Goal: Task Accomplishment & Management: Use online tool/utility

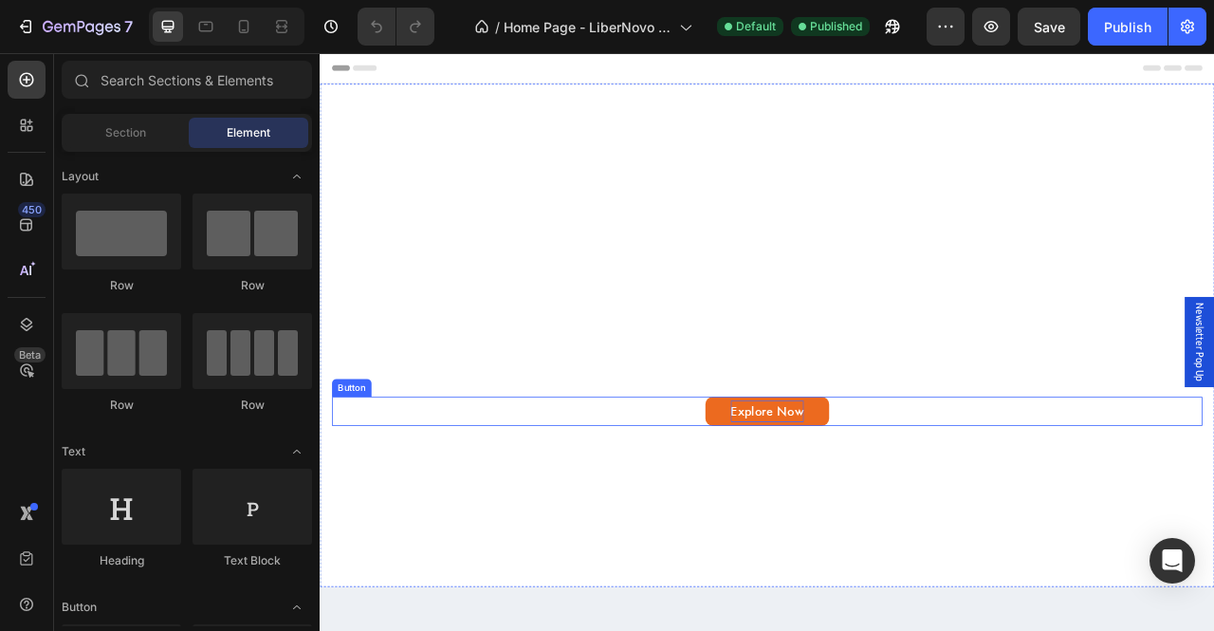
drag, startPoint x: 884, startPoint y: 498, endPoint x: 872, endPoint y: 503, distance: 13.2
click at [884, 498] on p "Explore Now" at bounding box center [889, 509] width 93 height 28
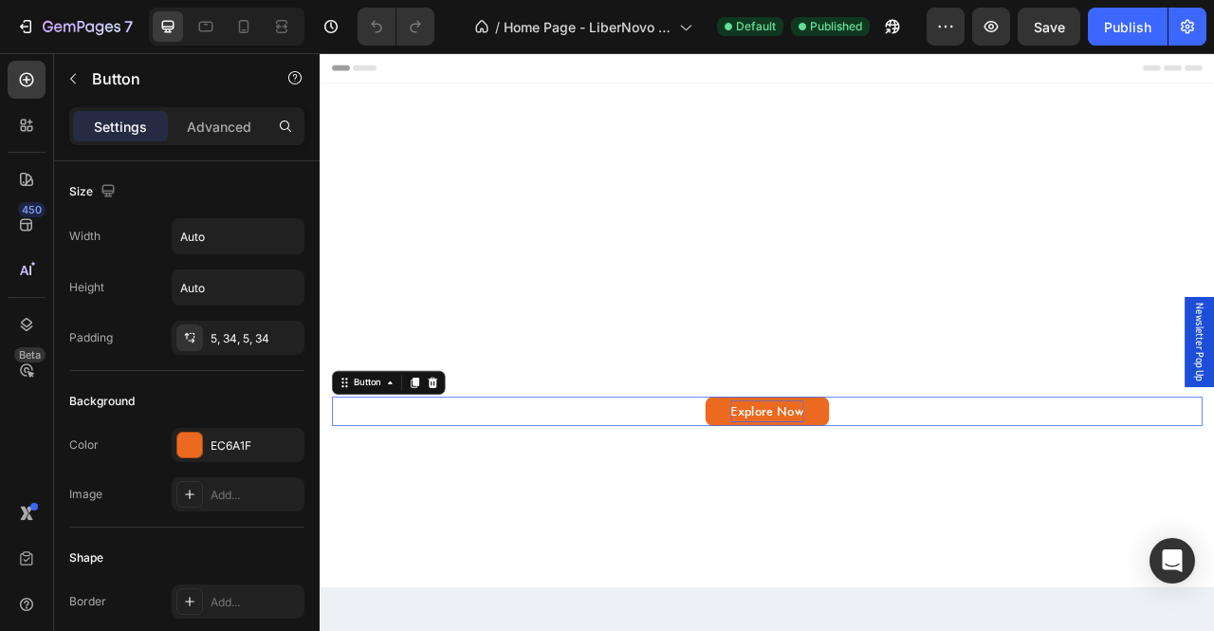
click at [874, 508] on p "Explore Now" at bounding box center [889, 509] width 93 height 28
click at [245, 24] on icon at bounding box center [243, 26] width 19 height 19
type input "14"
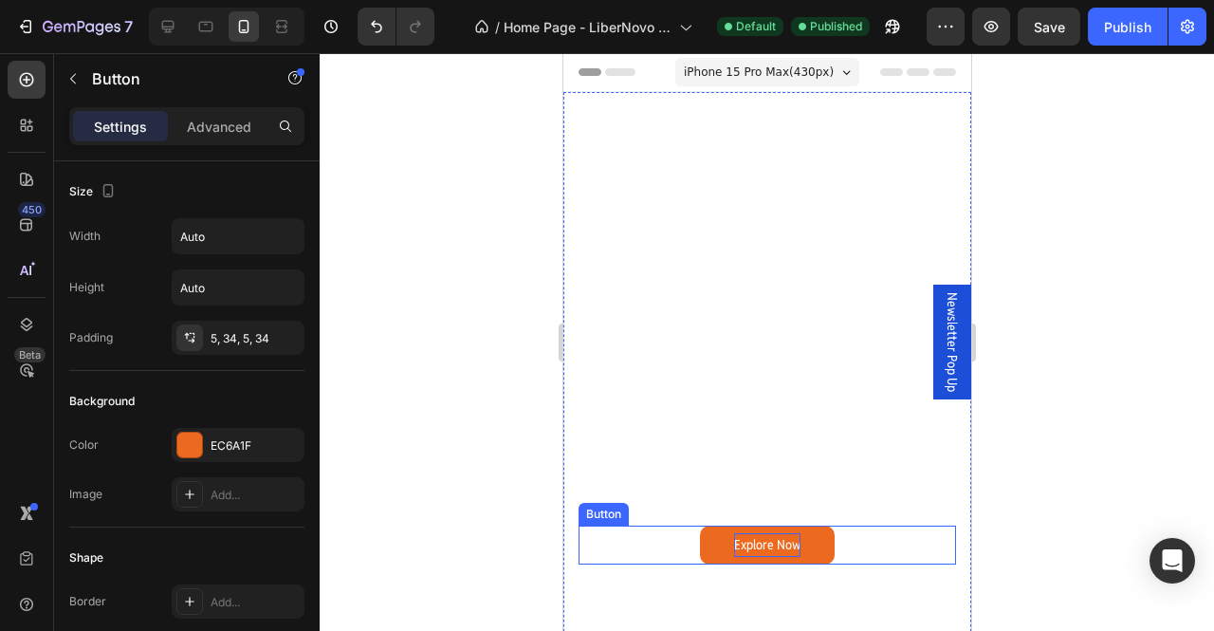
click at [746, 533] on p "Explore Now" at bounding box center [766, 545] width 66 height 24
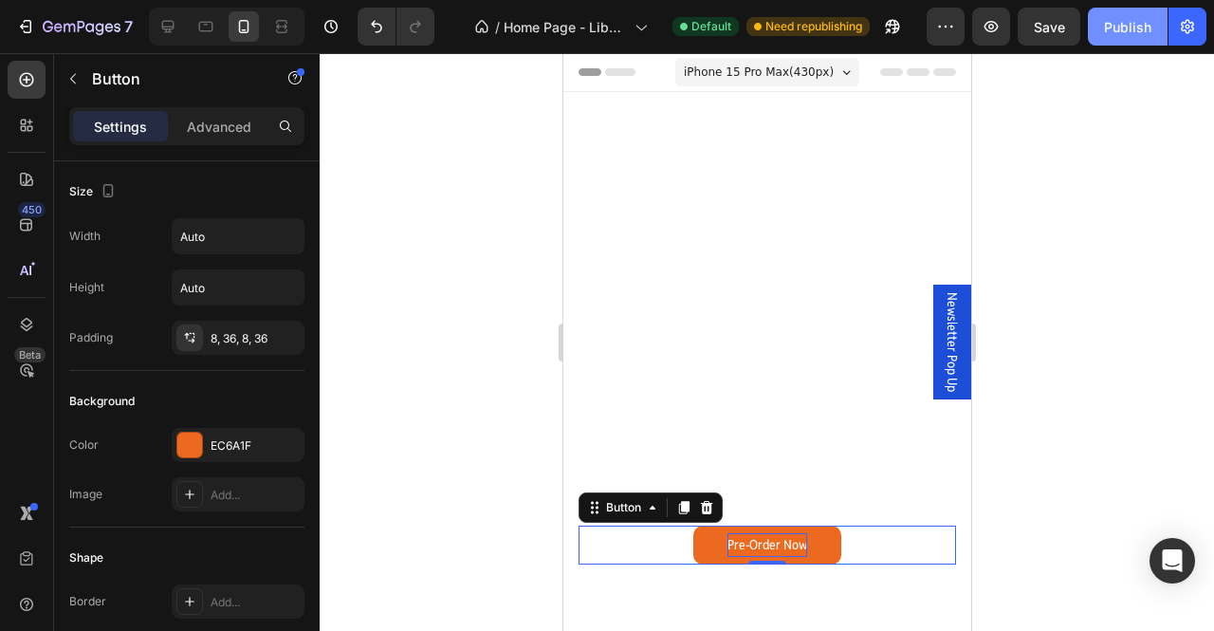
click at [1118, 32] on div "Publish" at bounding box center [1127, 27] width 47 height 20
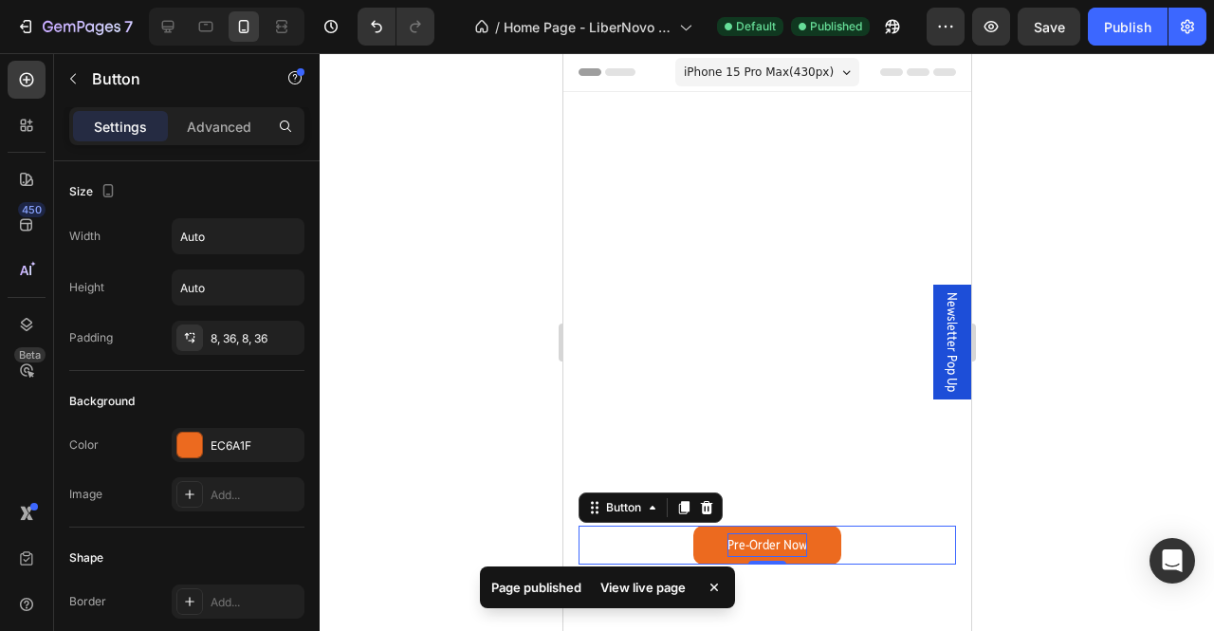
click at [734, 70] on span "iPhone 15 Pro Max ( 430 px)" at bounding box center [758, 72] width 150 height 19
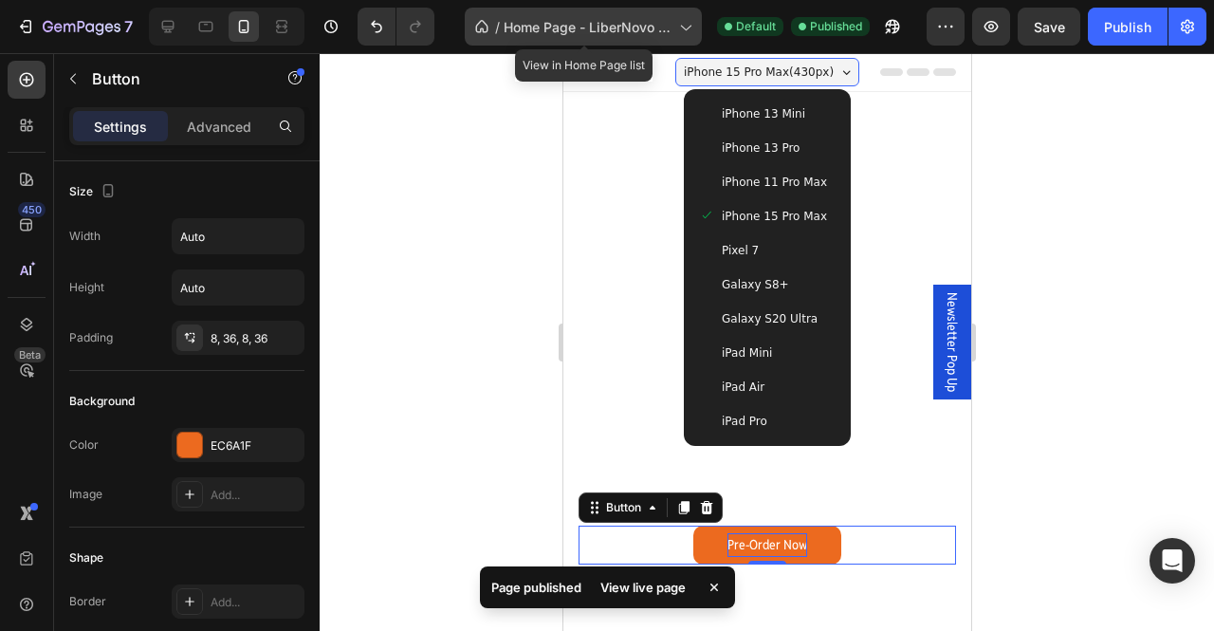
click at [510, 37] on div "/ Home Page - LiberNovo [GEOGRAPHIC_DATA]" at bounding box center [583, 27] width 237 height 38
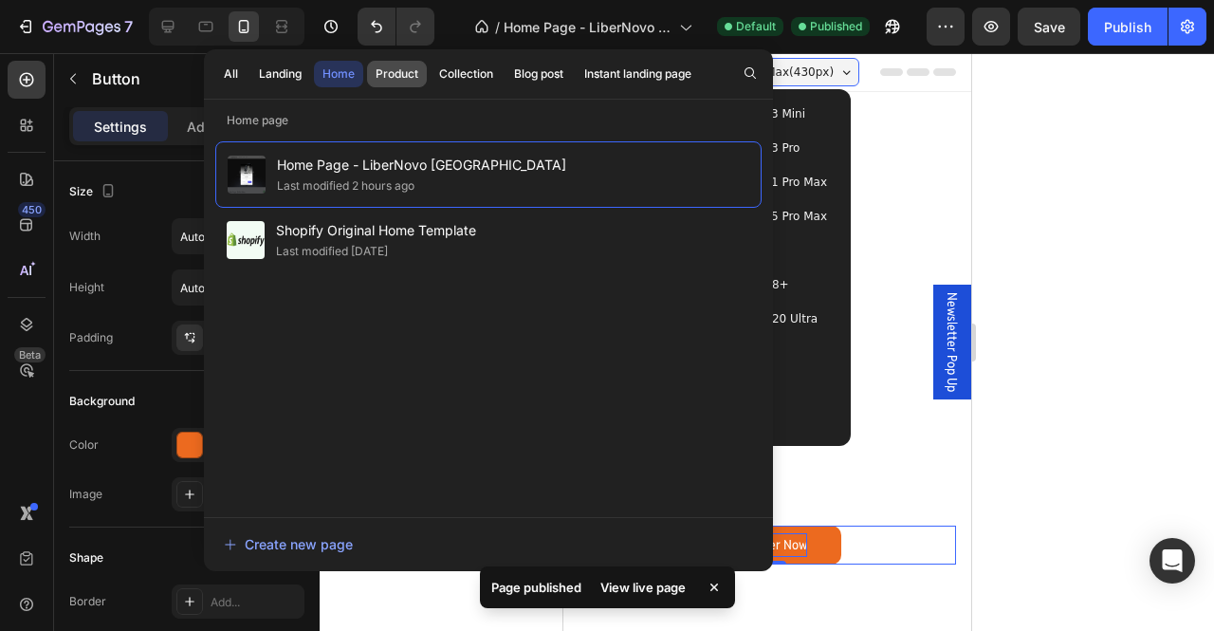
click at [398, 73] on div "Product" at bounding box center [397, 73] width 43 height 17
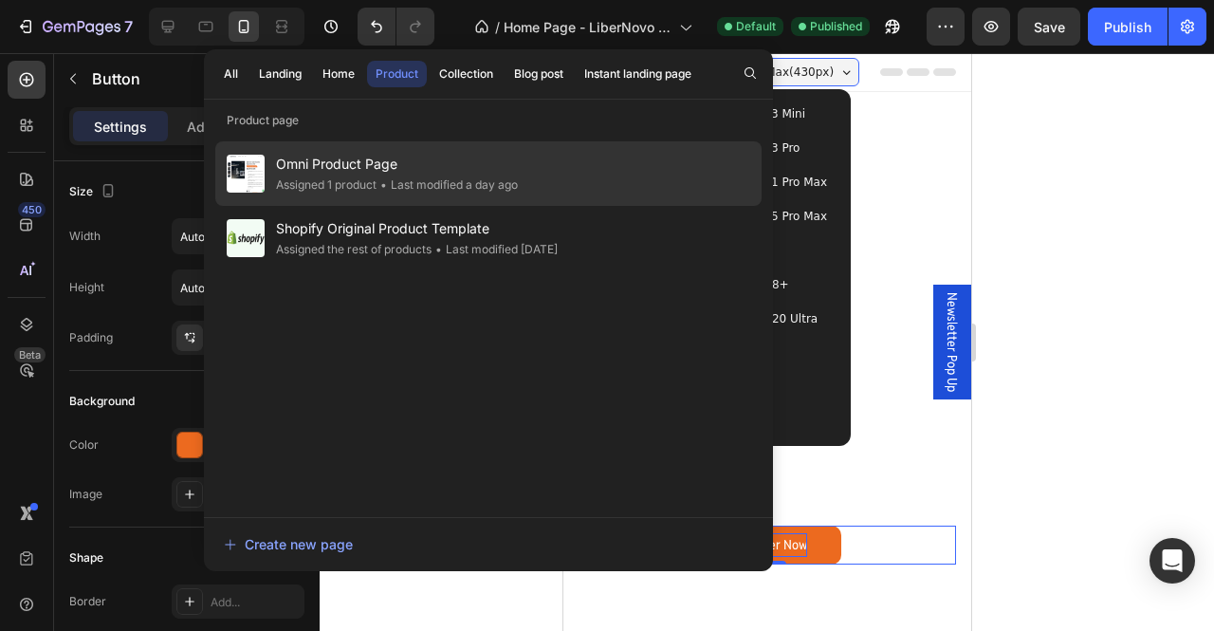
click at [478, 178] on div "• Last modified a day ago" at bounding box center [447, 185] width 141 height 19
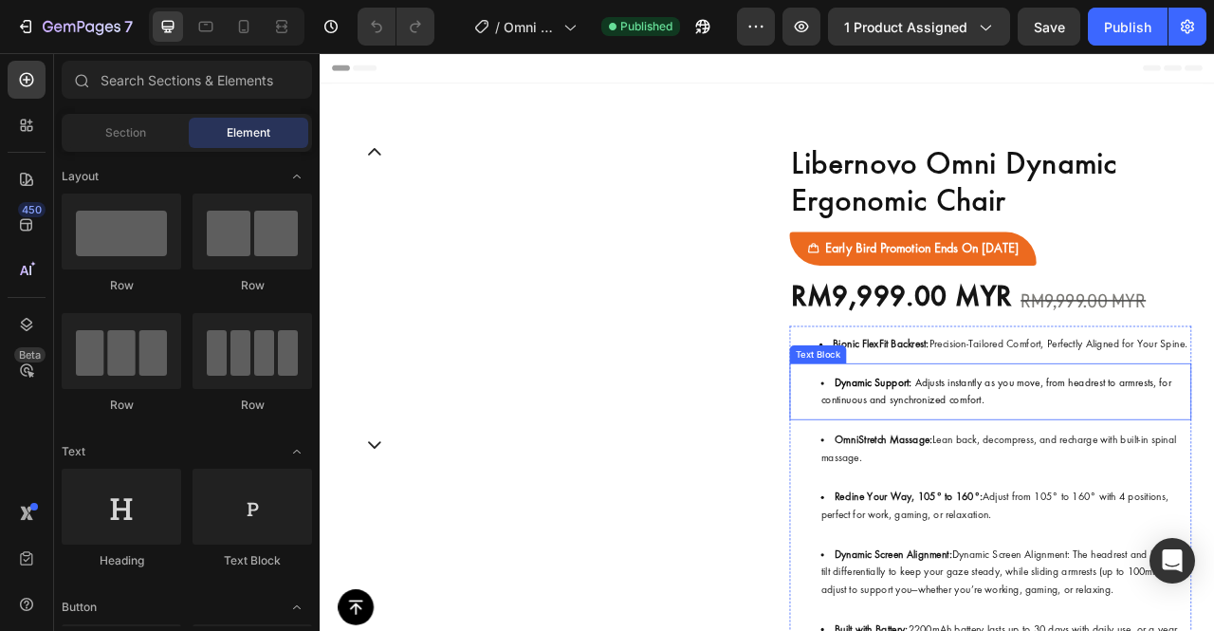
scroll to position [7, 0]
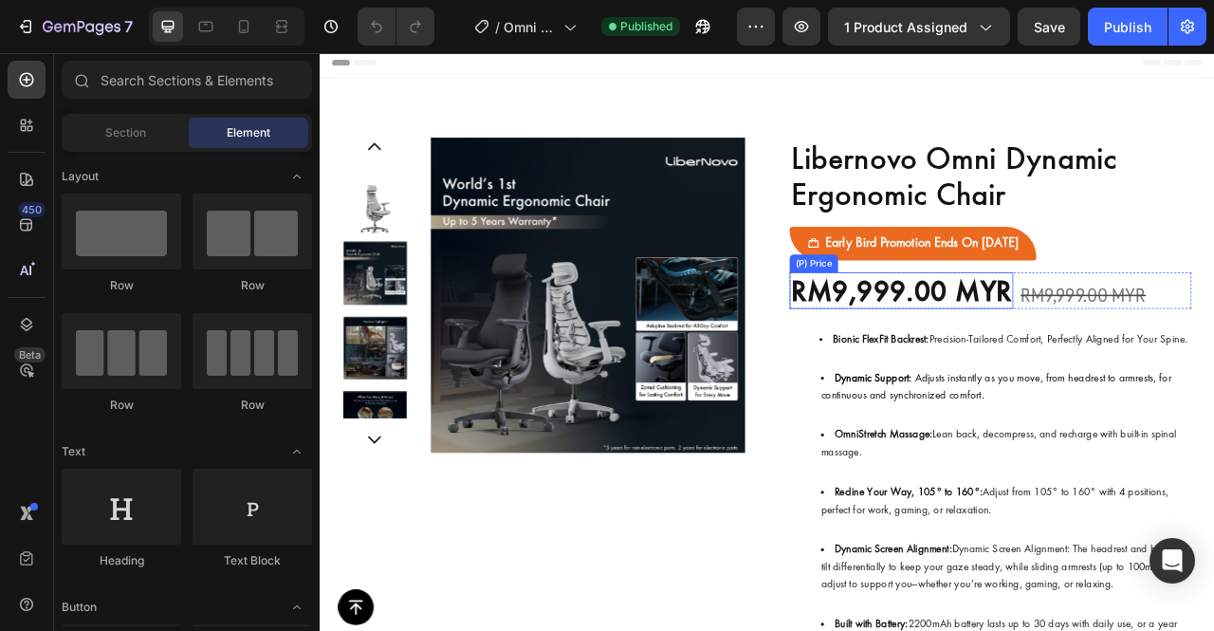
click at [1053, 347] on div "RM9,999.00 MYR" at bounding box center [1059, 355] width 285 height 47
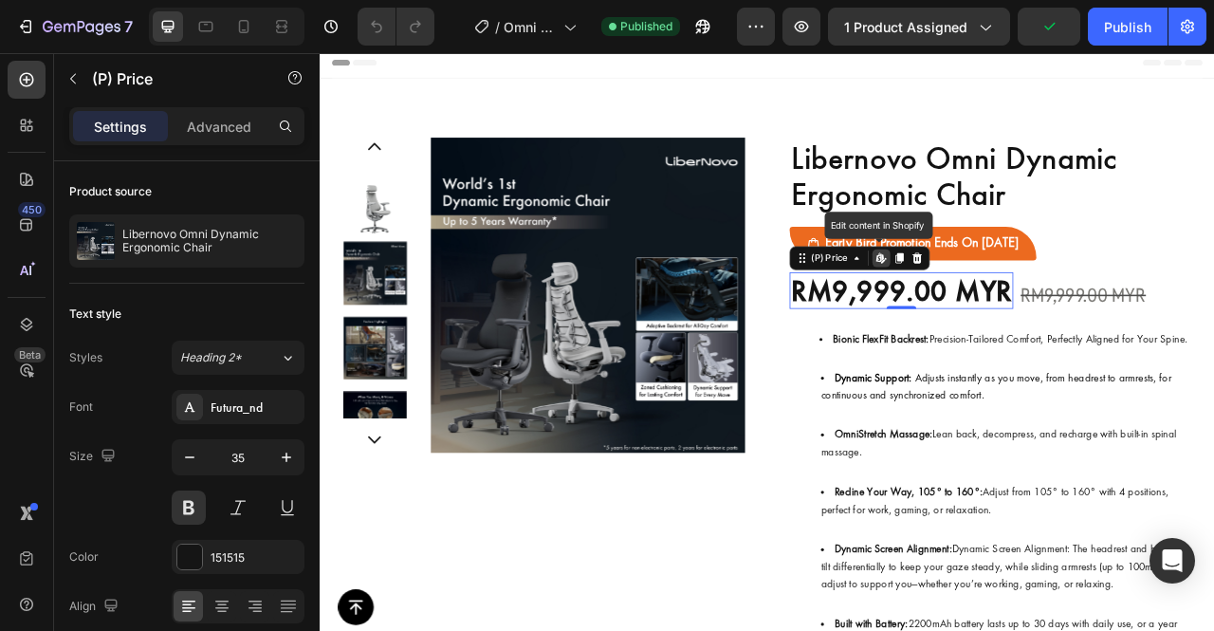
click at [1042, 361] on div "RM9,999.00 MYR" at bounding box center [1059, 355] width 285 height 47
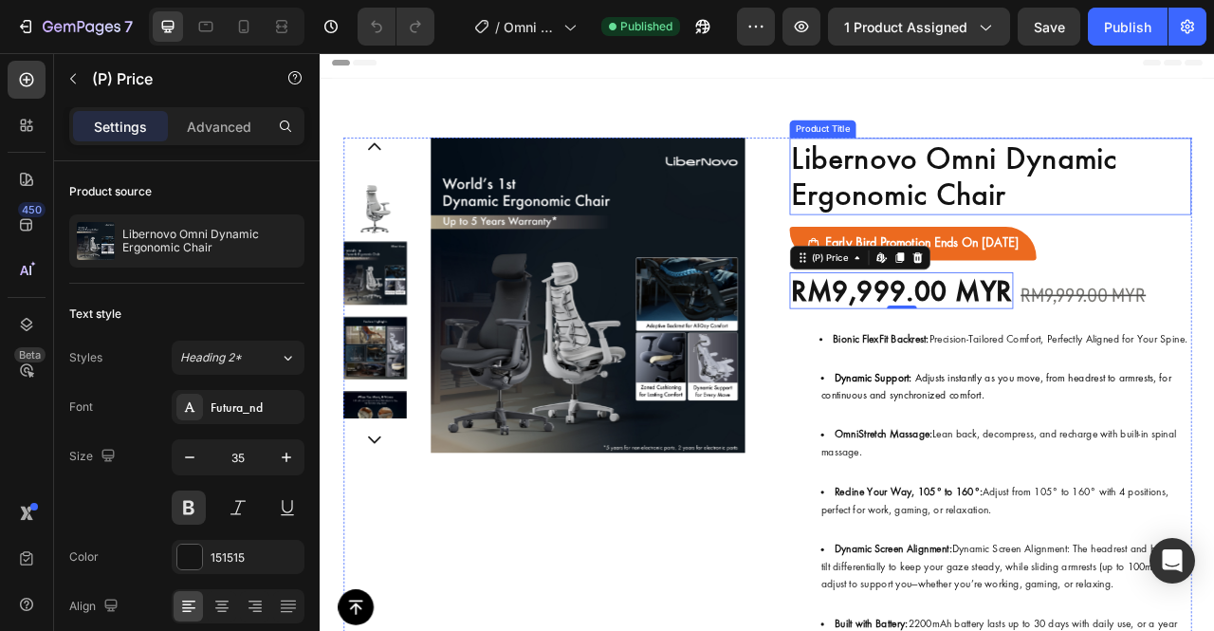
click at [1212, 224] on h1 "Libernovo Omni Dynamic Ergonomic Chair" at bounding box center [1172, 210] width 511 height 98
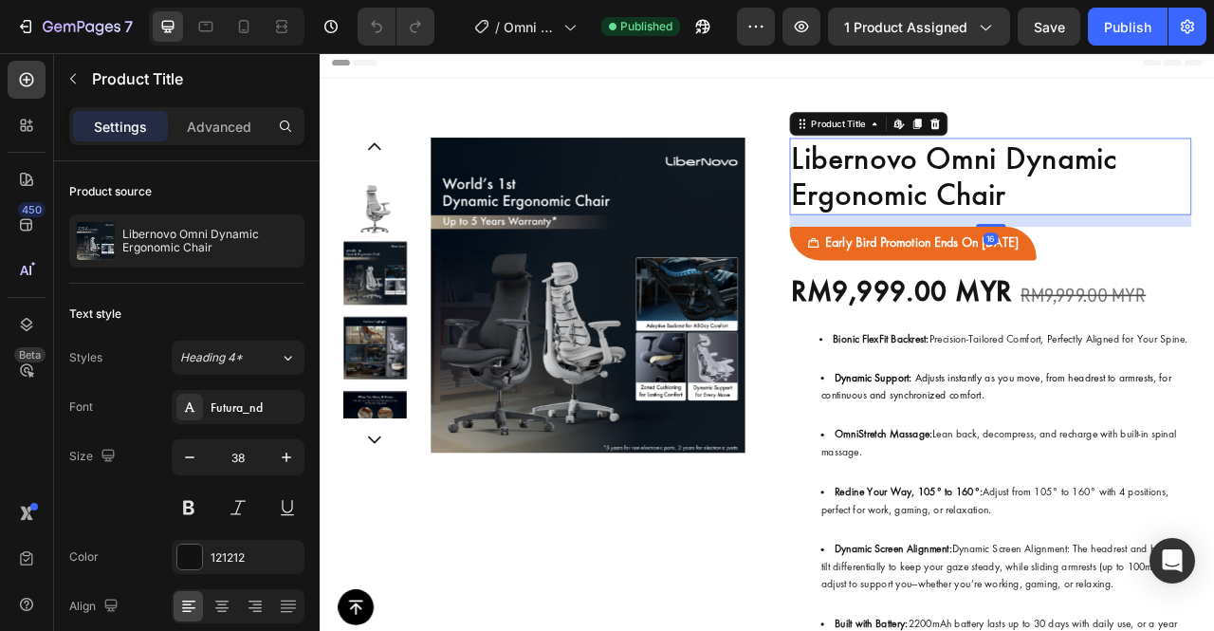
click at [1204, 244] on h1 "Libernovo Omni Dynamic Ergonomic Chair" at bounding box center [1172, 210] width 511 height 98
click at [1157, 238] on h1 "Libernovo Omni Dynamic Ergonomic Chair" at bounding box center [1172, 210] width 511 height 98
click at [1193, 235] on h1 "Libernovo Omni Dynamic Ergonomic Chair" at bounding box center [1172, 210] width 511 height 98
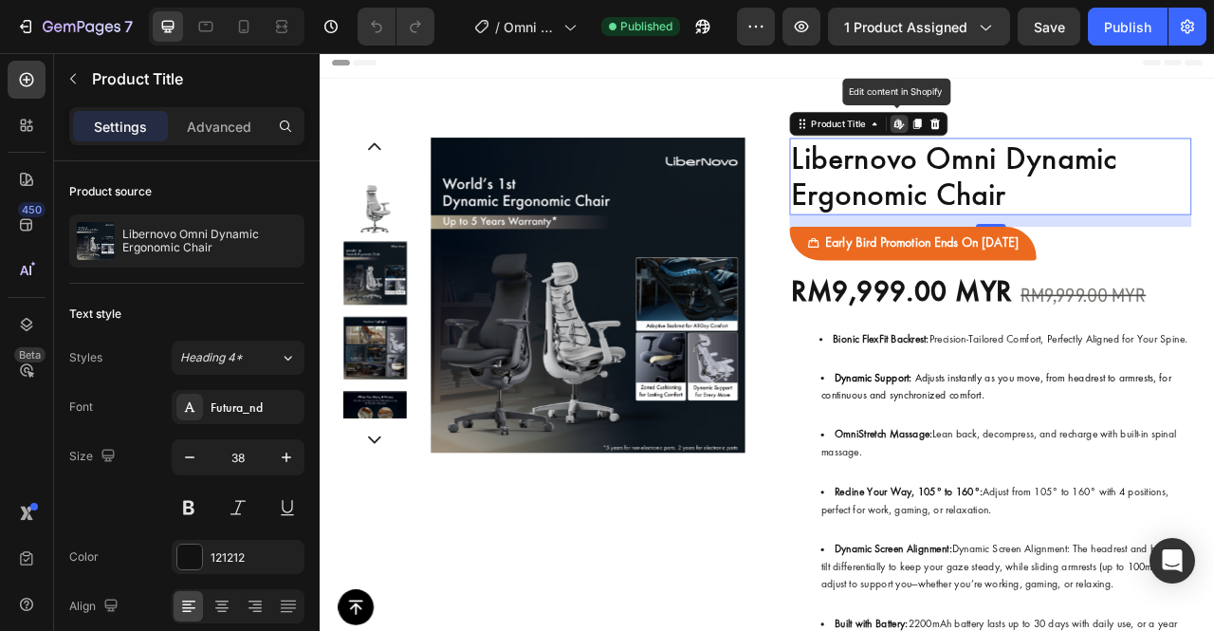
click at [1184, 235] on h1 "Libernovo Omni Dynamic Ergonomic Chair" at bounding box center [1172, 210] width 511 height 98
click at [1208, 233] on h1 "Libernovo Omni Dynamic Ergonomic Chair" at bounding box center [1172, 210] width 511 height 98
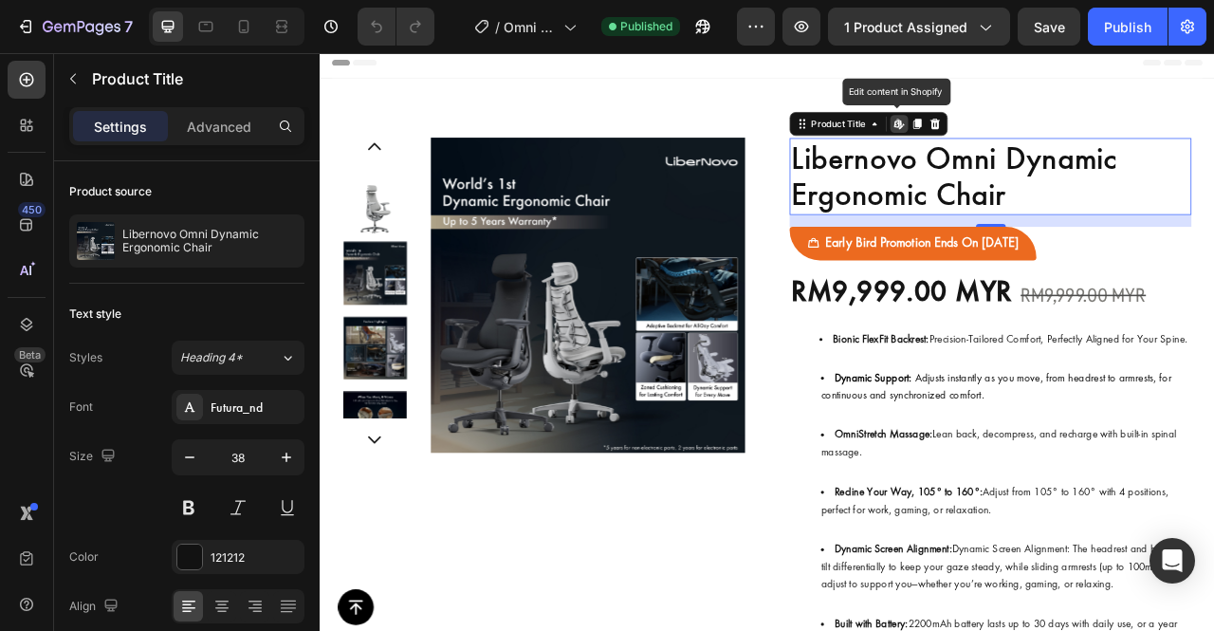
click at [1197, 234] on h1 "Libernovo Omni Dynamic Ergonomic Chair" at bounding box center [1172, 210] width 511 height 98
click at [1176, 236] on h1 "Libernovo Omni Dynamic Ergonomic Chair" at bounding box center [1172, 210] width 511 height 98
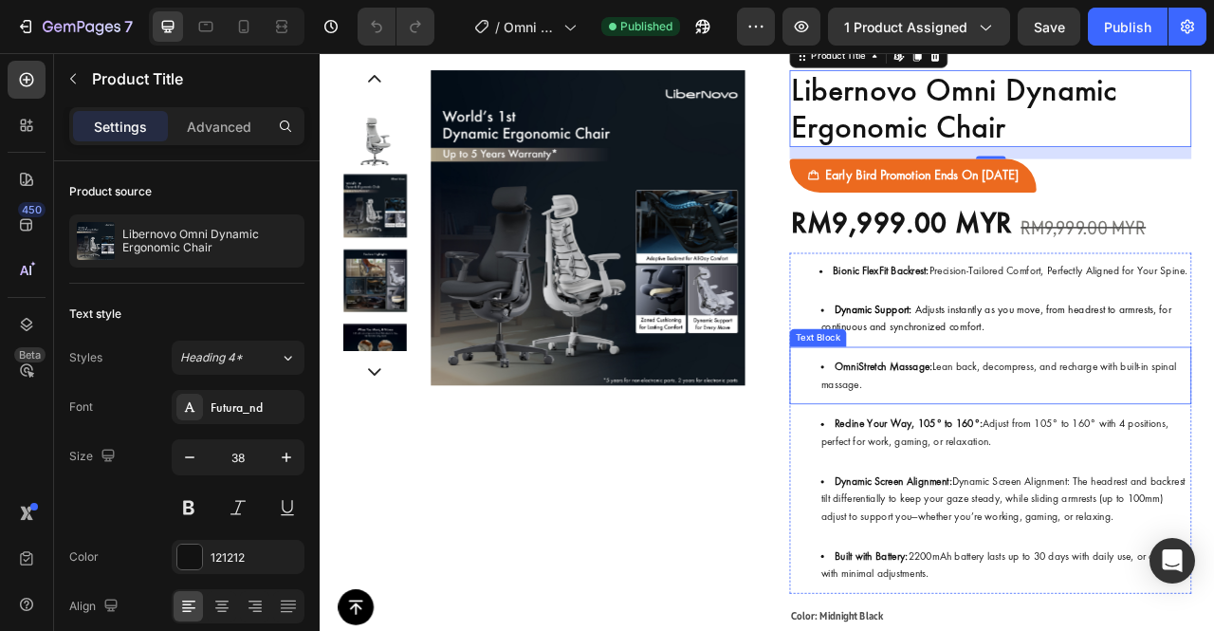
scroll to position [0, 0]
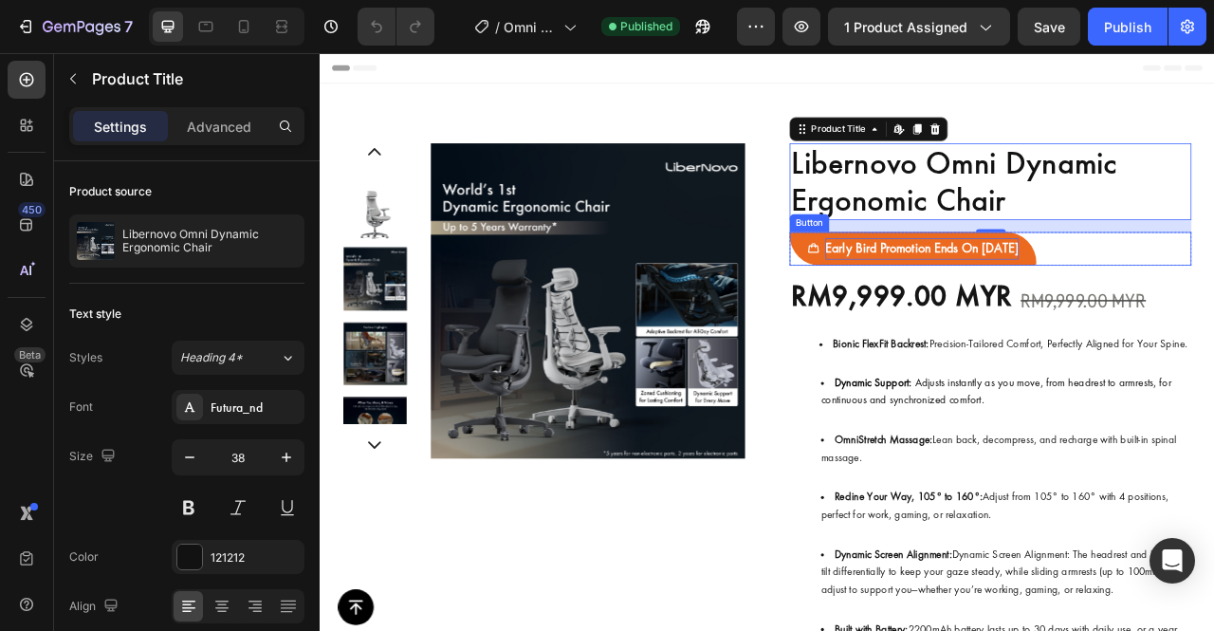
click at [1046, 296] on p "Early Bird Promotion Ends On 27 October" at bounding box center [1086, 302] width 246 height 28
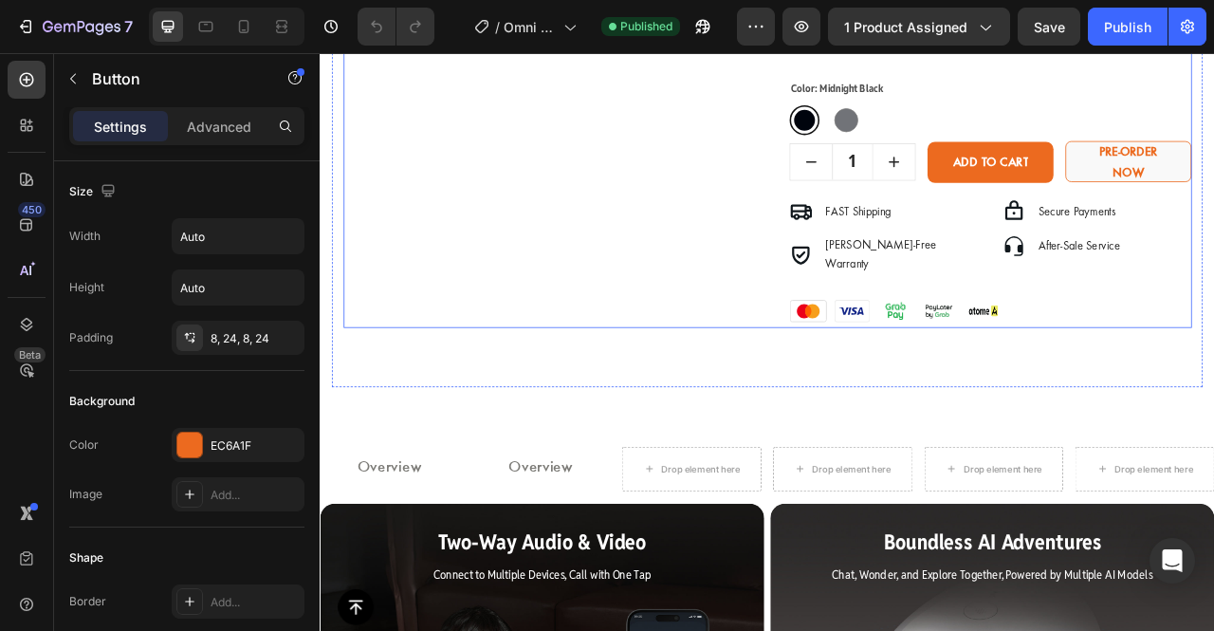
scroll to position [766, 0]
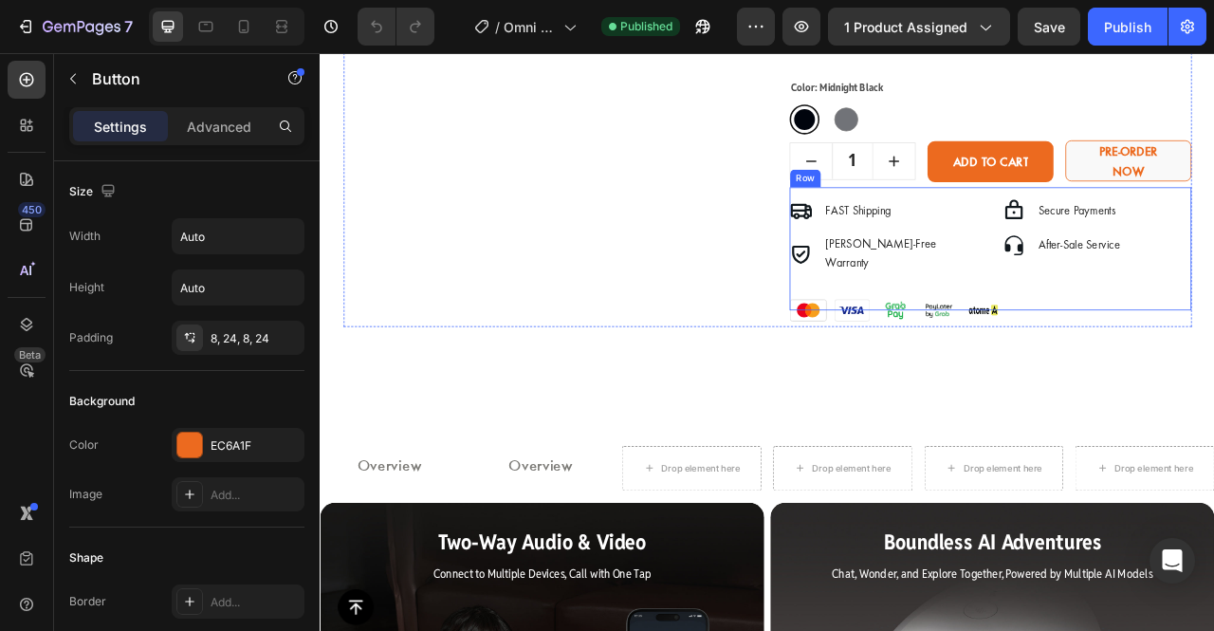
click at [1213, 368] on div at bounding box center [1172, 383] width 511 height 35
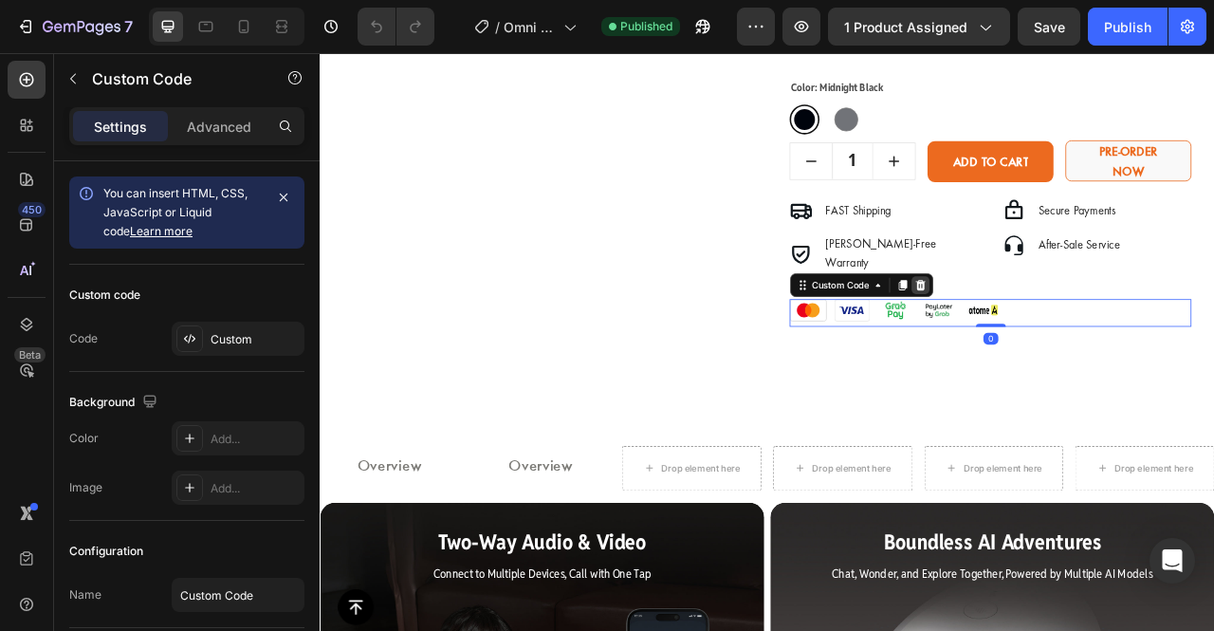
click at [1078, 352] on icon at bounding box center [1084, 347] width 12 height 13
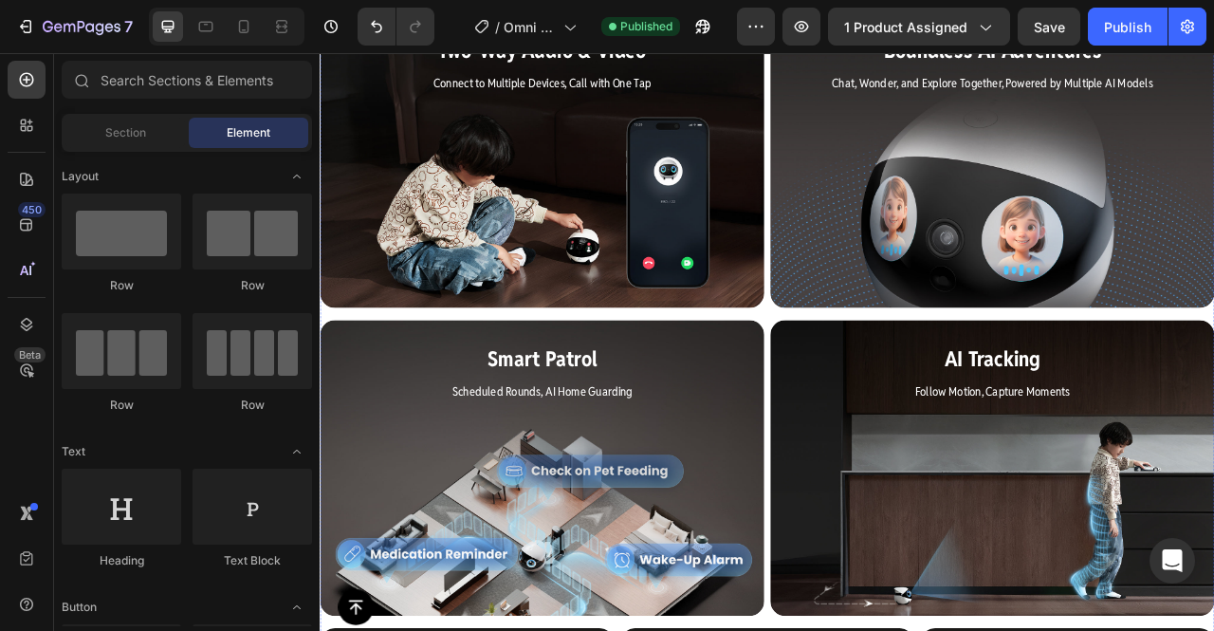
scroll to position [1059, 0]
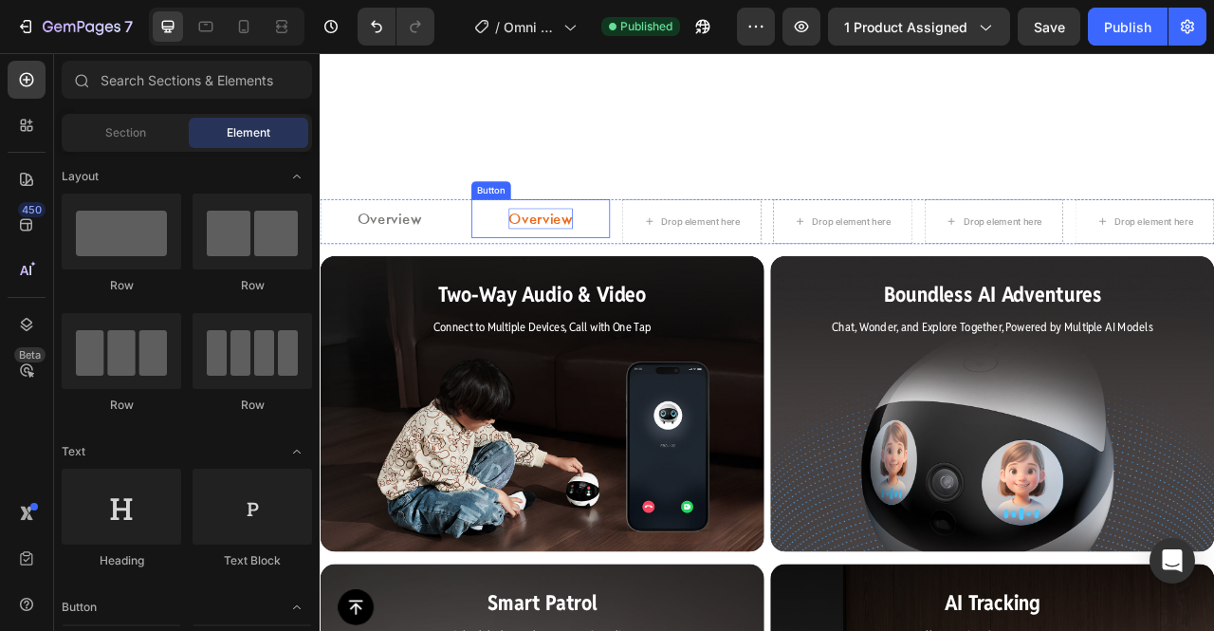
click at [601, 265] on p "Overview" at bounding box center [601, 264] width 82 height 28
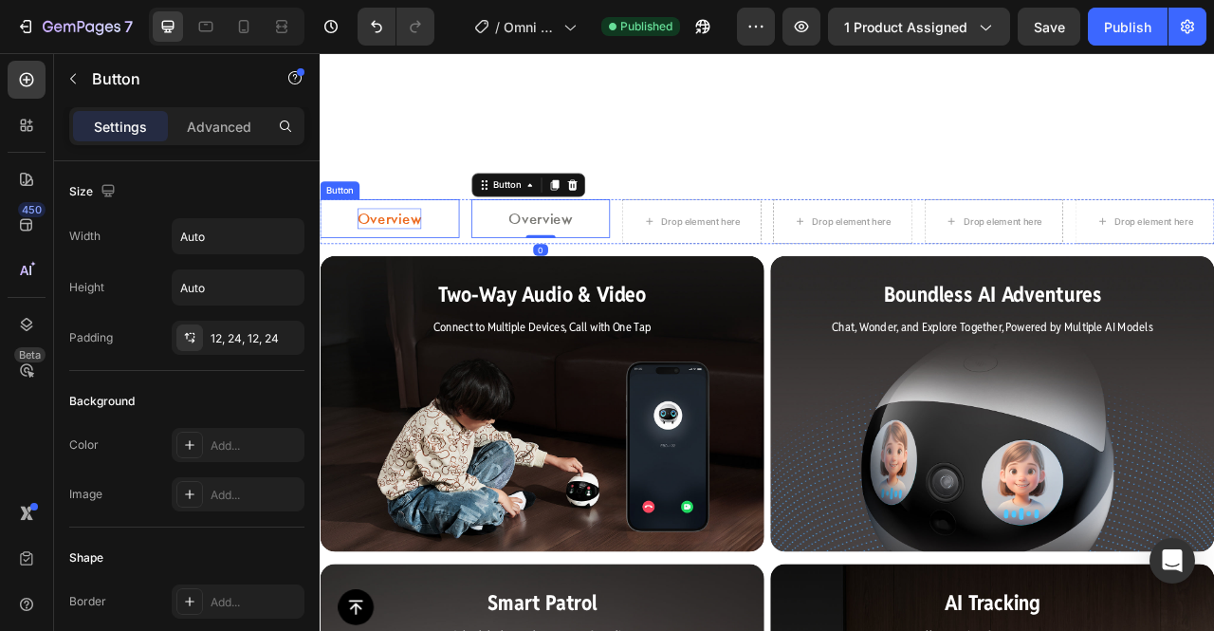
click at [433, 265] on p "Overview" at bounding box center [408, 264] width 82 height 28
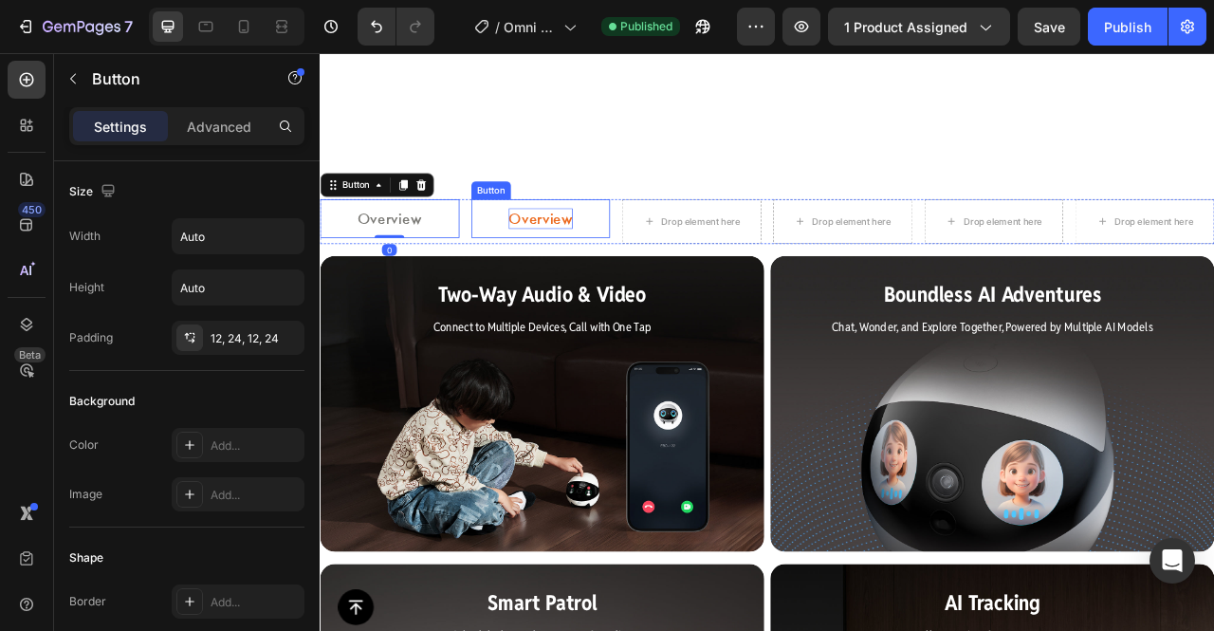
click at [560, 250] on p "Overview" at bounding box center [601, 264] width 82 height 28
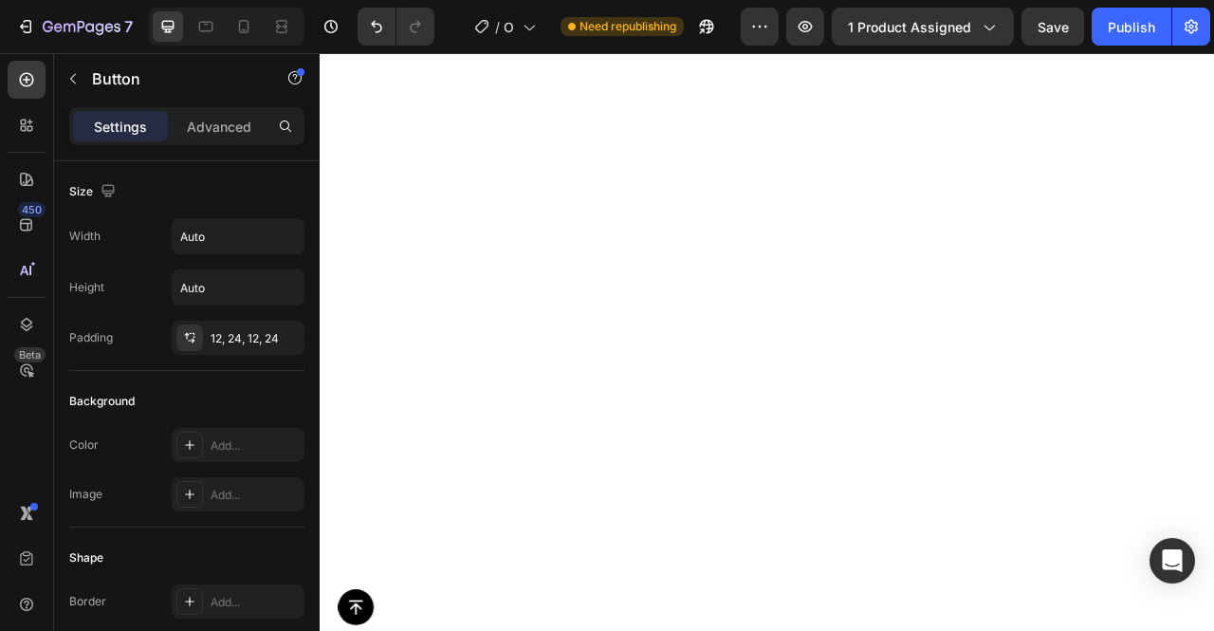
scroll to position [0, 0]
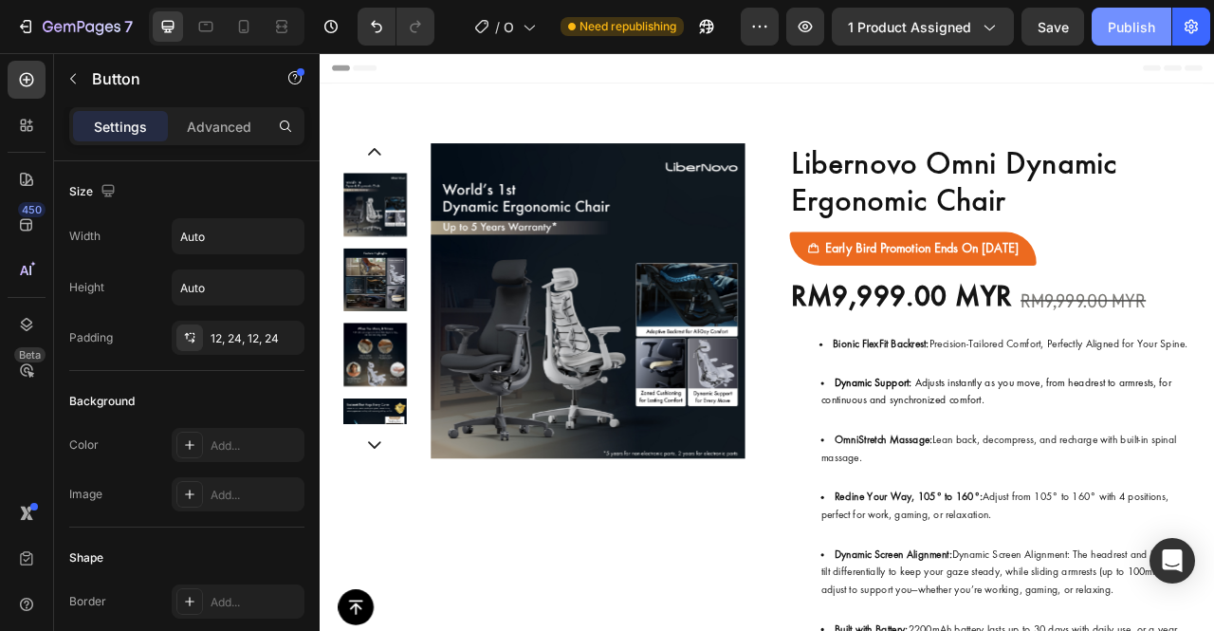
click at [1114, 32] on div "Publish" at bounding box center [1131, 27] width 47 height 20
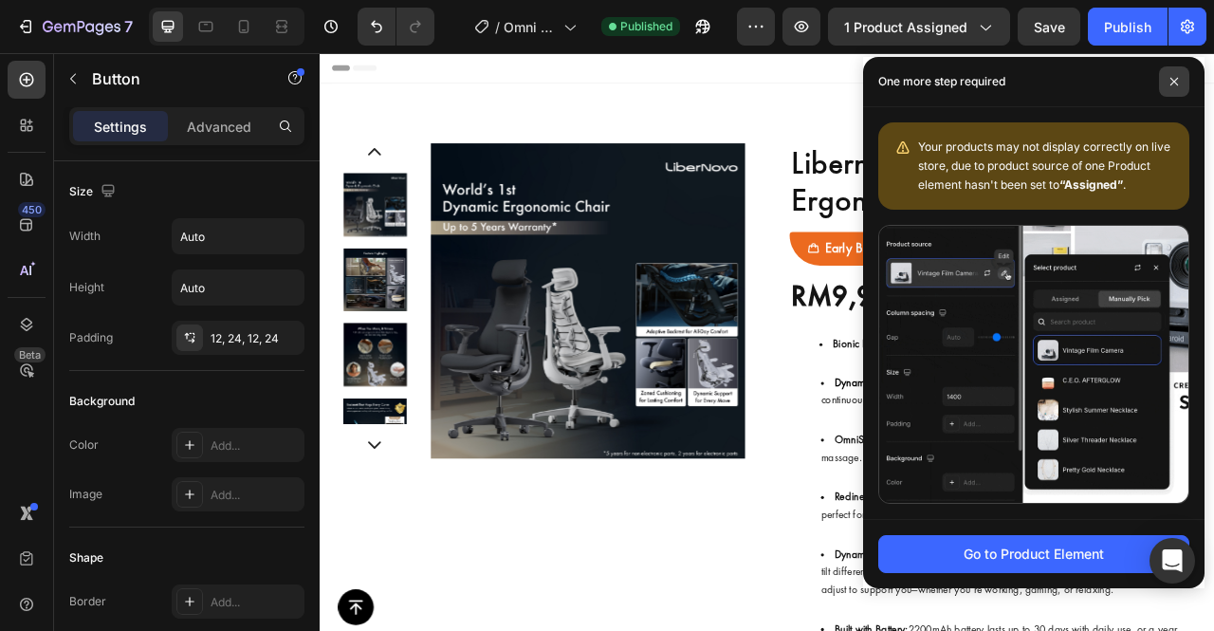
click at [1177, 85] on icon at bounding box center [1174, 81] width 9 height 9
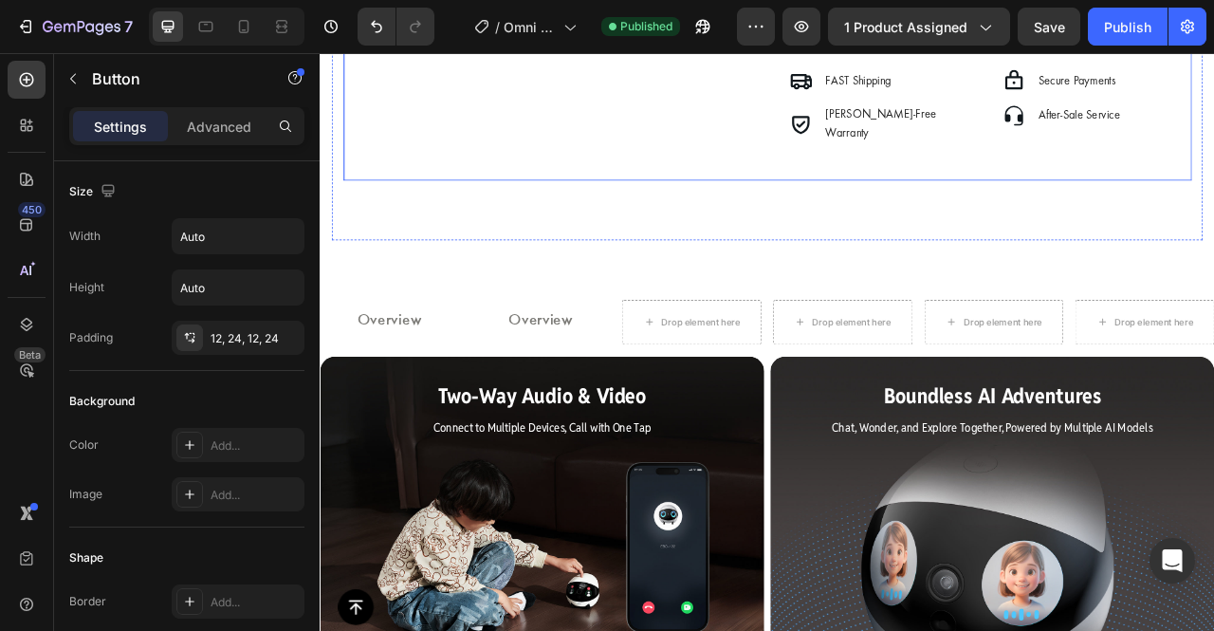
scroll to position [928, 0]
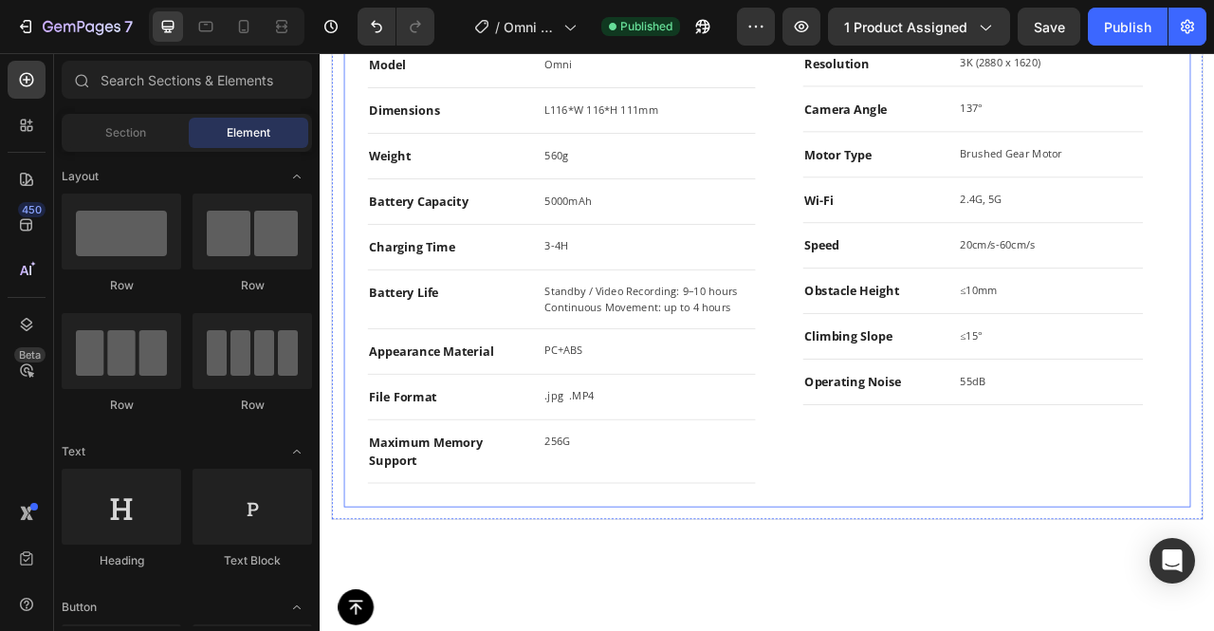
scroll to position [880, 0]
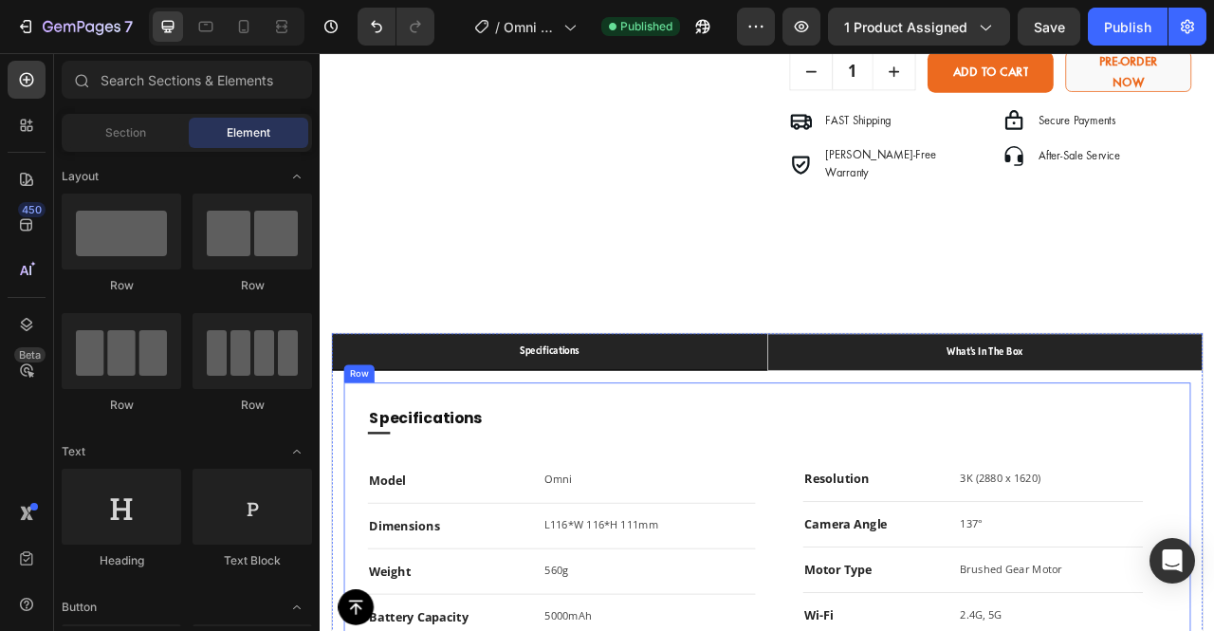
click at [1118, 445] on p "what's in the box" at bounding box center [1166, 433] width 97 height 24
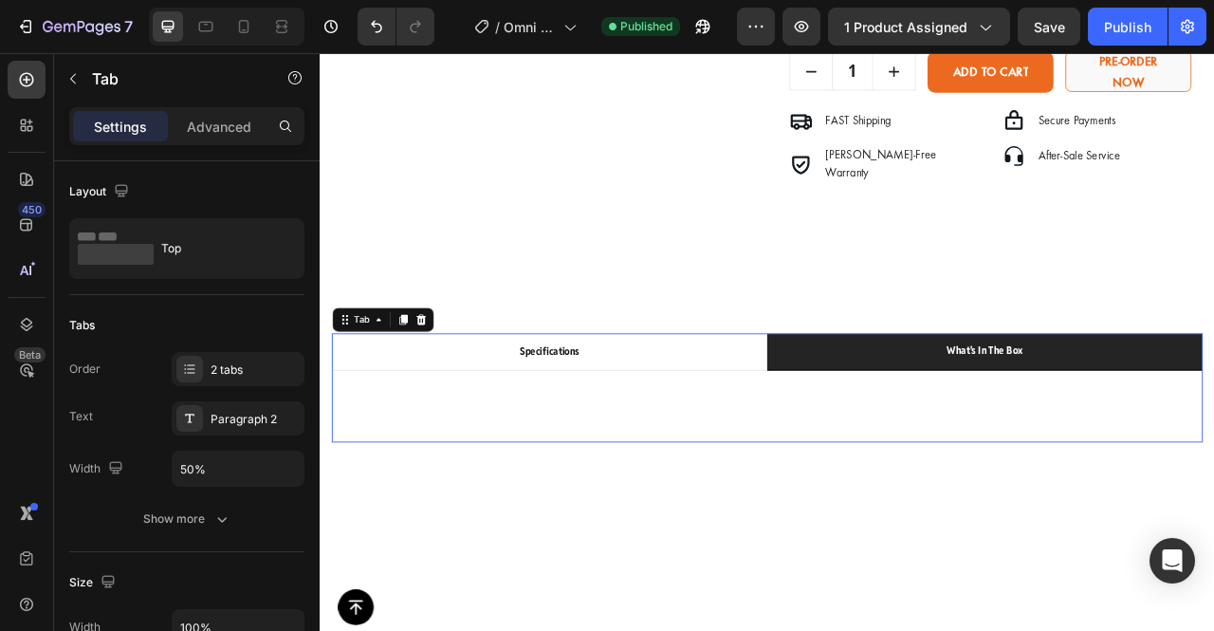
scroll to position [778, 0]
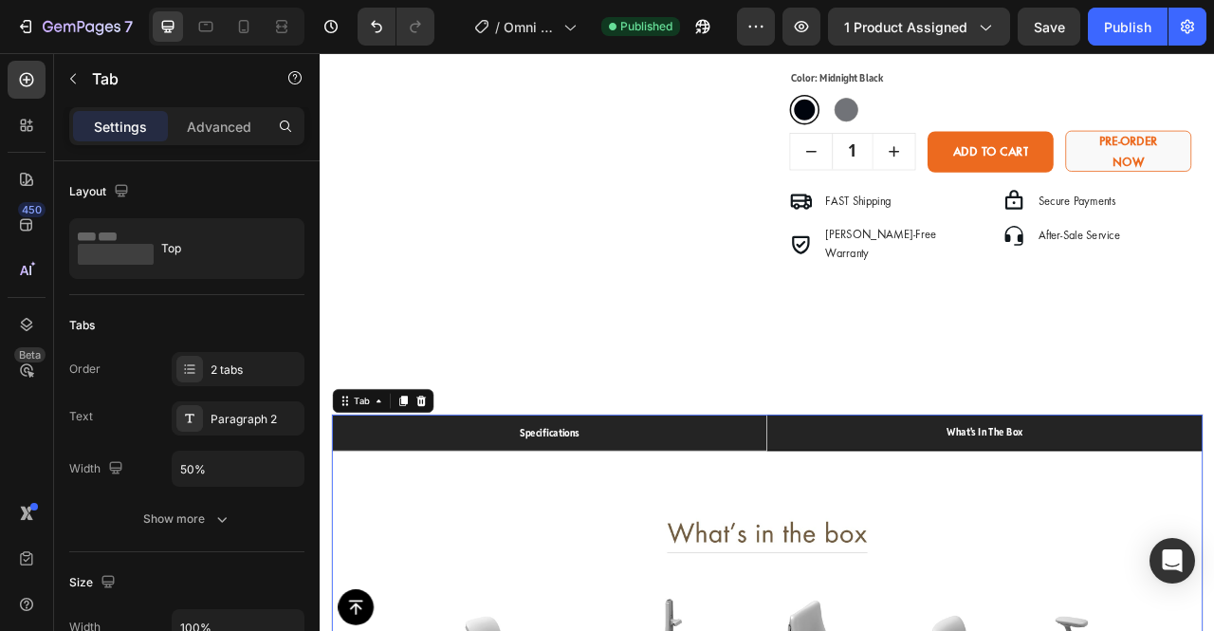
click at [801, 533] on li "specifications" at bounding box center [612, 536] width 554 height 46
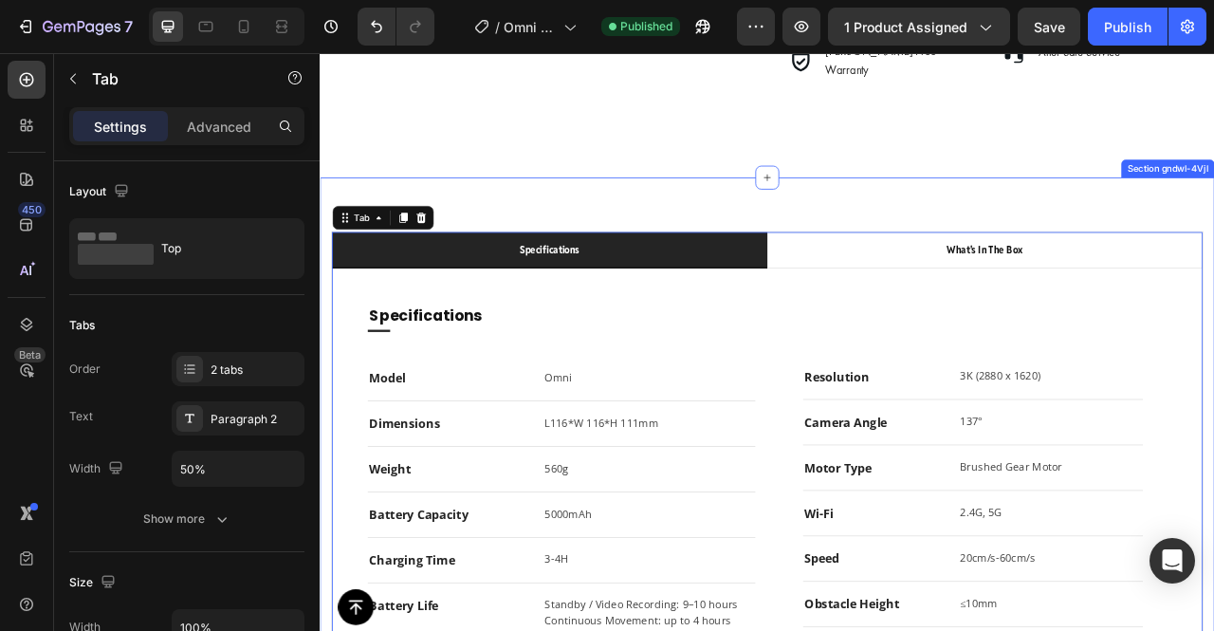
scroll to position [1011, 0]
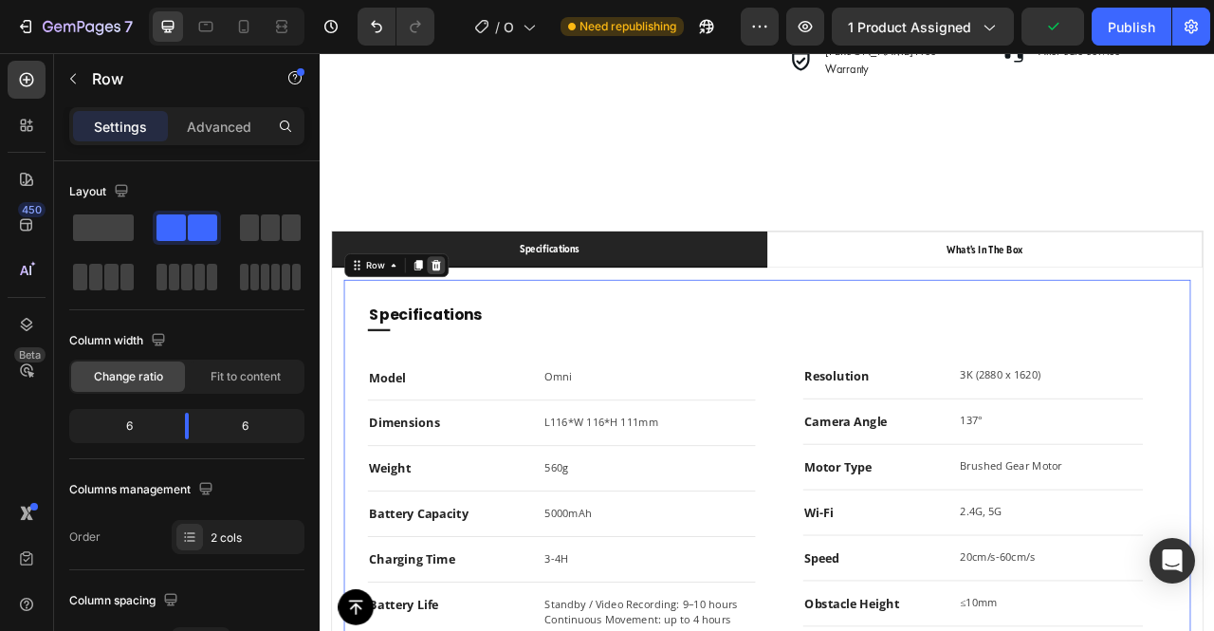
click at [455, 320] on div at bounding box center [466, 323] width 23 height 23
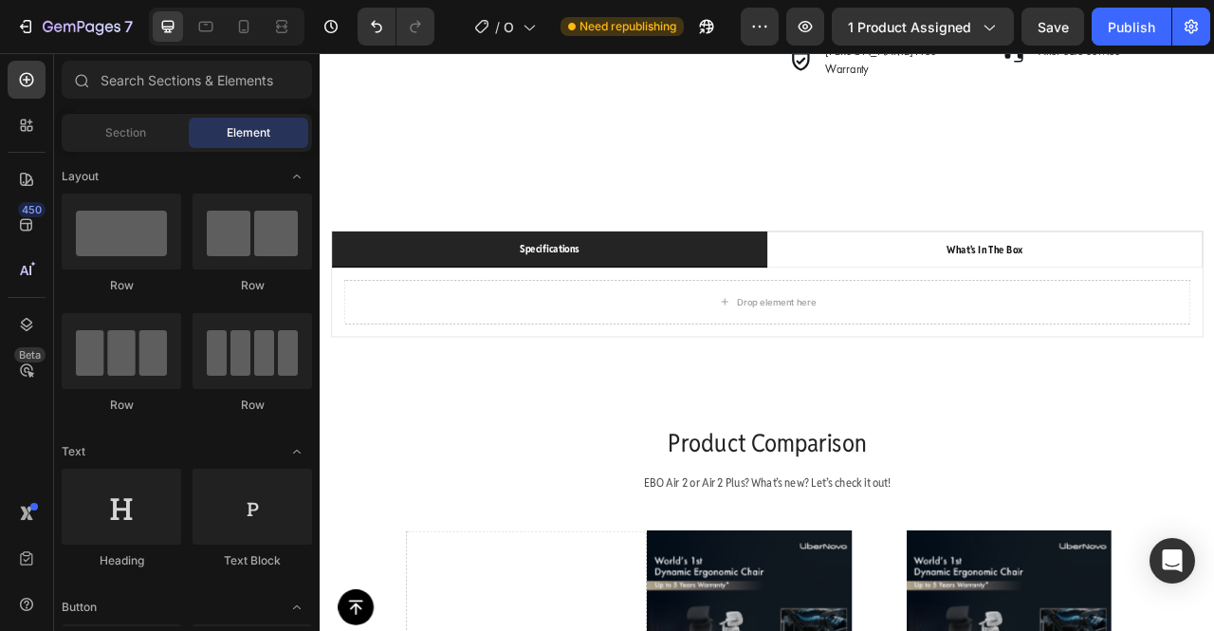
scroll to position [1108, 0]
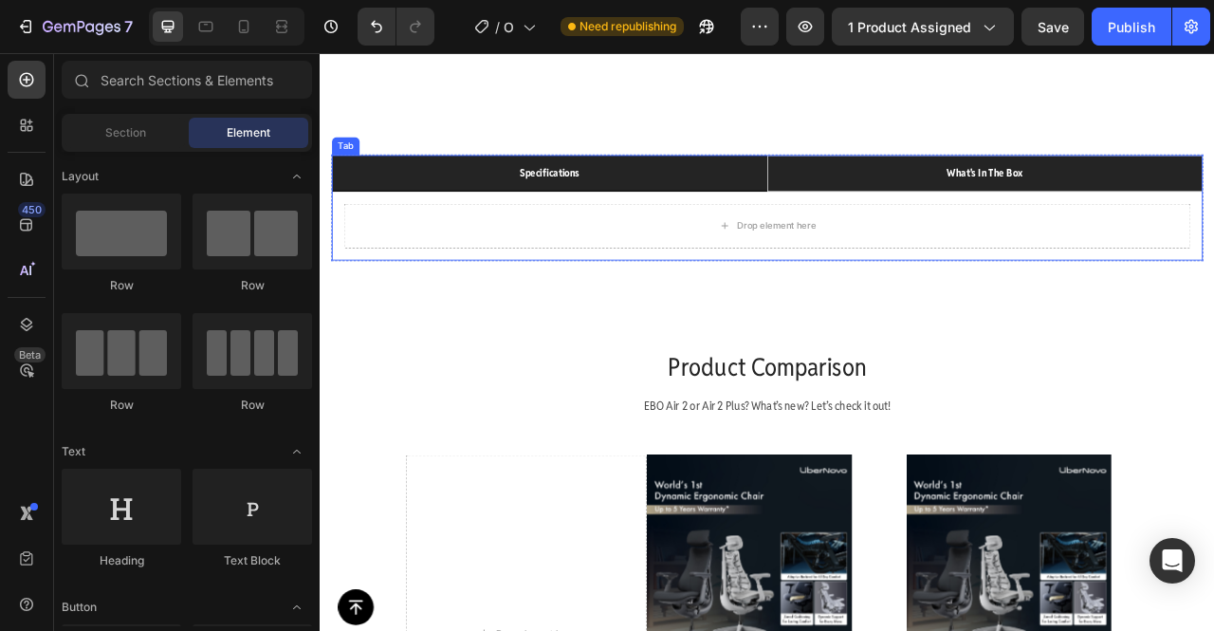
click at [979, 186] on li "what's in the box" at bounding box center [1166, 206] width 554 height 46
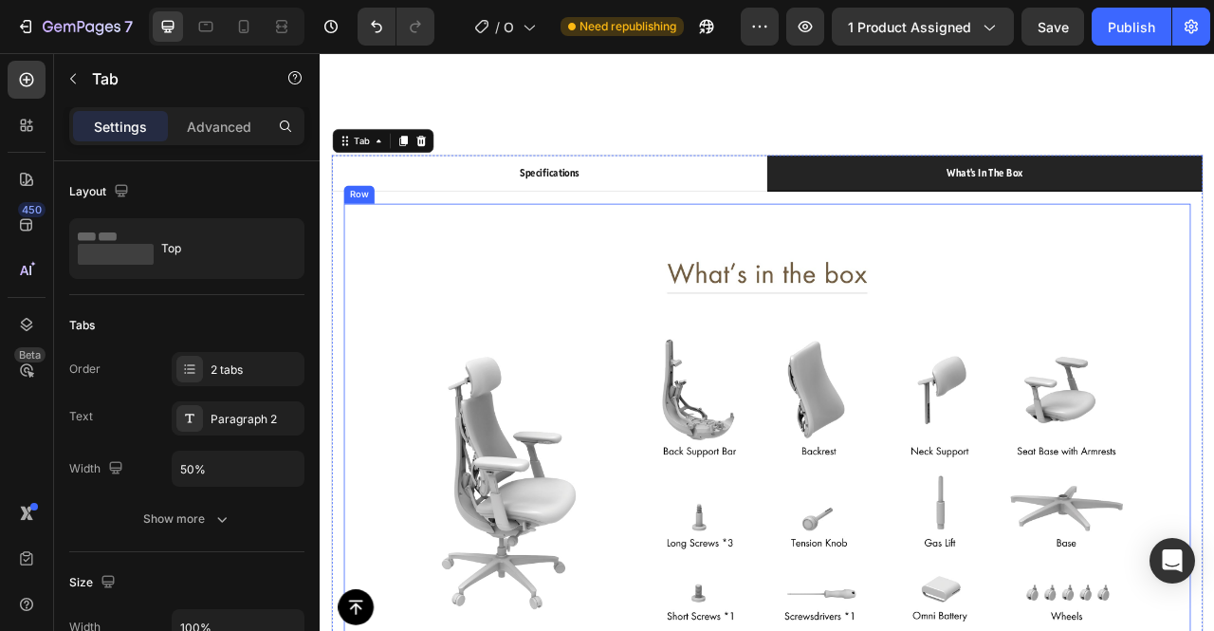
click at [791, 255] on div "Image Row Image Row" at bounding box center [889, 561] width 1078 height 633
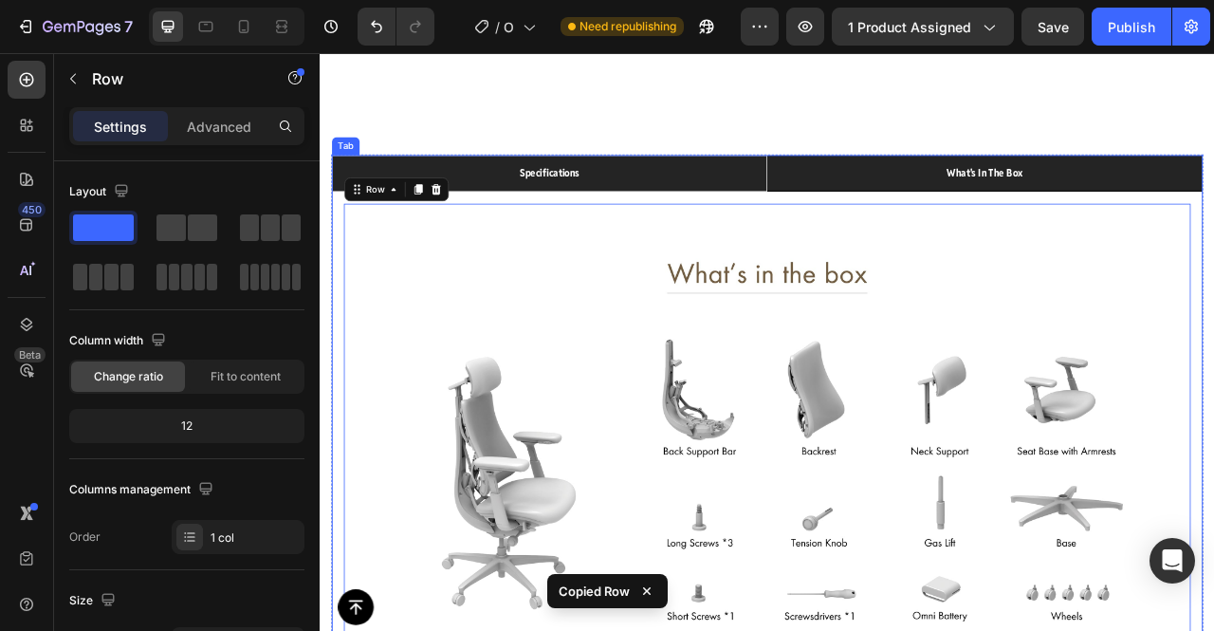
click at [739, 215] on li "specifications" at bounding box center [612, 206] width 554 height 46
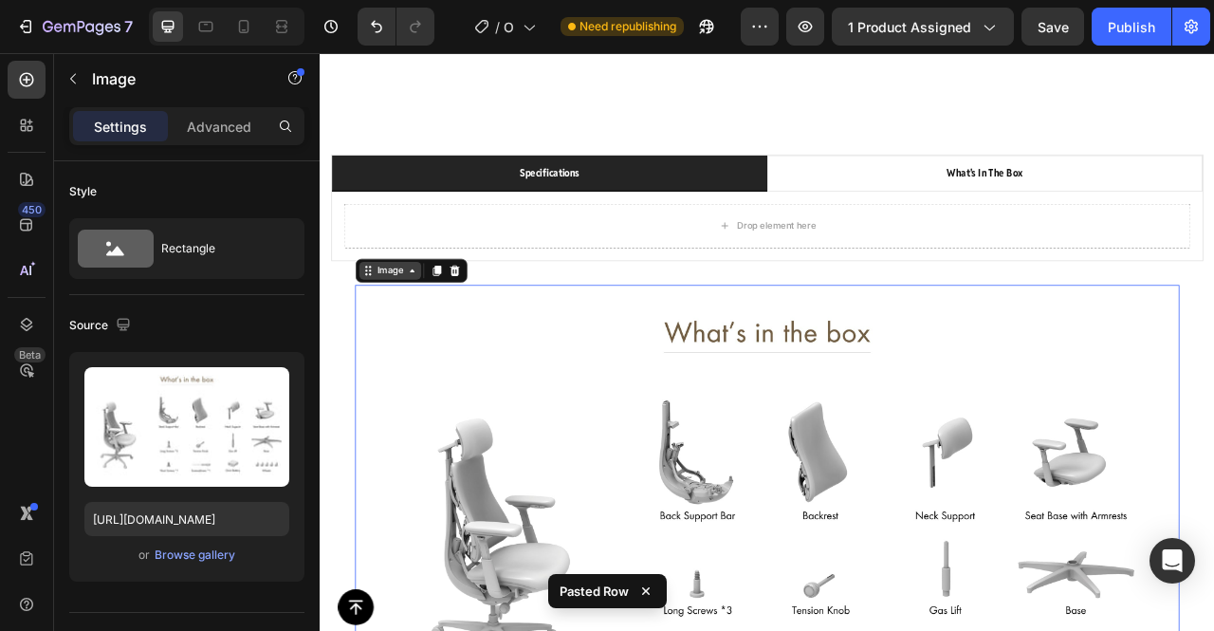
click at [412, 331] on div "Image" at bounding box center [408, 330] width 41 height 17
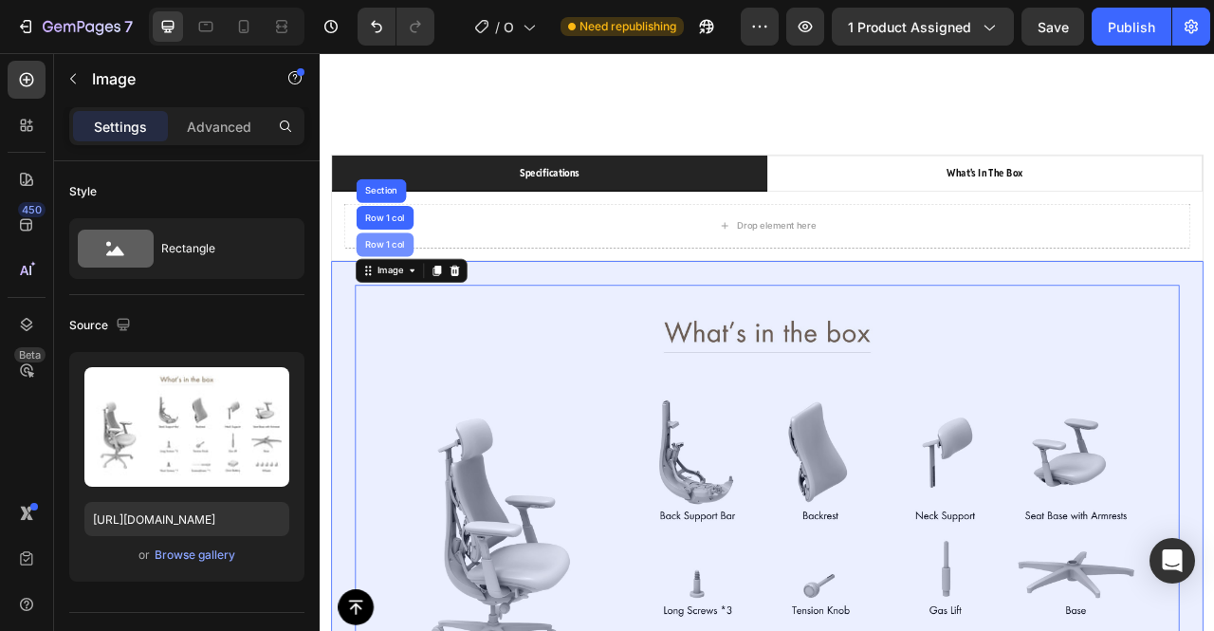
click at [412, 291] on div "Row 1 col" at bounding box center [402, 296] width 58 height 11
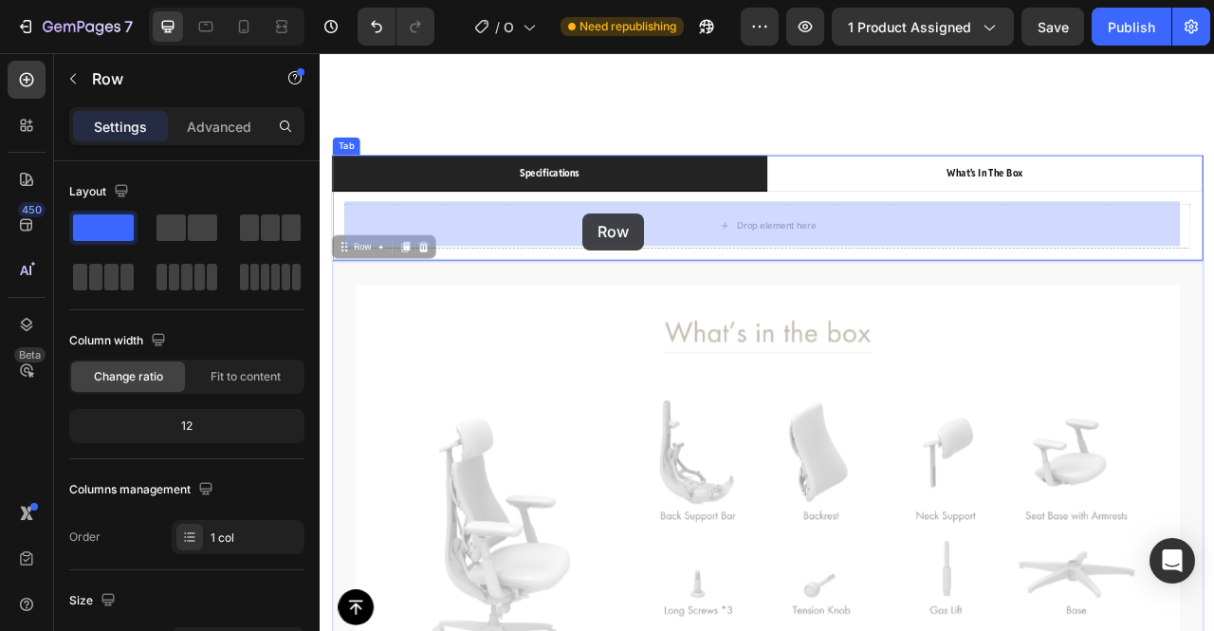
drag, startPoint x: 641, startPoint y: 317, endPoint x: 654, endPoint y: 257, distance: 61.0
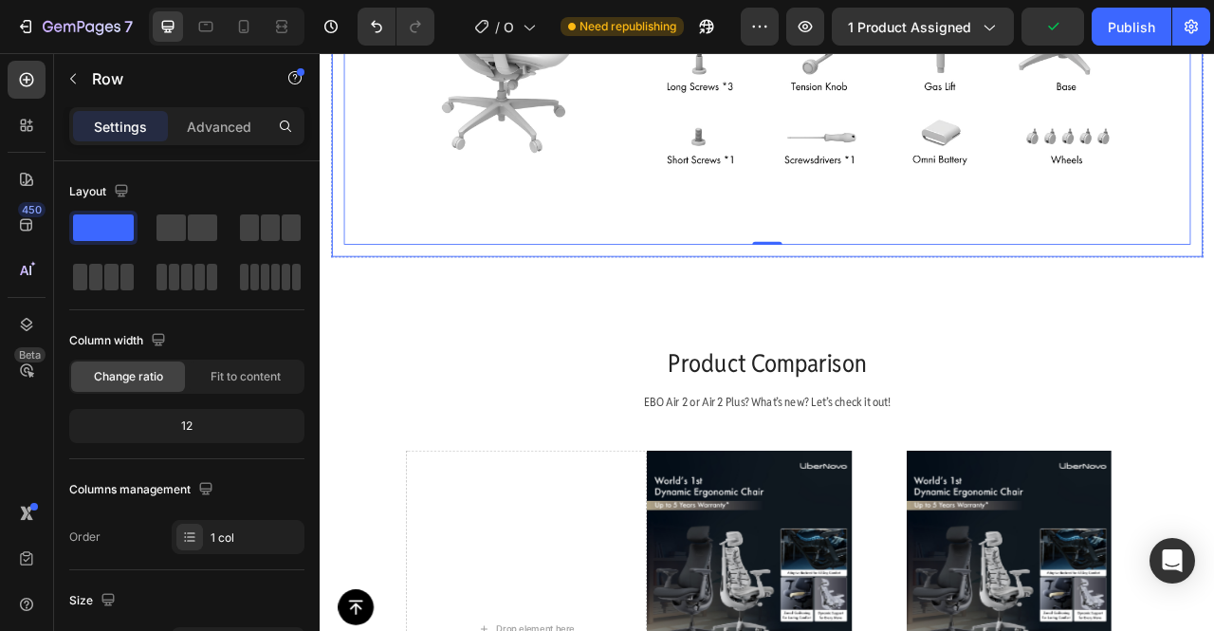
scroll to position [1652, 0]
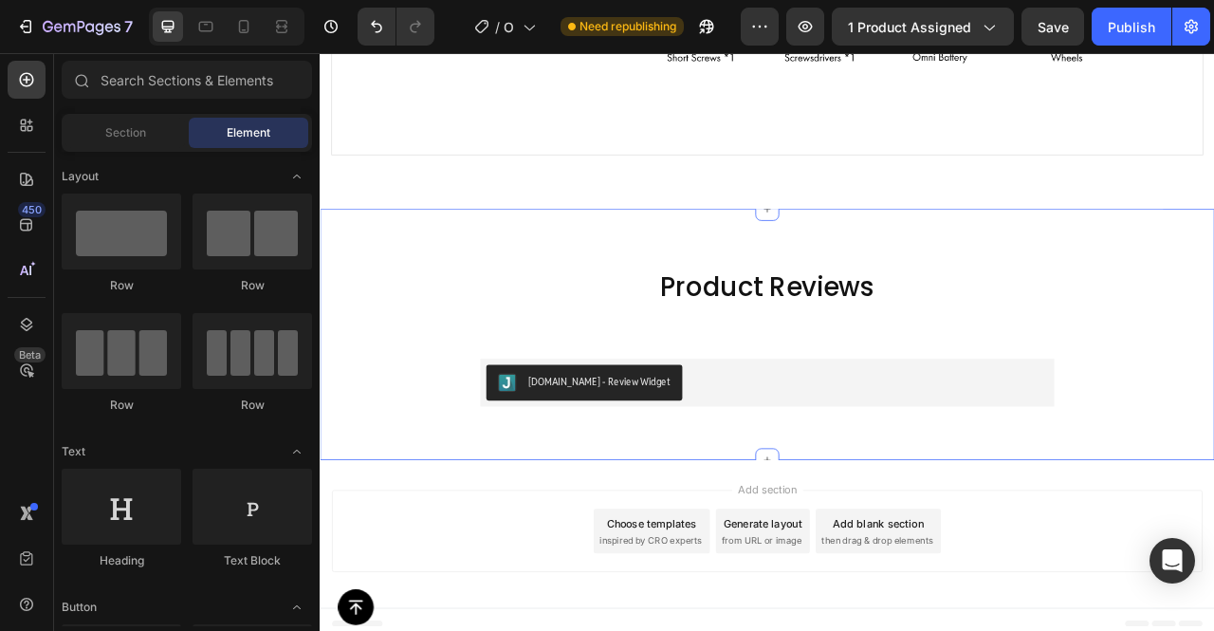
scroll to position [1752, 0]
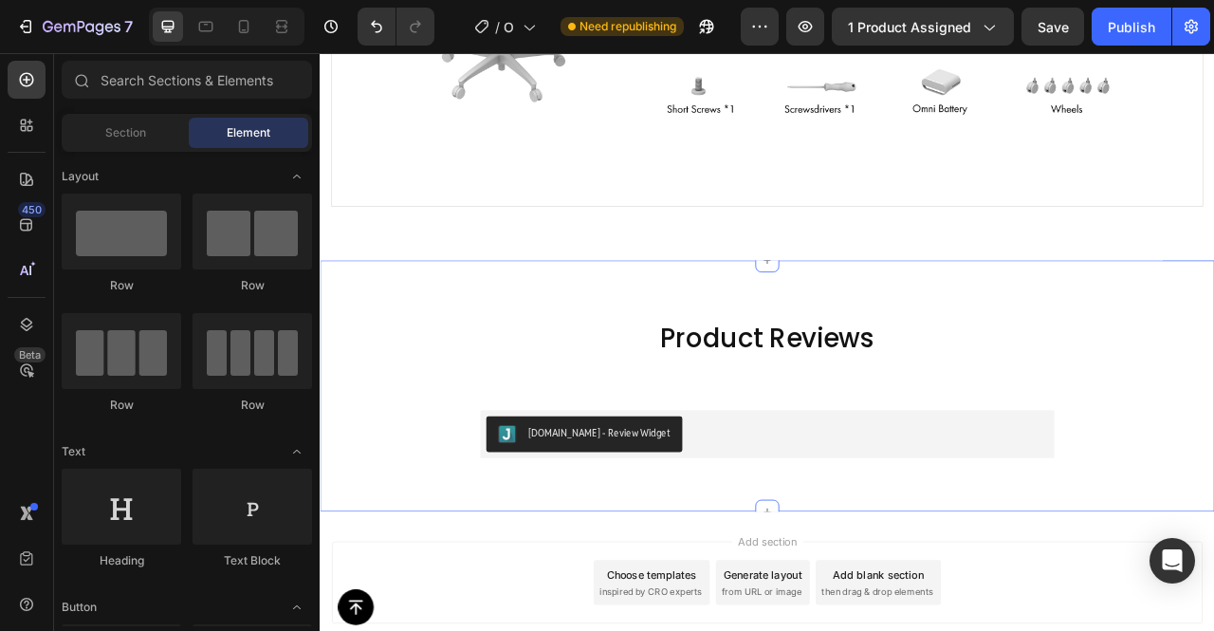
click at [1178, 344] on div "Product Reviews Heading Judge.me - Review Widget Judge.me Section 5" at bounding box center [889, 477] width 1139 height 321
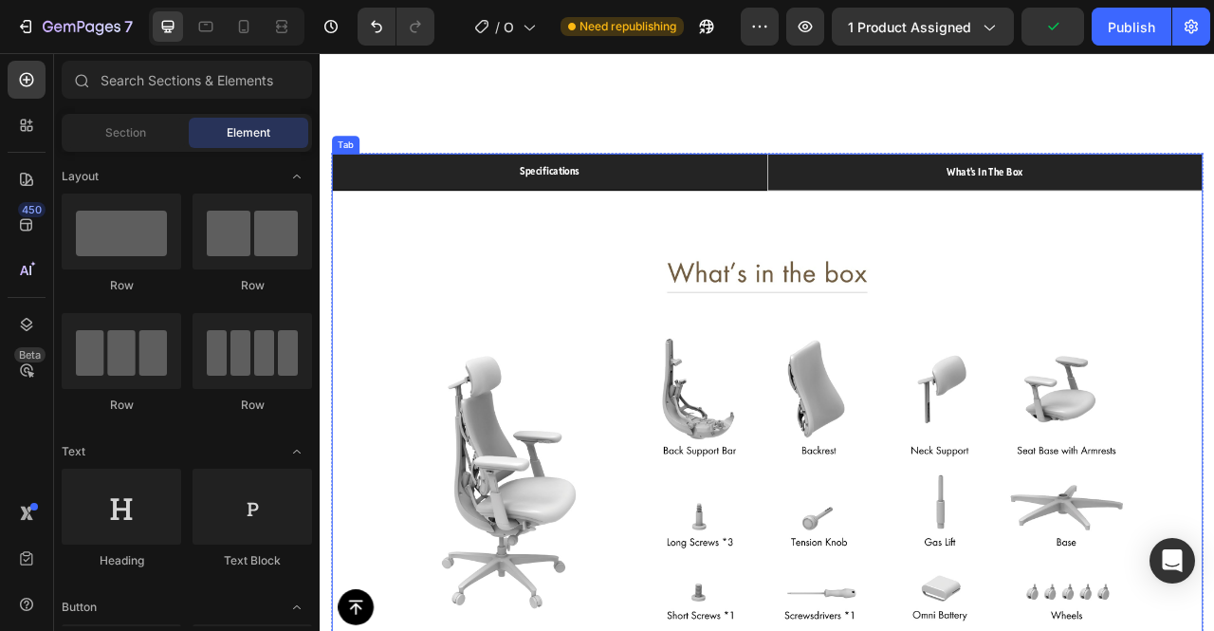
scroll to position [1042, 0]
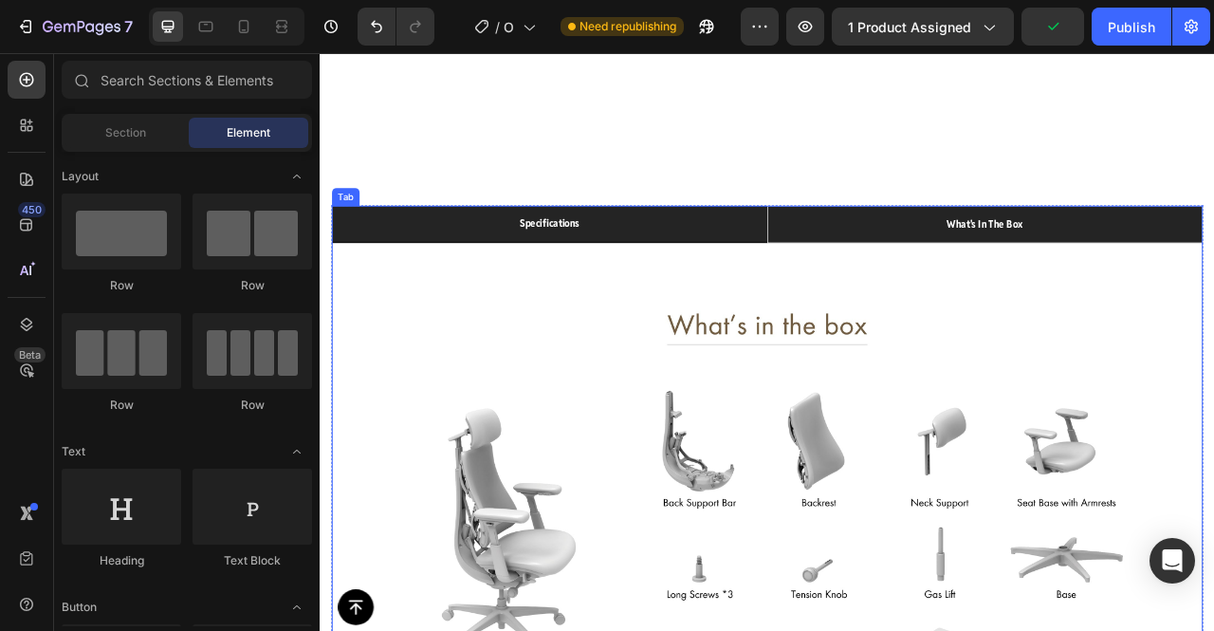
click at [1039, 263] on li "what's in the box" at bounding box center [1166, 271] width 554 height 46
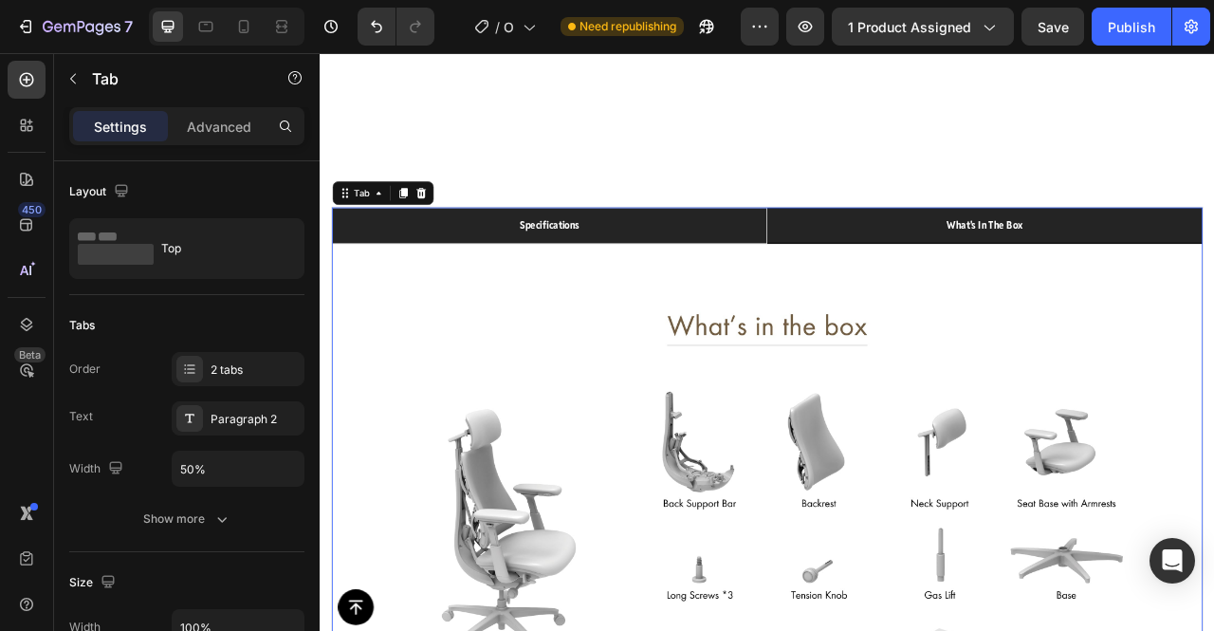
click at [736, 269] on li "specifications" at bounding box center [612, 273] width 554 height 46
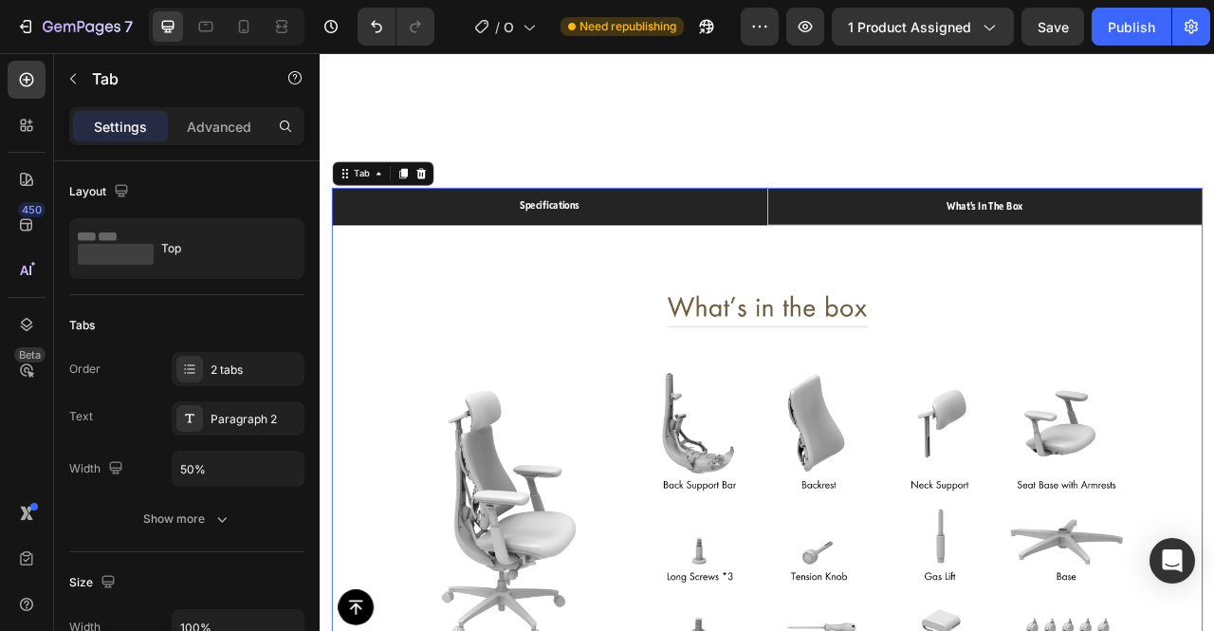
scroll to position [1064, 0]
click at [1070, 247] on li "what's in the box" at bounding box center [1166, 249] width 554 height 46
click at [785, 263] on li "specifications" at bounding box center [612, 249] width 554 height 46
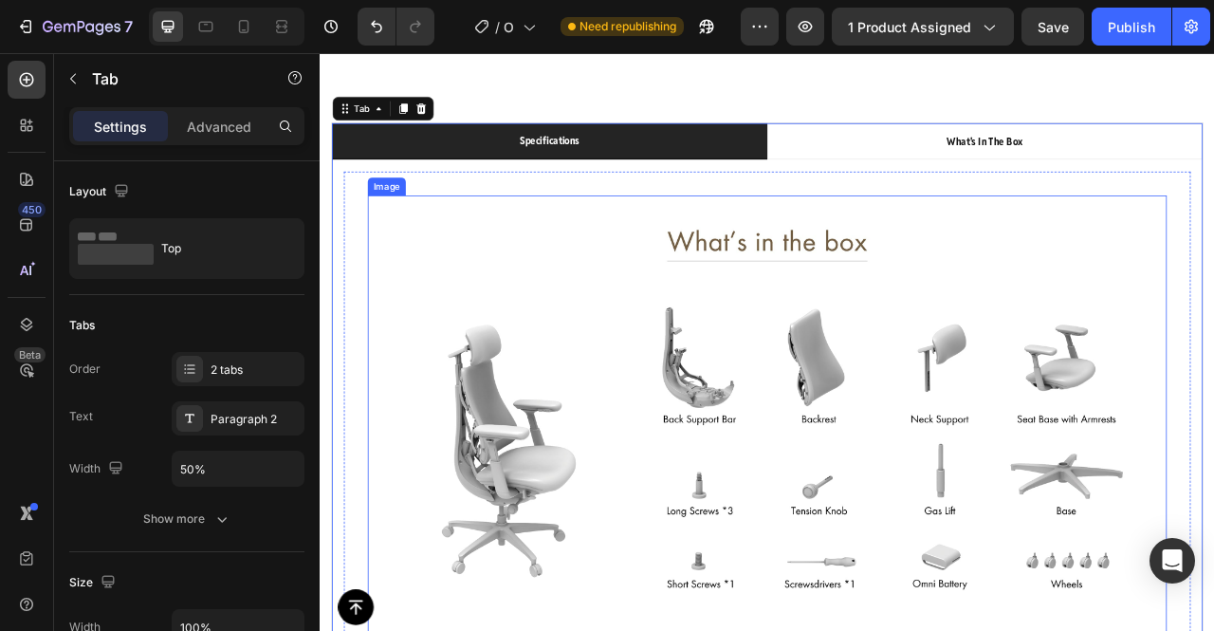
scroll to position [1151, 0]
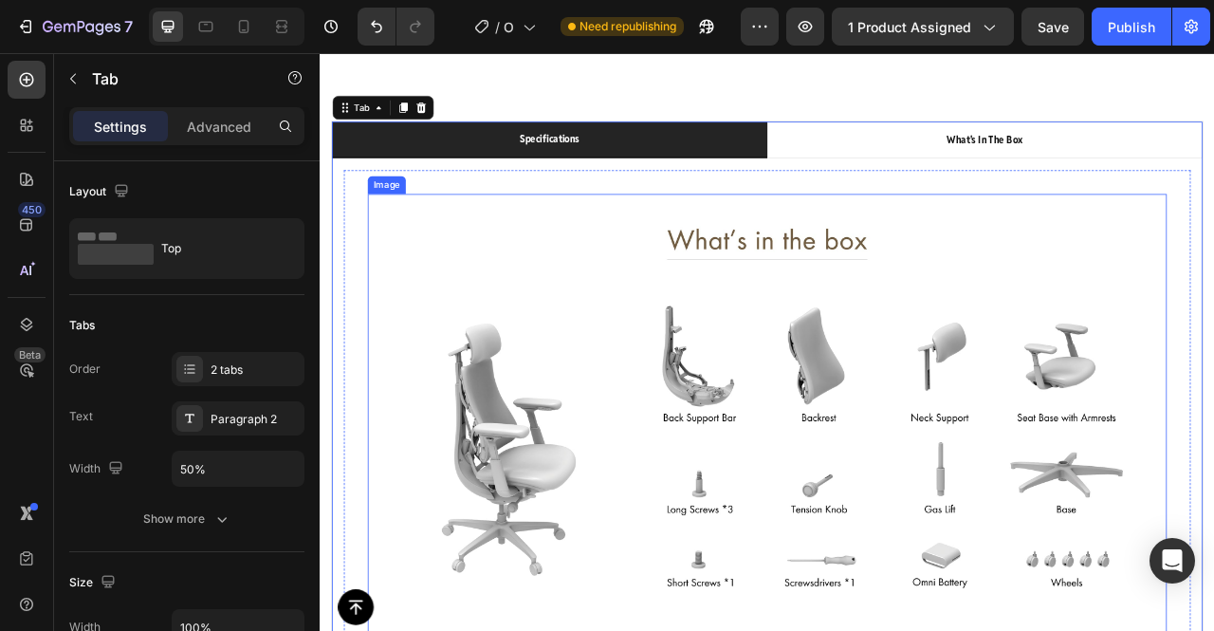
click at [1019, 480] on img at bounding box center [888, 518] width 1017 height 572
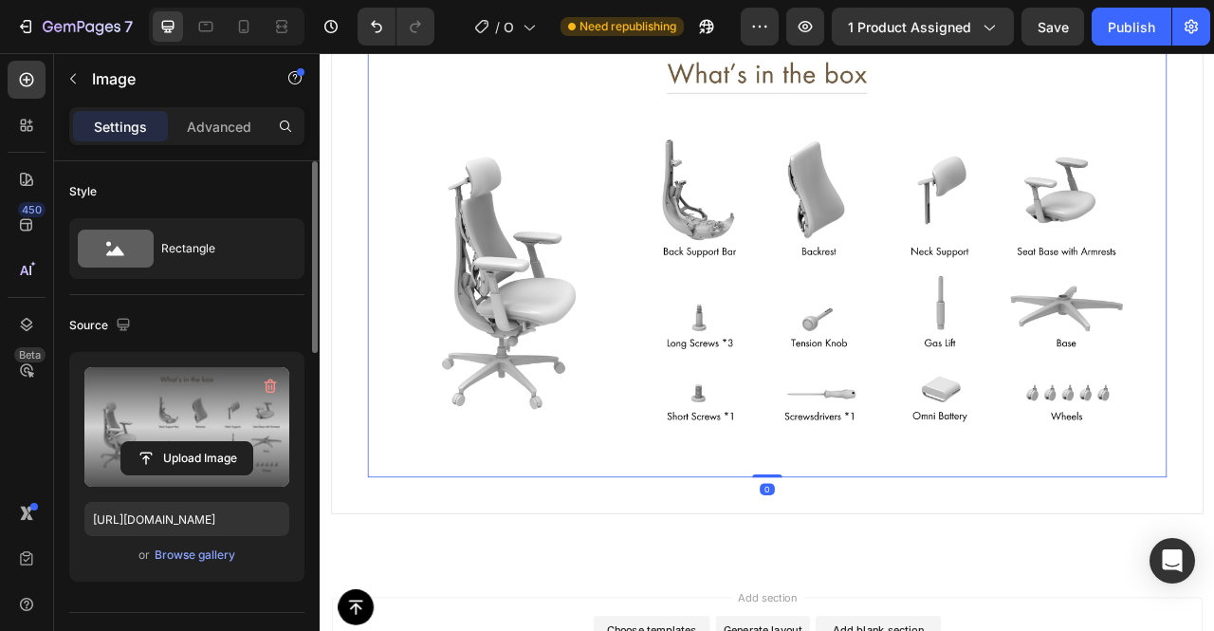
scroll to position [1362, 0]
click at [209, 455] on input "file" at bounding box center [186, 458] width 131 height 32
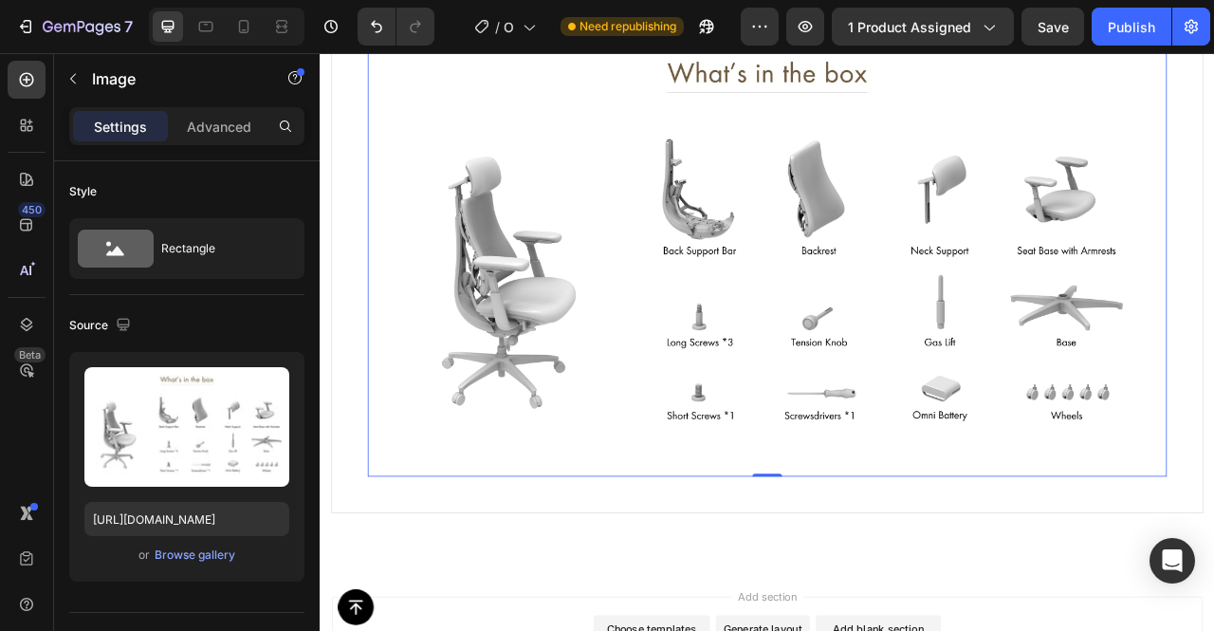
scroll to position [1237, 0]
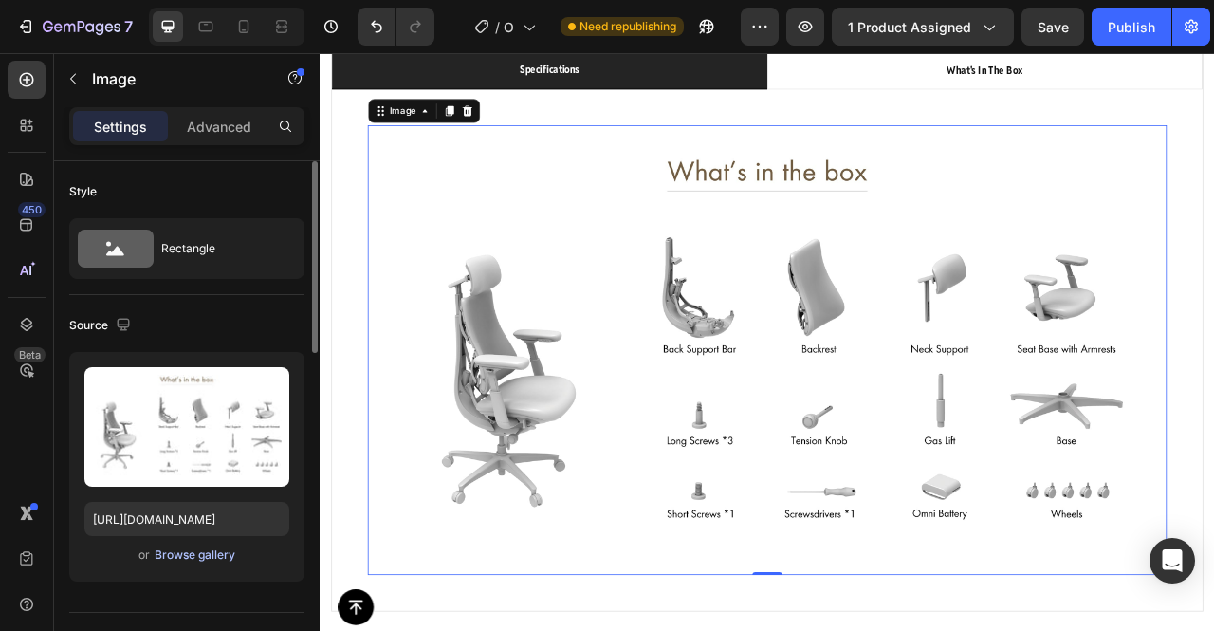
click at [214, 563] on button "Browse gallery" at bounding box center [195, 555] width 83 height 19
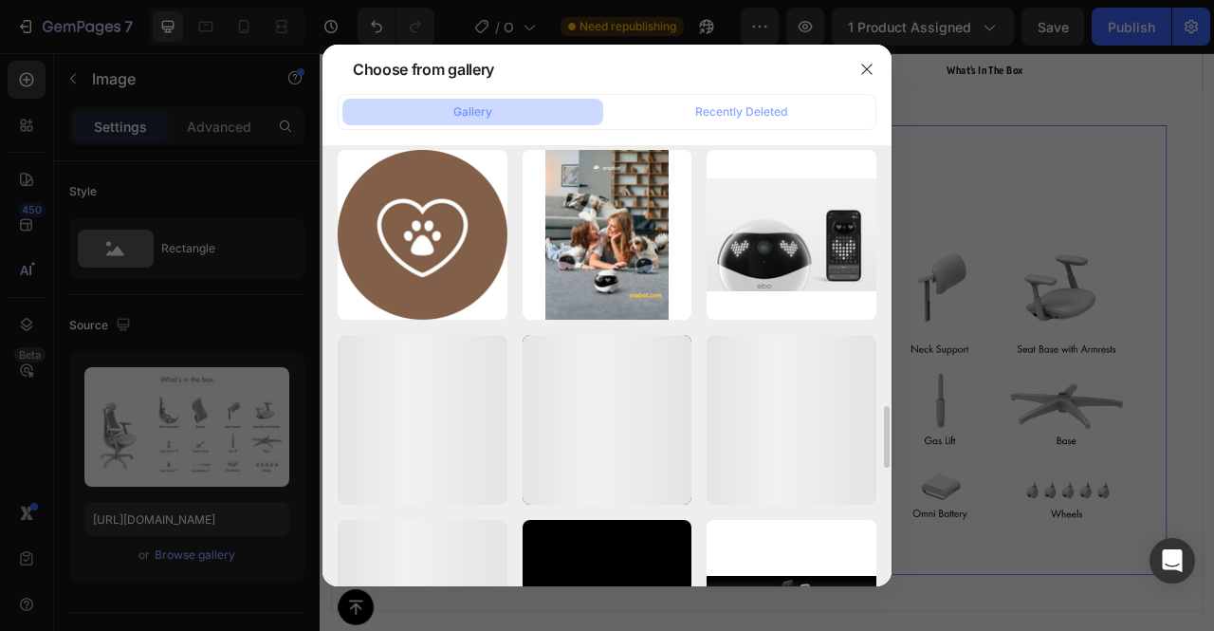
scroll to position [1858, 0]
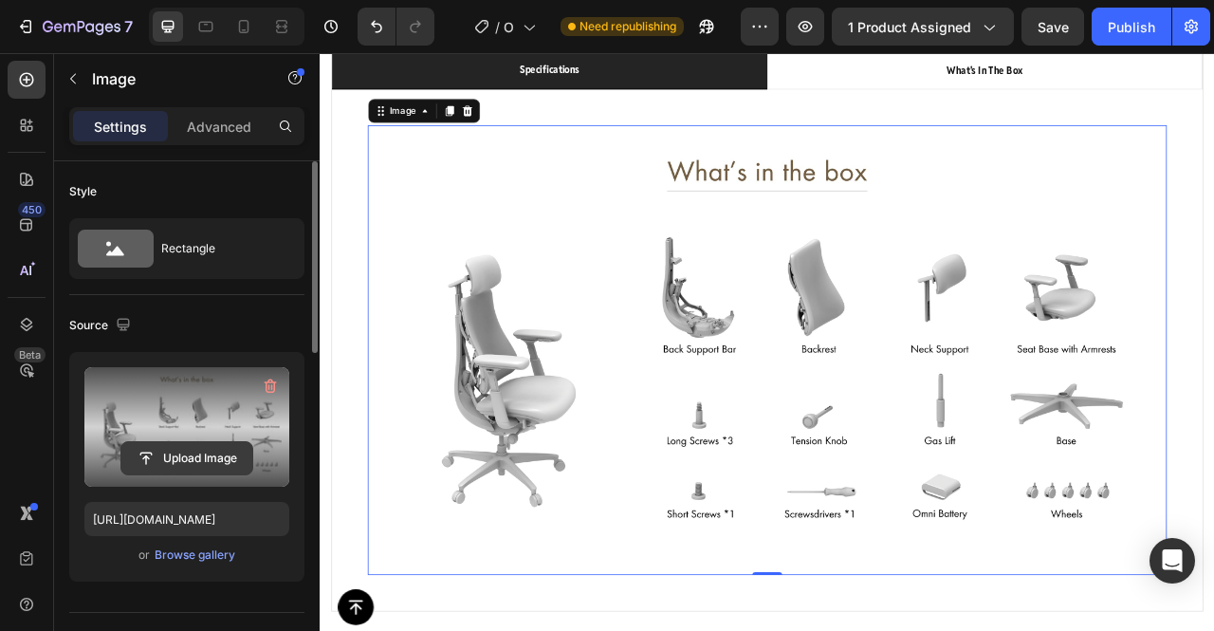
click at [213, 462] on input "file" at bounding box center [186, 458] width 131 height 32
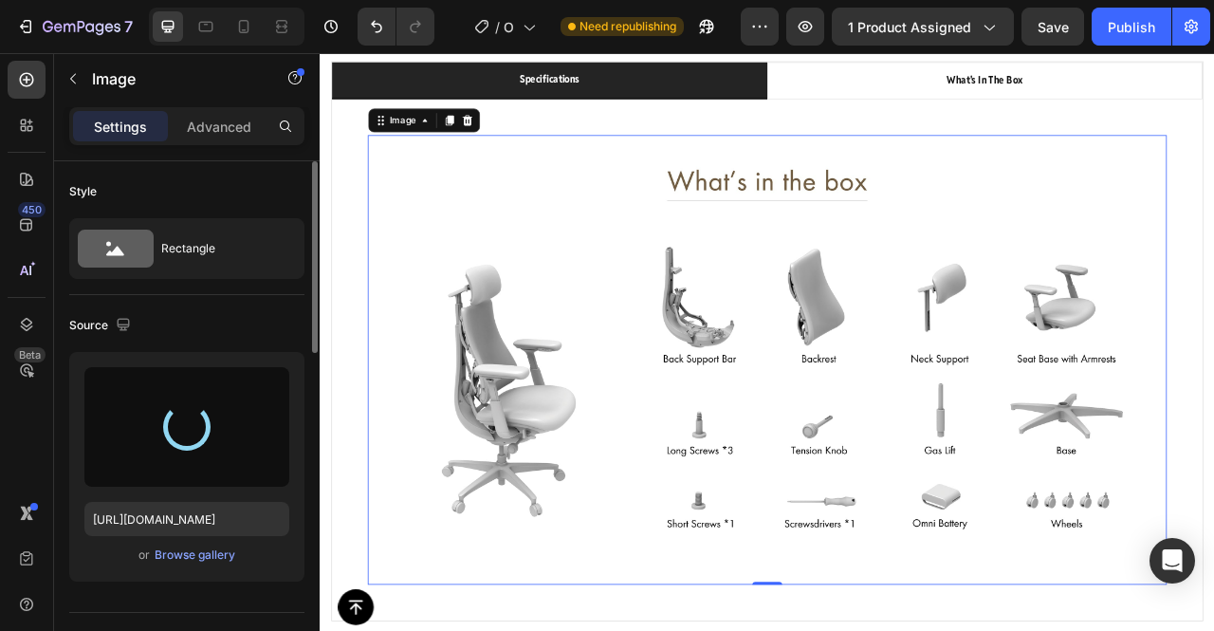
scroll to position [1224, 0]
type input "https://cdn.shopify.com/s/files/1/0947/5597/9559/files/gempages_581456108338545…"
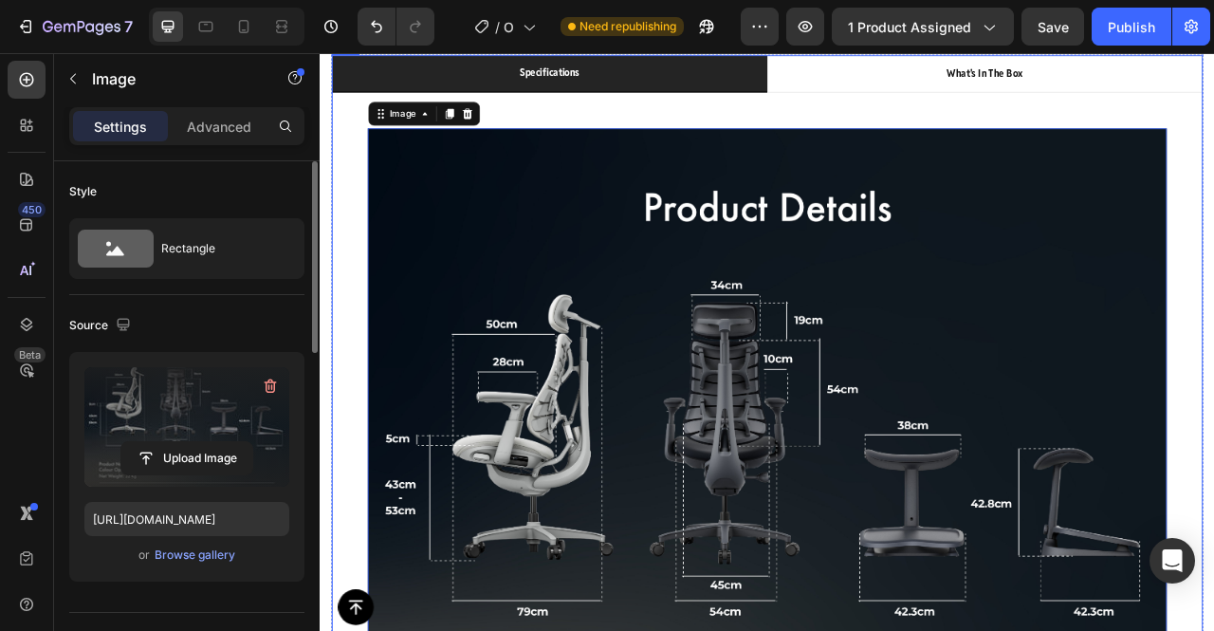
scroll to position [847, 0]
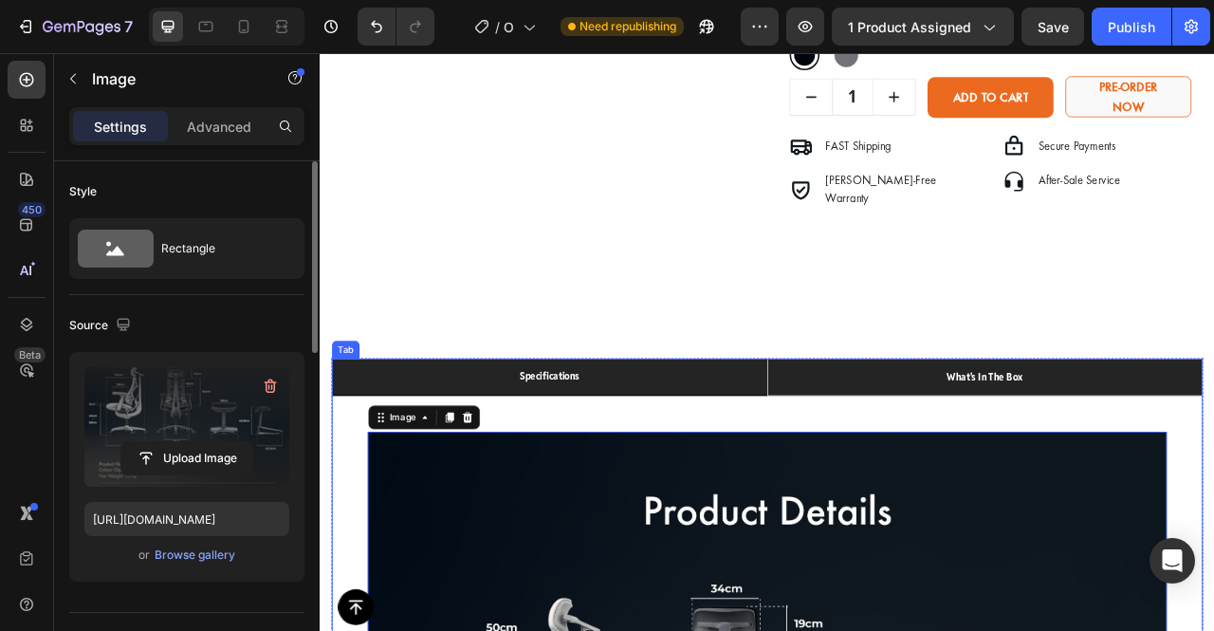
click at [1150, 473] on p "what's in the box" at bounding box center [1166, 466] width 97 height 24
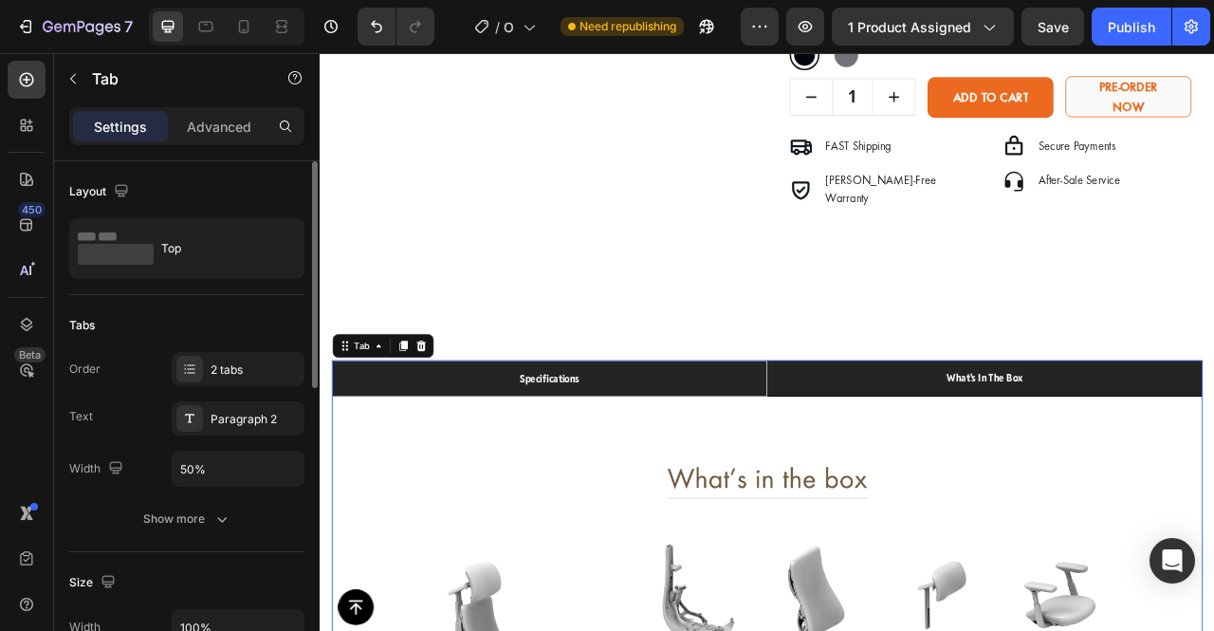
click at [761, 470] on li "specifications" at bounding box center [612, 467] width 554 height 46
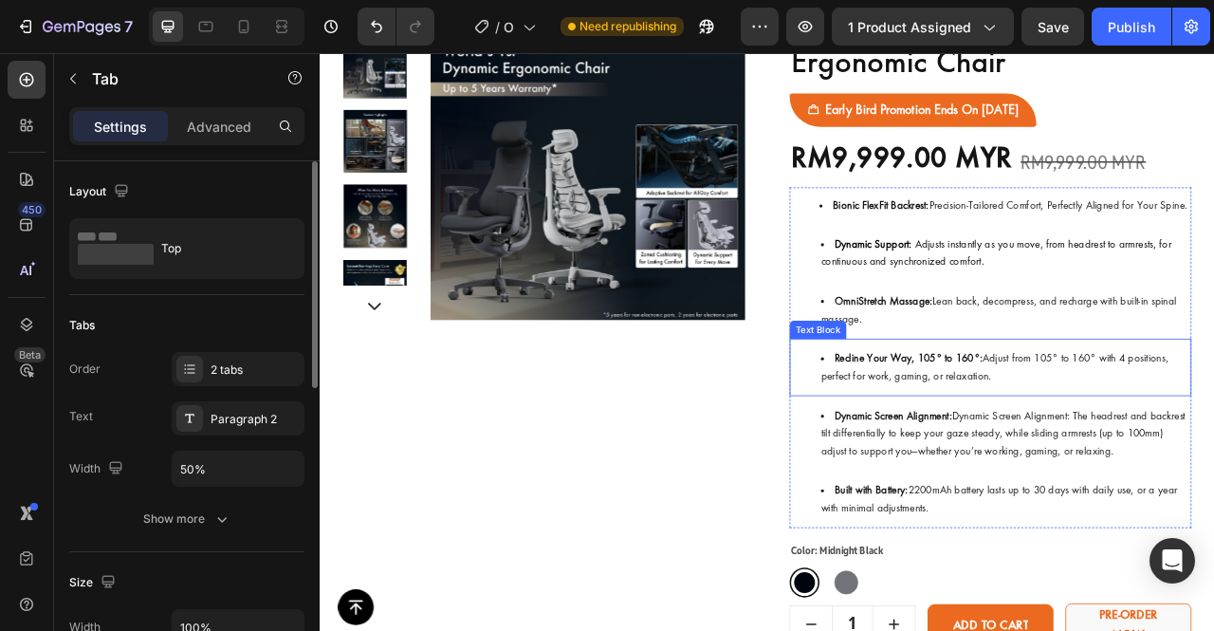
scroll to position [0, 0]
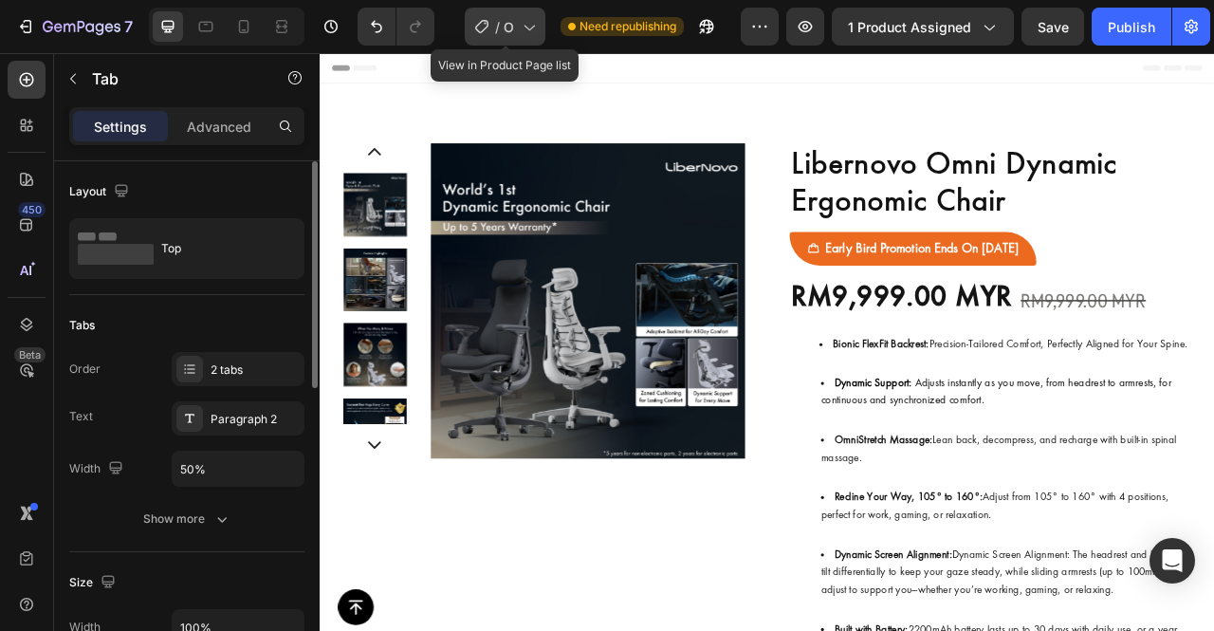
click at [526, 31] on icon at bounding box center [528, 26] width 19 height 19
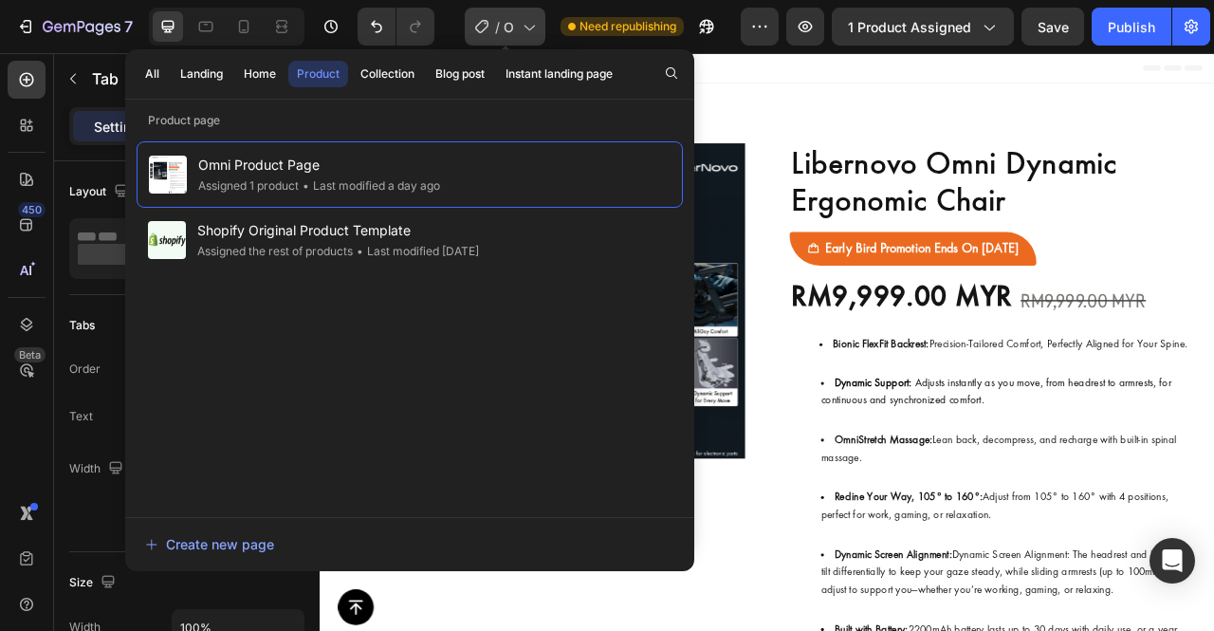
click at [526, 31] on icon at bounding box center [528, 26] width 19 height 19
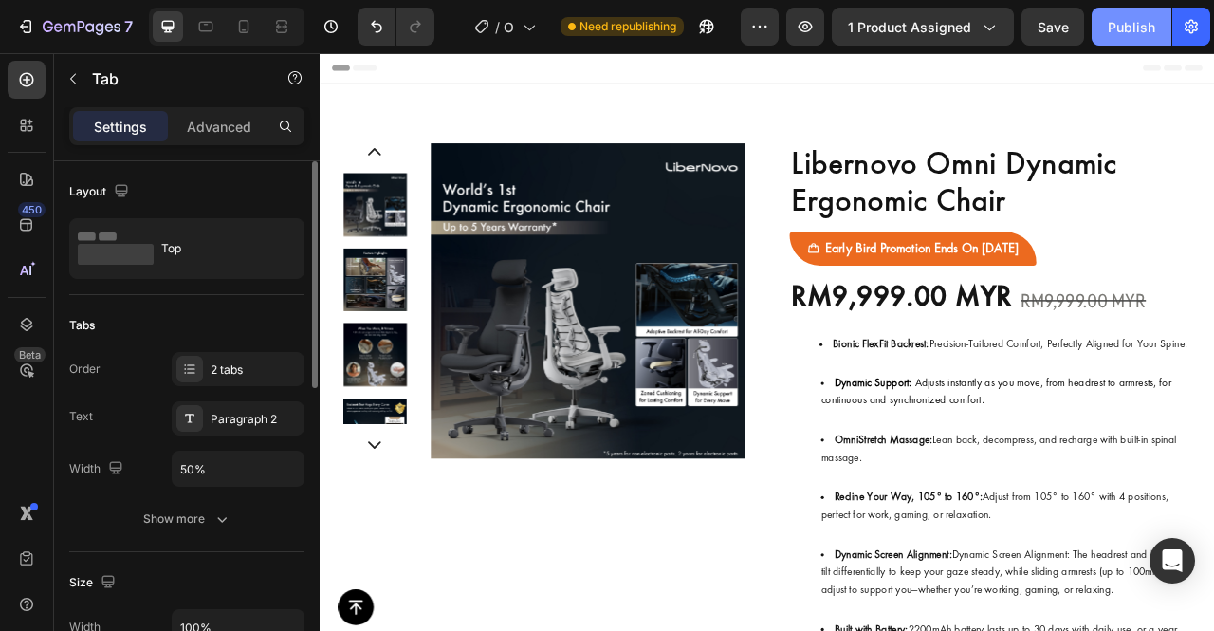
click at [1135, 14] on button "Publish" at bounding box center [1132, 27] width 80 height 38
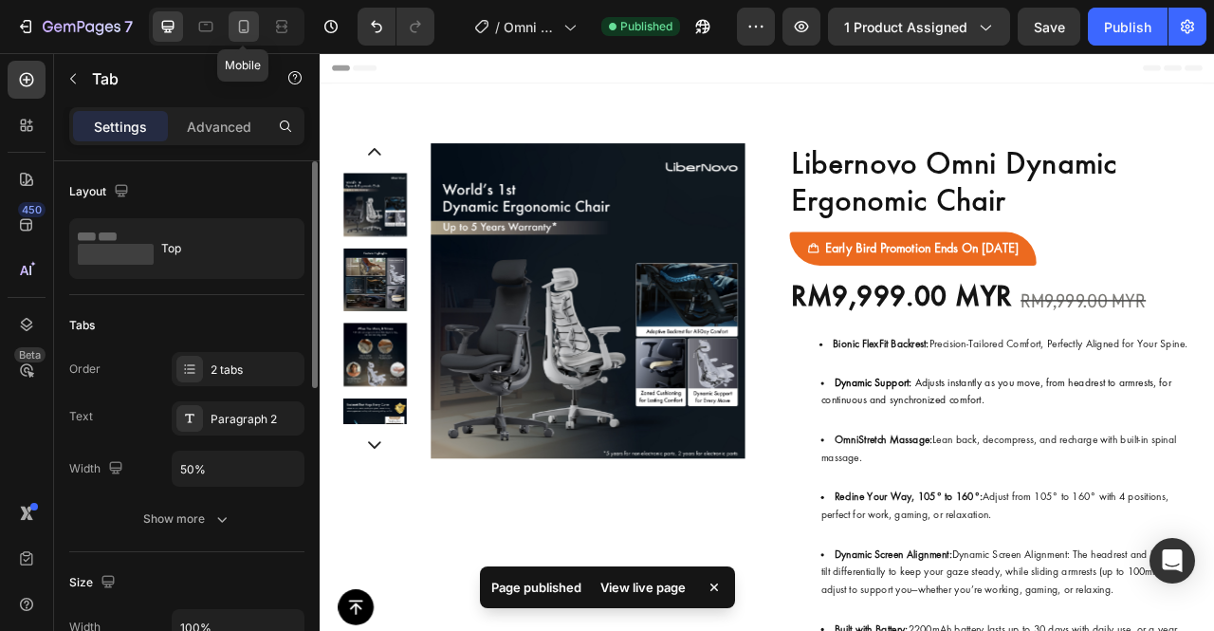
click at [237, 28] on icon at bounding box center [243, 26] width 19 height 19
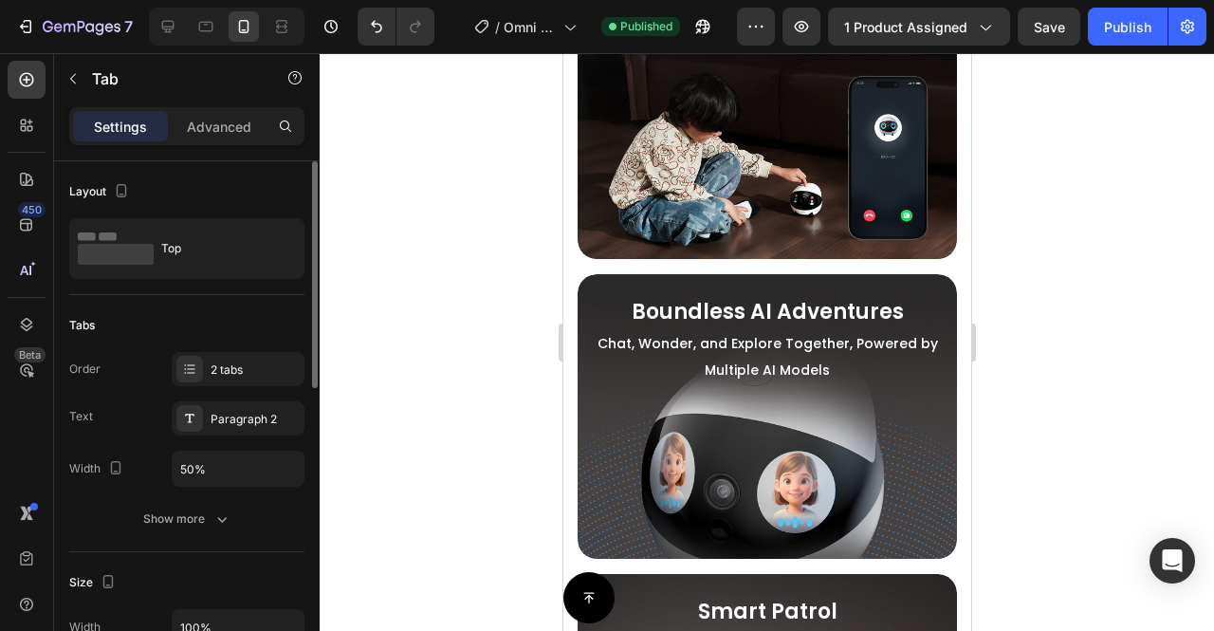
scroll to position [1191, 0]
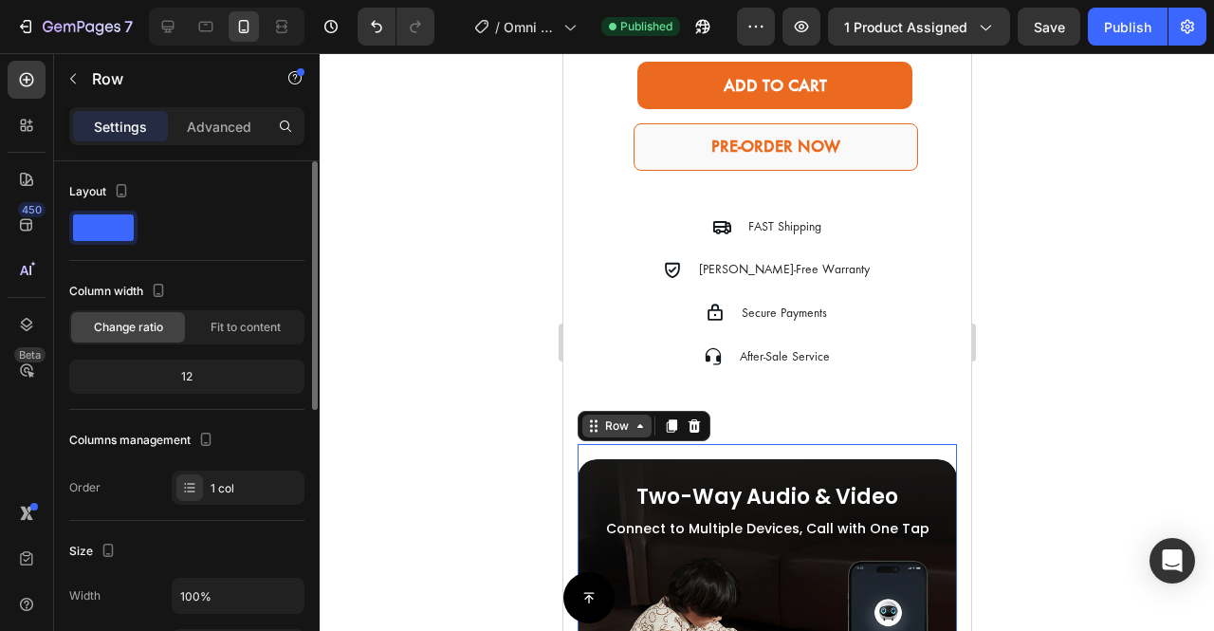
click at [612, 417] on div "Row" at bounding box center [616, 425] width 31 height 17
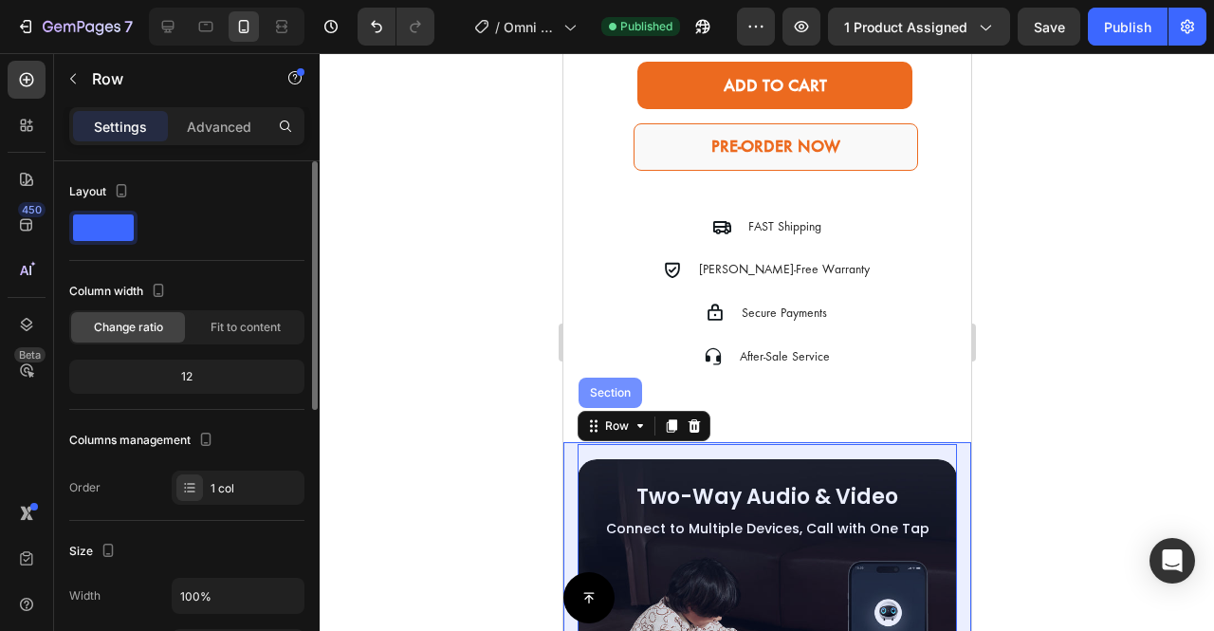
click at [619, 378] on div "Section" at bounding box center [610, 393] width 64 height 30
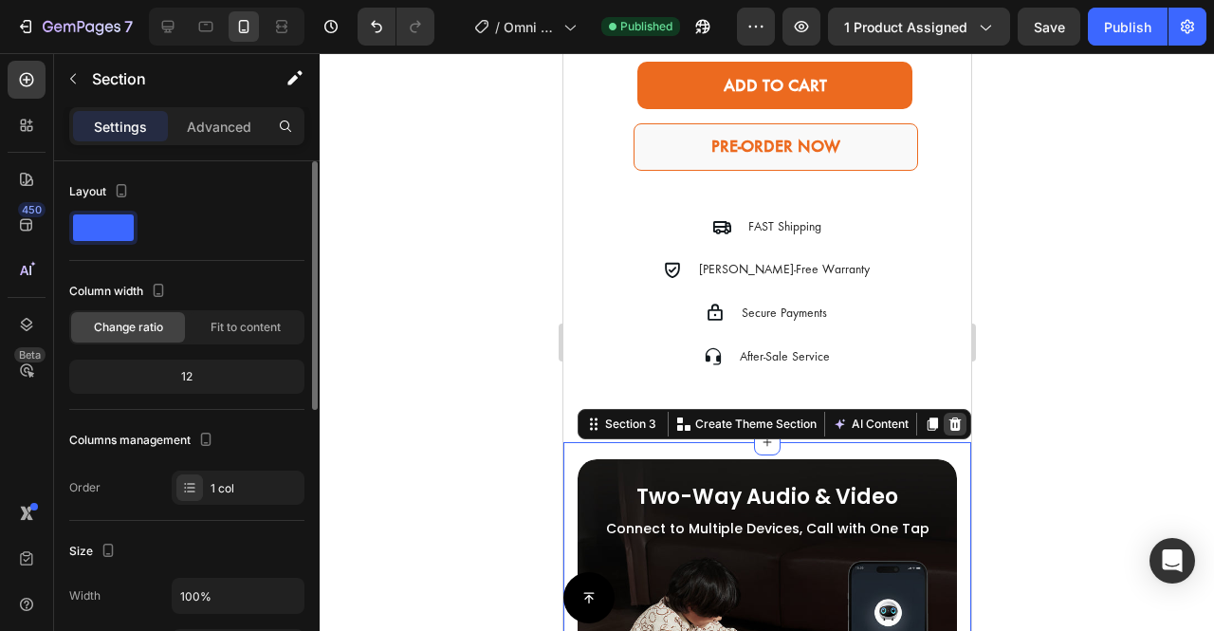
click at [949, 418] on icon at bounding box center [955, 423] width 12 height 13
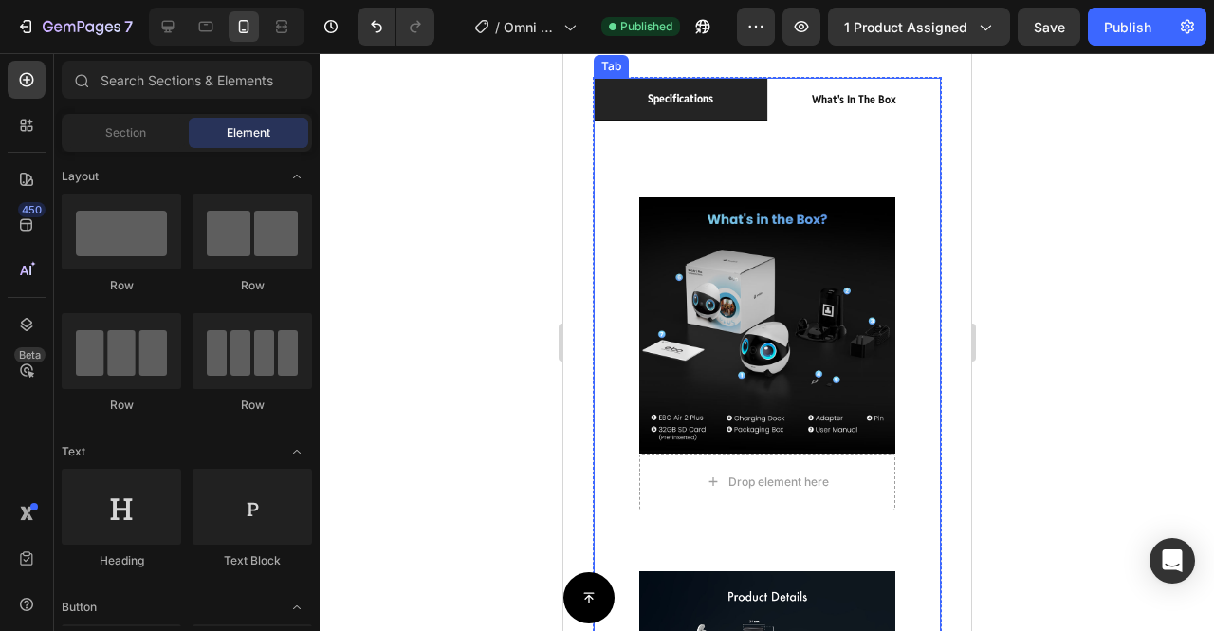
scroll to position [1309, 0]
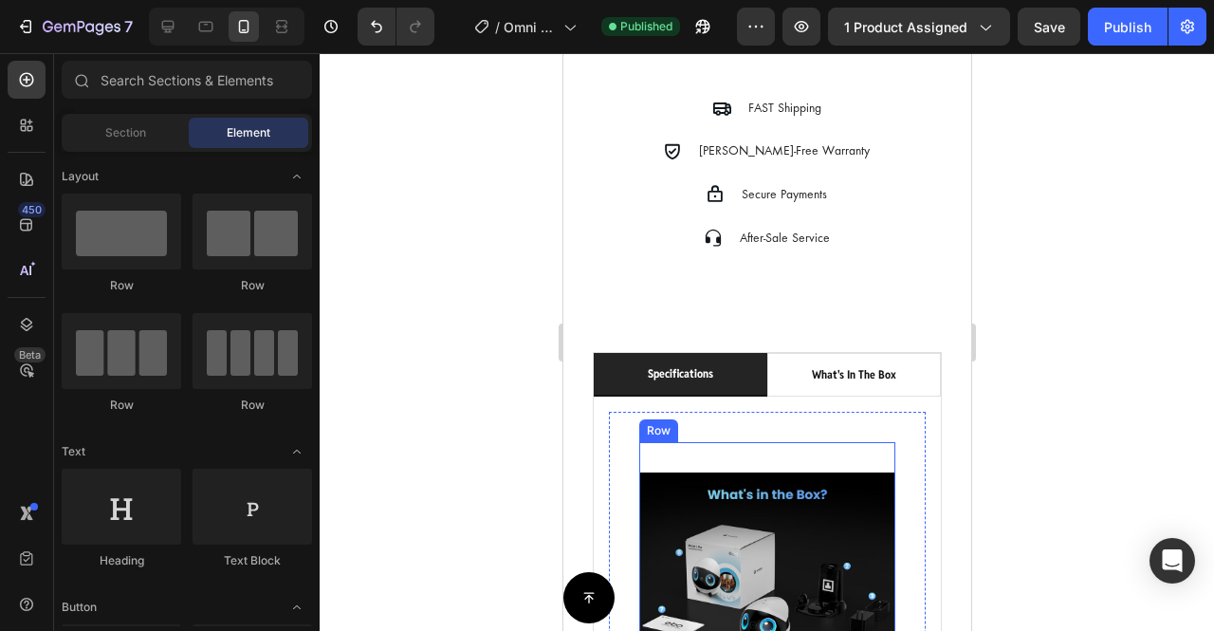
click at [799, 453] on div "Image" at bounding box center [767, 585] width 256 height 287
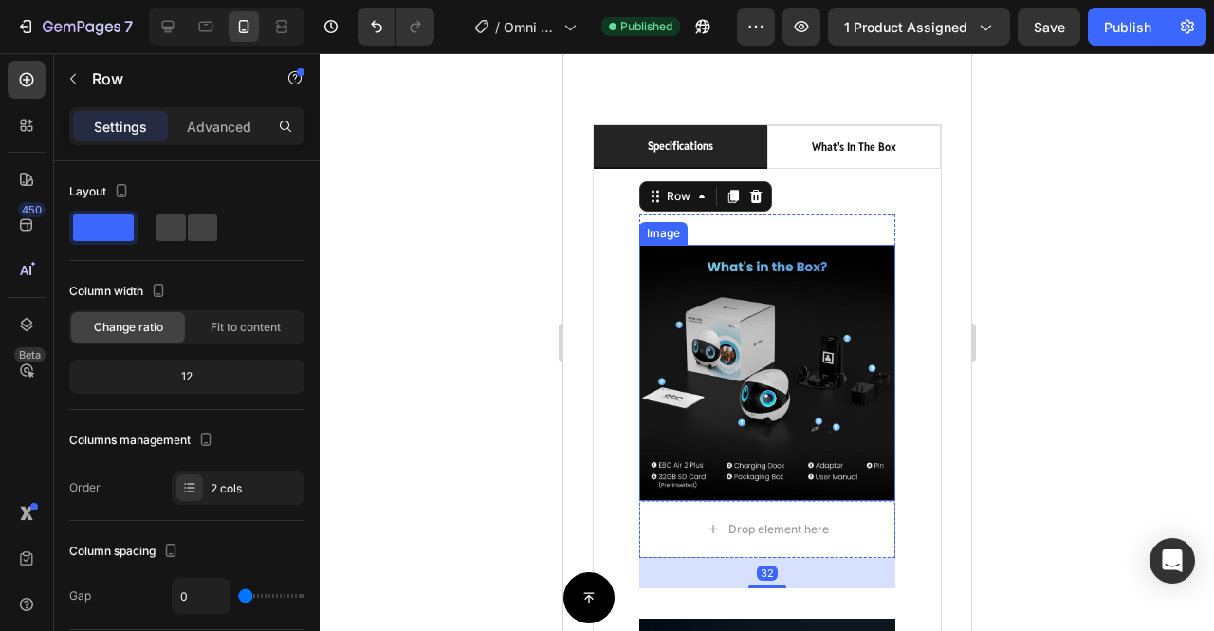
scroll to position [1552, 0]
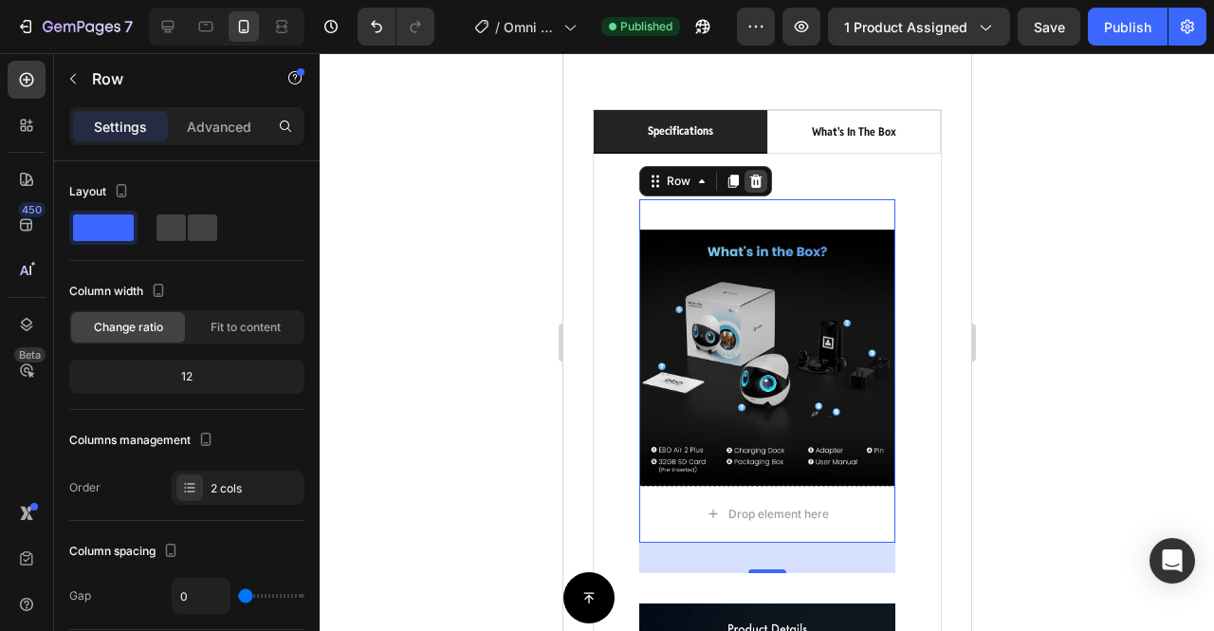
click at [759, 170] on div at bounding box center [755, 181] width 23 height 23
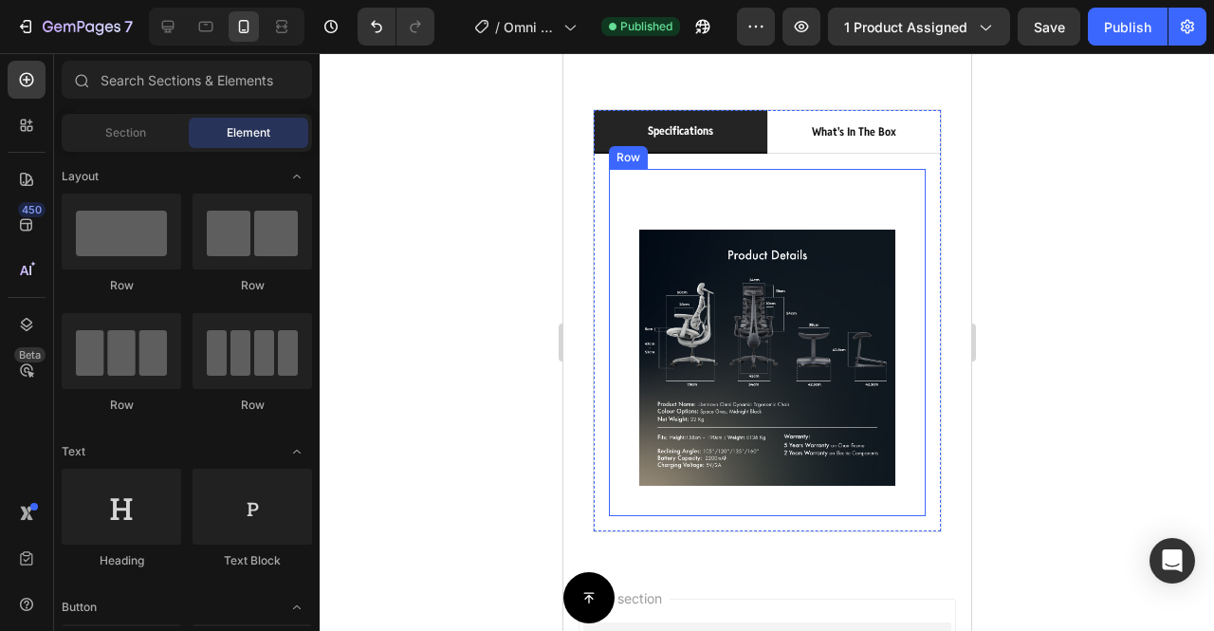
click at [806, 199] on div "Image" at bounding box center [767, 342] width 256 height 287
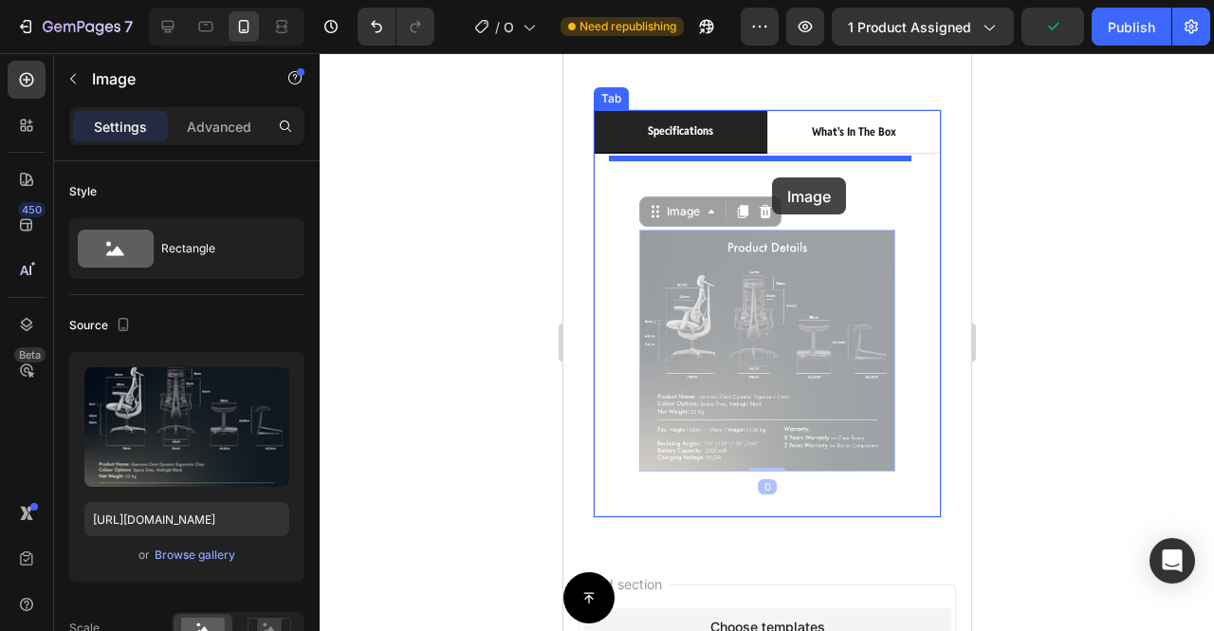
drag, startPoint x: 786, startPoint y: 265, endPoint x: 771, endPoint y: 177, distance: 88.4
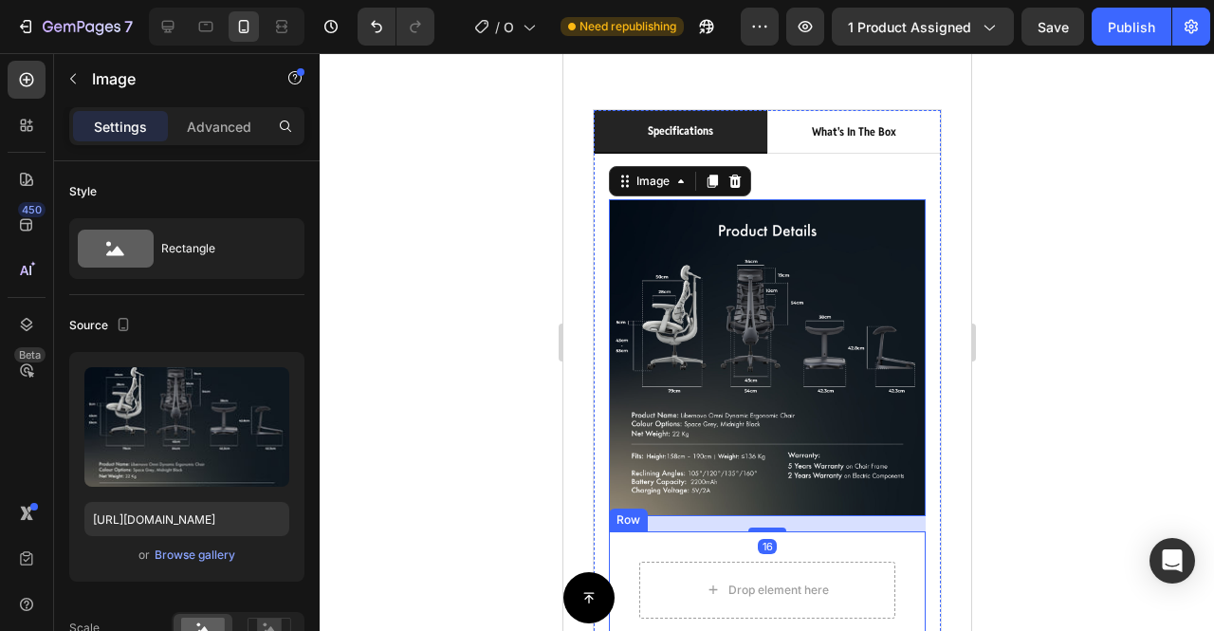
click at [862, 531] on div "Drop element here Row" at bounding box center [766, 590] width 317 height 118
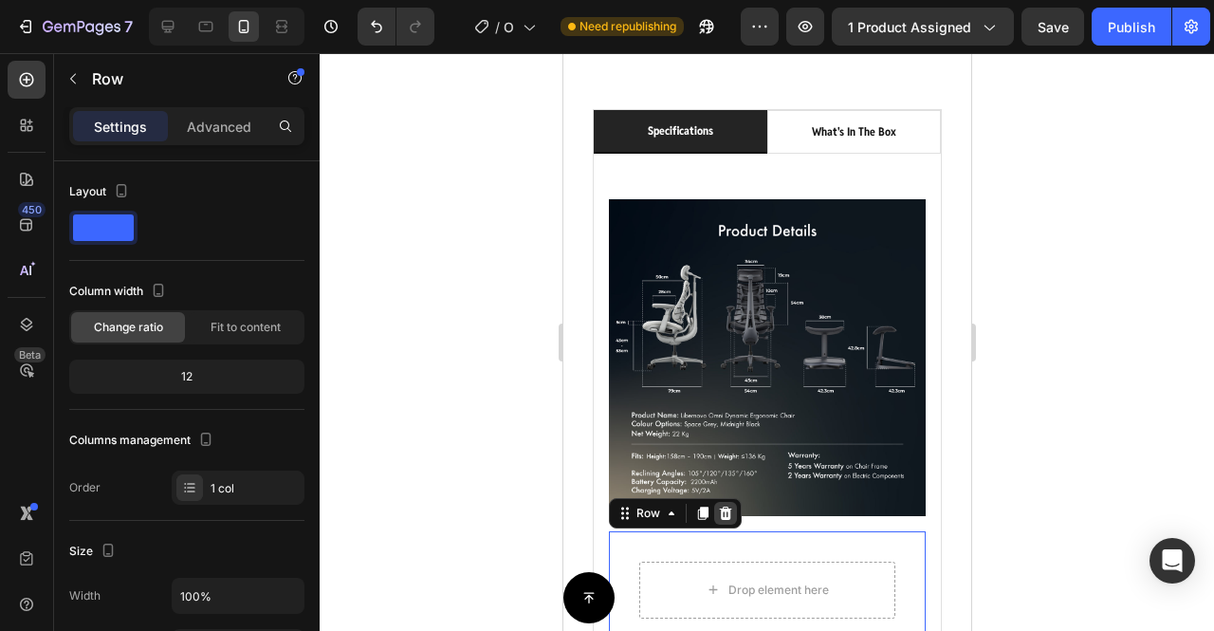
click at [719, 506] on icon at bounding box center [724, 513] width 15 height 15
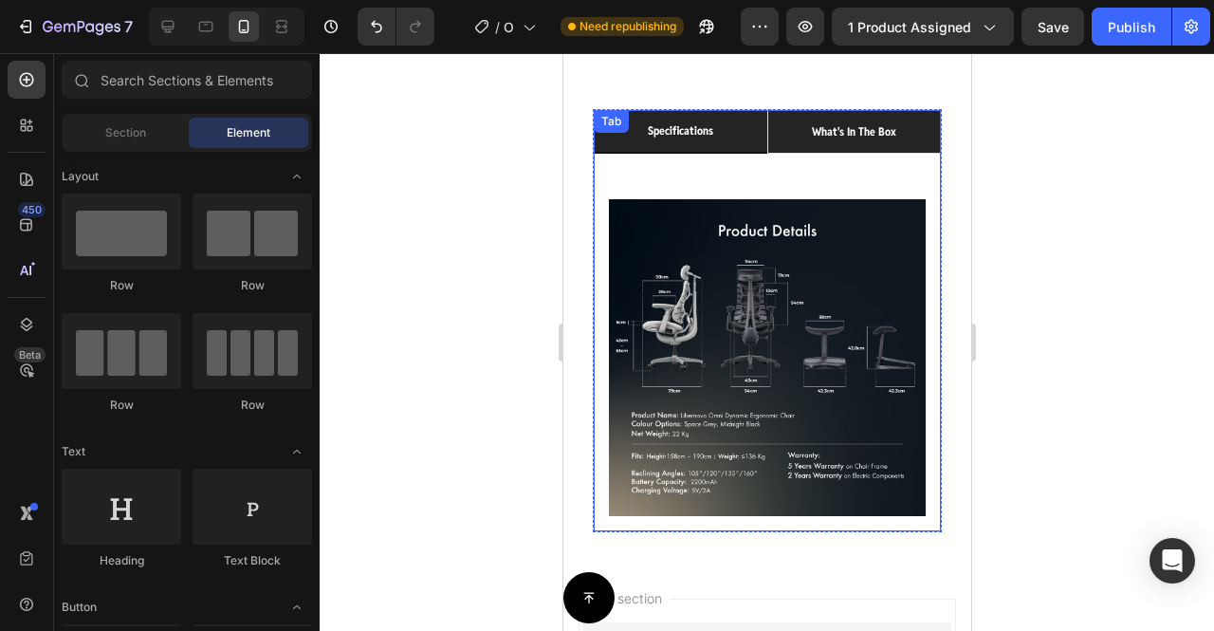
click at [832, 133] on div "what's in the box" at bounding box center [853, 132] width 90 height 27
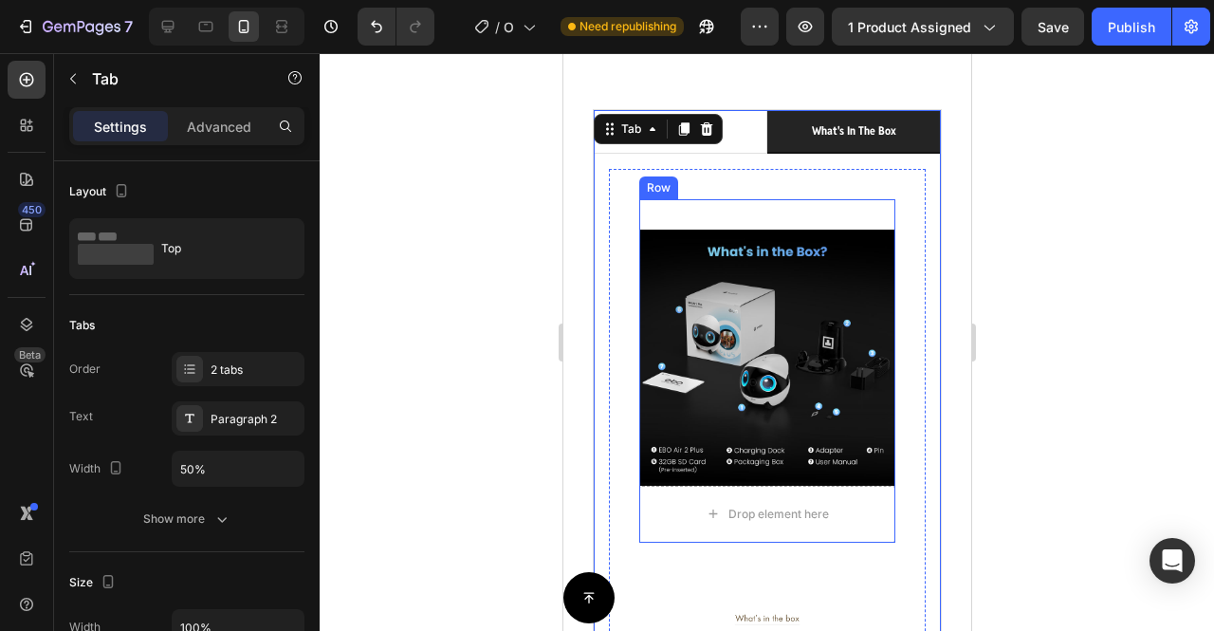
click at [788, 199] on div "Image" at bounding box center [767, 342] width 256 height 287
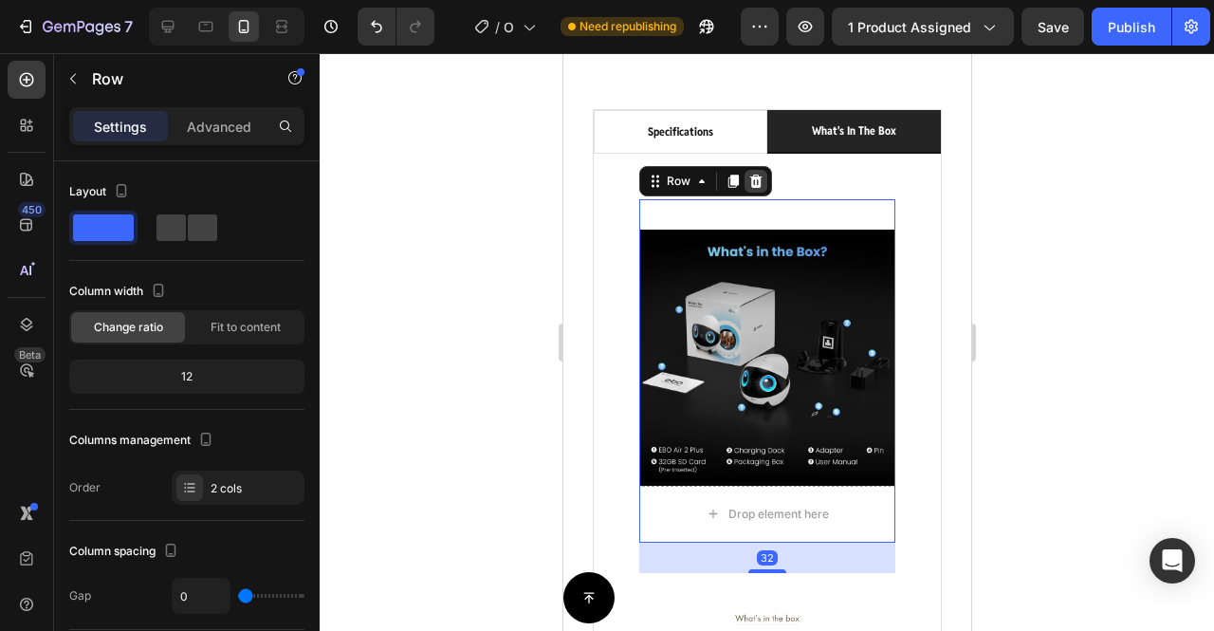
click at [757, 175] on icon at bounding box center [756, 181] width 12 height 13
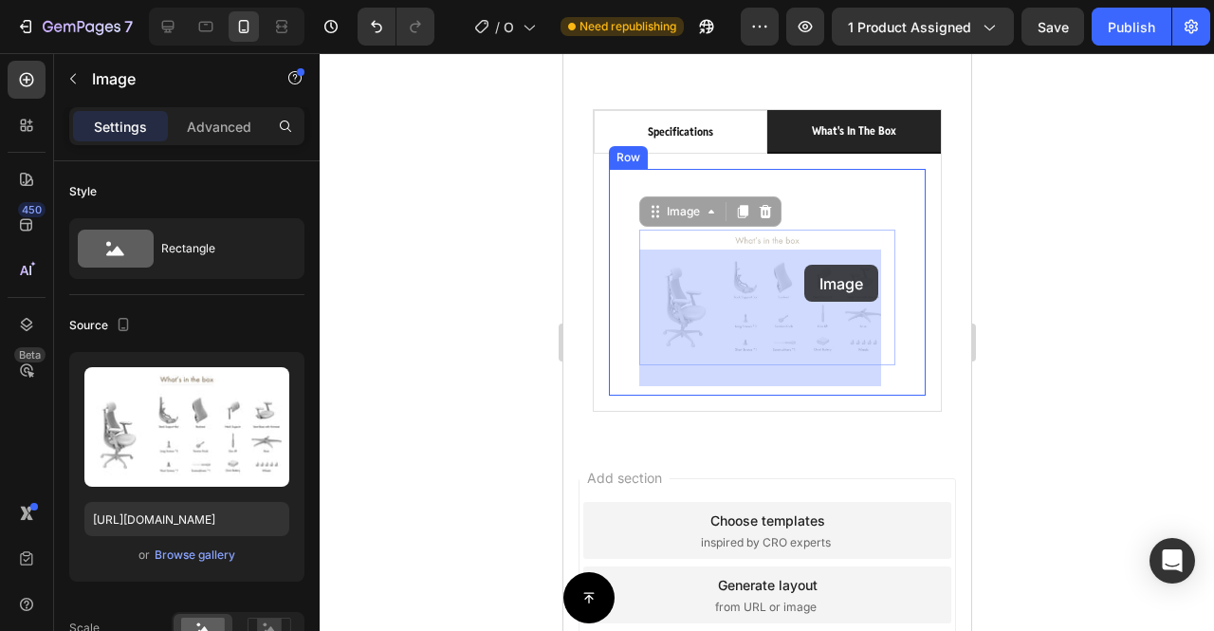
drag, startPoint x: 808, startPoint y: 243, endPoint x: 804, endPoint y: 265, distance: 22.3
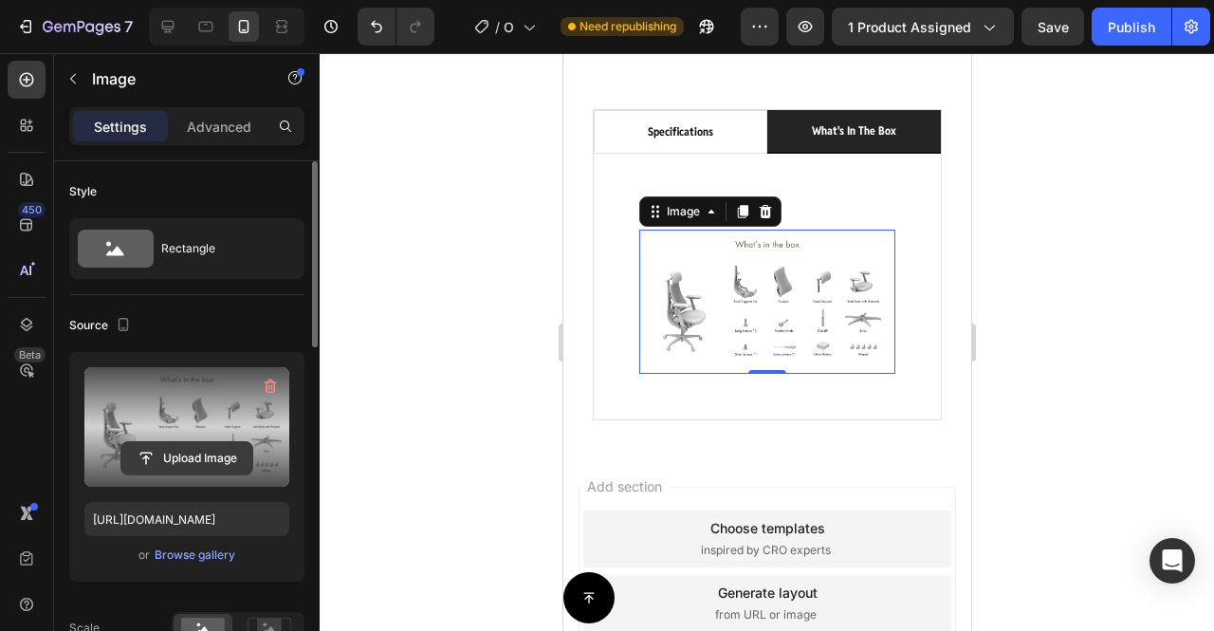
click at [204, 468] on input "file" at bounding box center [186, 458] width 131 height 32
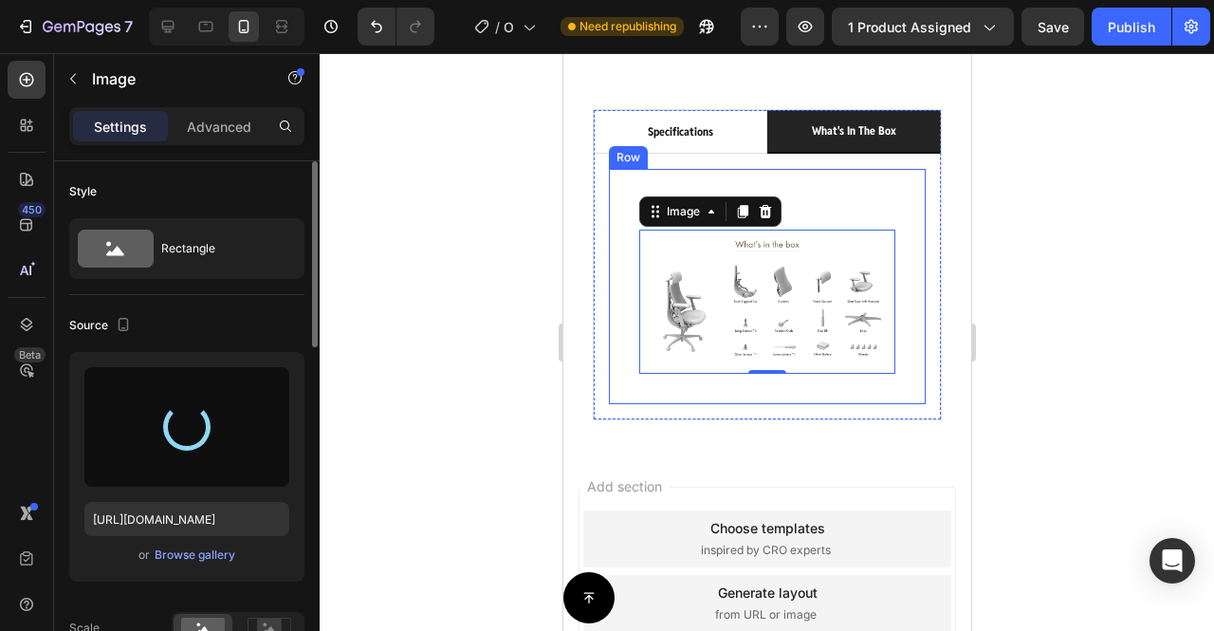
type input "https://cdn.shopify.com/s/files/1/0947/5597/9559/files/gempages_581456108338545…"
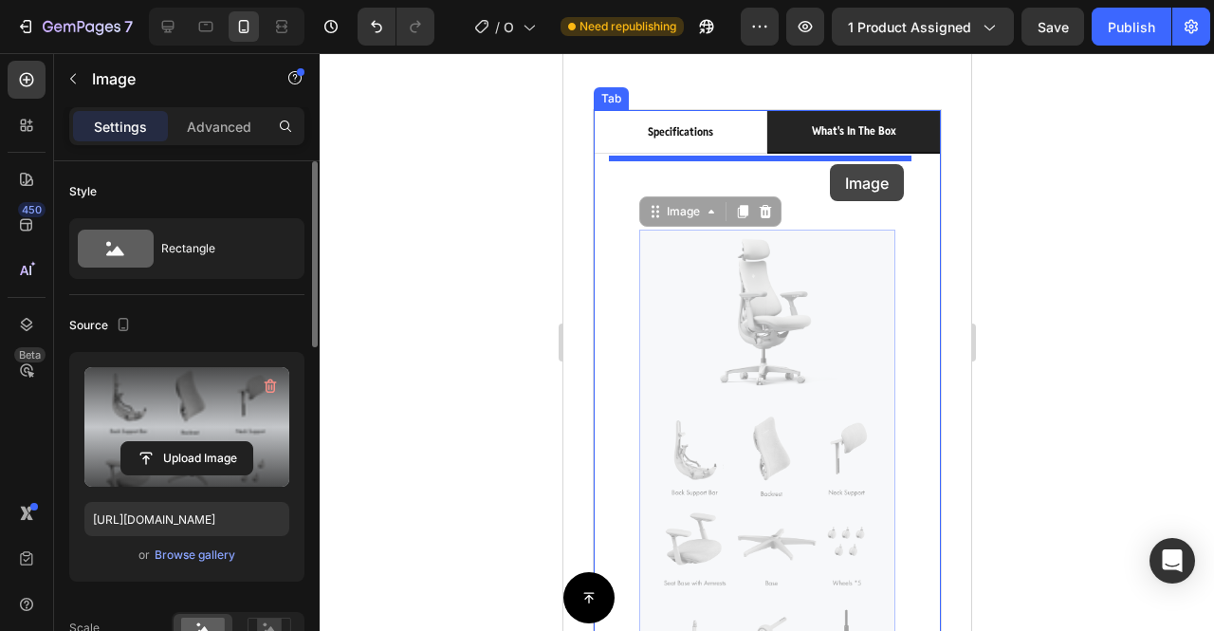
drag, startPoint x: 822, startPoint y: 263, endPoint x: 829, endPoint y: 164, distance: 99.0
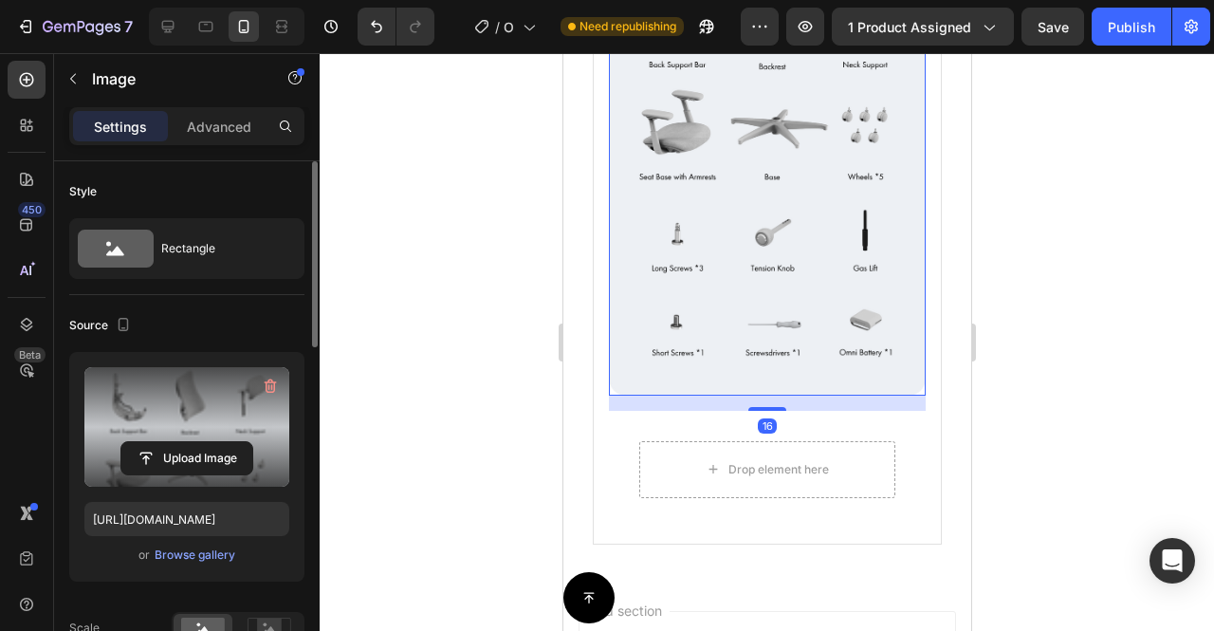
scroll to position [2023, 0]
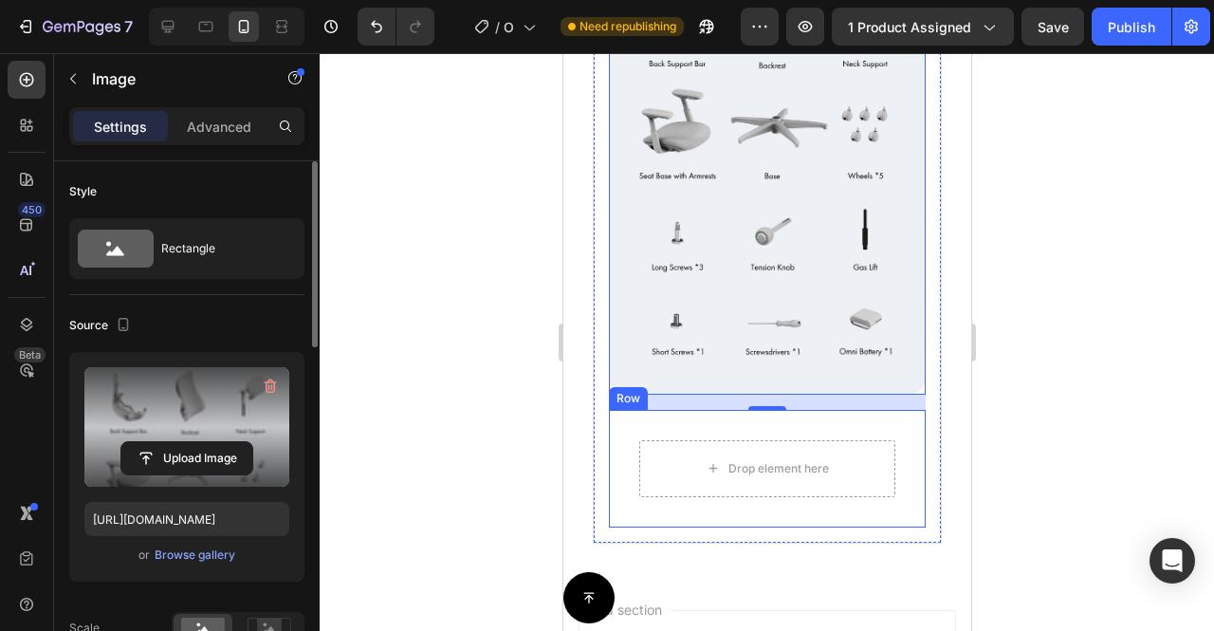
click at [880, 410] on div "Drop element here Row" at bounding box center [766, 469] width 317 height 118
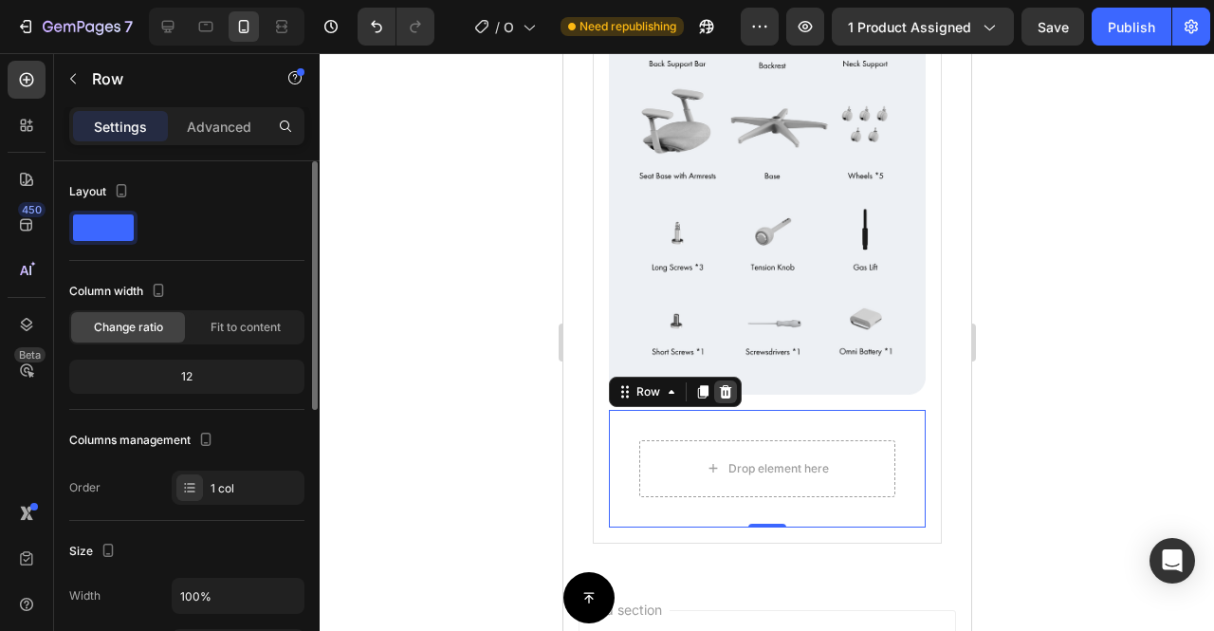
click at [717, 384] on icon at bounding box center [724, 391] width 15 height 15
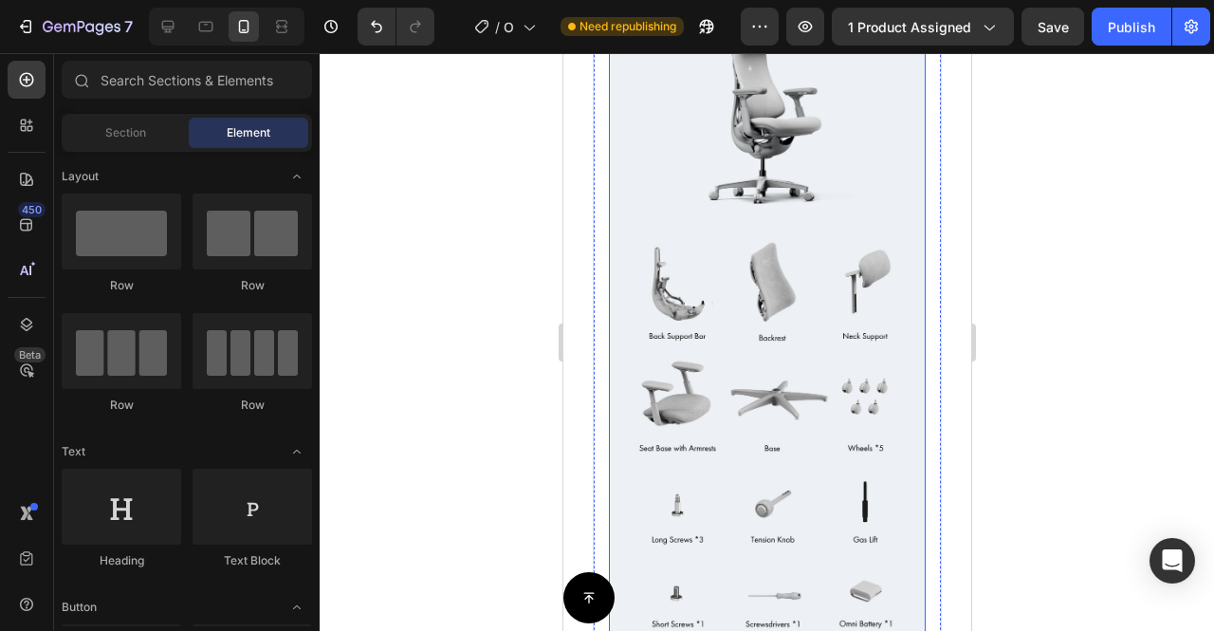
scroll to position [1617, 0]
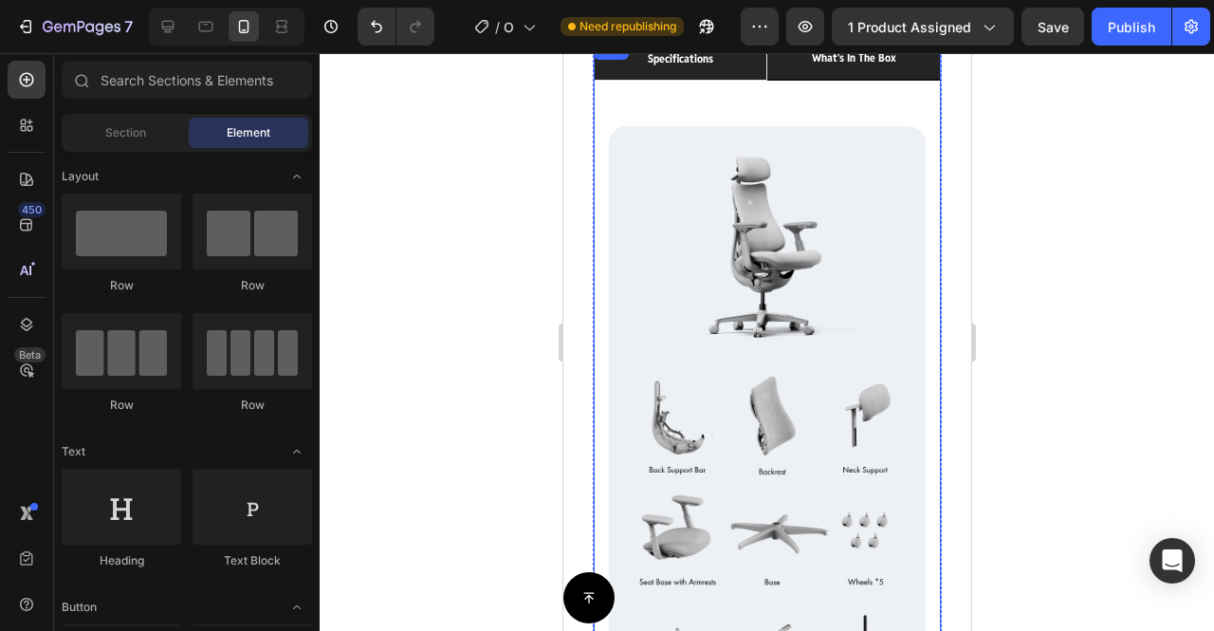
click at [714, 81] on li "specifications" at bounding box center [680, 59] width 174 height 44
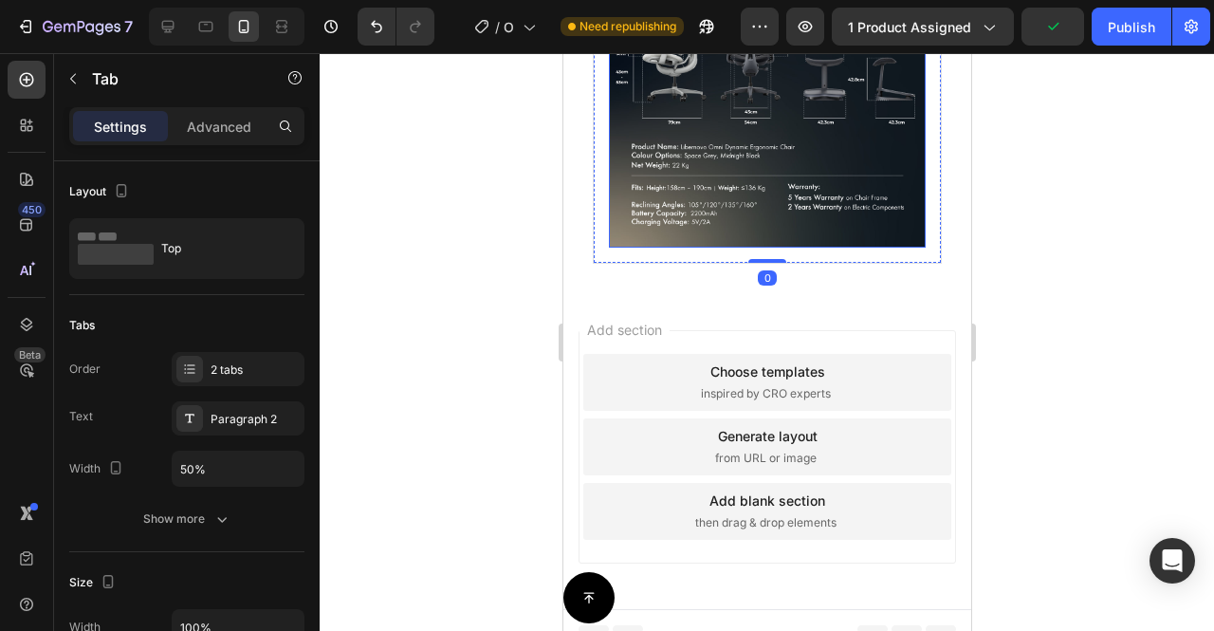
scroll to position [1681, 0]
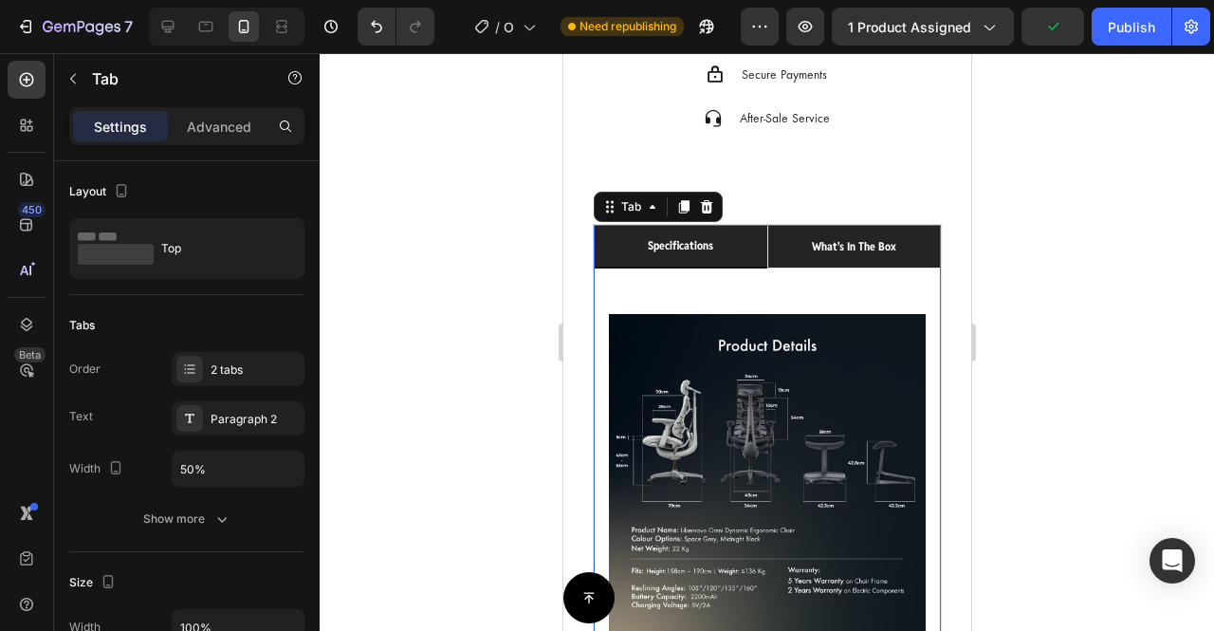
click at [849, 248] on p "what's in the box" at bounding box center [853, 246] width 84 height 21
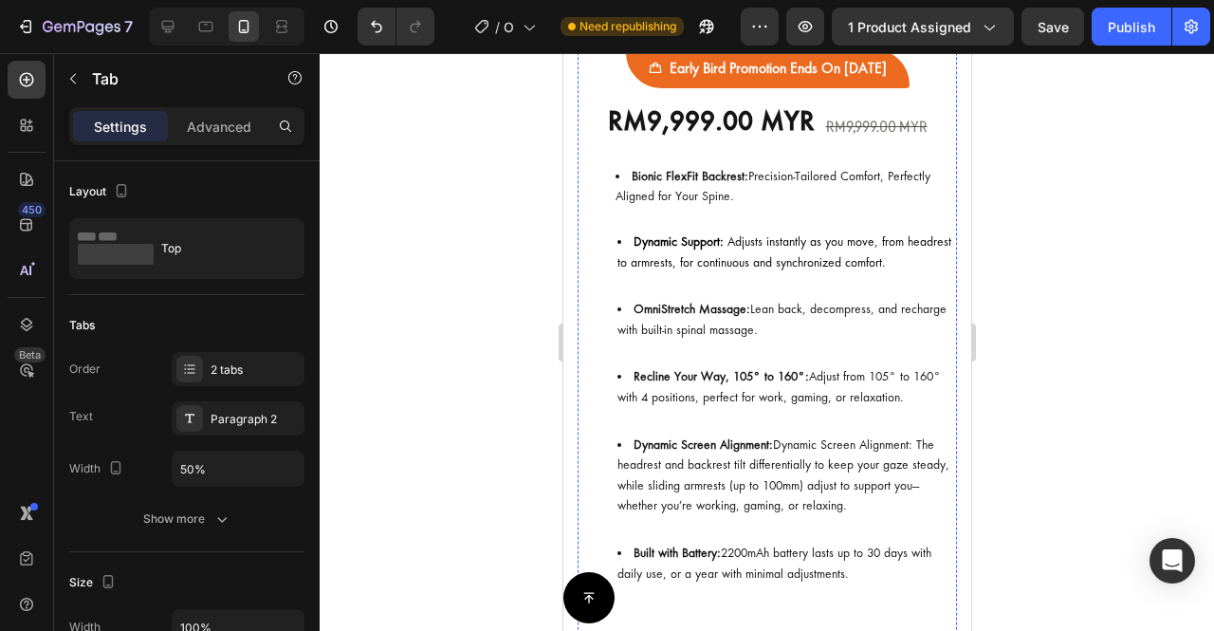
scroll to position [0, 0]
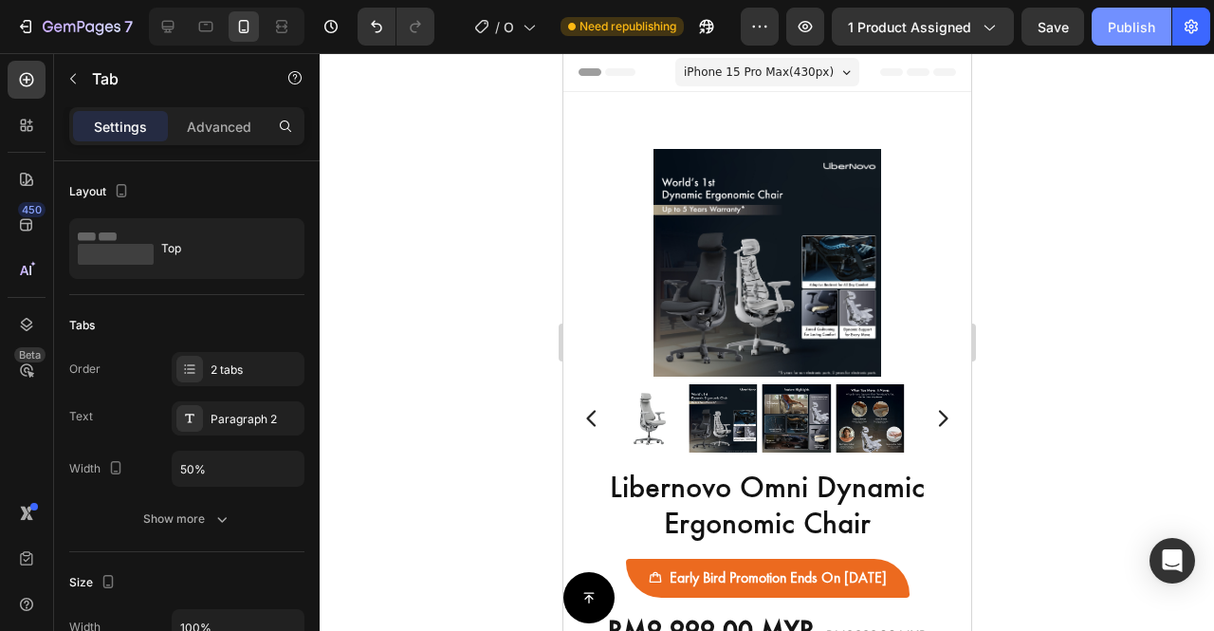
click at [1135, 26] on div "Publish" at bounding box center [1131, 27] width 47 height 20
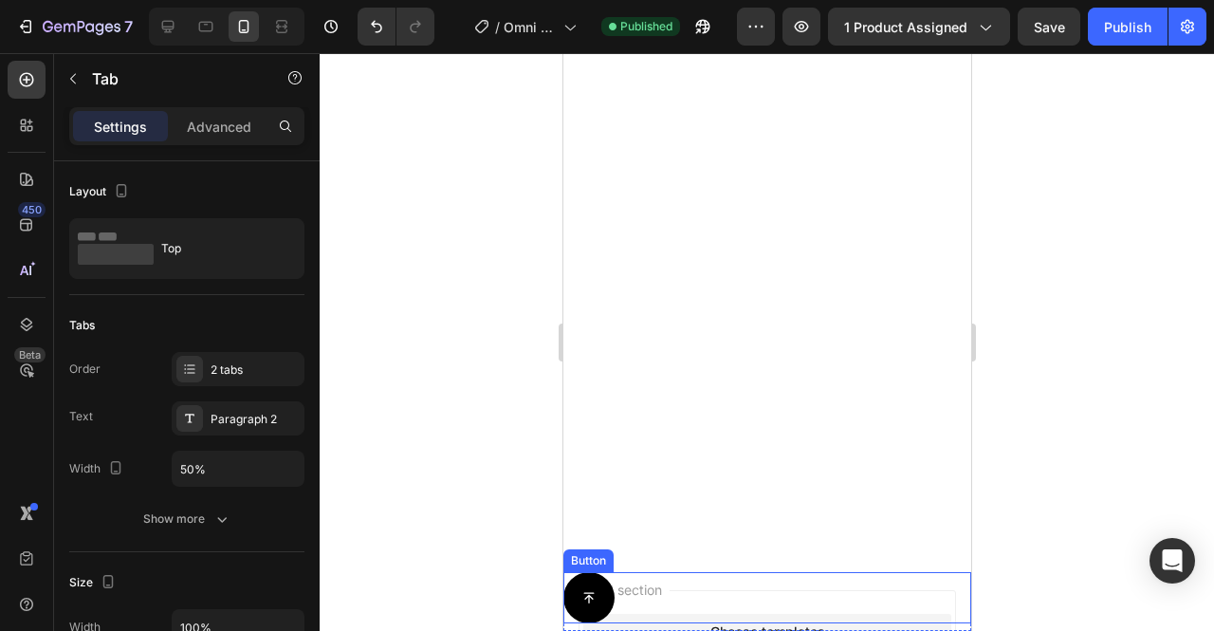
scroll to position [818, 0]
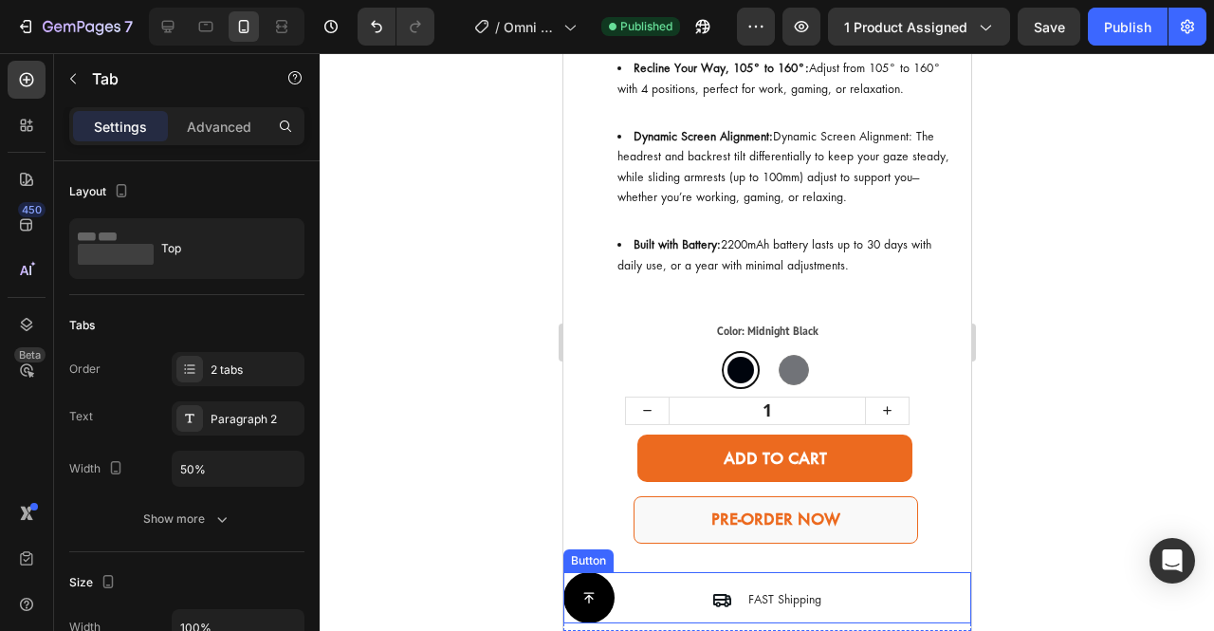
click at [690, 591] on div "Button" at bounding box center [767, 597] width 408 height 51
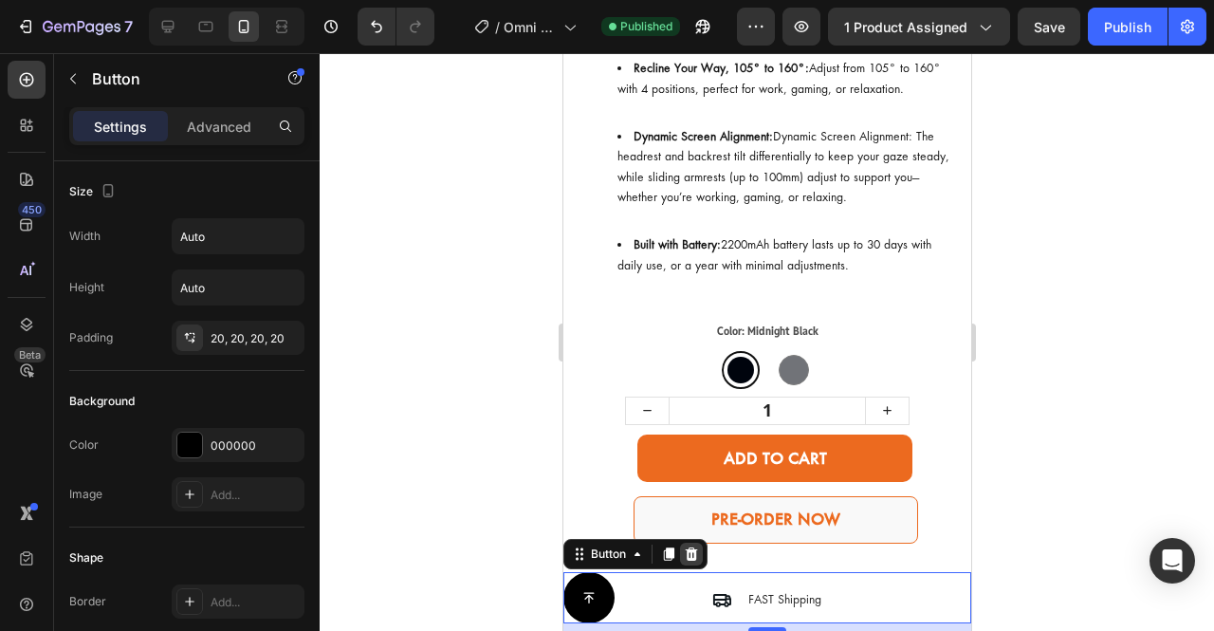
click at [695, 557] on icon at bounding box center [691, 553] width 12 height 13
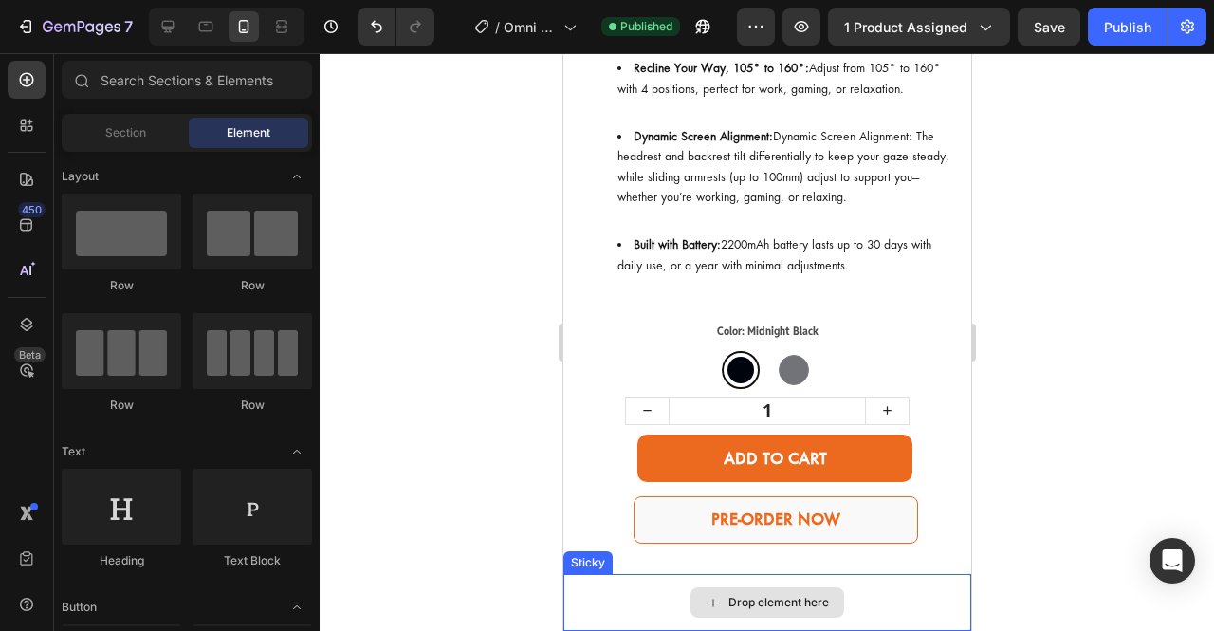
click at [611, 591] on div "Drop element here" at bounding box center [767, 602] width 408 height 57
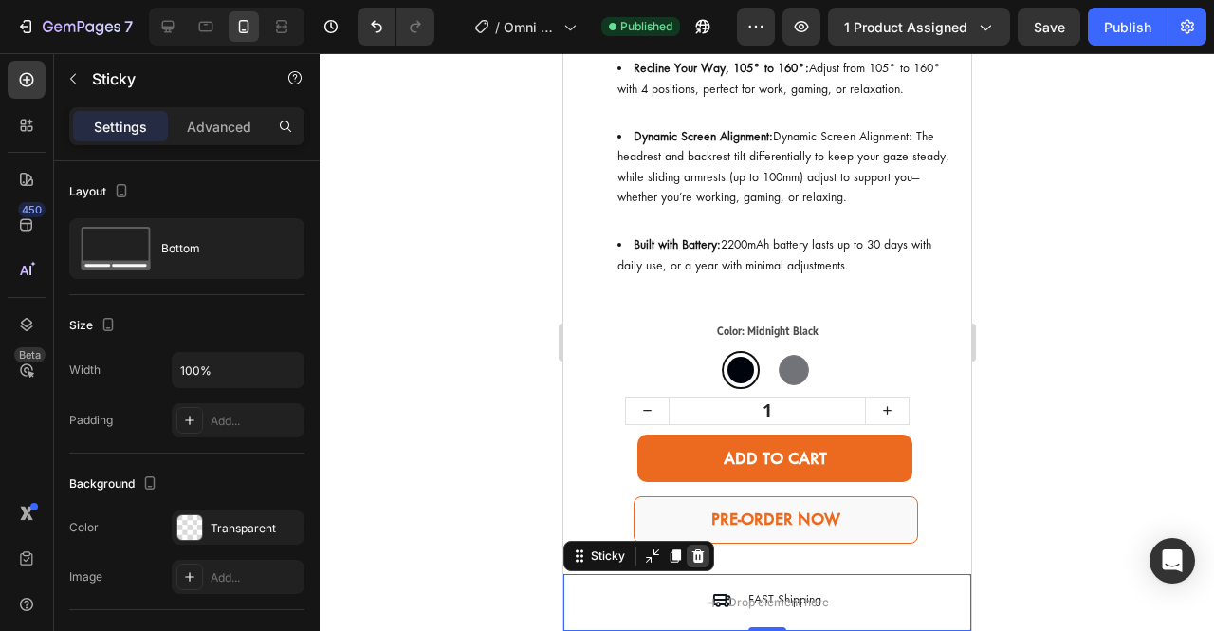
click at [694, 556] on icon at bounding box center [698, 555] width 12 height 13
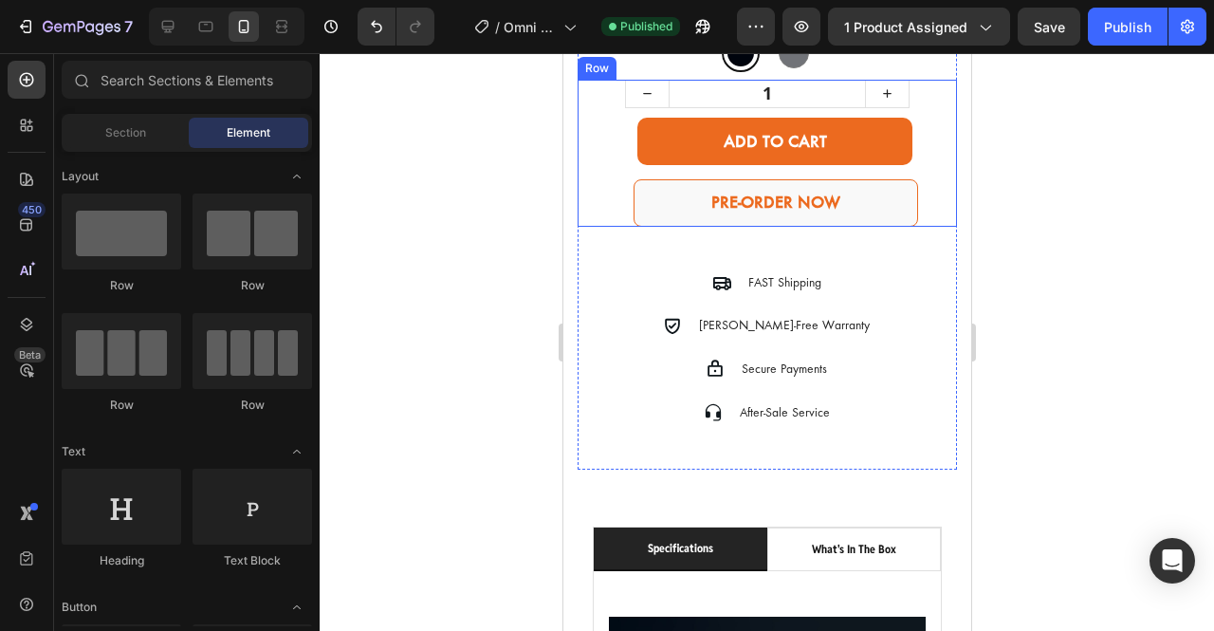
scroll to position [1173, 0]
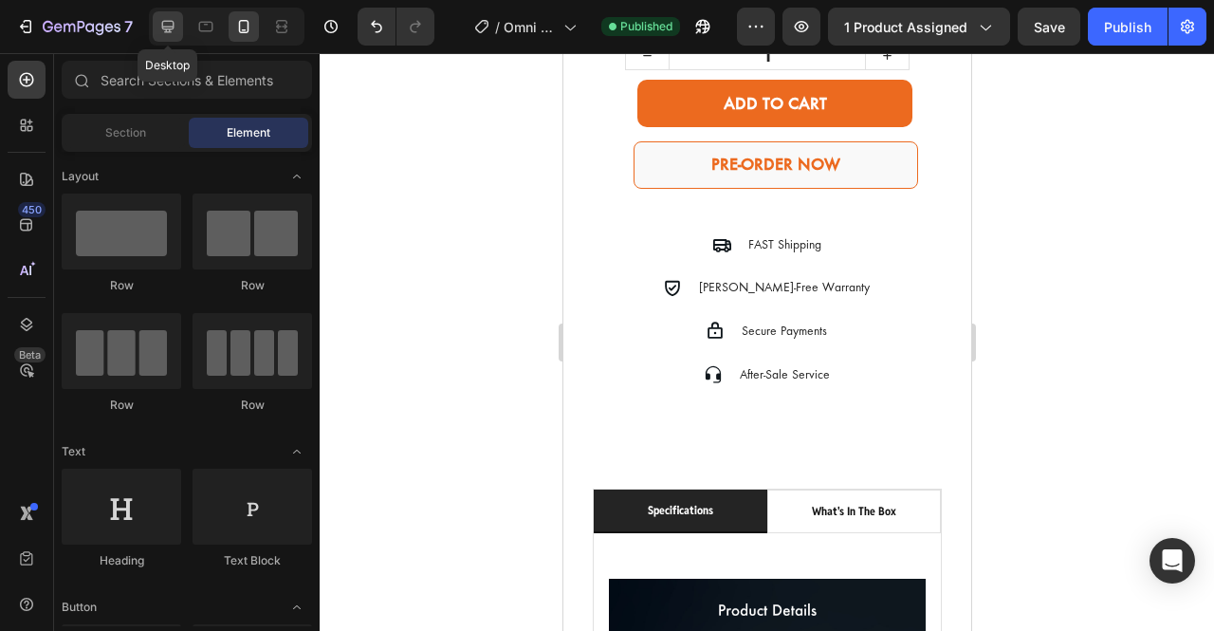
click at [176, 26] on icon at bounding box center [167, 26] width 19 height 19
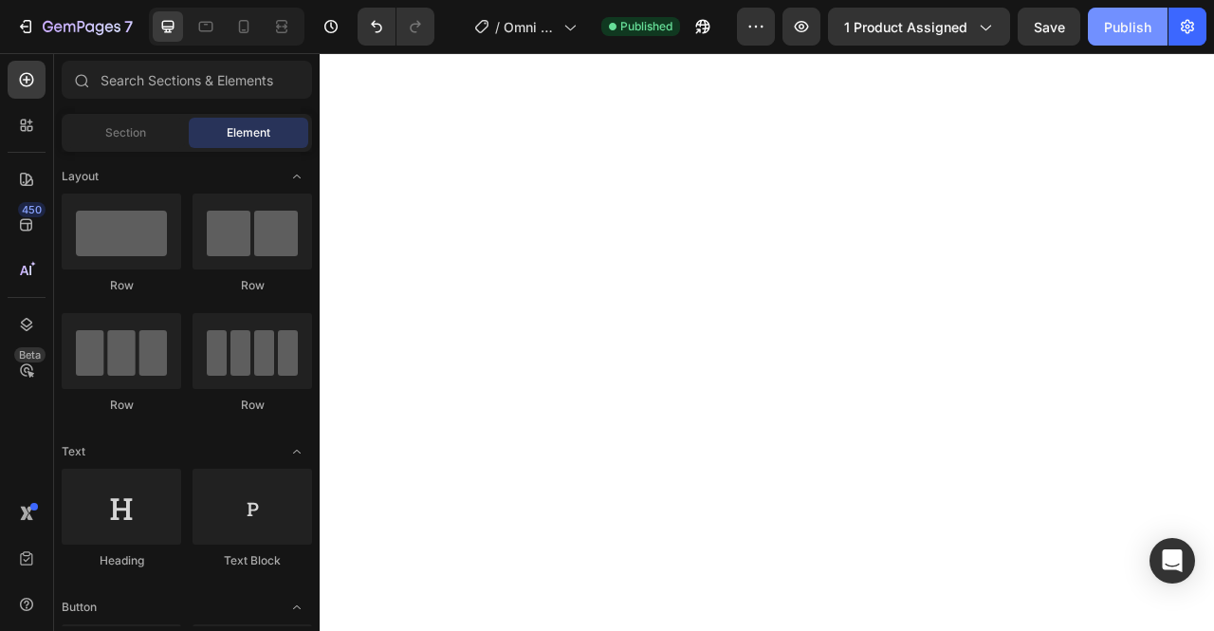
scroll to position [114, 0]
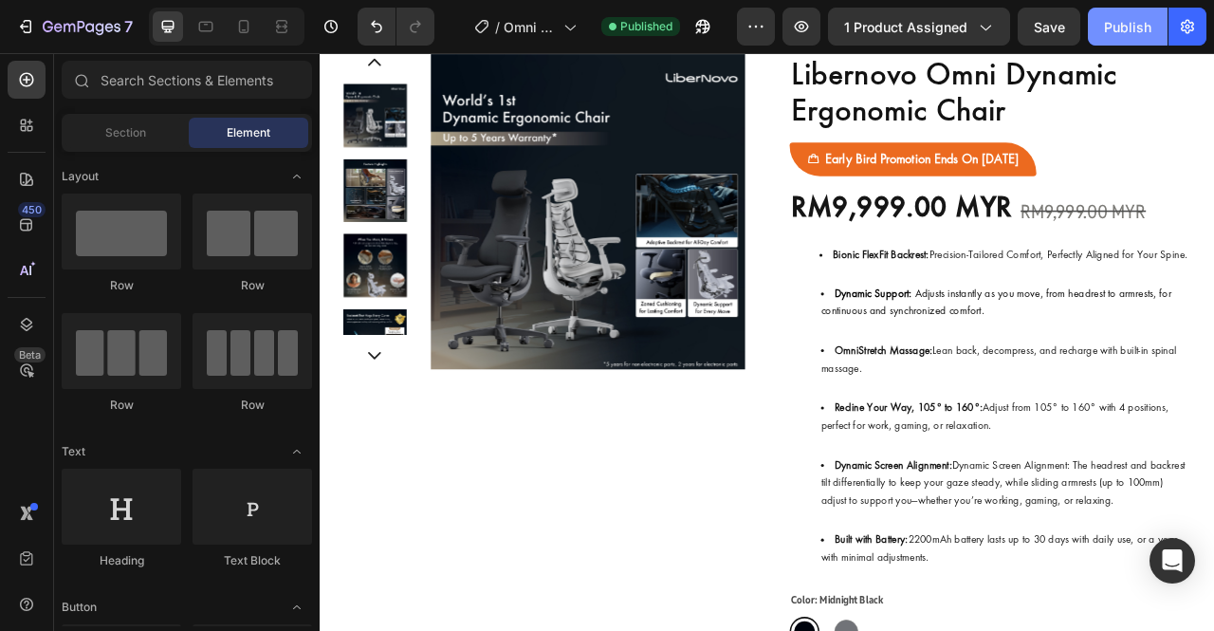
click at [1118, 25] on div "Publish" at bounding box center [1127, 27] width 47 height 20
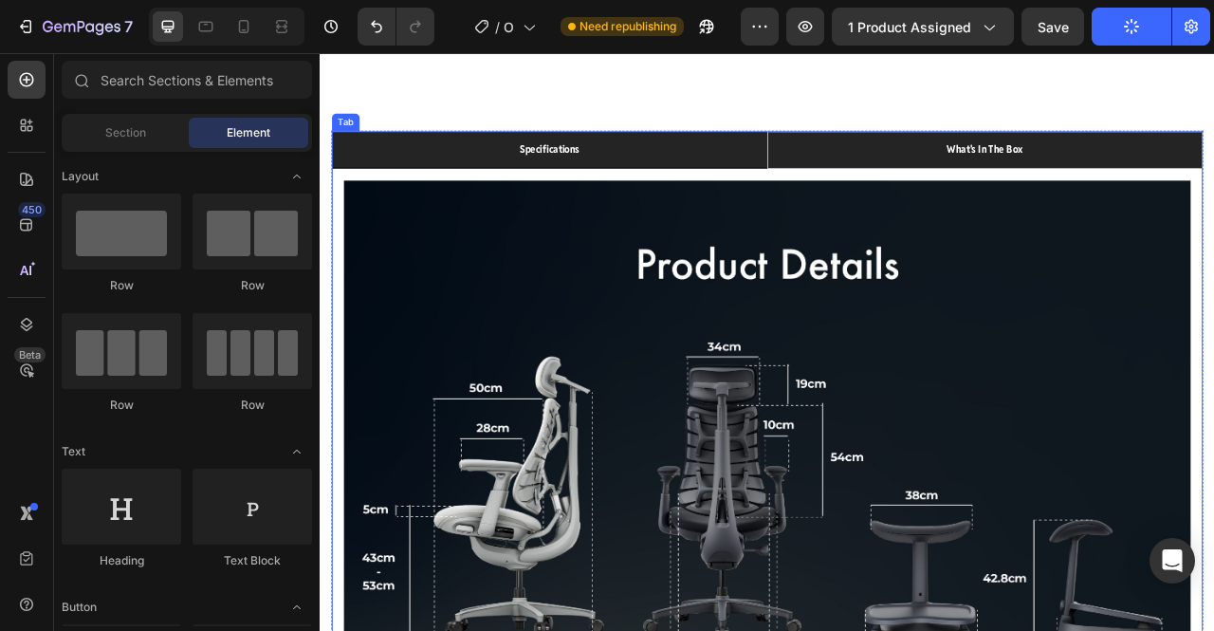
scroll to position [983, 0]
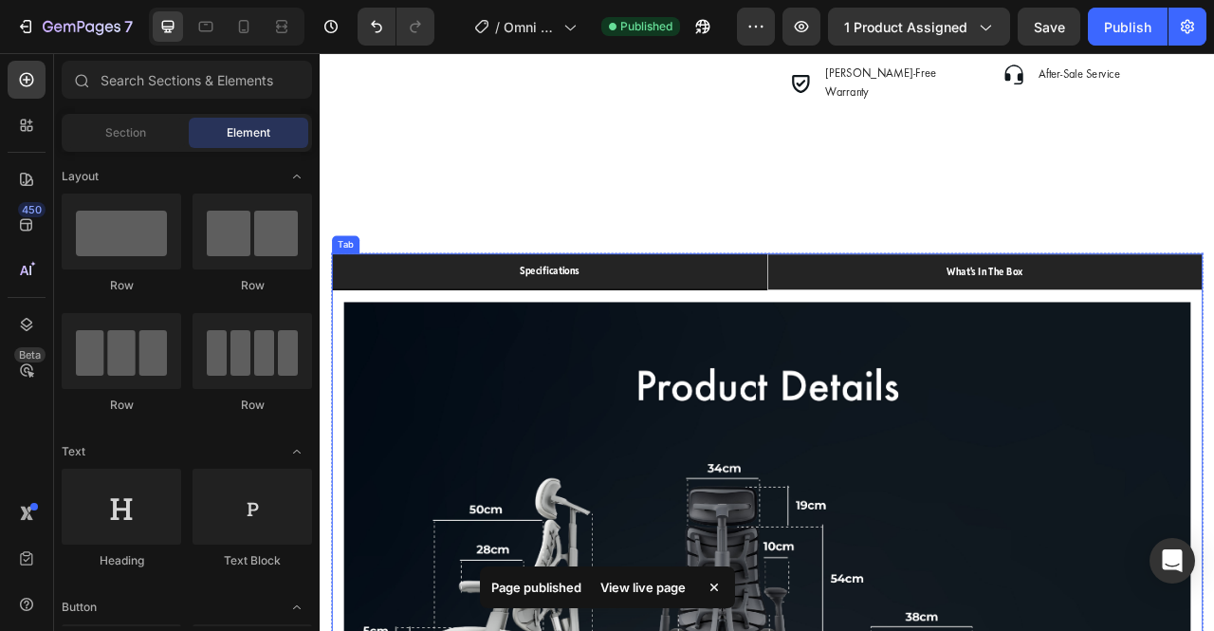
click at [1213, 315] on li "what's in the box" at bounding box center [1166, 331] width 554 height 46
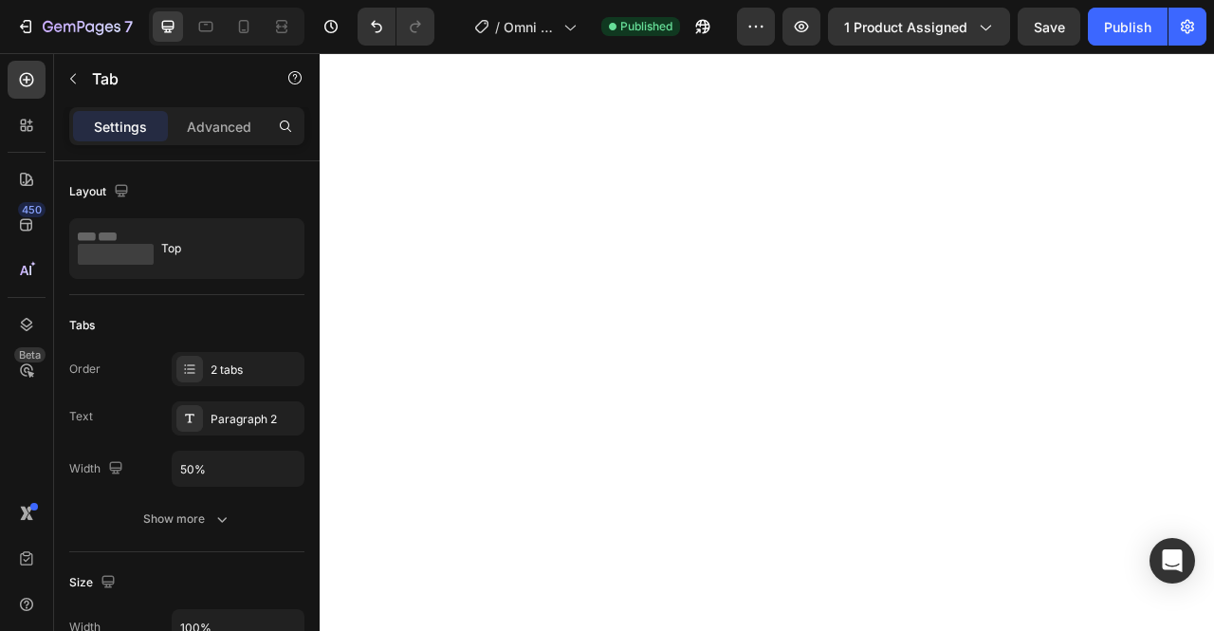
scroll to position [0, 0]
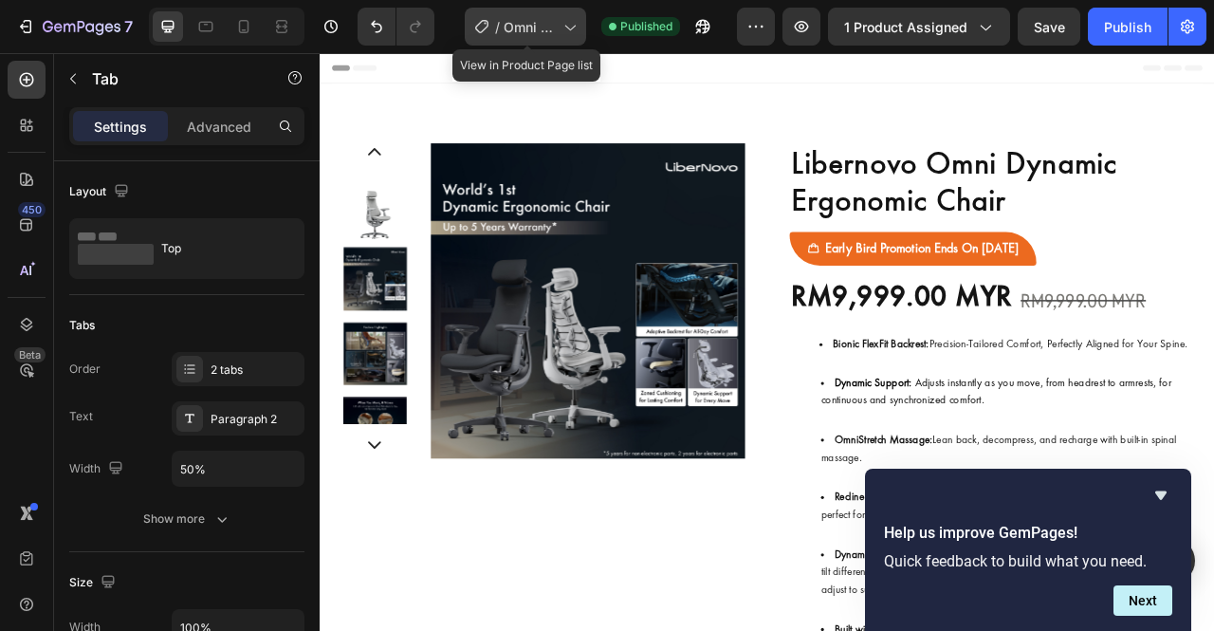
click at [525, 40] on div "/ Omni Product Page" at bounding box center [525, 27] width 121 height 38
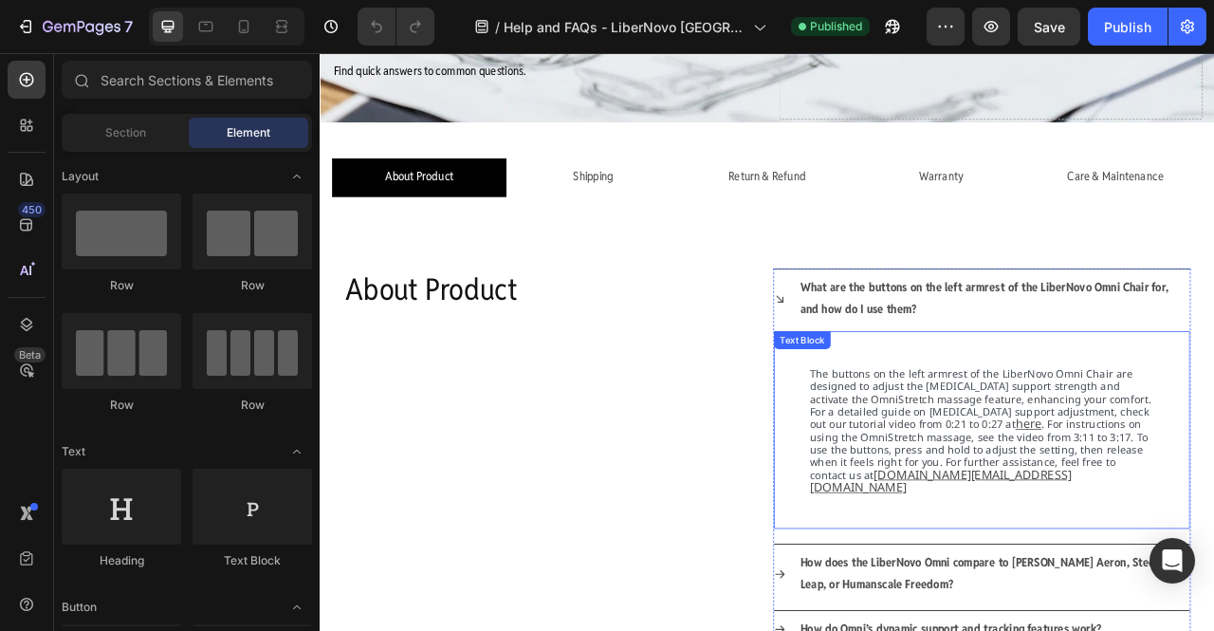
scroll to position [521, 0]
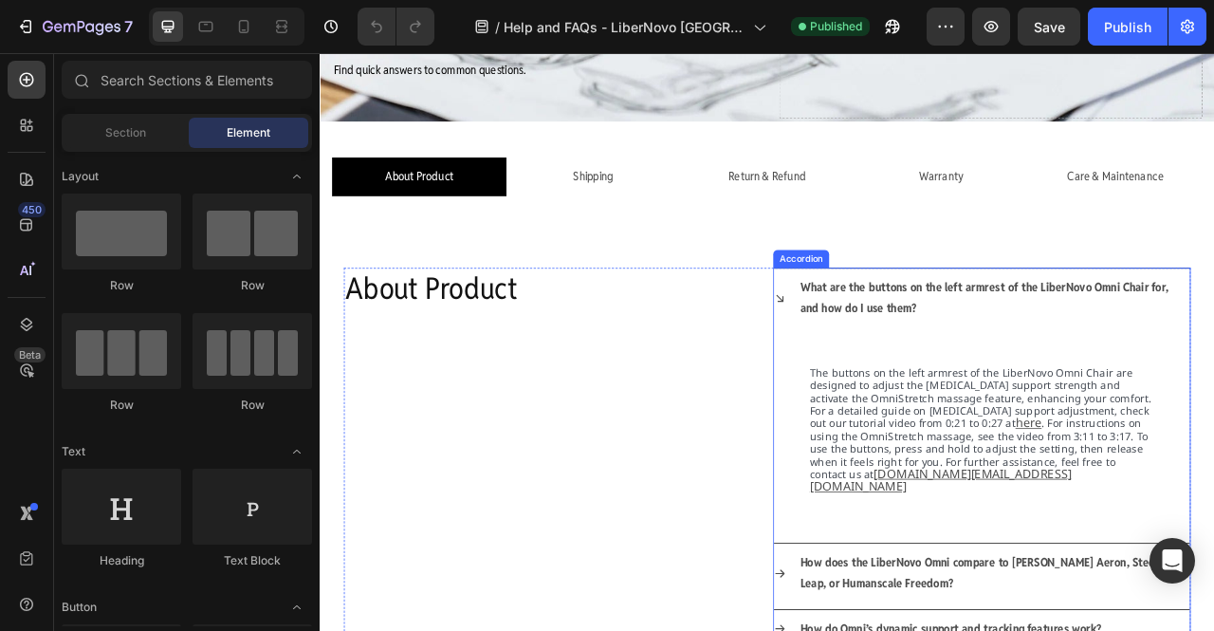
click at [908, 366] on div "What are the buttons on the left armrest of the LiberNovo Omni Chair for, and h…" at bounding box center [1162, 365] width 529 height 76
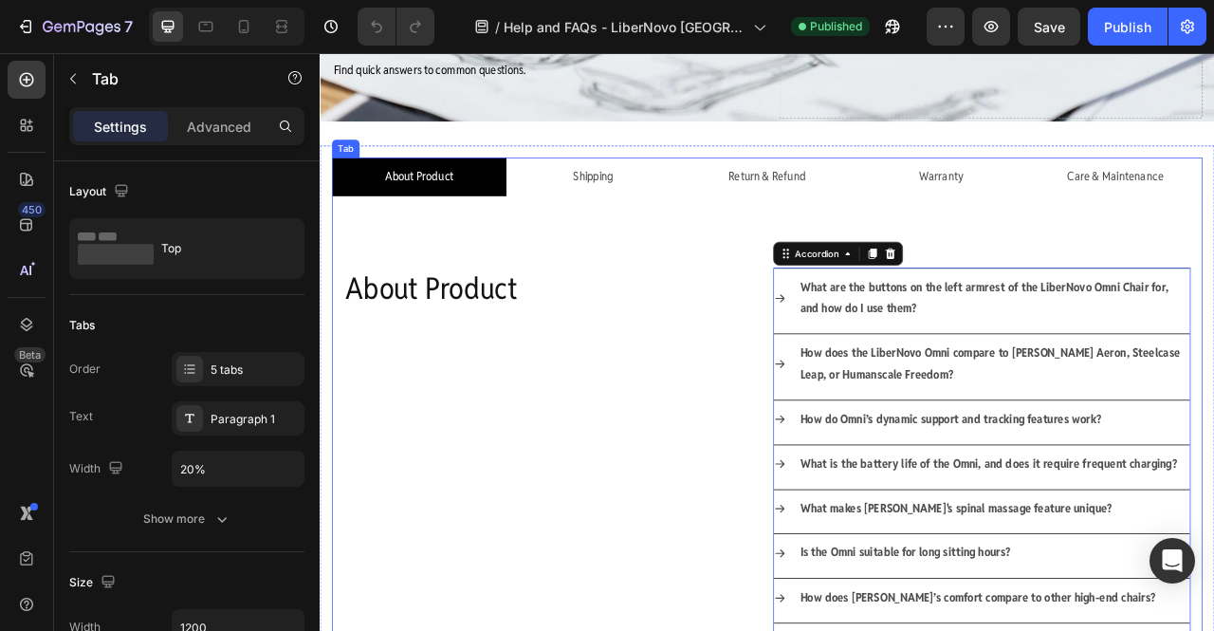
click at [676, 227] on li "Shipping" at bounding box center [668, 210] width 222 height 49
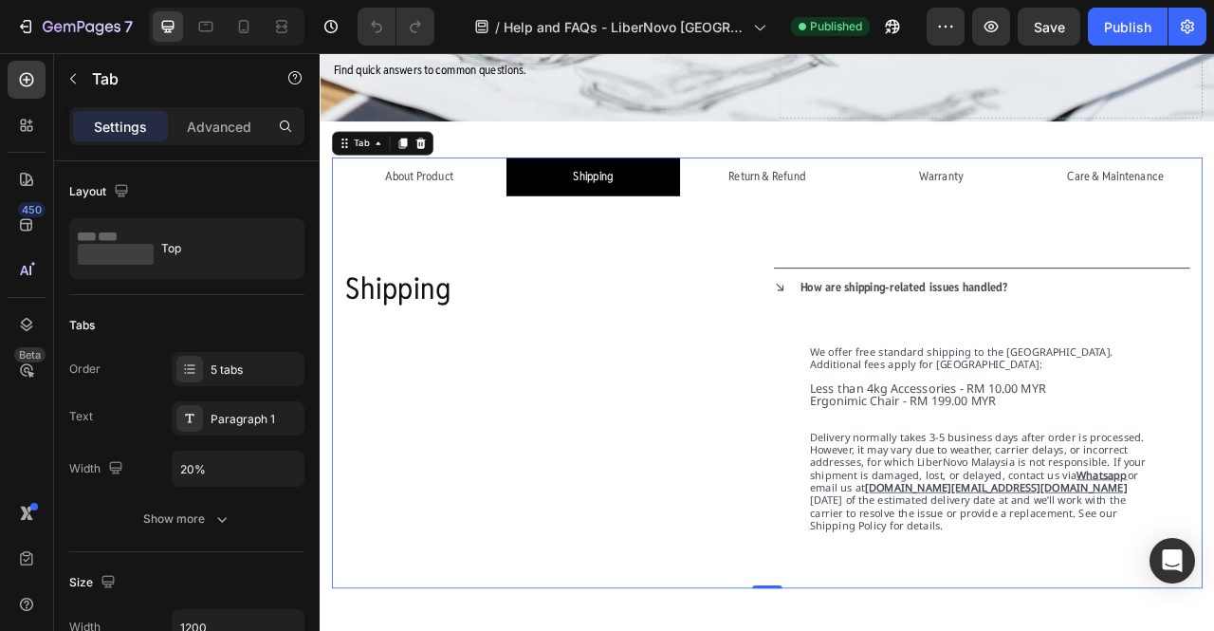
click at [477, 211] on p "About Product" at bounding box center [445, 210] width 87 height 28
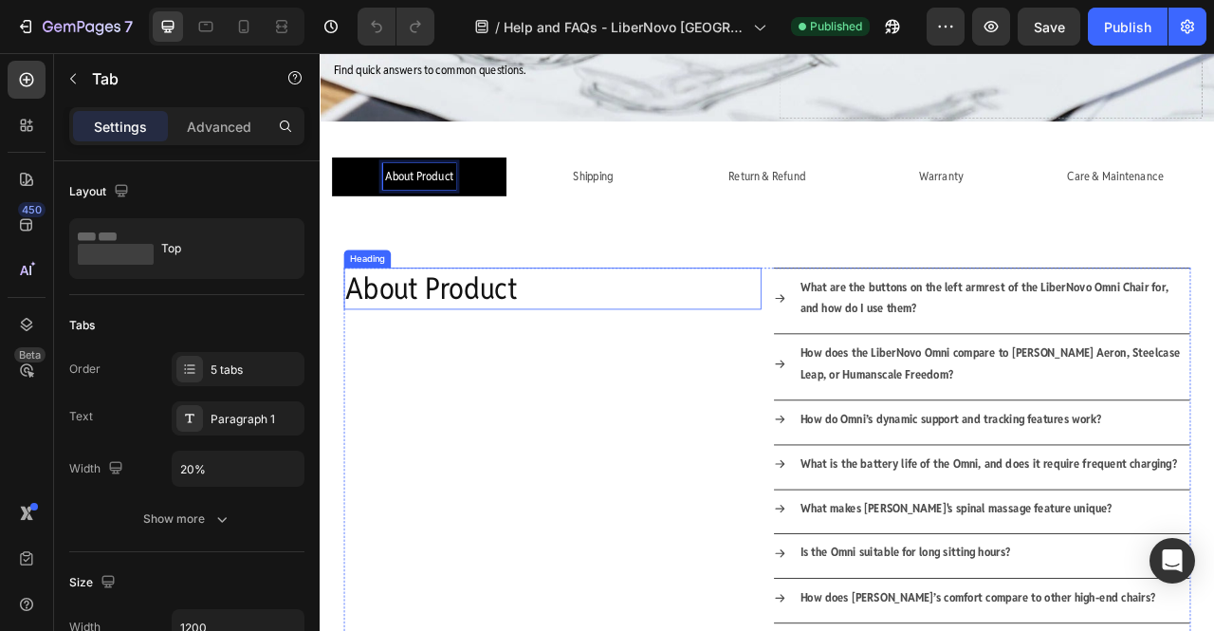
click at [794, 341] on h2 "About Product" at bounding box center [615, 352] width 531 height 53
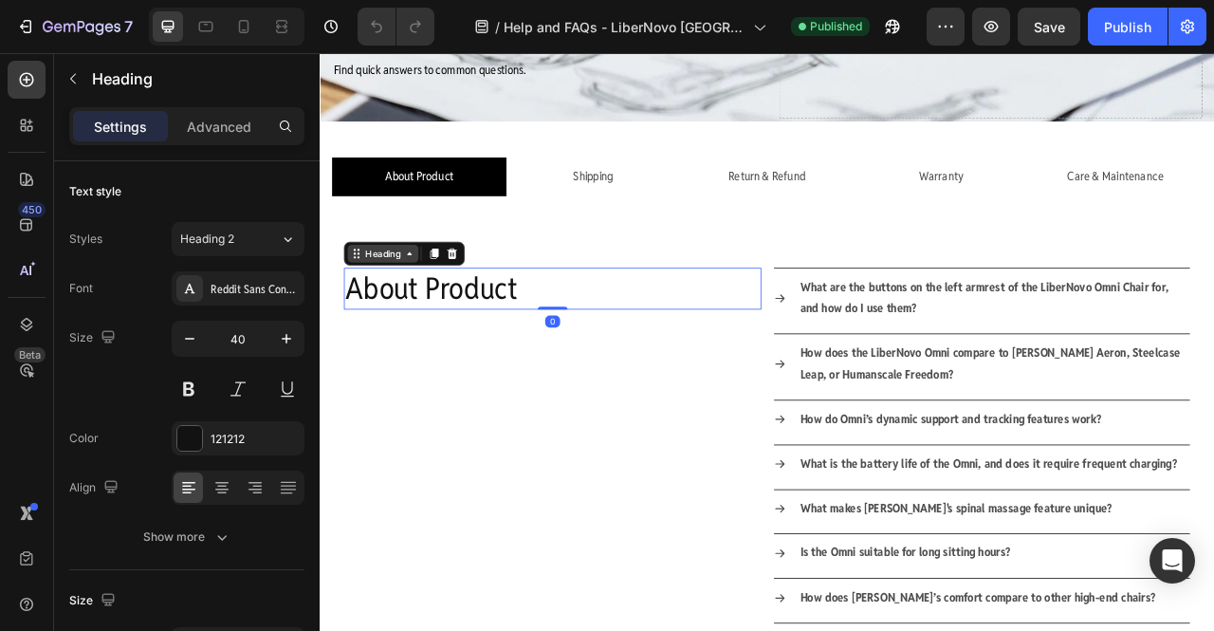
click at [401, 316] on div "Heading" at bounding box center [400, 308] width 90 height 23
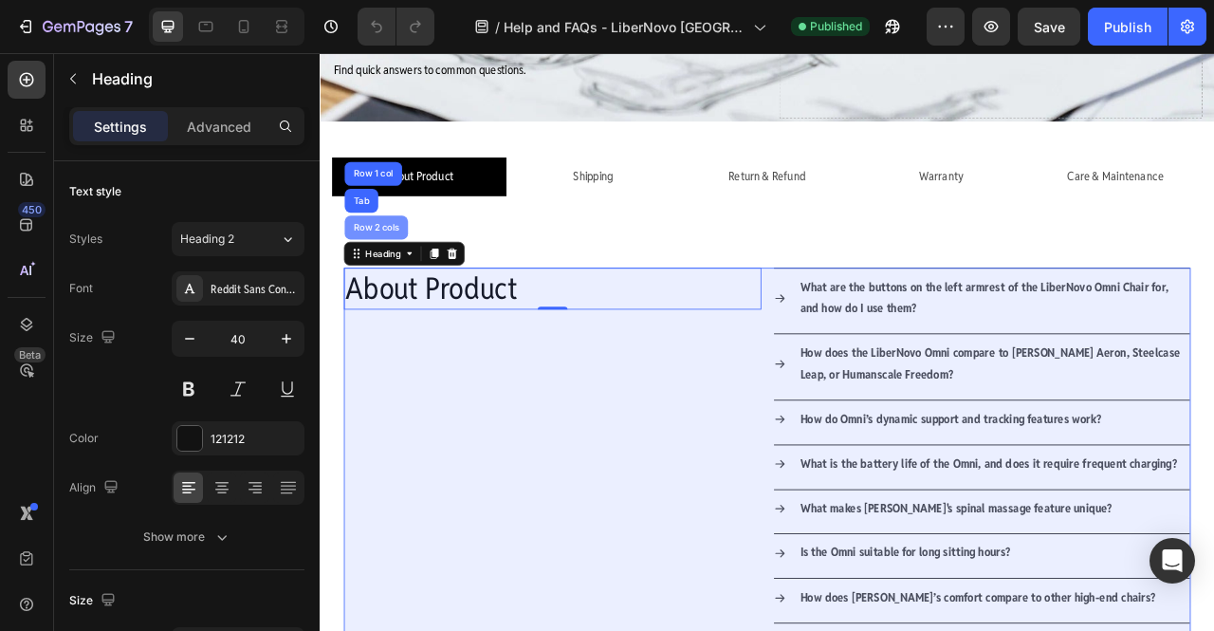
click at [378, 262] on div "Row 2 cols" at bounding box center [391, 275] width 81 height 30
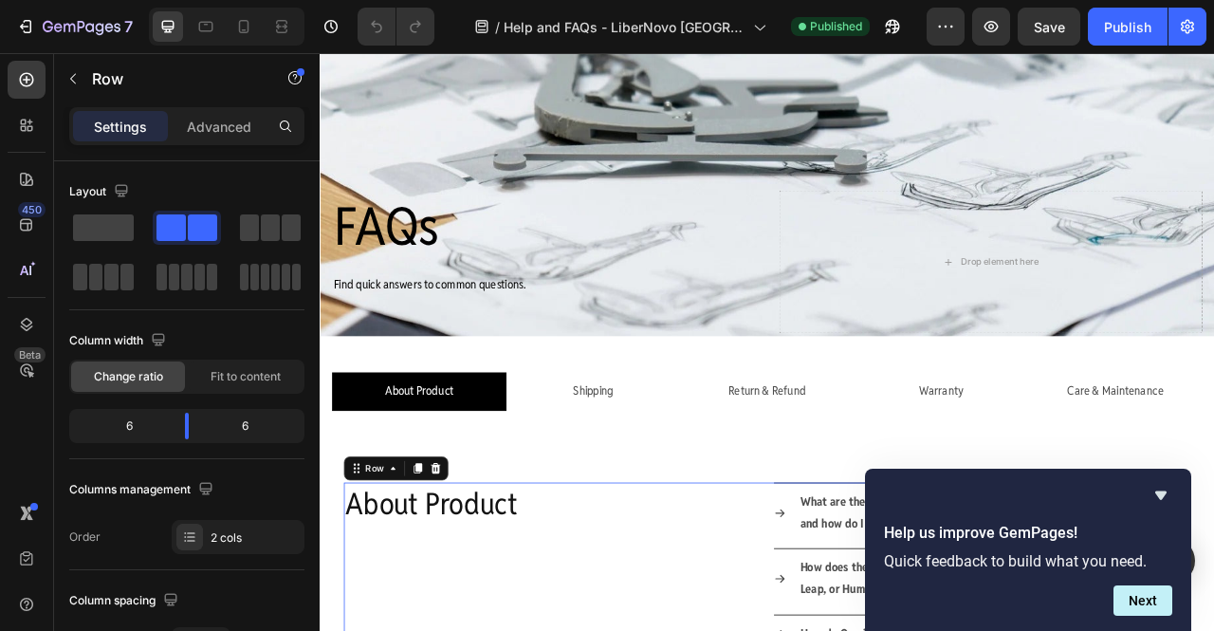
scroll to position [222, 0]
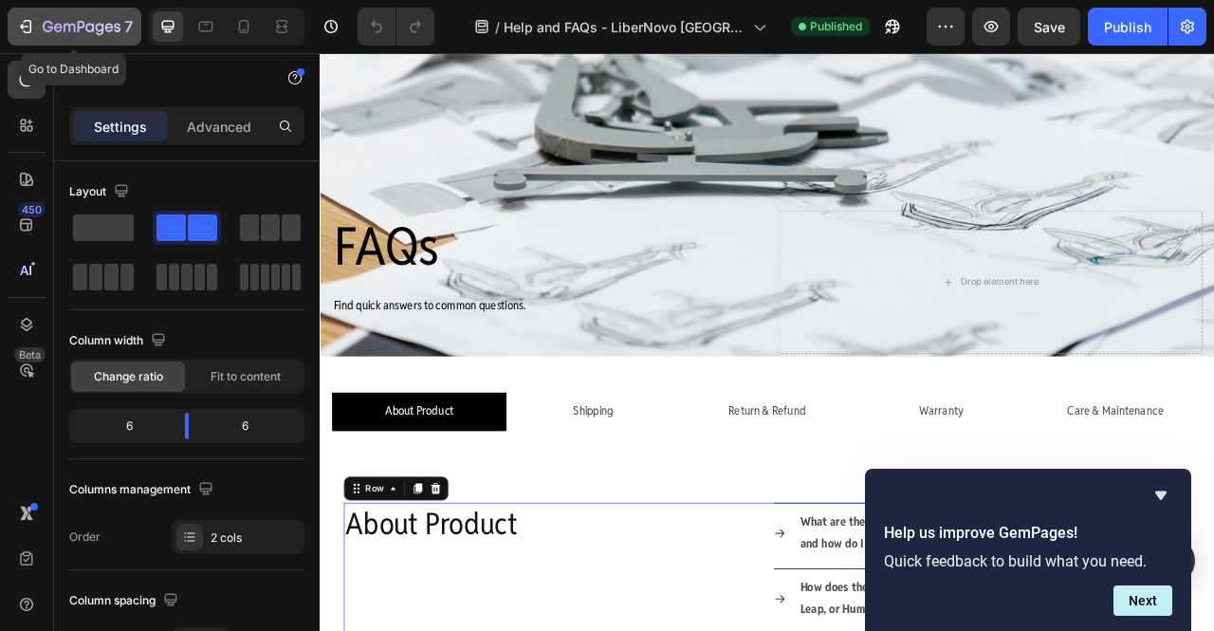
click at [17, 24] on icon "button" at bounding box center [25, 26] width 19 height 19
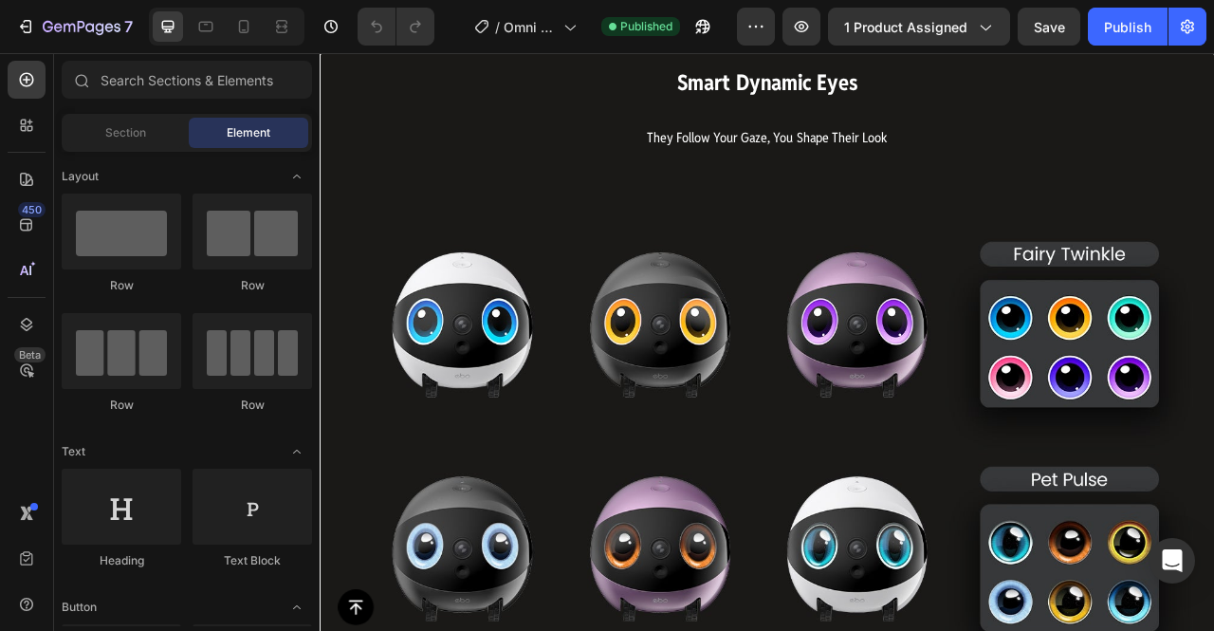
scroll to position [1962, 0]
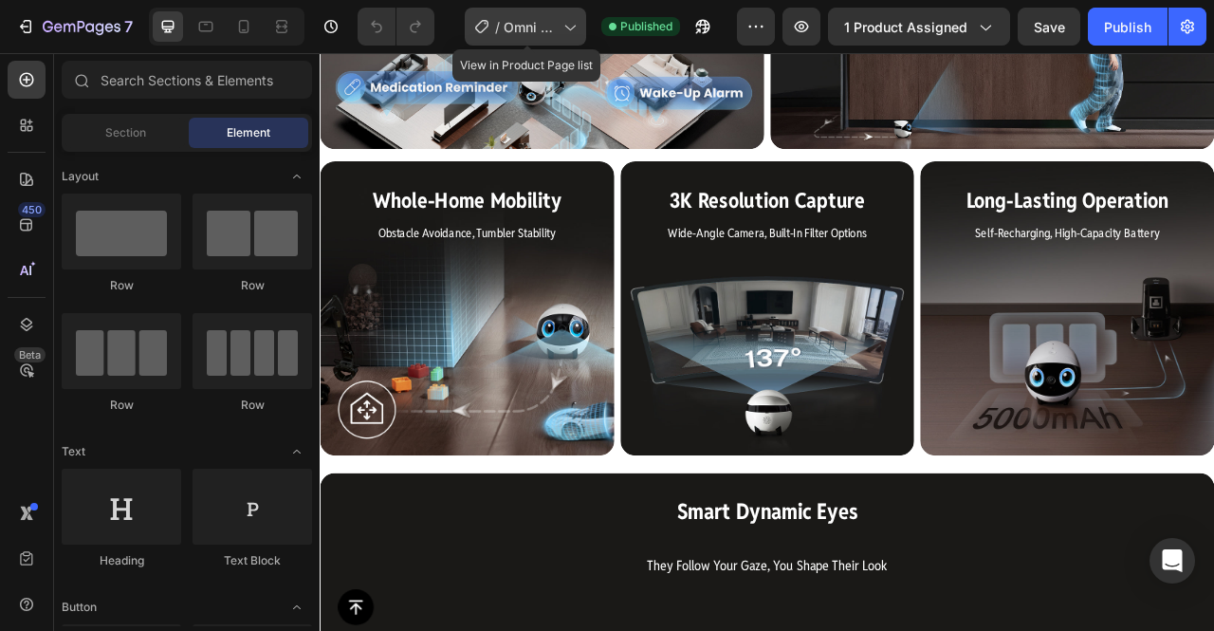
click at [540, 30] on span "Omni Product Page" at bounding box center [530, 27] width 52 height 20
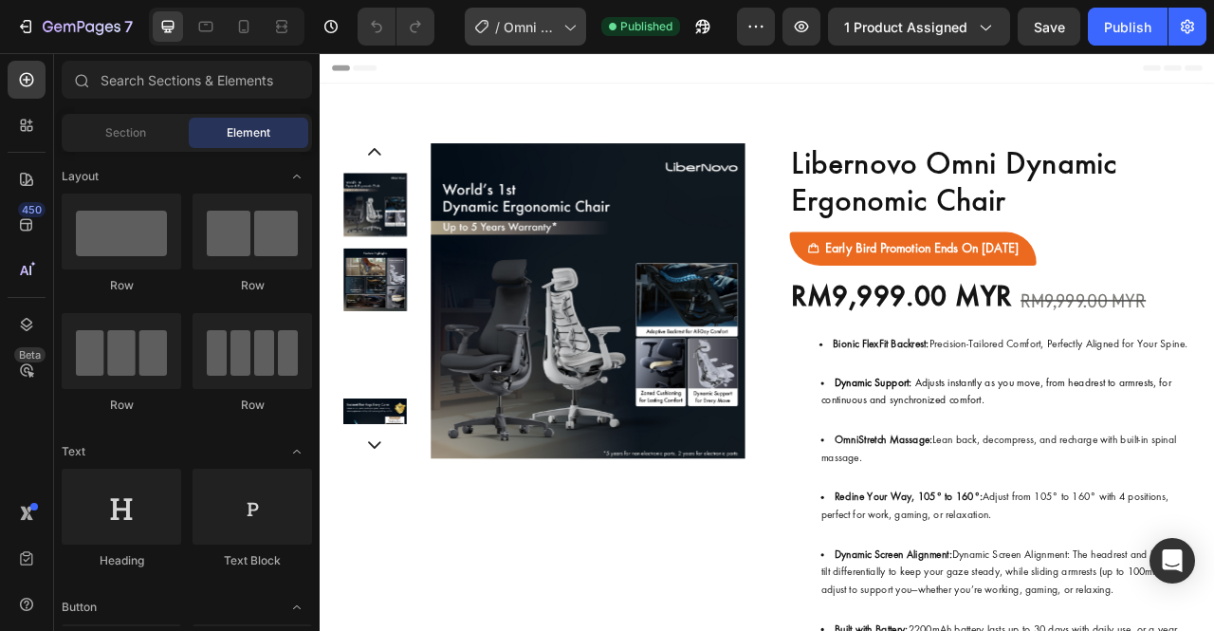
click at [543, 26] on span "Omni Product Page" at bounding box center [530, 27] width 52 height 20
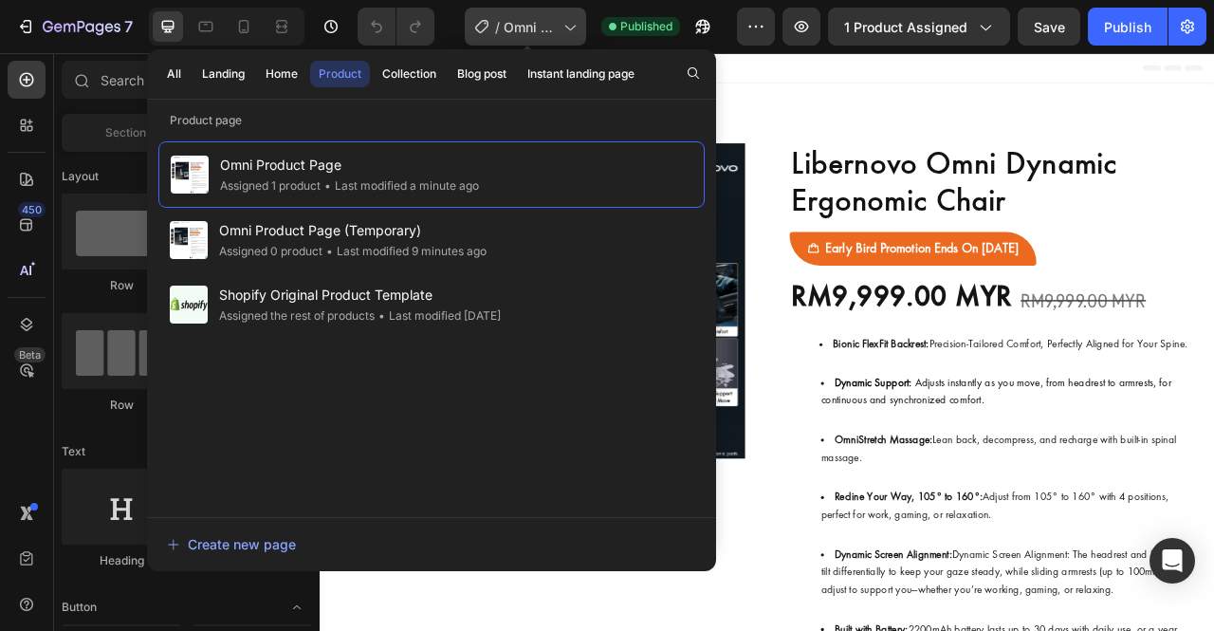
click at [543, 26] on span "Omni Product Page" at bounding box center [530, 27] width 52 height 20
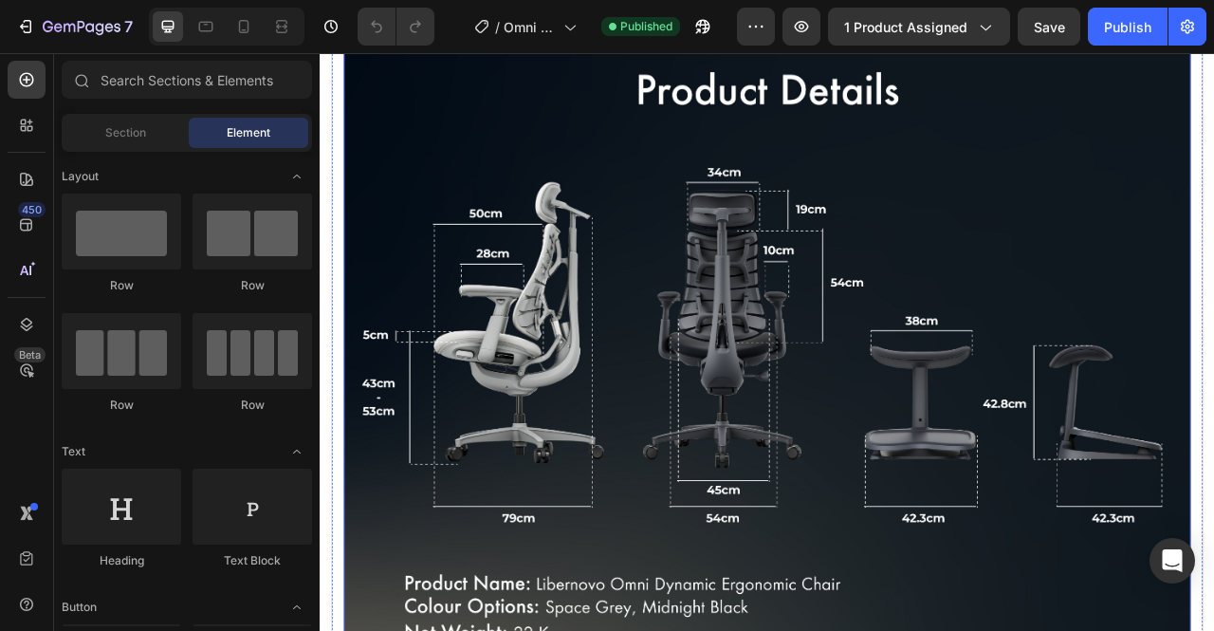
scroll to position [1055, 0]
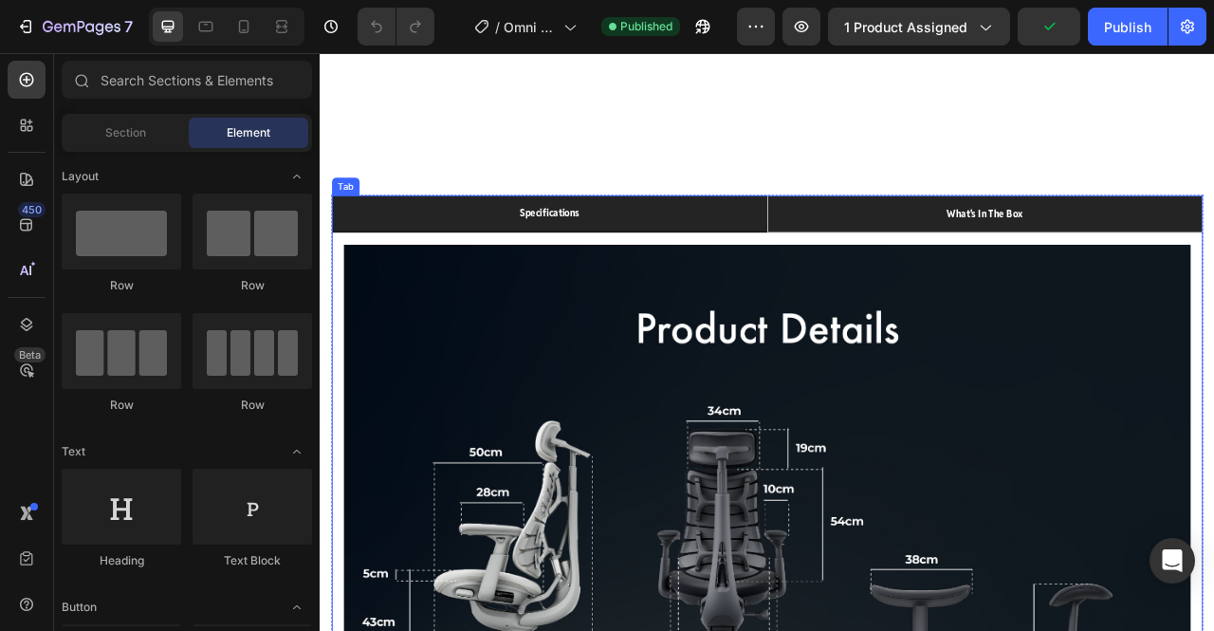
click at [1098, 245] on li "what's in the box" at bounding box center [1166, 257] width 554 height 46
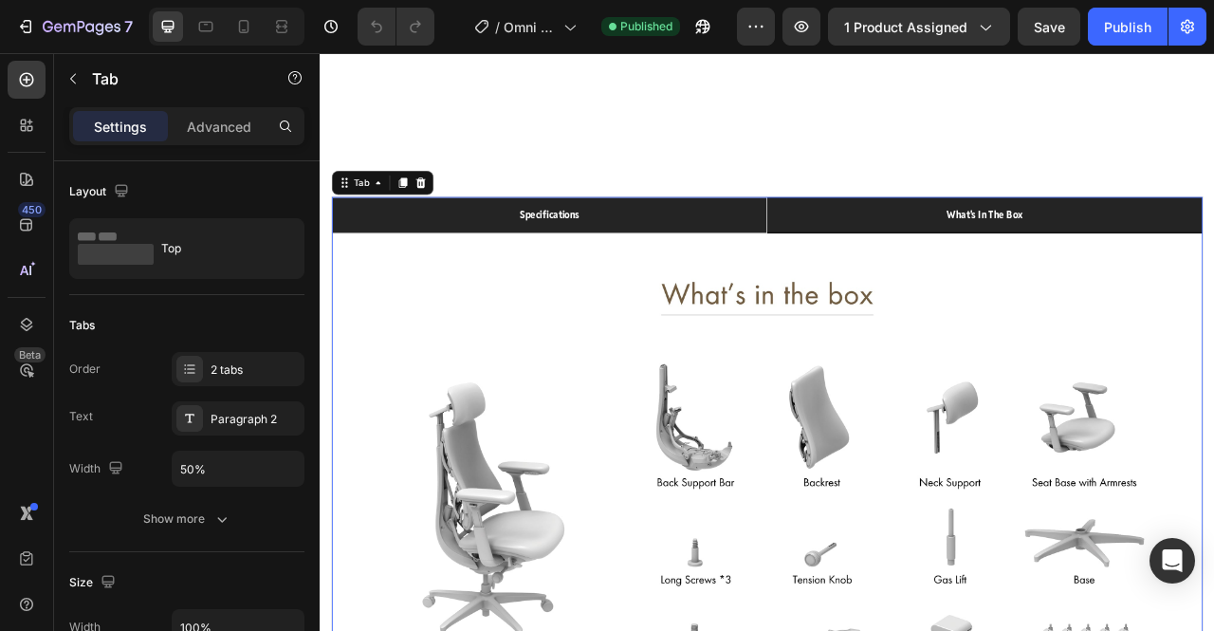
click at [767, 259] on li "specifications" at bounding box center [612, 259] width 554 height 46
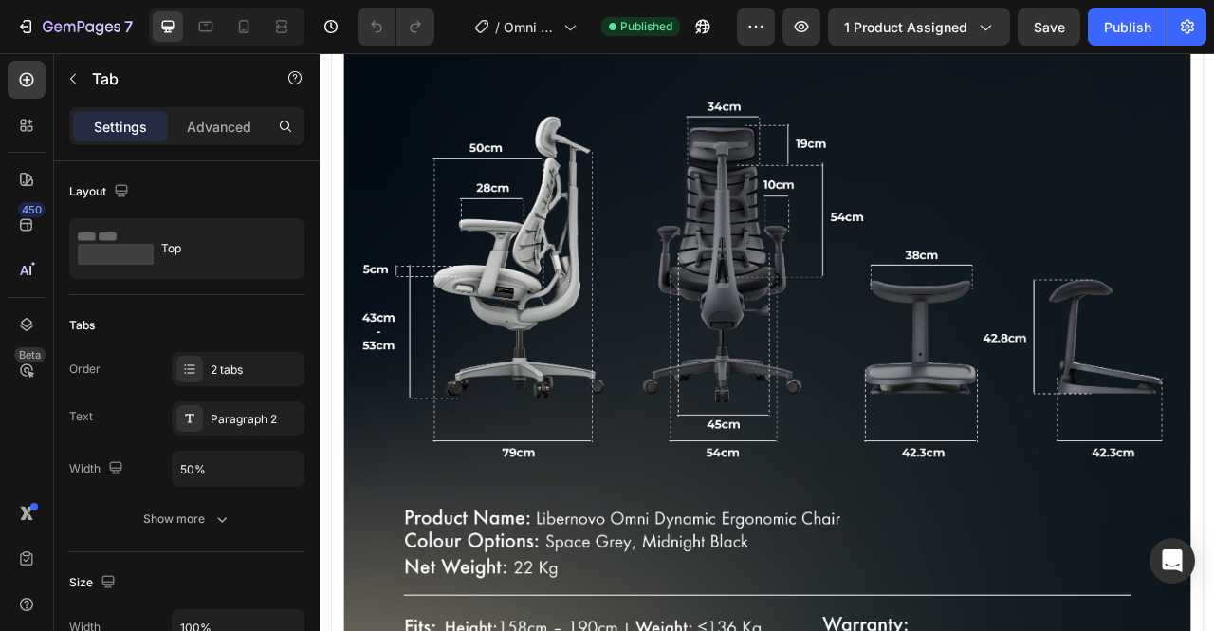
scroll to position [1936, 0]
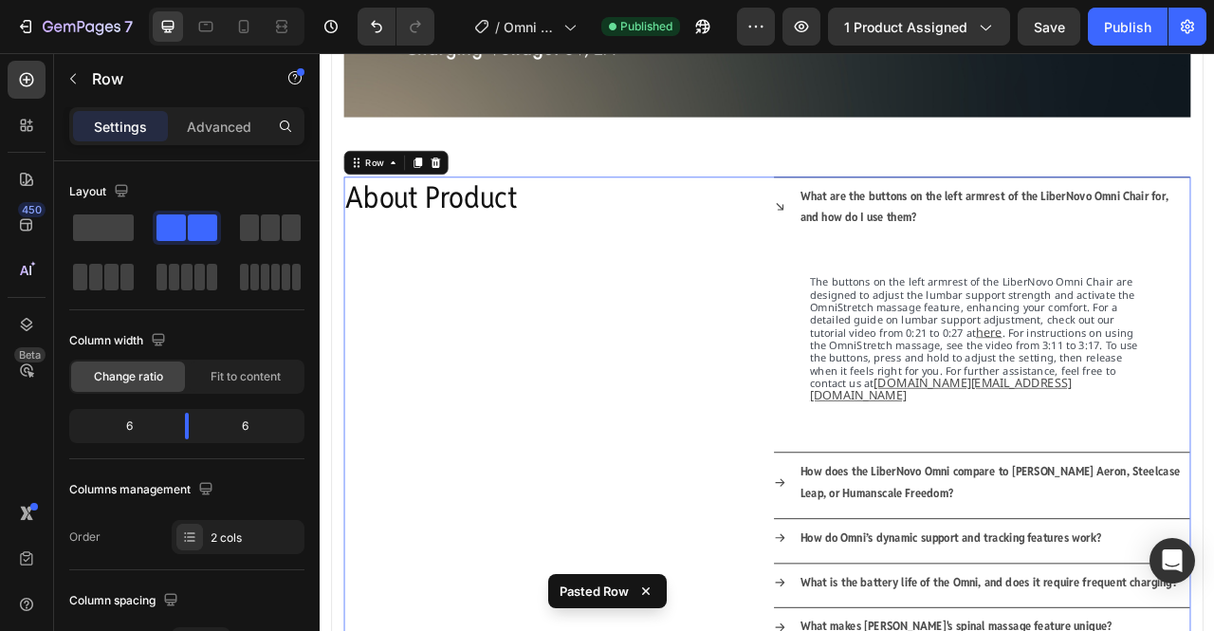
scroll to position [2370, 0]
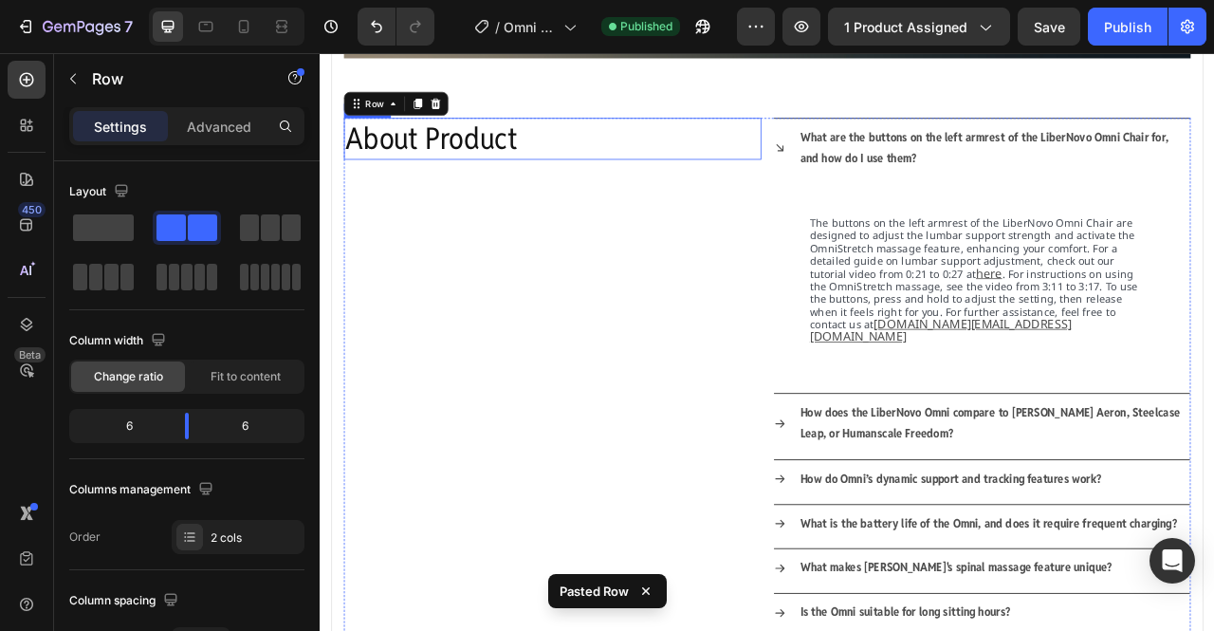
click at [579, 151] on h2 "About Product" at bounding box center [615, 162] width 531 height 53
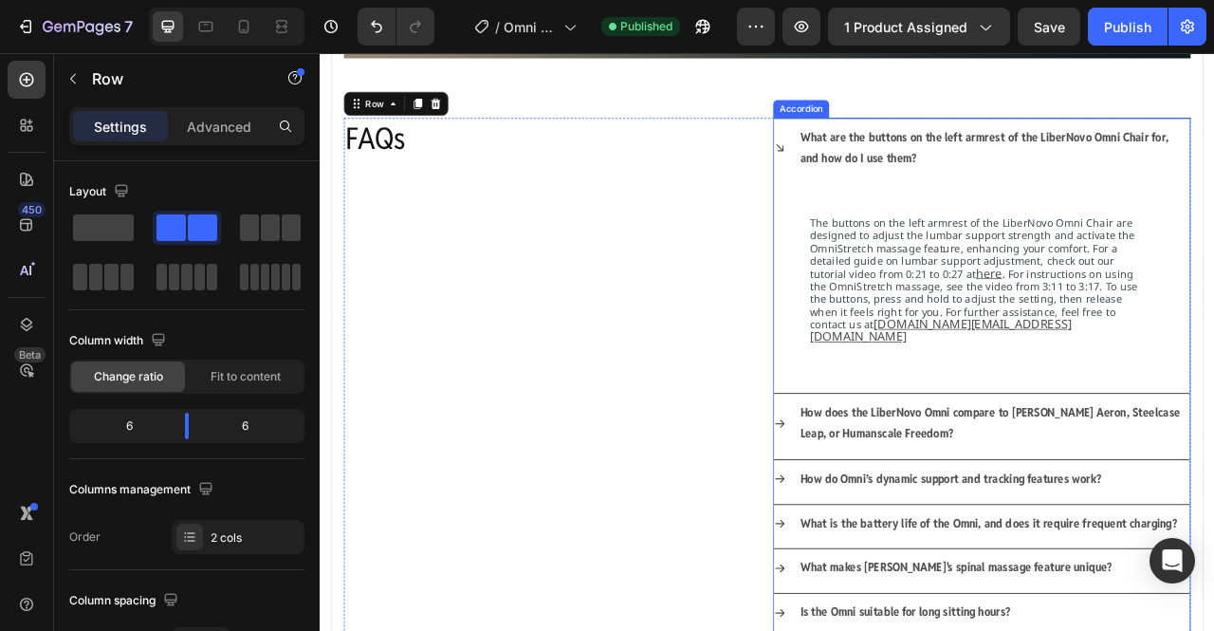
click at [898, 166] on icon at bounding box center [905, 173] width 15 height 15
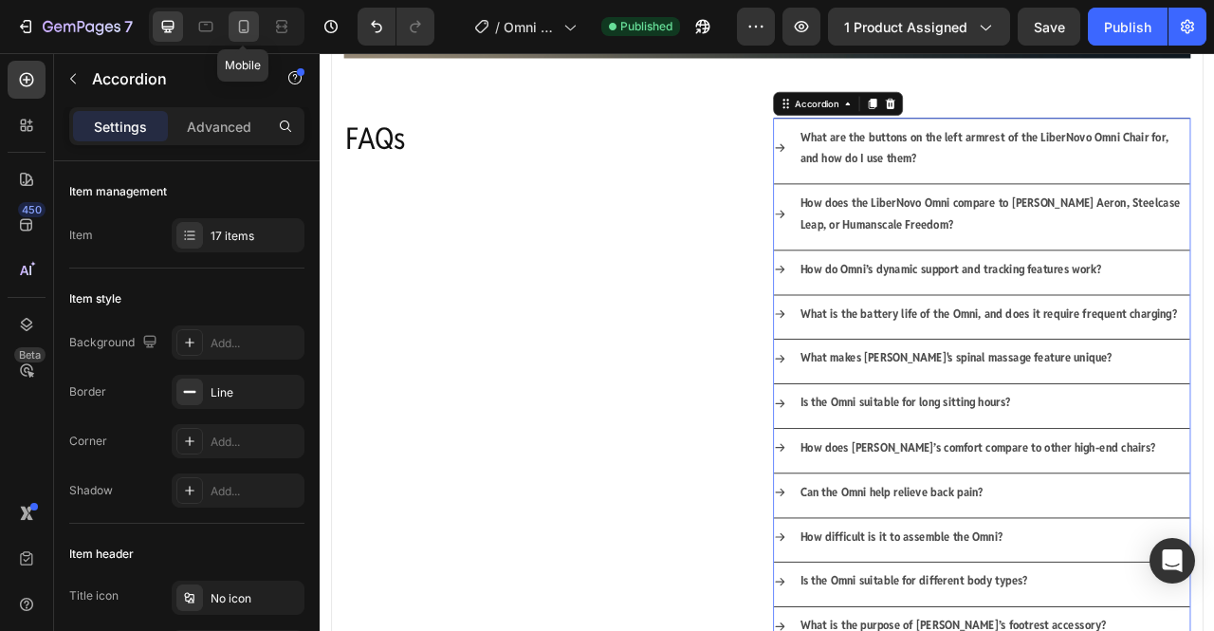
click at [246, 26] on icon at bounding box center [243, 26] width 19 height 19
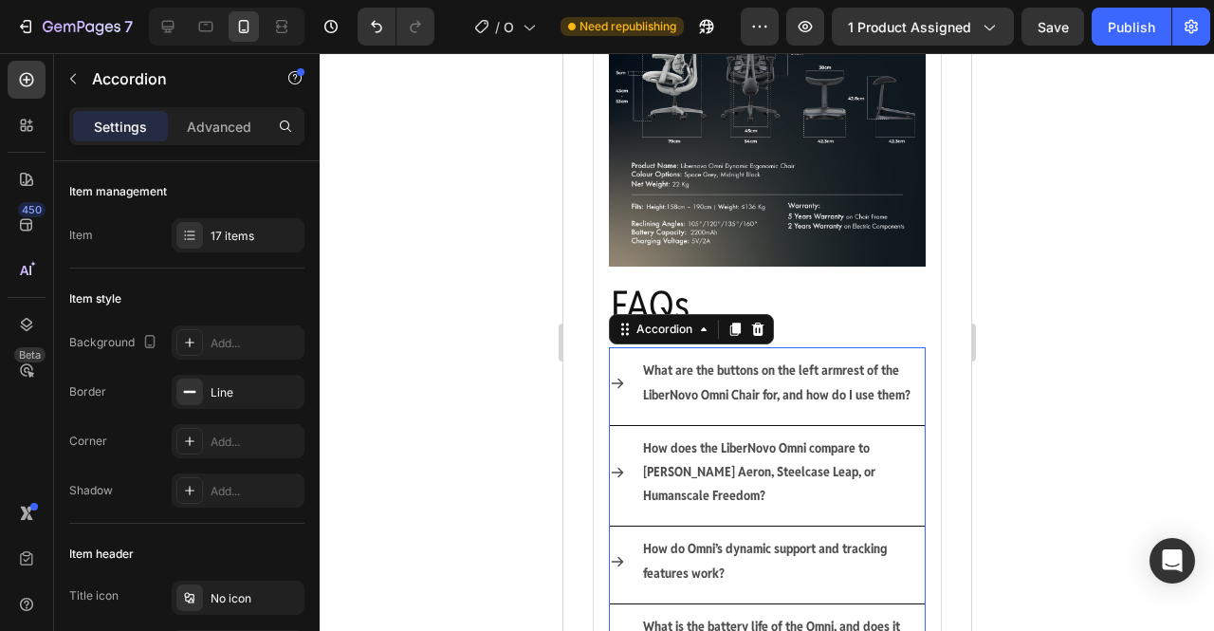
scroll to position [1410, 0]
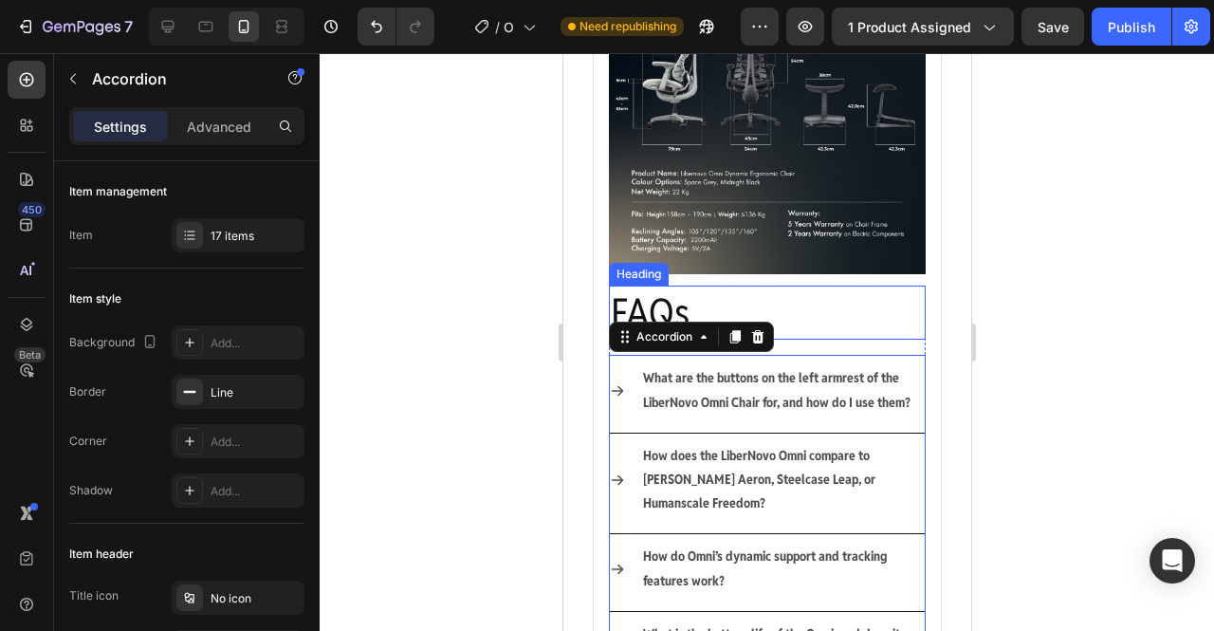
click at [868, 290] on p "FAQs" at bounding box center [766, 312] width 313 height 50
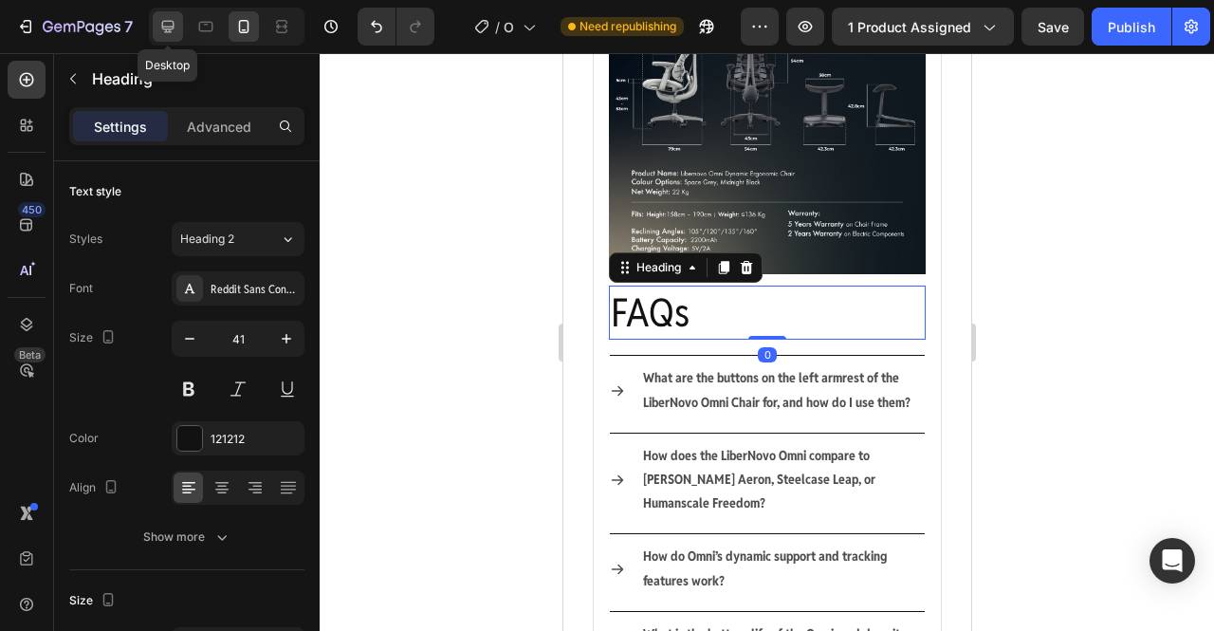
click at [175, 33] on icon at bounding box center [167, 26] width 19 height 19
type input "40"
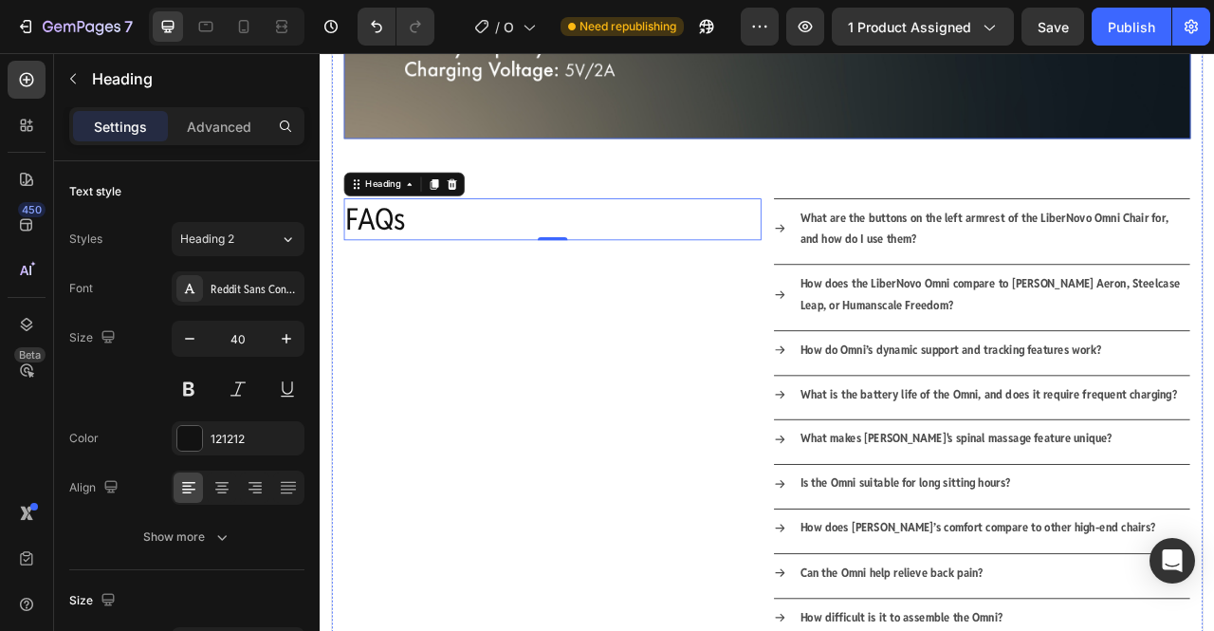
scroll to position [2268, 0]
click at [748, 212] on div "Image FAQs Heading 0 What are the buttons on the left armrest of the LiberNovo …" at bounding box center [889, 166] width 1078 height 2165
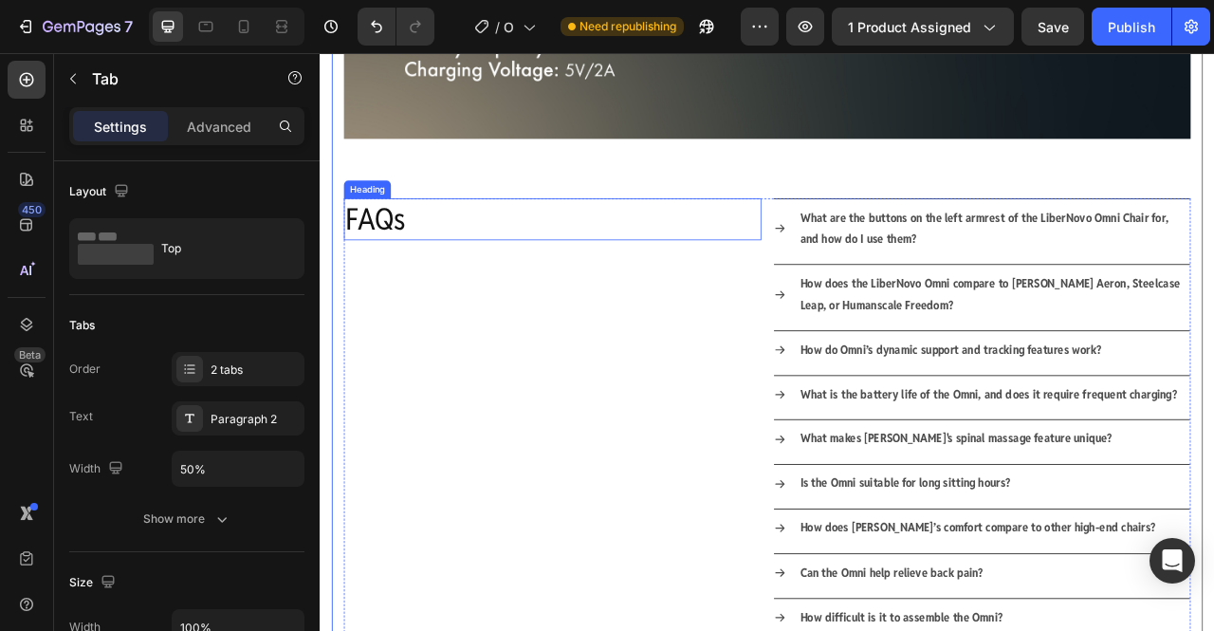
click at [773, 261] on p "FAQs" at bounding box center [616, 264] width 528 height 49
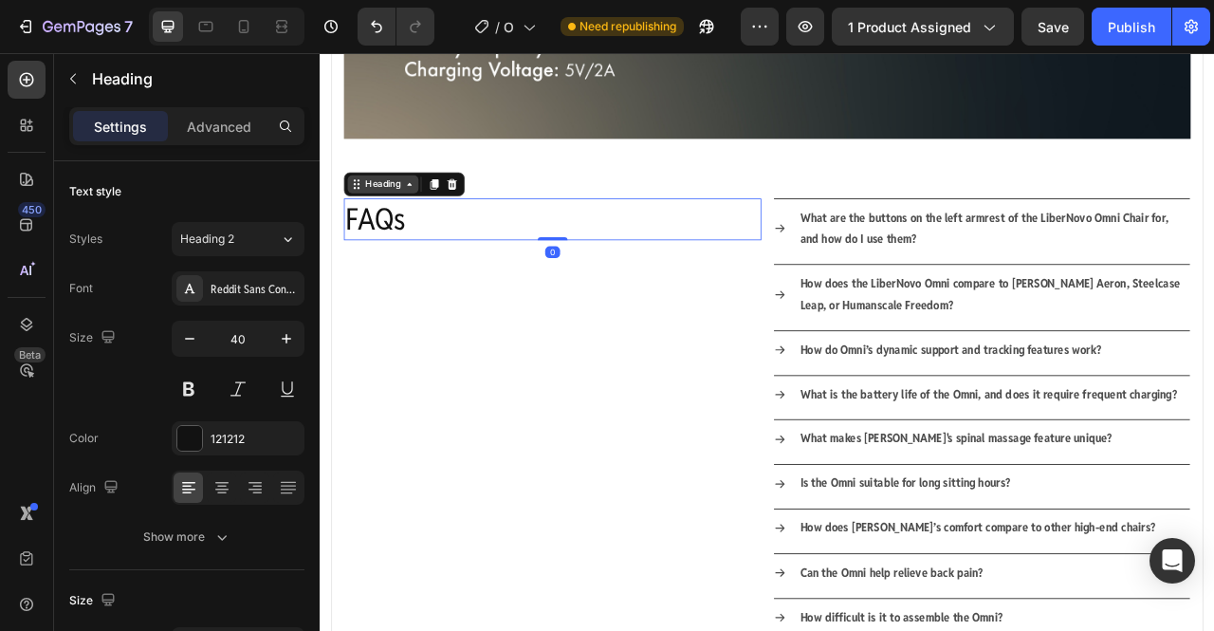
click at [406, 212] on div "Heading" at bounding box center [400, 220] width 52 height 17
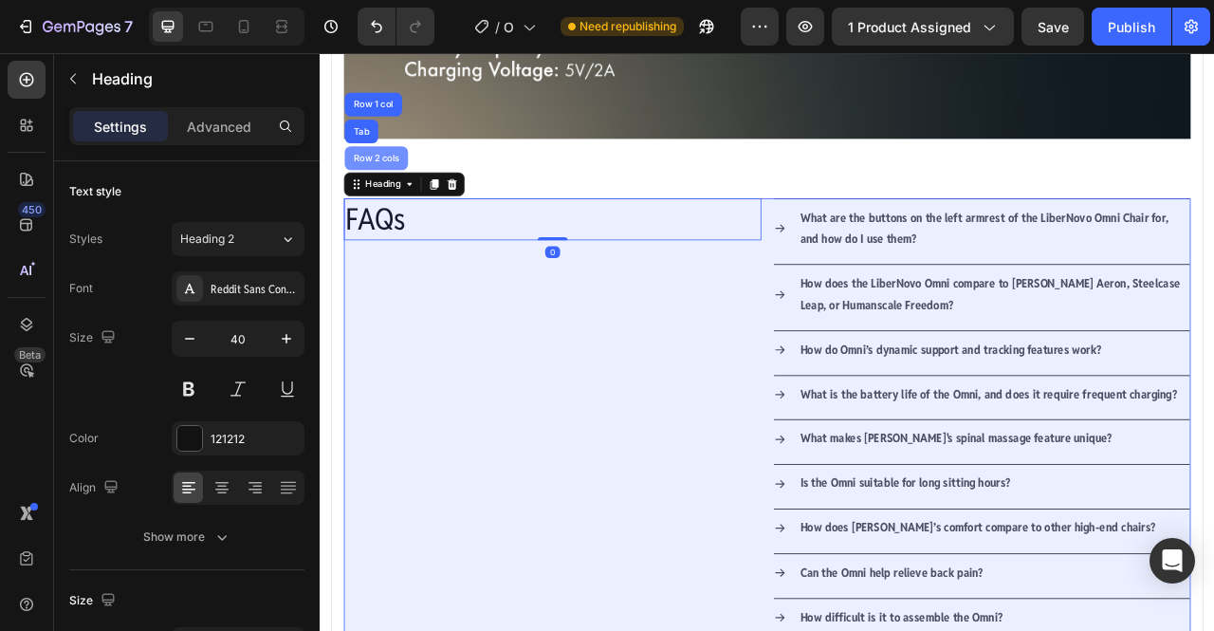
click at [389, 172] on div "Row 2 cols" at bounding box center [391, 187] width 81 height 30
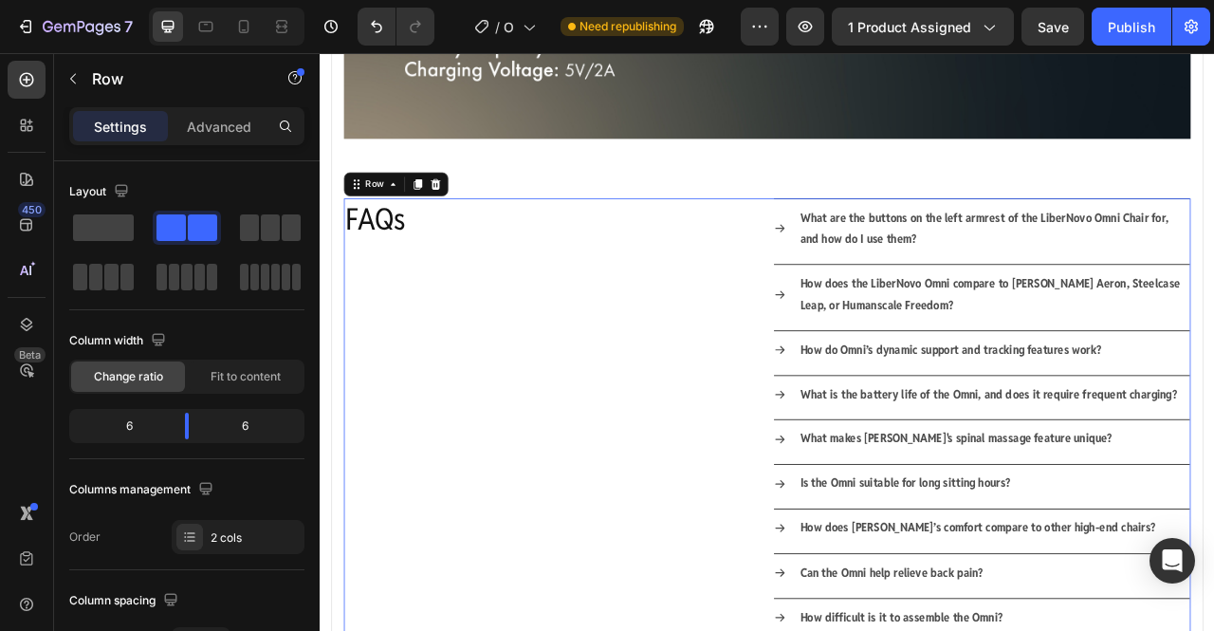
click at [125, 129] on p "Settings" at bounding box center [120, 127] width 53 height 20
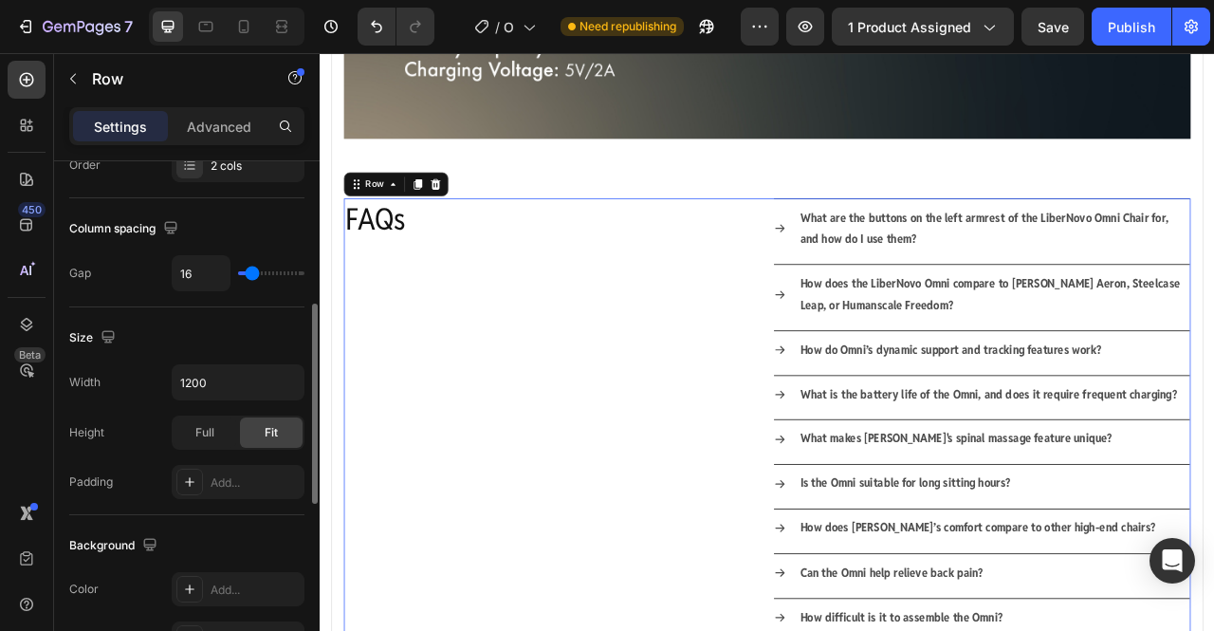
scroll to position [514, 0]
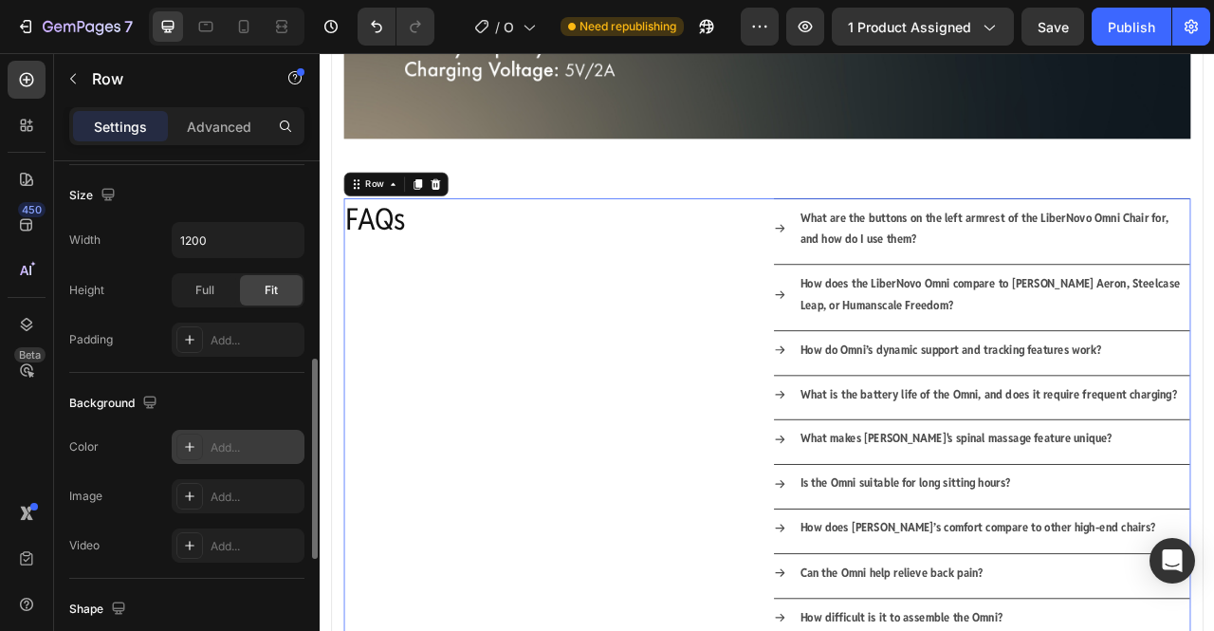
click at [250, 446] on div "Add..." at bounding box center [255, 447] width 89 height 17
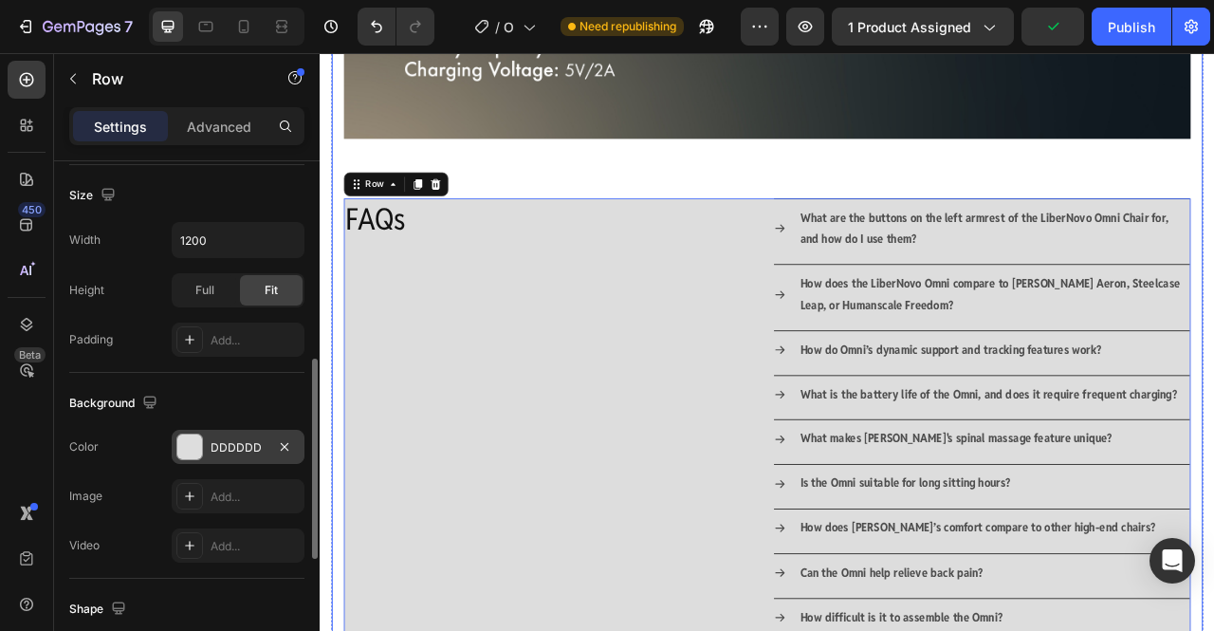
click at [692, 162] on div "Image FAQs Heading What are the buttons on the left armrest of the LiberNovo Om…" at bounding box center [889, 166] width 1078 height 2165
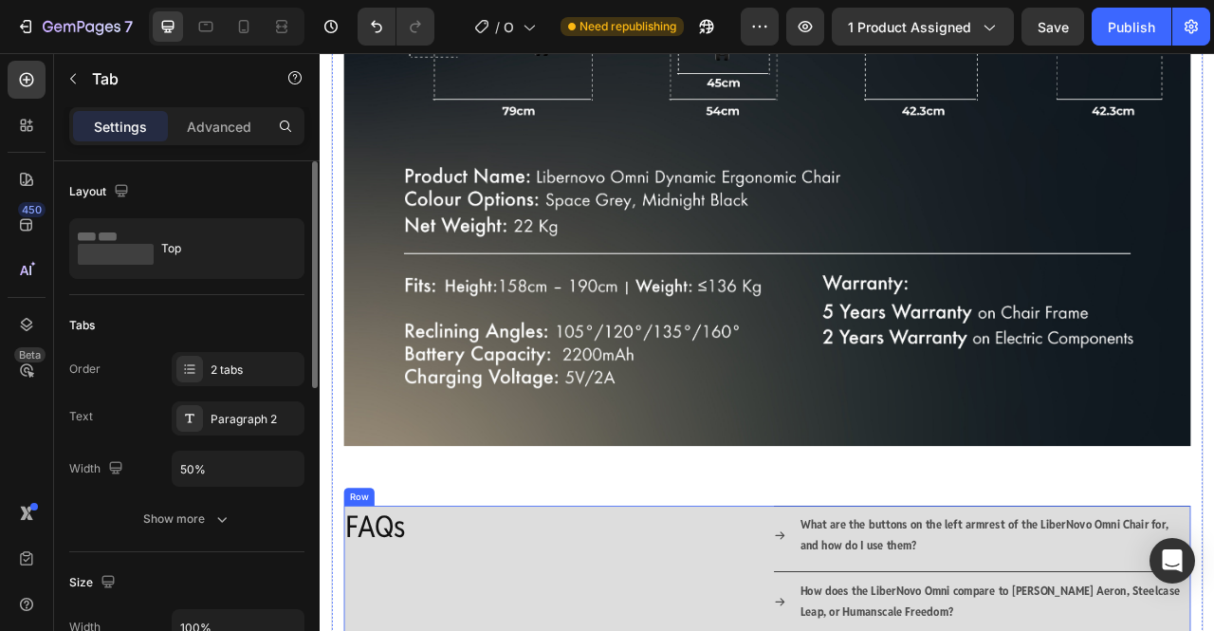
scroll to position [1875, 0]
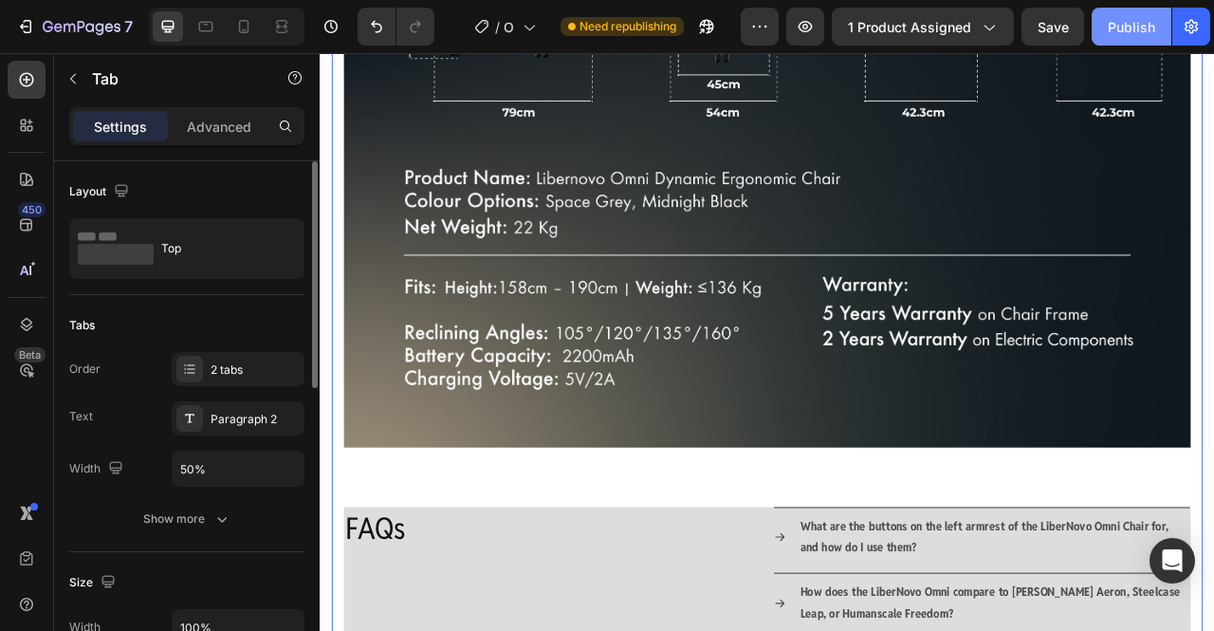
click at [1129, 22] on div "Publish" at bounding box center [1131, 27] width 47 height 20
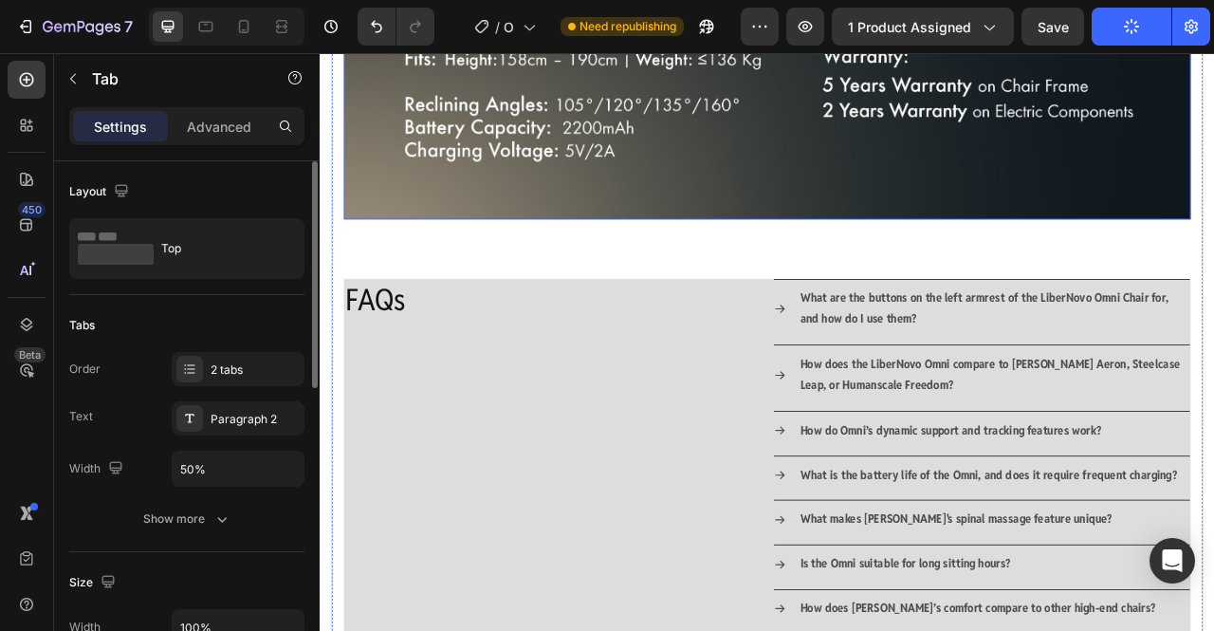
scroll to position [2165, 0]
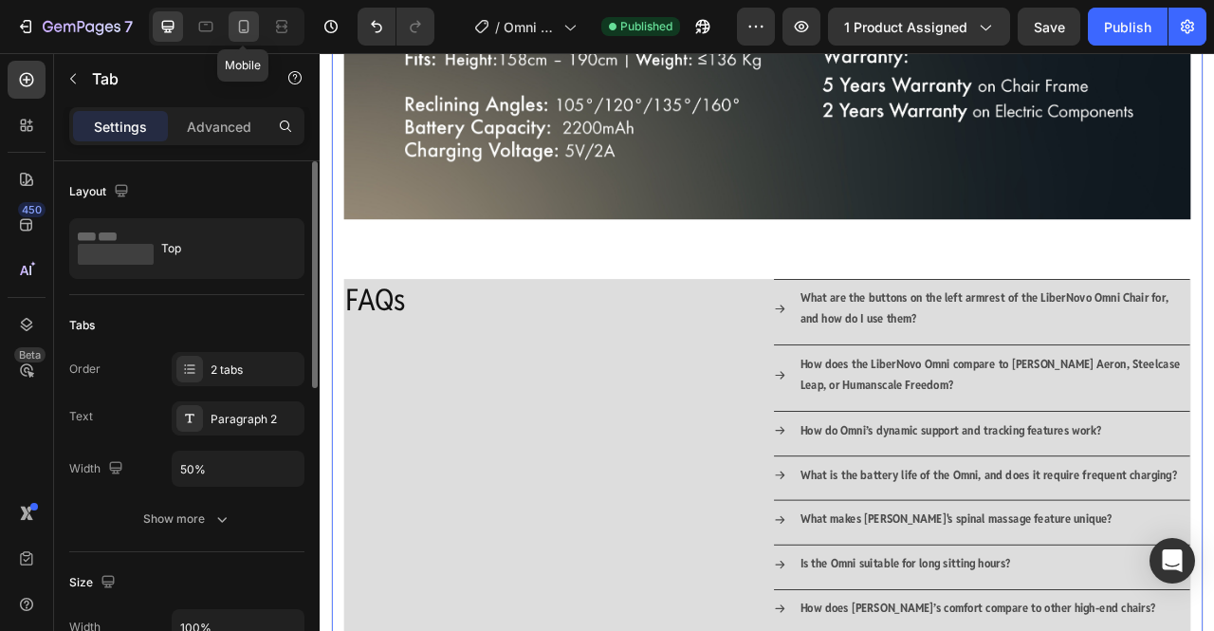
click at [245, 24] on icon at bounding box center [243, 26] width 19 height 19
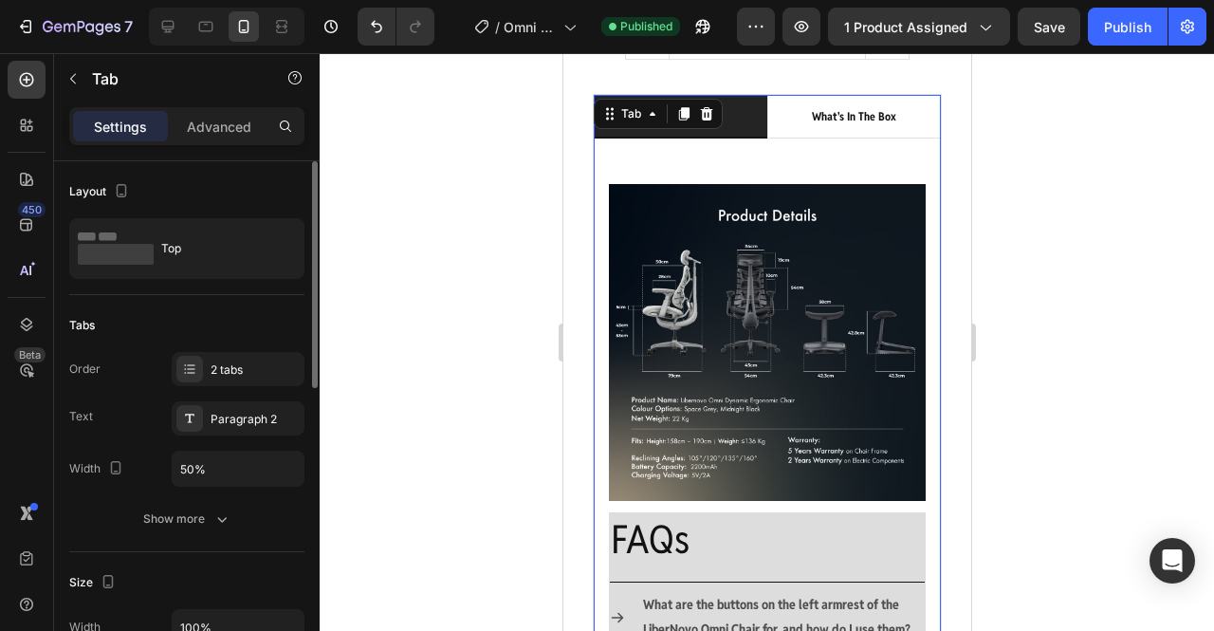
scroll to position [1156, 0]
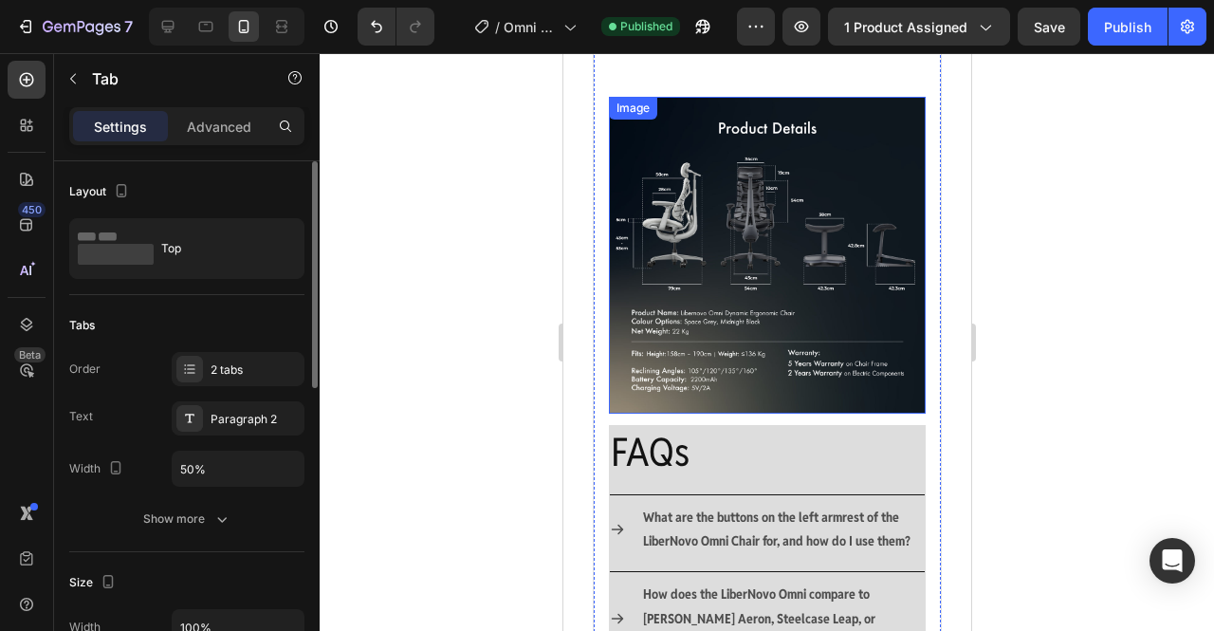
scroll to position [1638, 0]
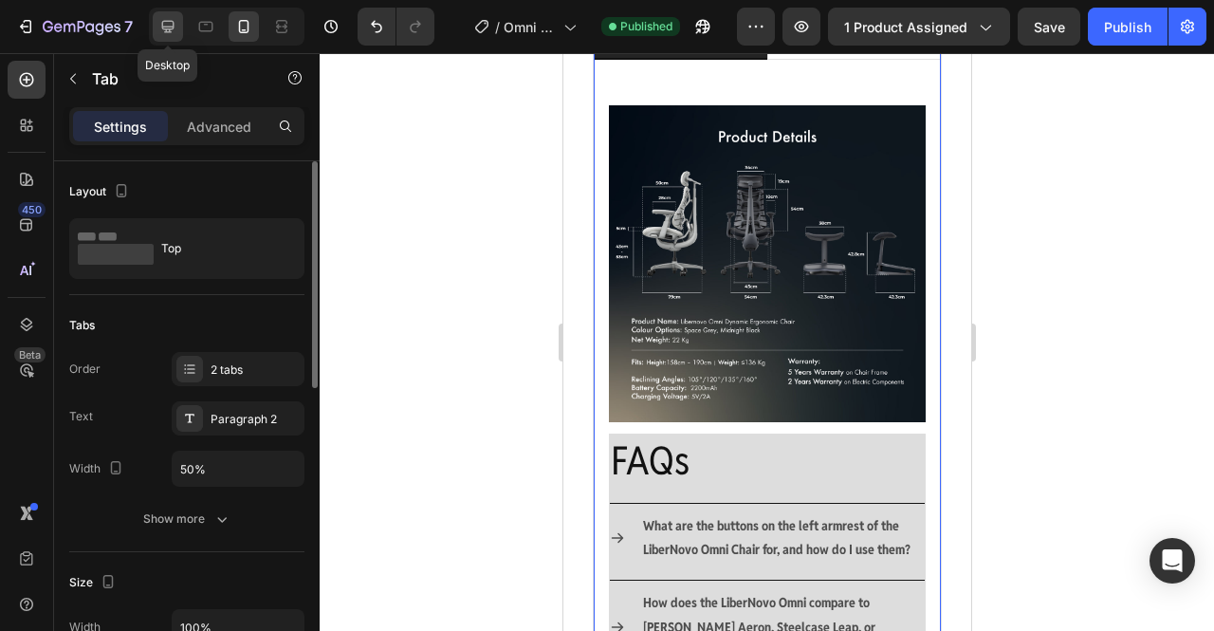
click at [179, 28] on div at bounding box center [168, 26] width 30 height 30
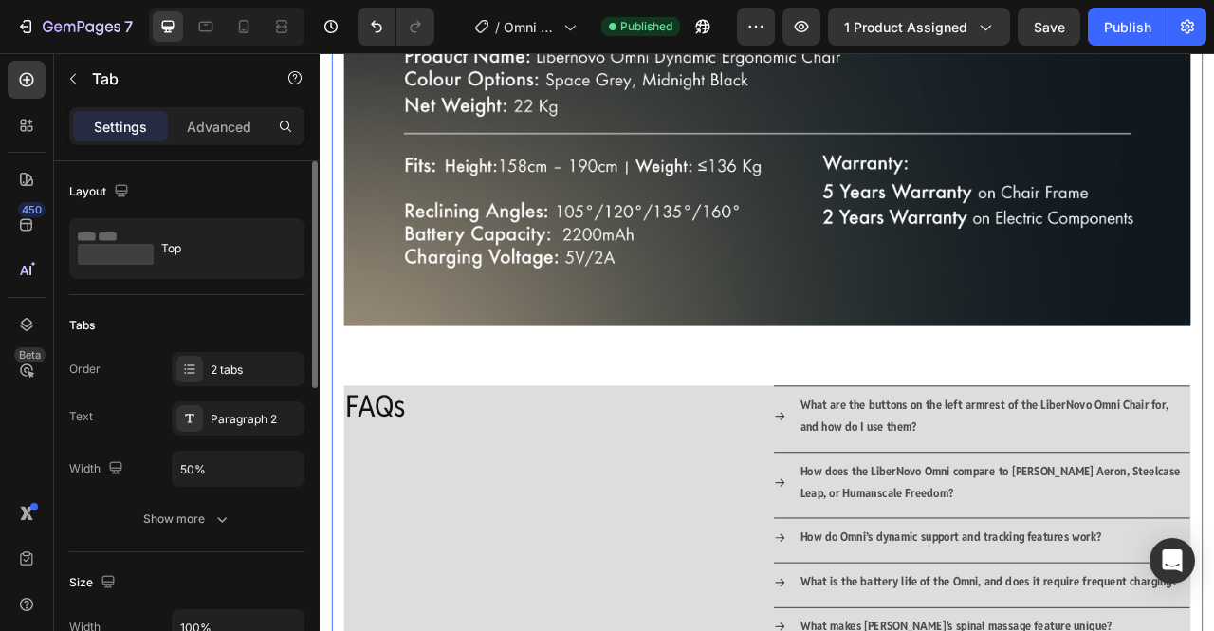
scroll to position [2405, 0]
click at [716, 412] on div "Image FAQs Heading What are the buttons on the left armrest of the LiberNovo Om…" at bounding box center [889, 404] width 1078 height 2165
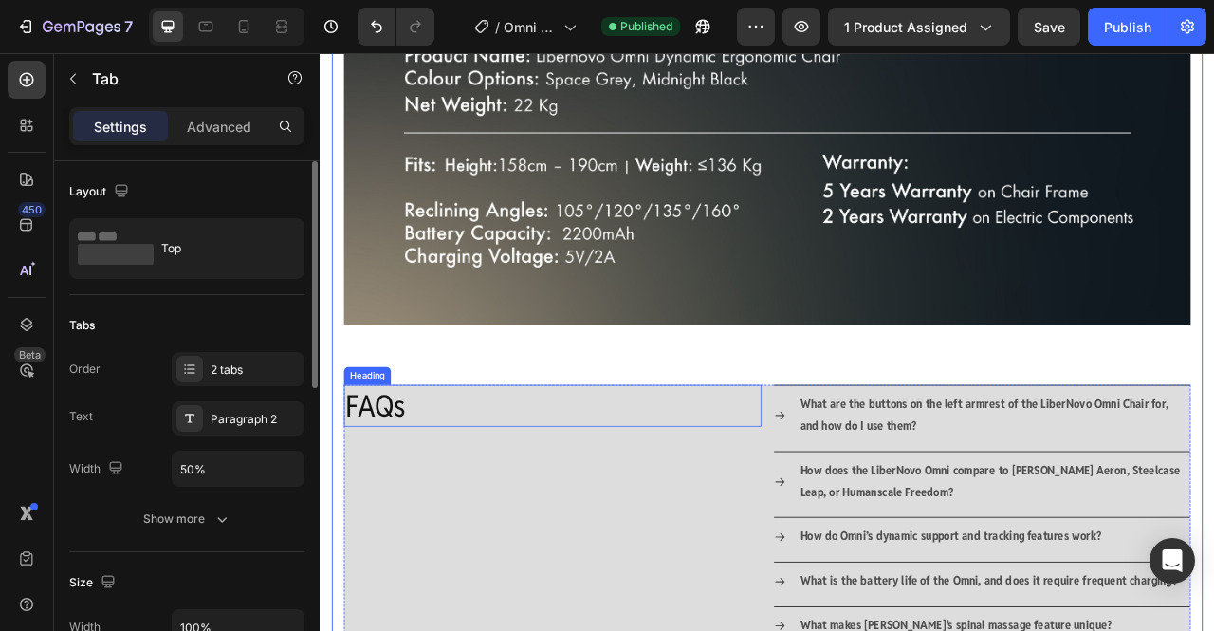
click at [751, 500] on p "FAQs" at bounding box center [616, 501] width 528 height 49
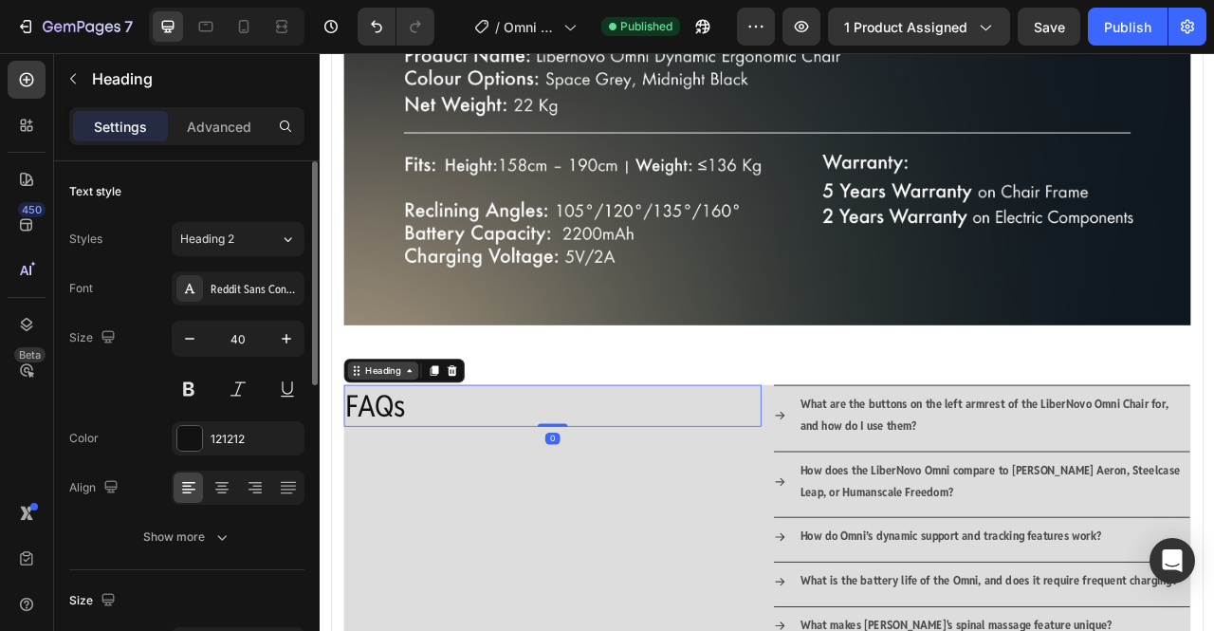
click at [392, 449] on div "Heading" at bounding box center [400, 457] width 52 height 17
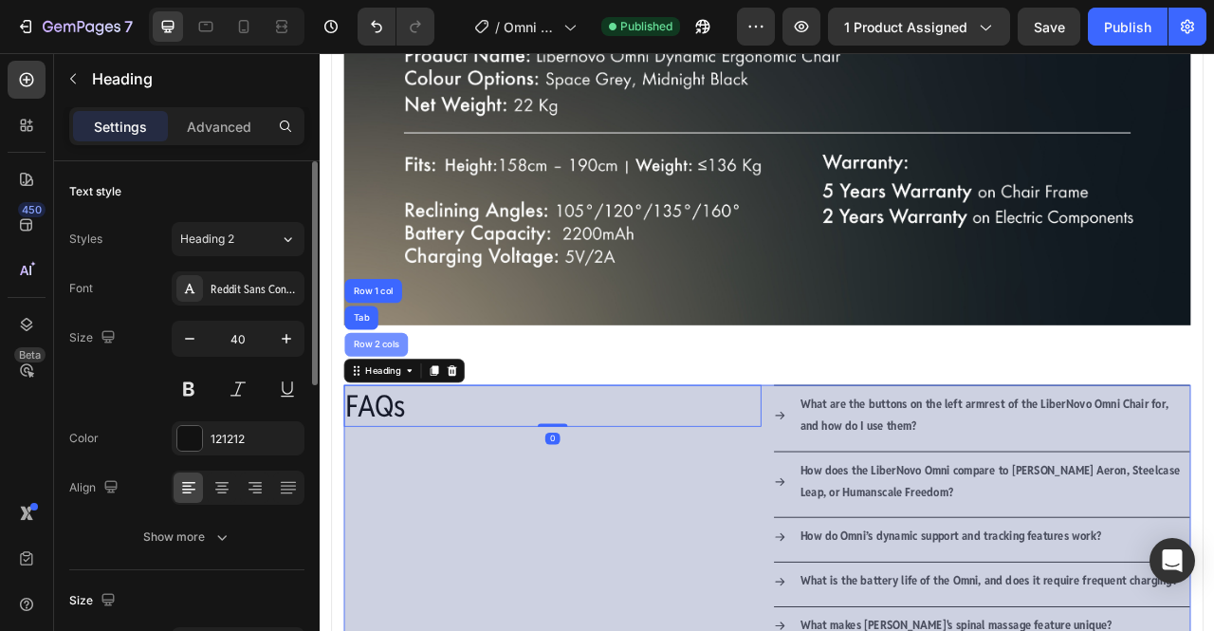
click at [399, 417] on div "Row 2 cols" at bounding box center [391, 424] width 81 height 30
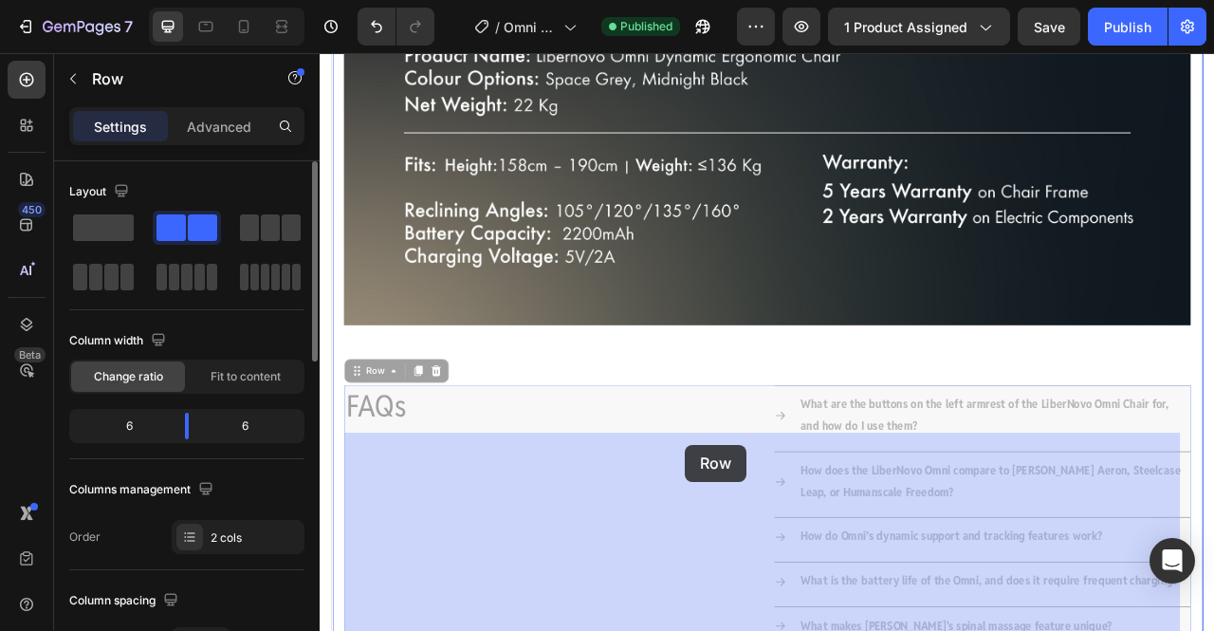
drag, startPoint x: 821, startPoint y: 651, endPoint x: 785, endPoint y: 551, distance: 105.9
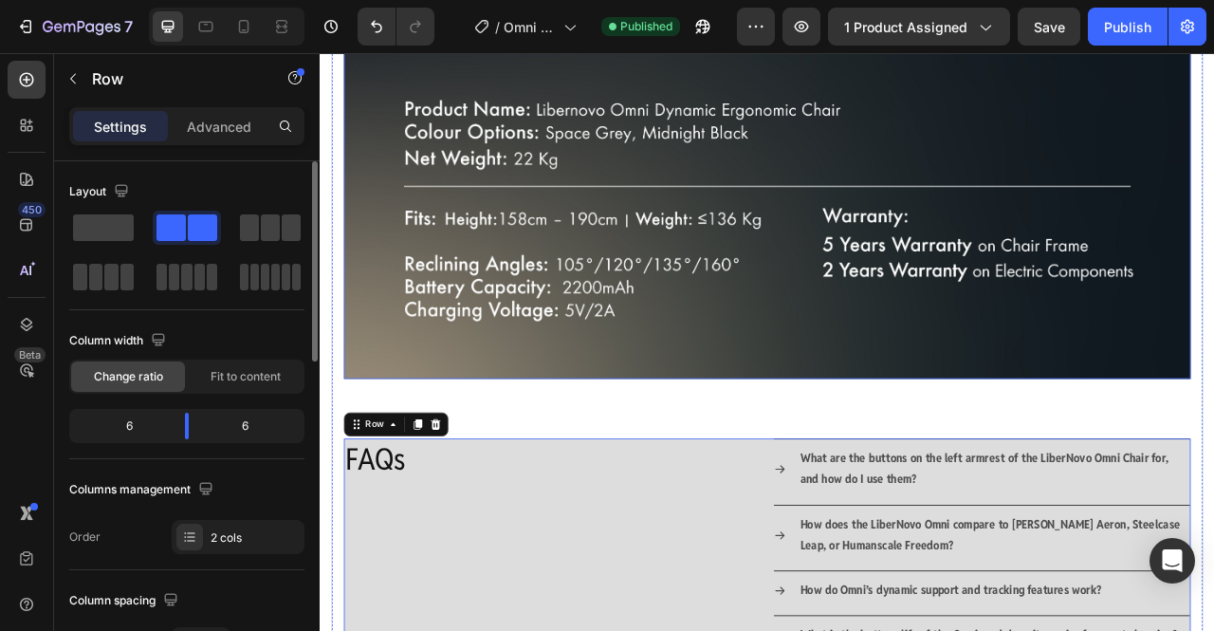
scroll to position [2338, 0]
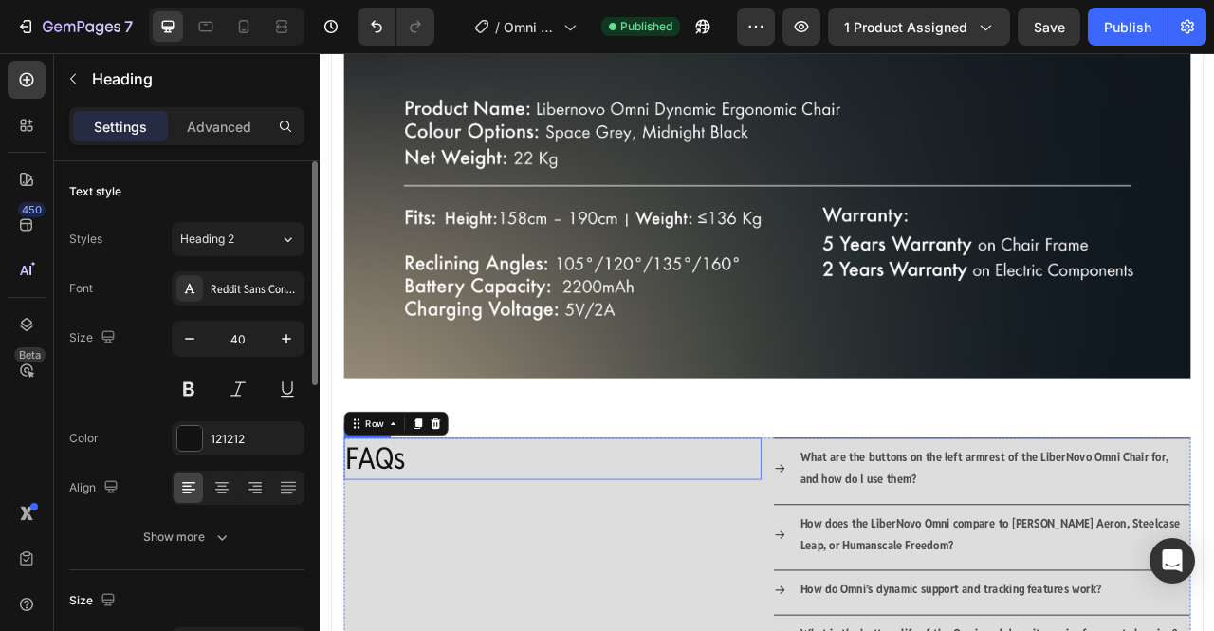
click at [683, 545] on p "FAQs" at bounding box center [616, 569] width 528 height 49
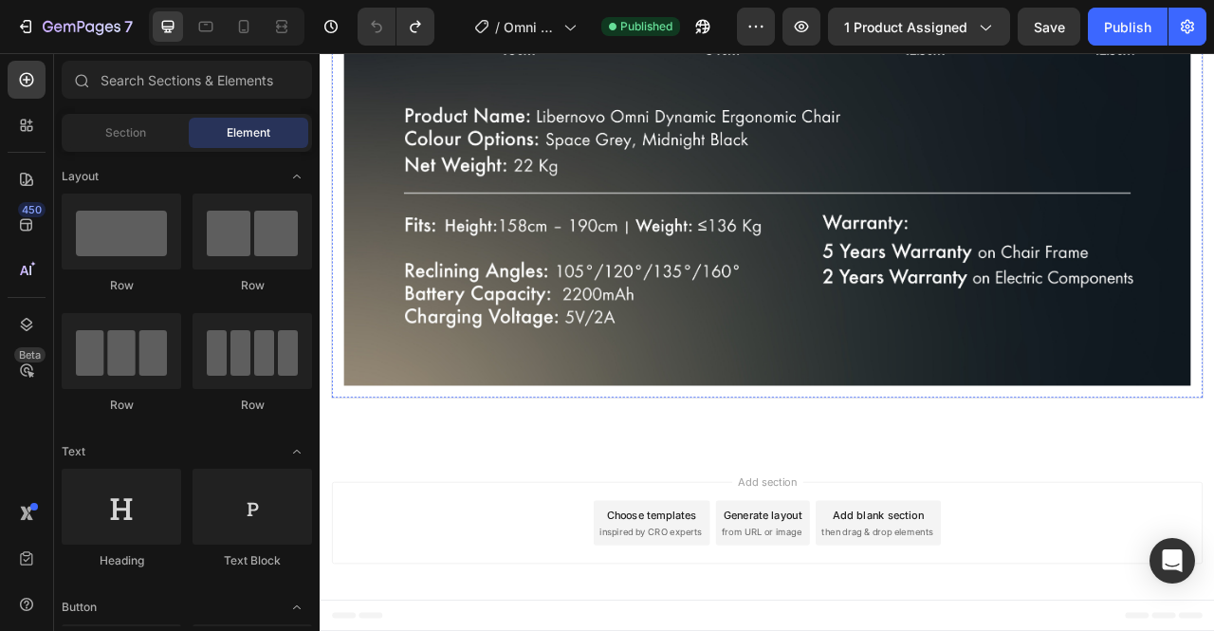
scroll to position [2311, 0]
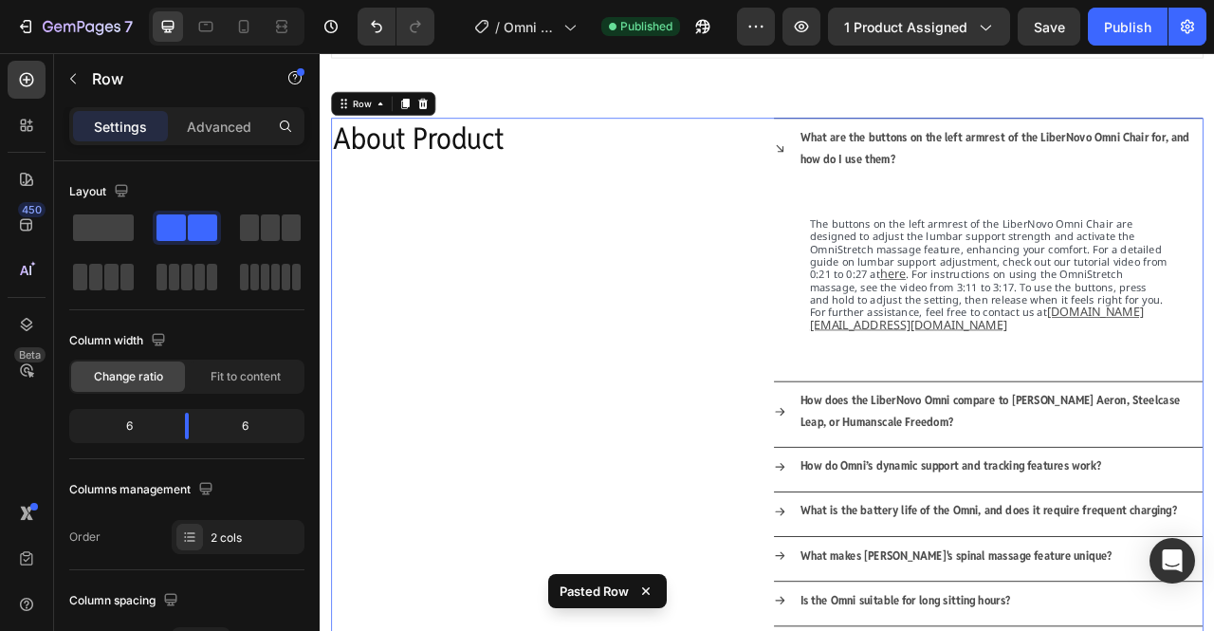
scroll to position [2592, 0]
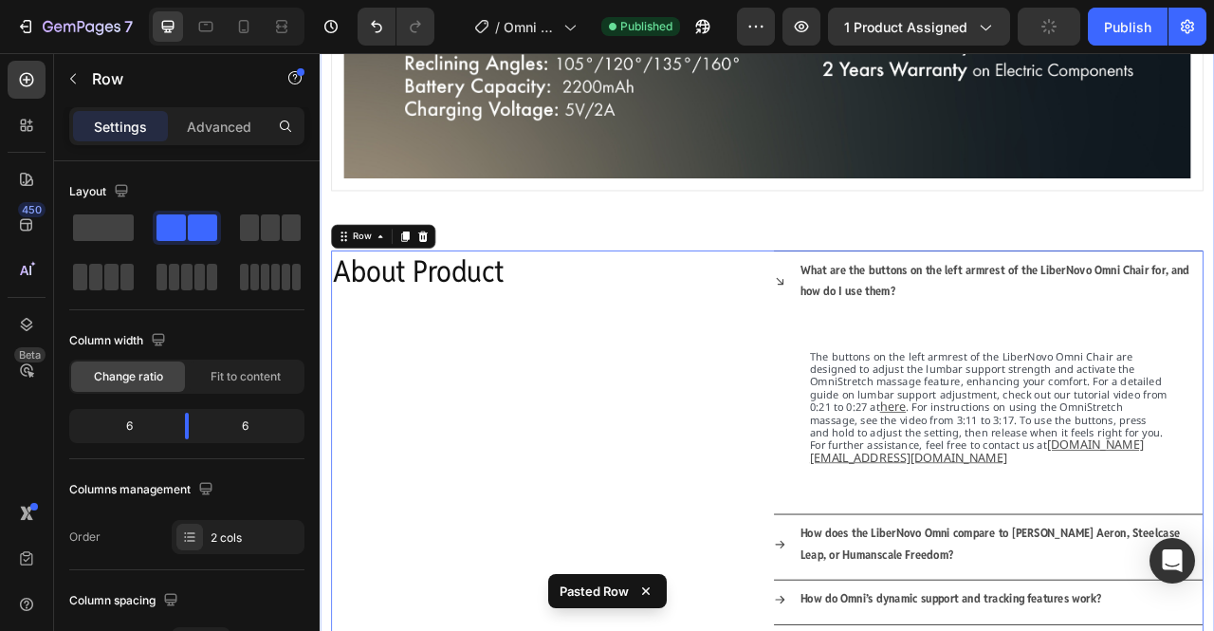
click at [776, 248] on div "specifications what's in the box Image Image Tab Row About Product Heading What…" at bounding box center [889, 319] width 1110 height 2494
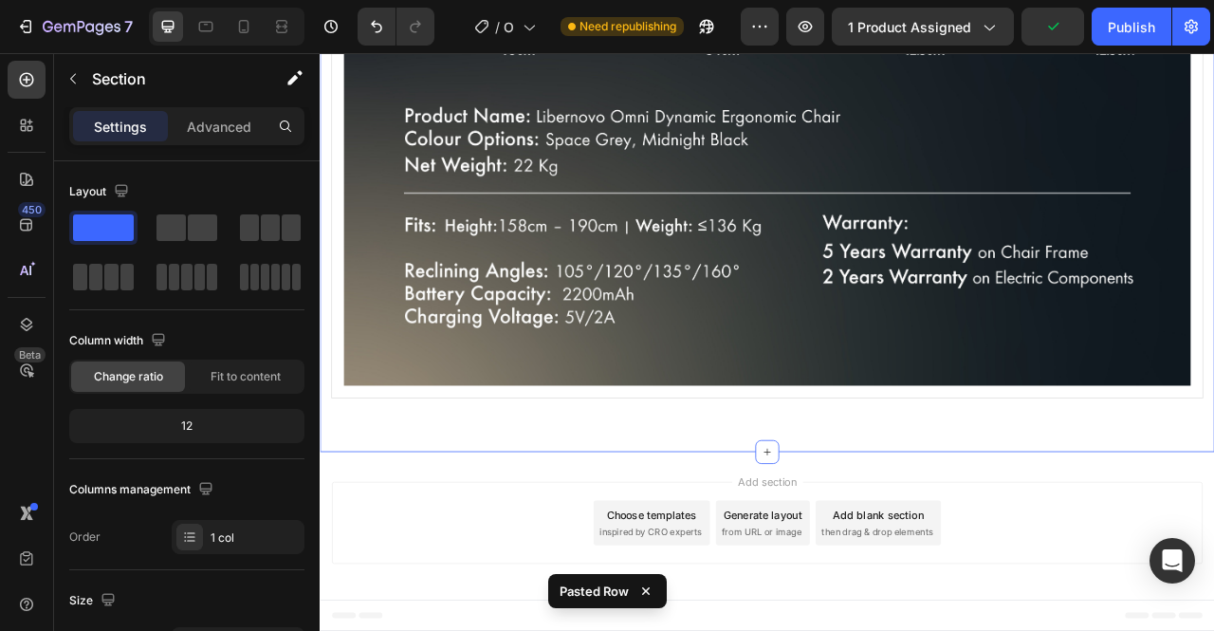
scroll to position [2311, 0]
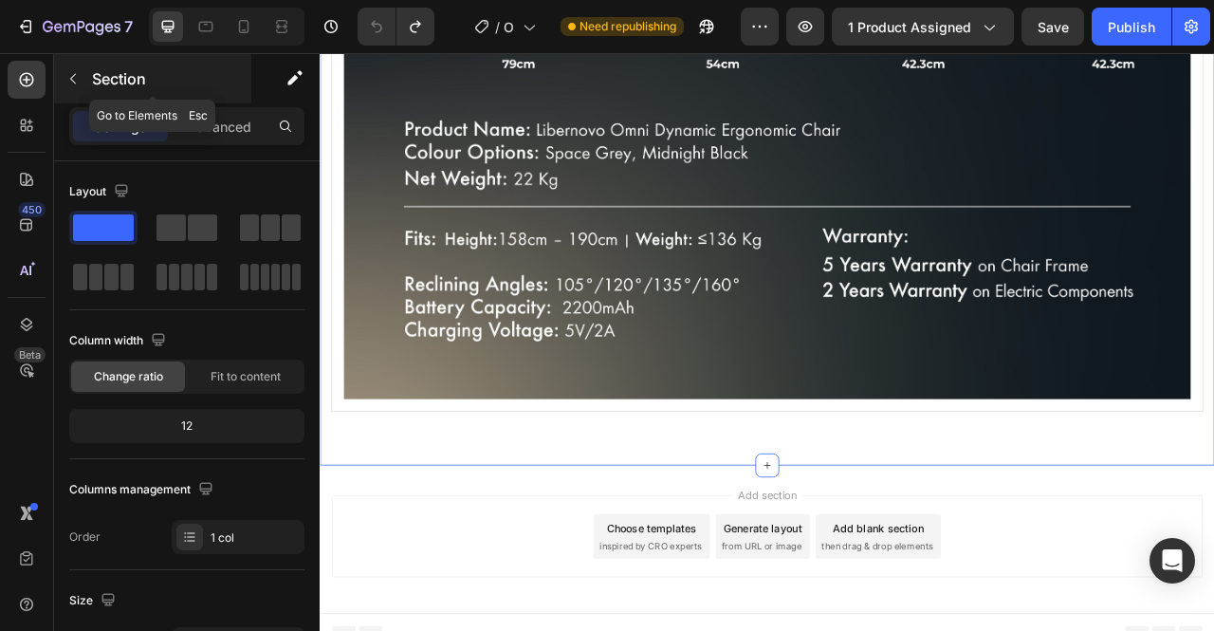
click at [82, 75] on button "button" at bounding box center [73, 79] width 30 height 30
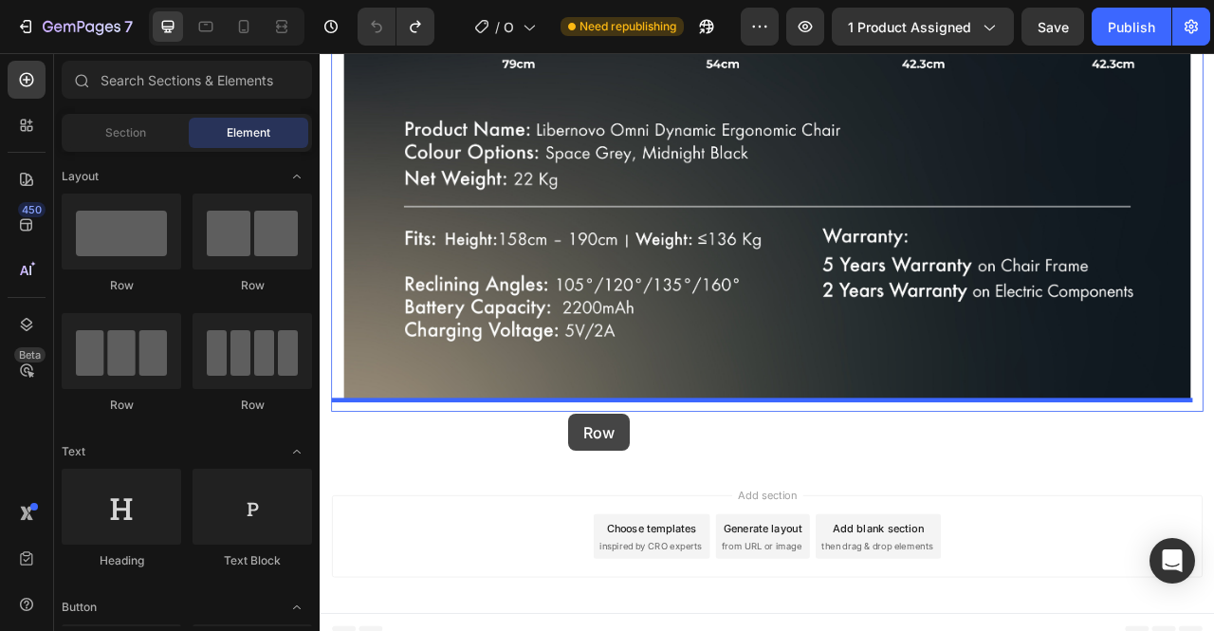
drag, startPoint x: 458, startPoint y: 284, endPoint x: 637, endPoint y: 512, distance: 290.0
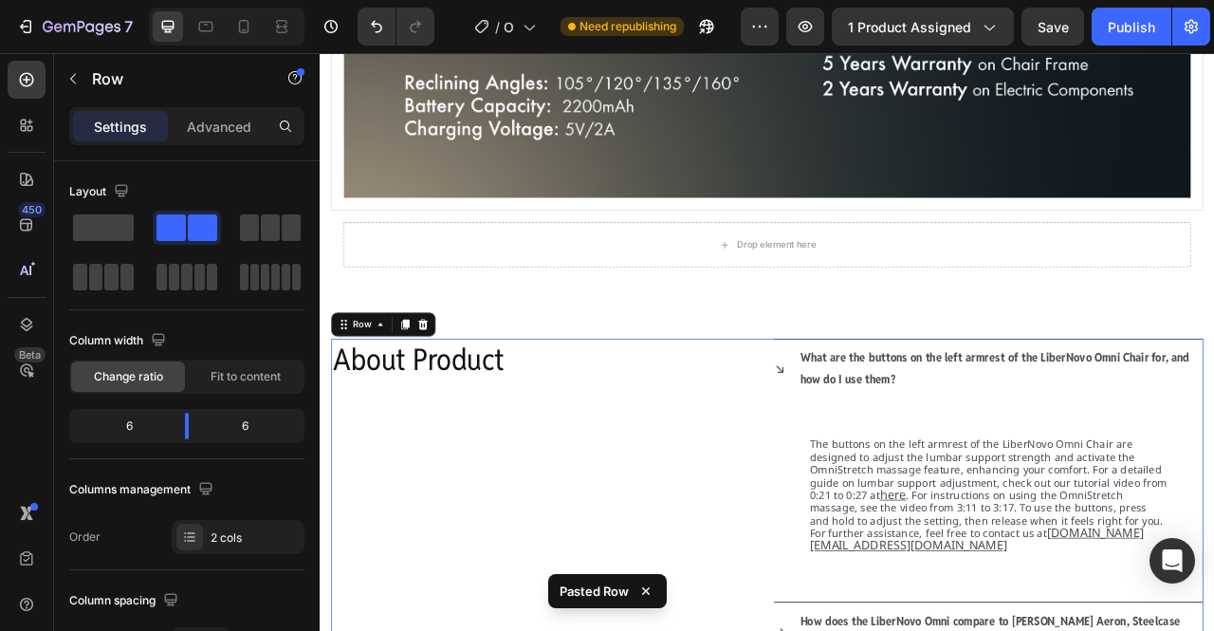
scroll to position [2566, 0]
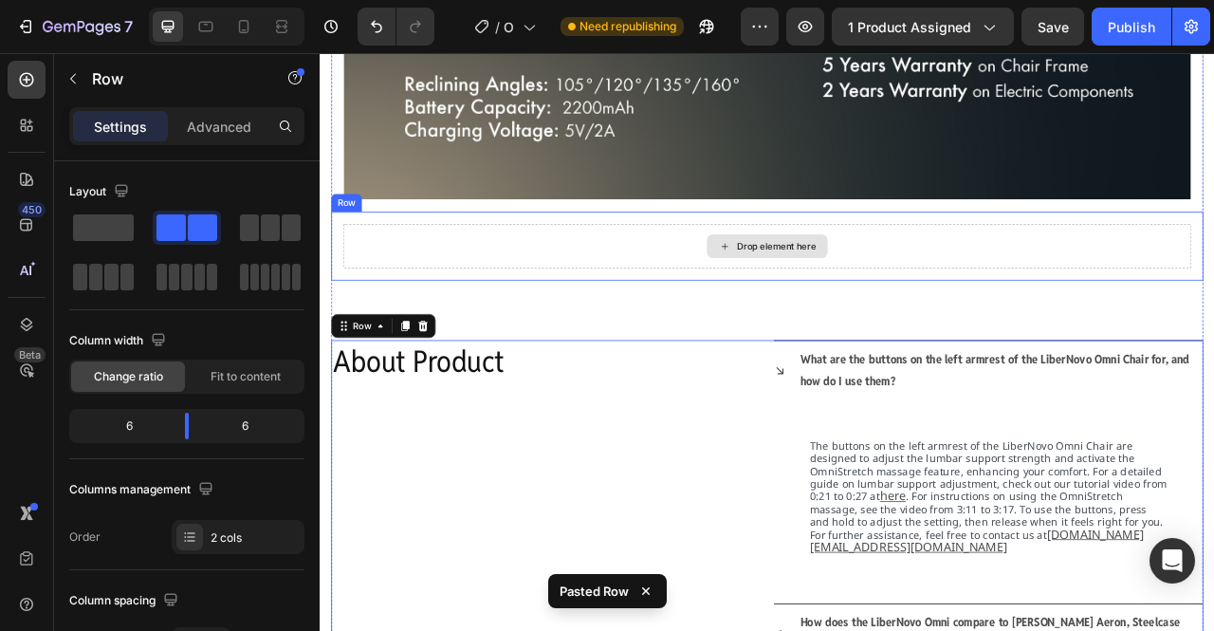
click at [697, 284] on div "Drop element here" at bounding box center [889, 298] width 1080 height 57
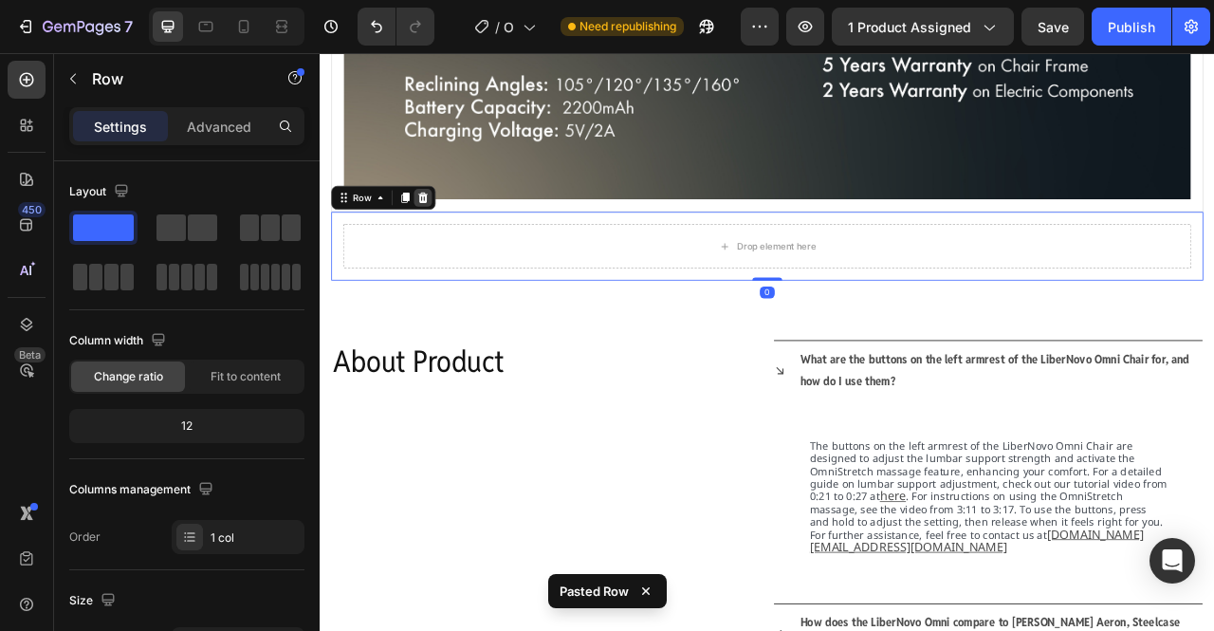
click at [452, 231] on icon at bounding box center [451, 237] width 12 height 13
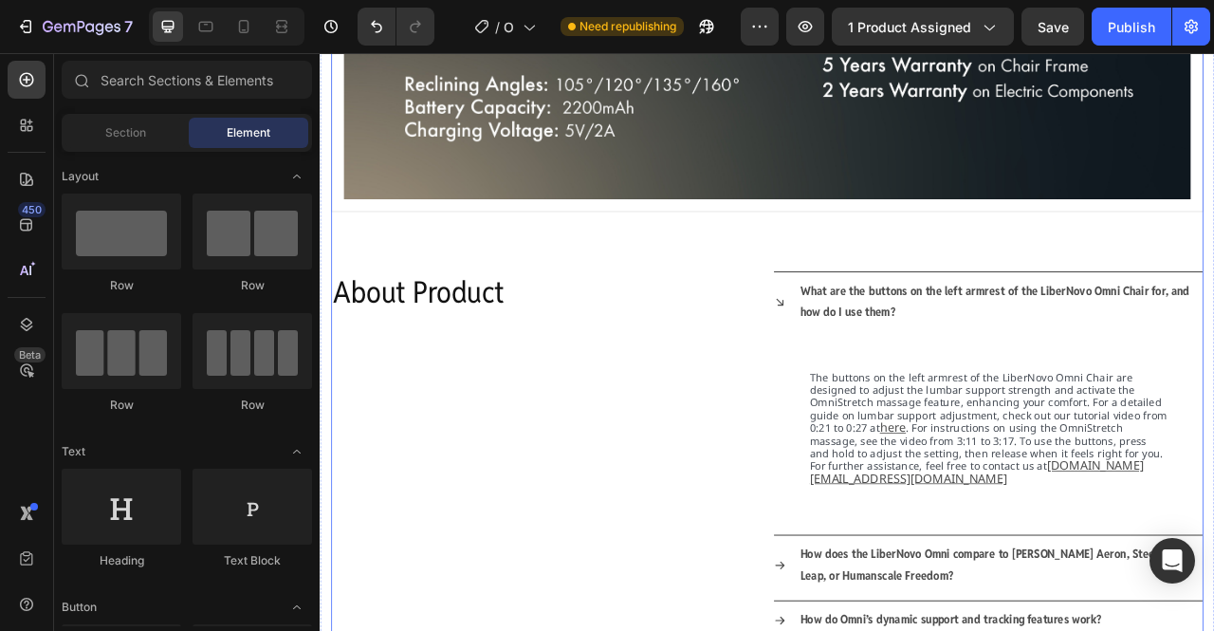
click at [593, 276] on div "specifications what's in the box Image Image Tab About Product Heading What are…" at bounding box center [889, 346] width 1110 height 2494
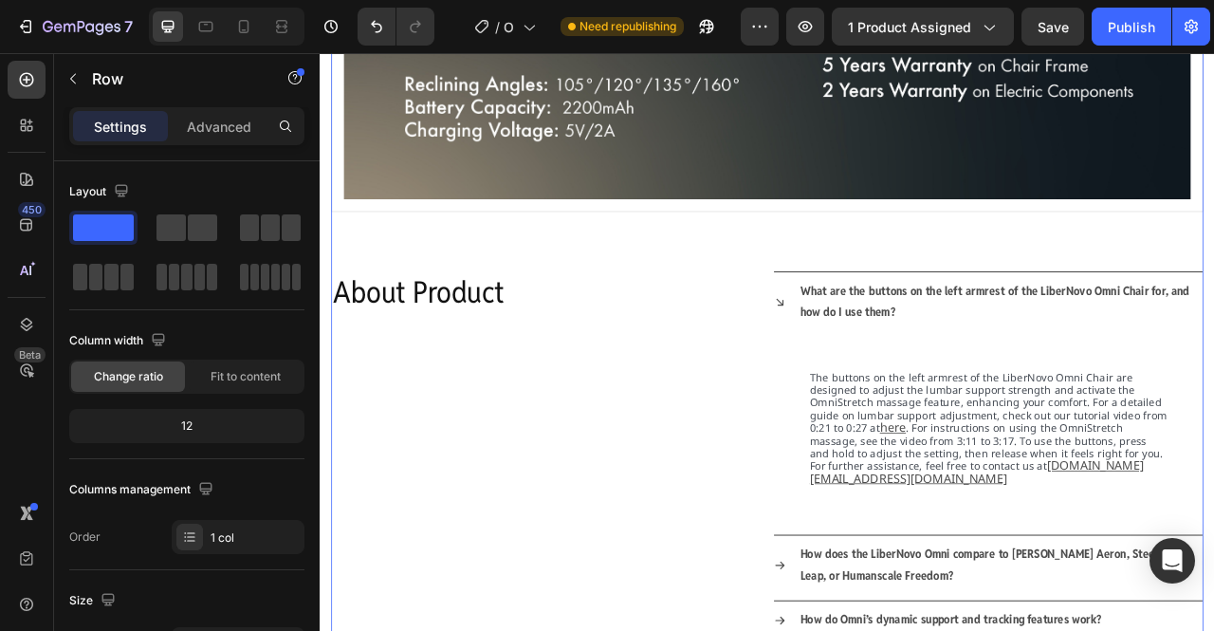
click at [655, 257] on div "specifications what's in the box Image Image Tab About Product Heading What are…" at bounding box center [889, 346] width 1110 height 2494
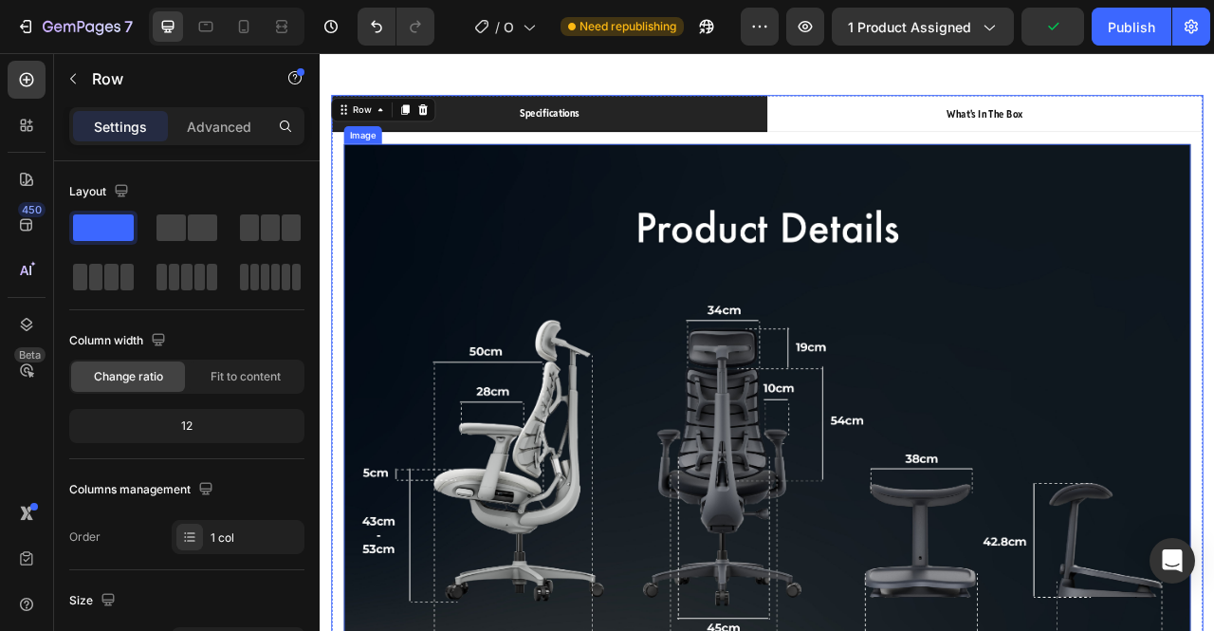
scroll to position [1345, 0]
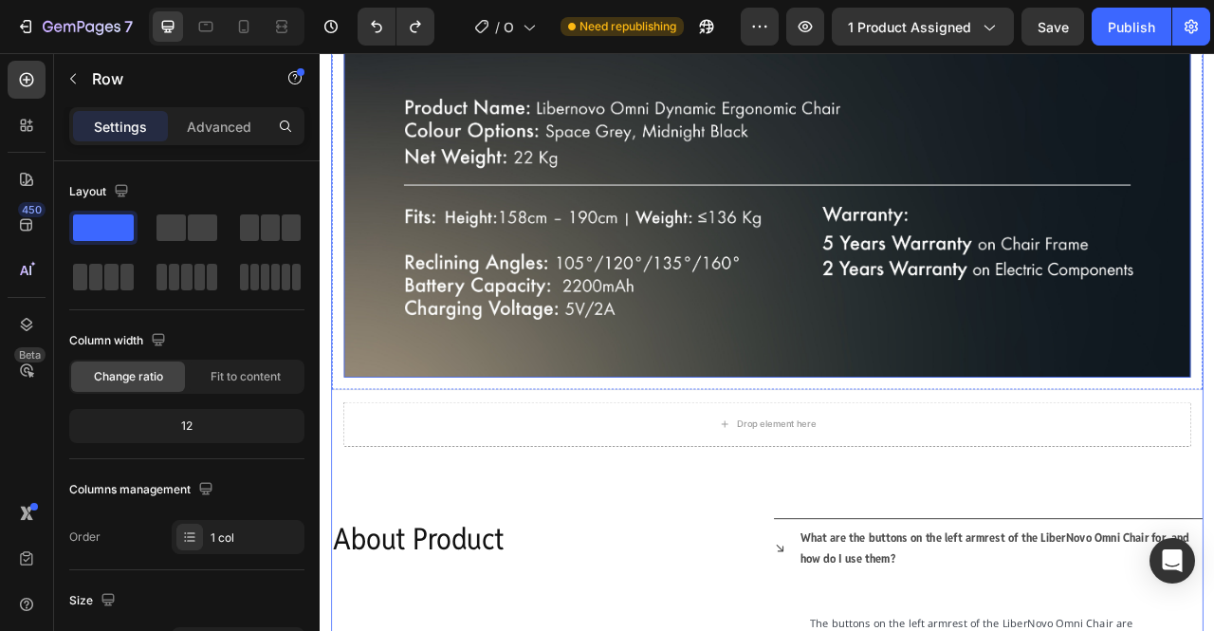
scroll to position [1964, 0]
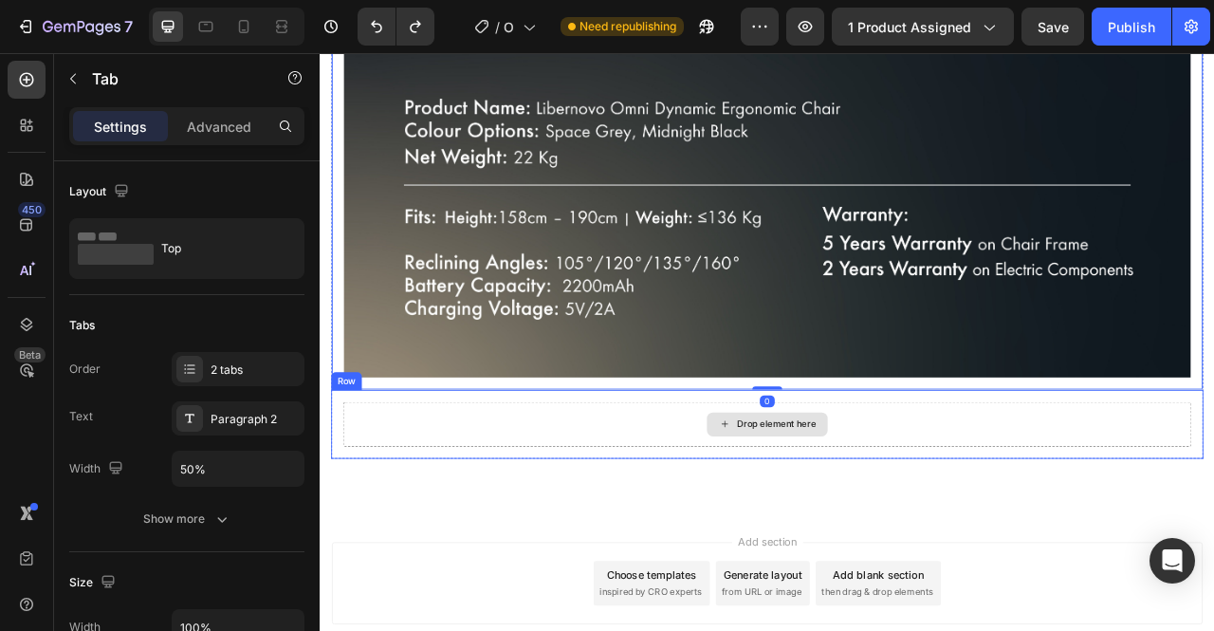
click at [470, 497] on div "Drop element here" at bounding box center [889, 525] width 1080 height 57
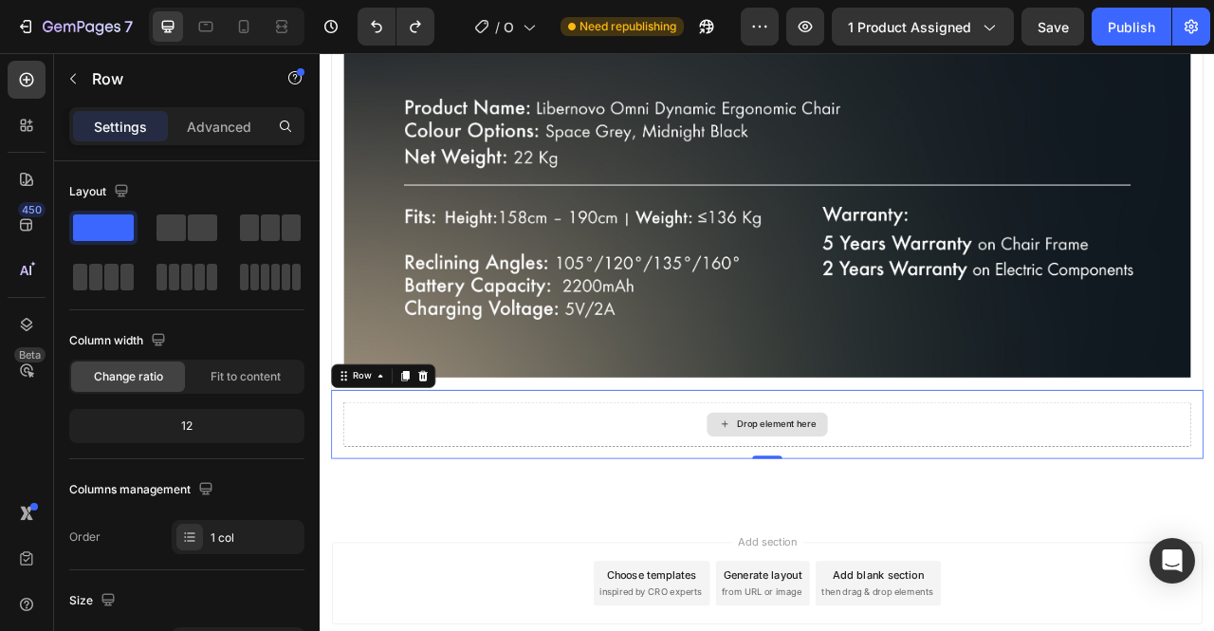
click at [597, 530] on div "Drop element here" at bounding box center [889, 525] width 1080 height 57
click at [620, 541] on div "Drop element here Row 0" at bounding box center [889, 525] width 1110 height 87
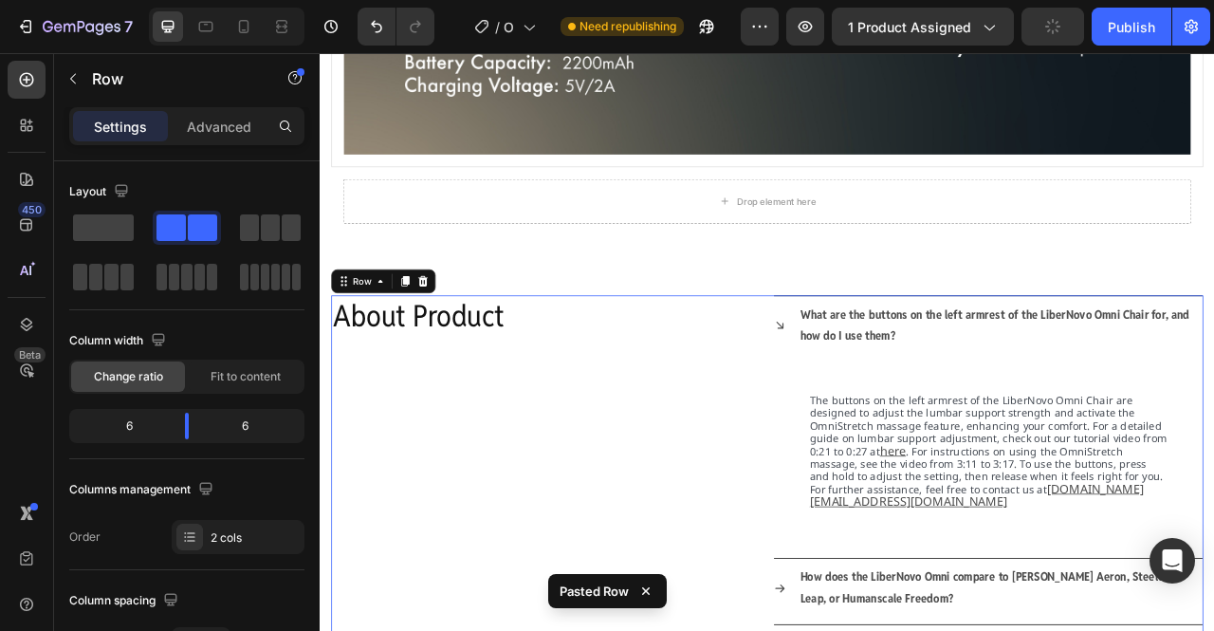
scroll to position [2159, 0]
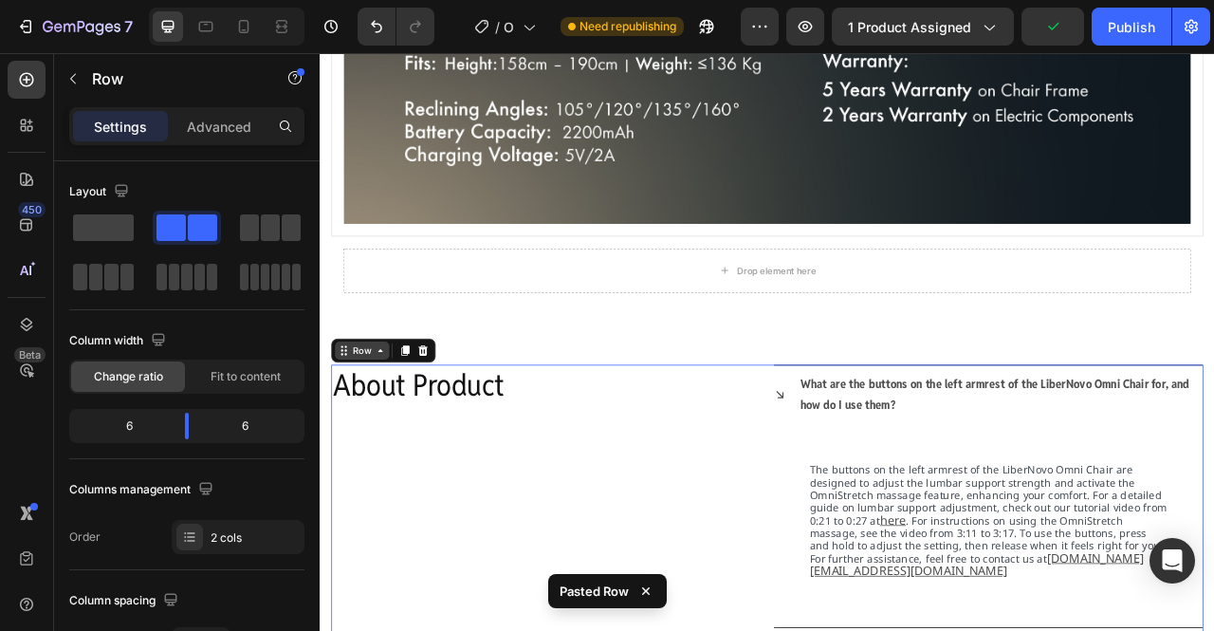
click at [383, 423] on div "Row" at bounding box center [373, 431] width 31 height 17
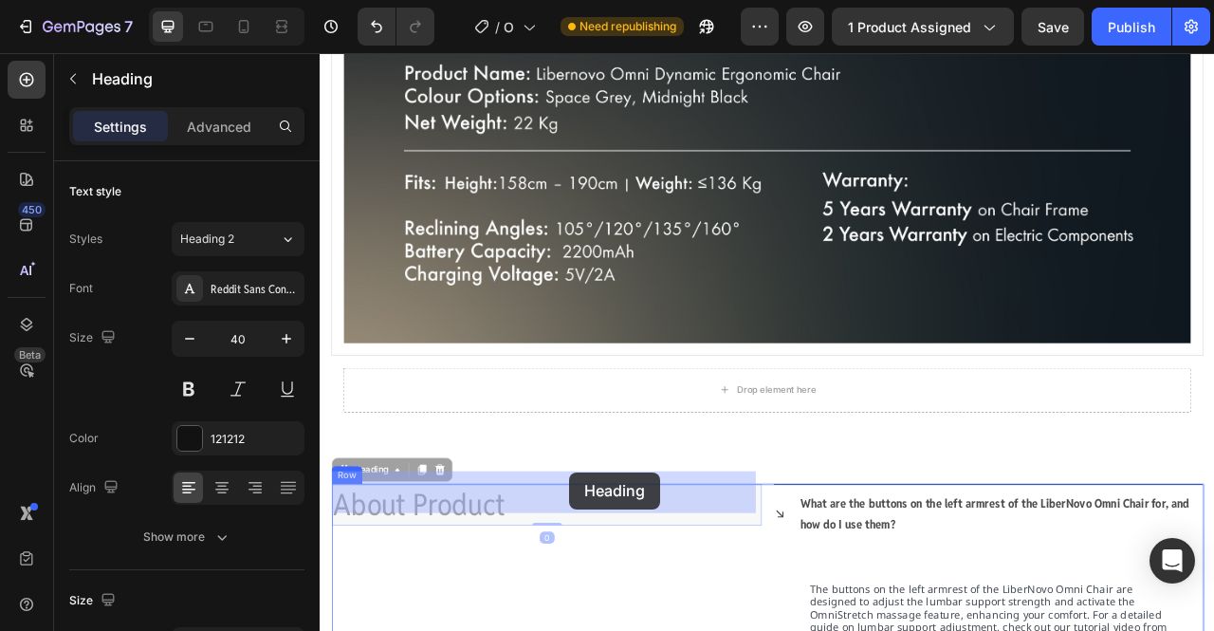
scroll to position [2044, 0]
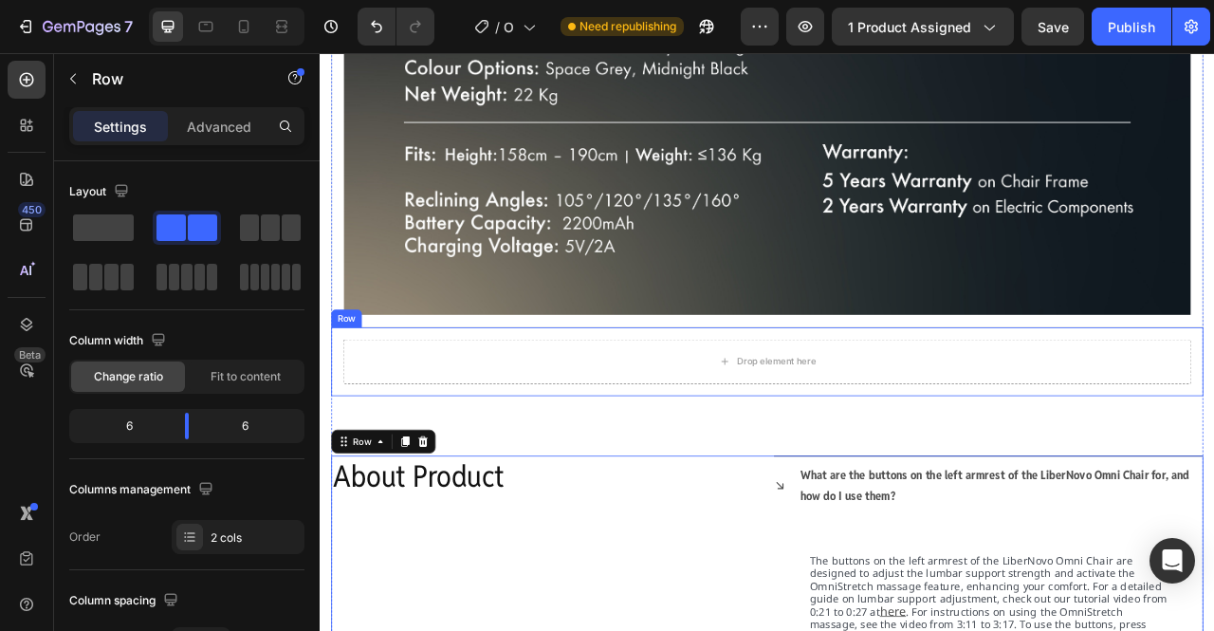
click at [667, 462] on div "Drop element here Row" at bounding box center [889, 445] width 1110 height 87
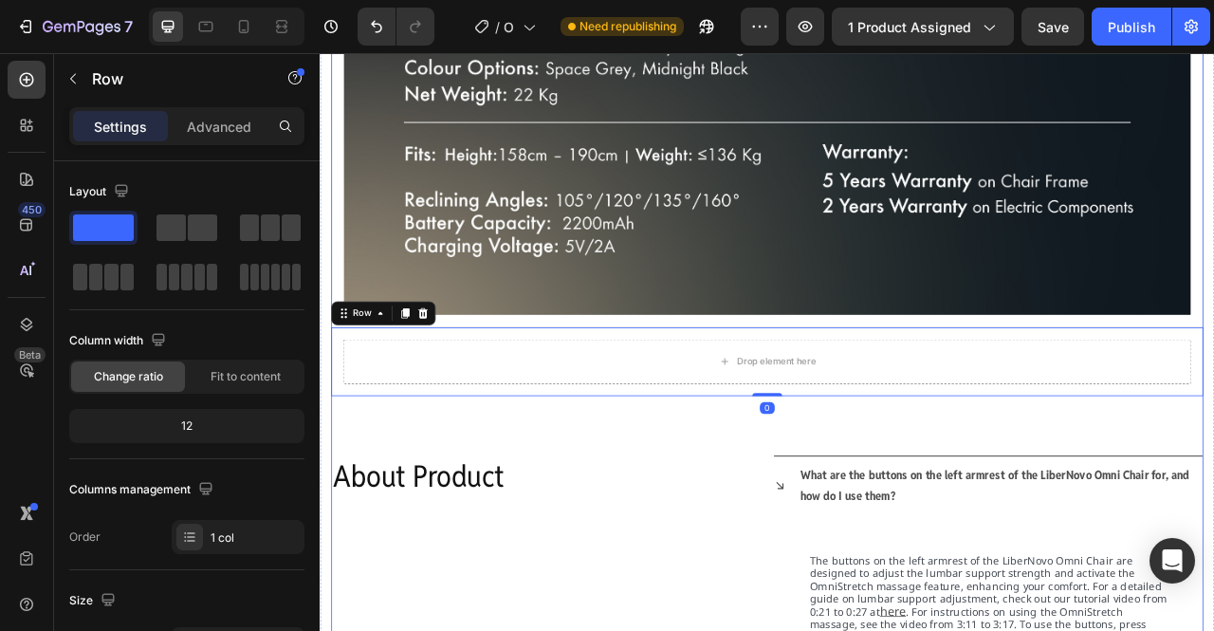
click at [532, 492] on div "specifications what's in the box Image Image Tab Drop element here Row 0 About …" at bounding box center [889, 536] width 1110 height 2582
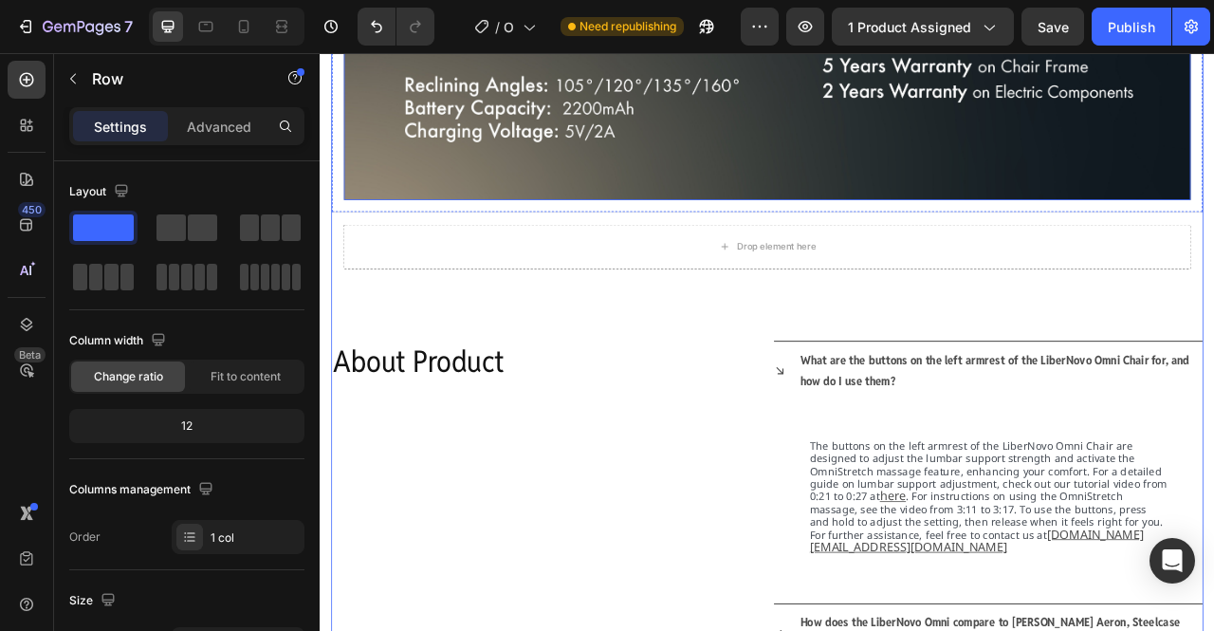
scroll to position [2024, 0]
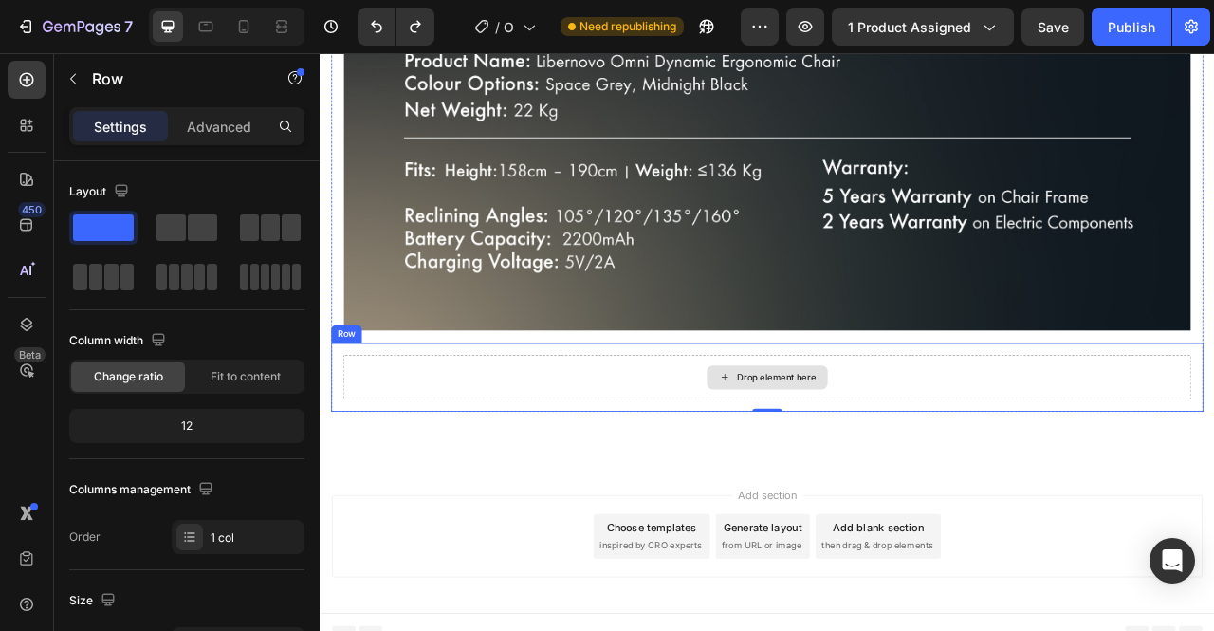
click at [553, 475] on div "Drop element here" at bounding box center [889, 465] width 1080 height 57
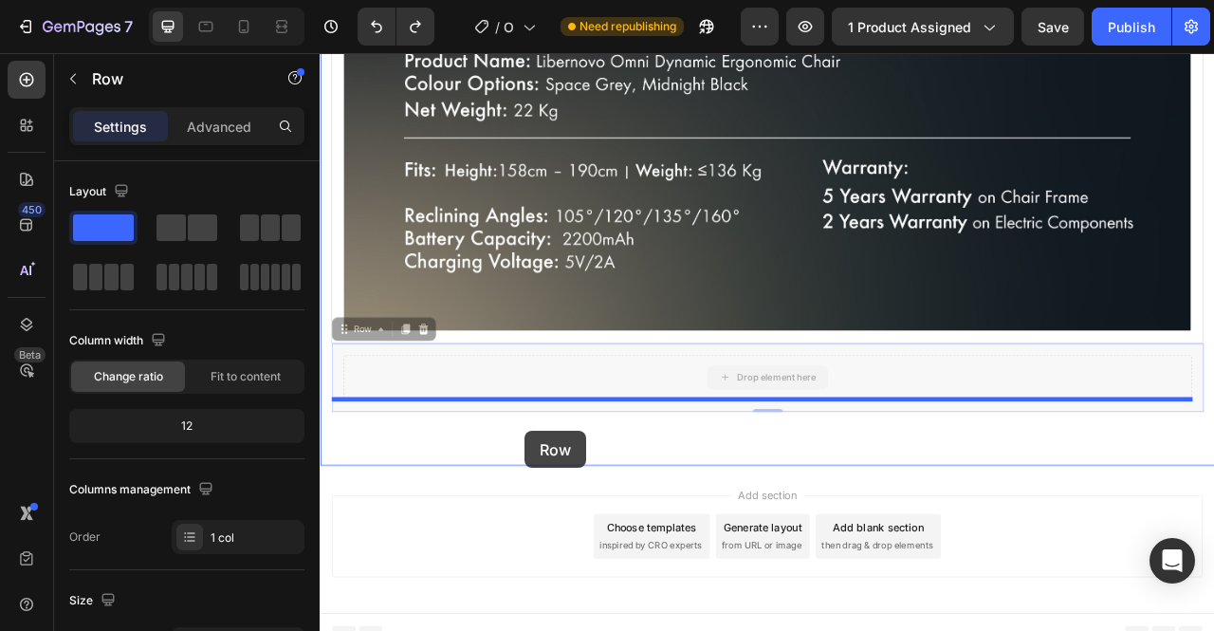
drag, startPoint x: 571, startPoint y: 411, endPoint x: 581, endPoint y: 534, distance: 123.7
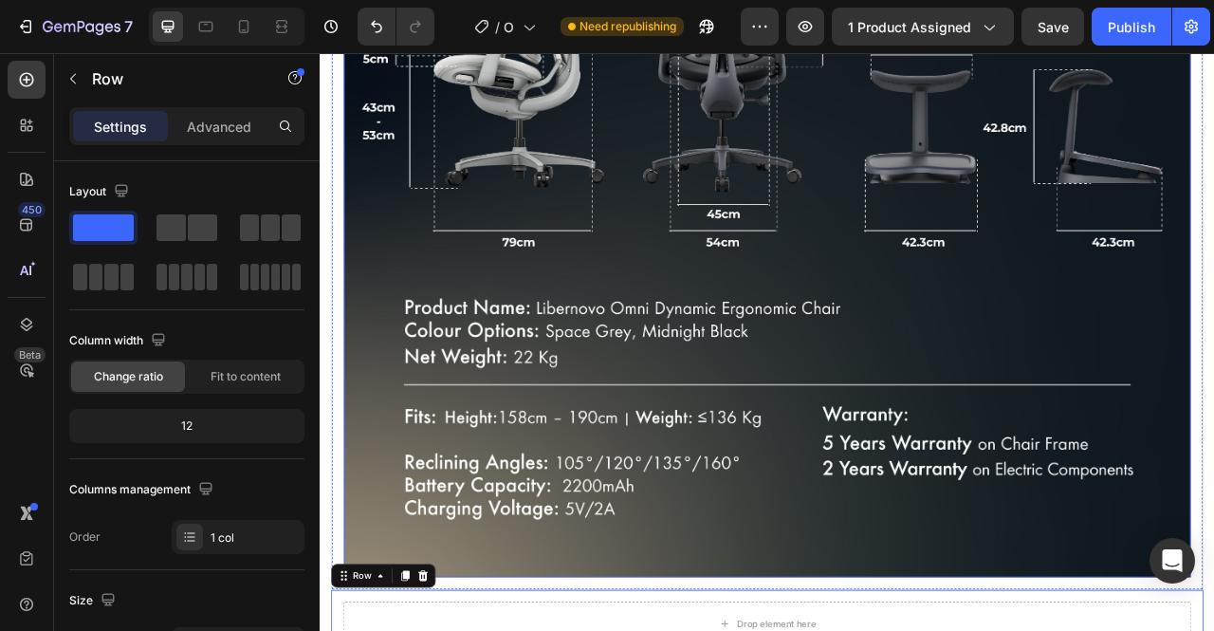
scroll to position [1761, 0]
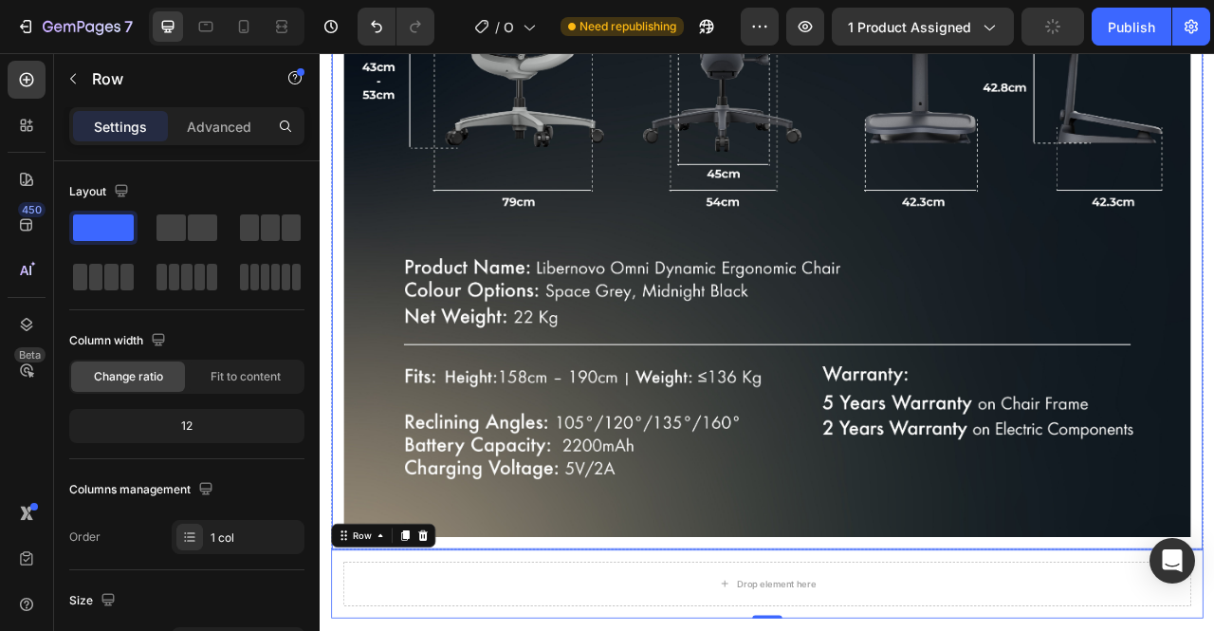
click at [341, 547] on div "Image Image" at bounding box center [889, 130] width 1108 height 1108
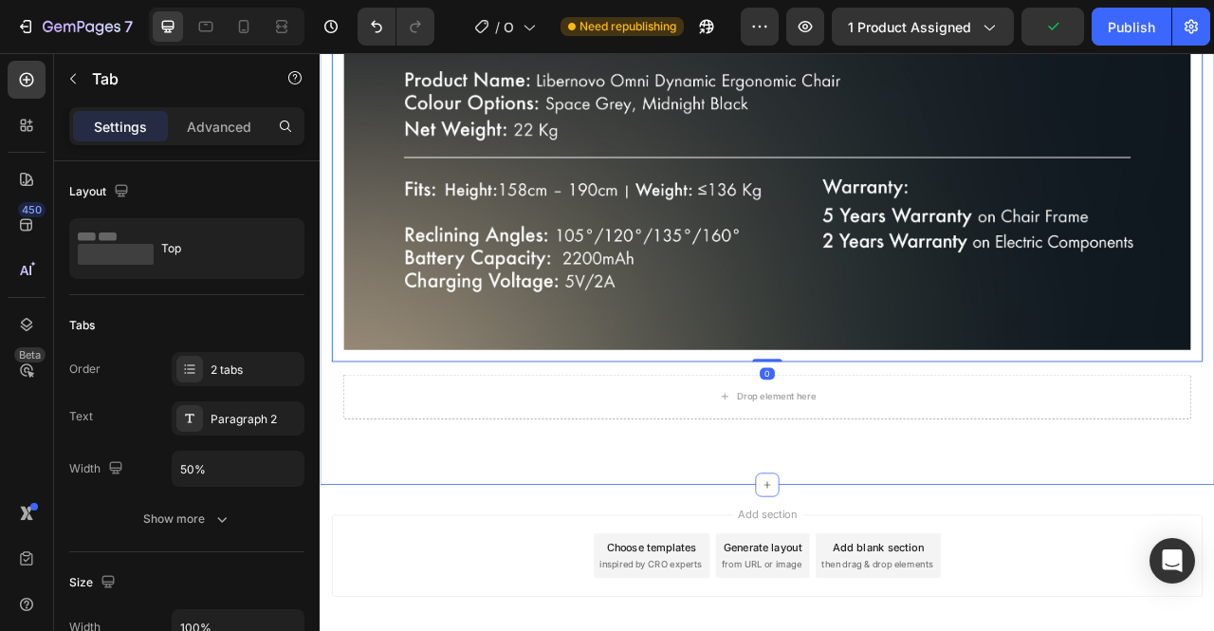
scroll to position [2001, 0]
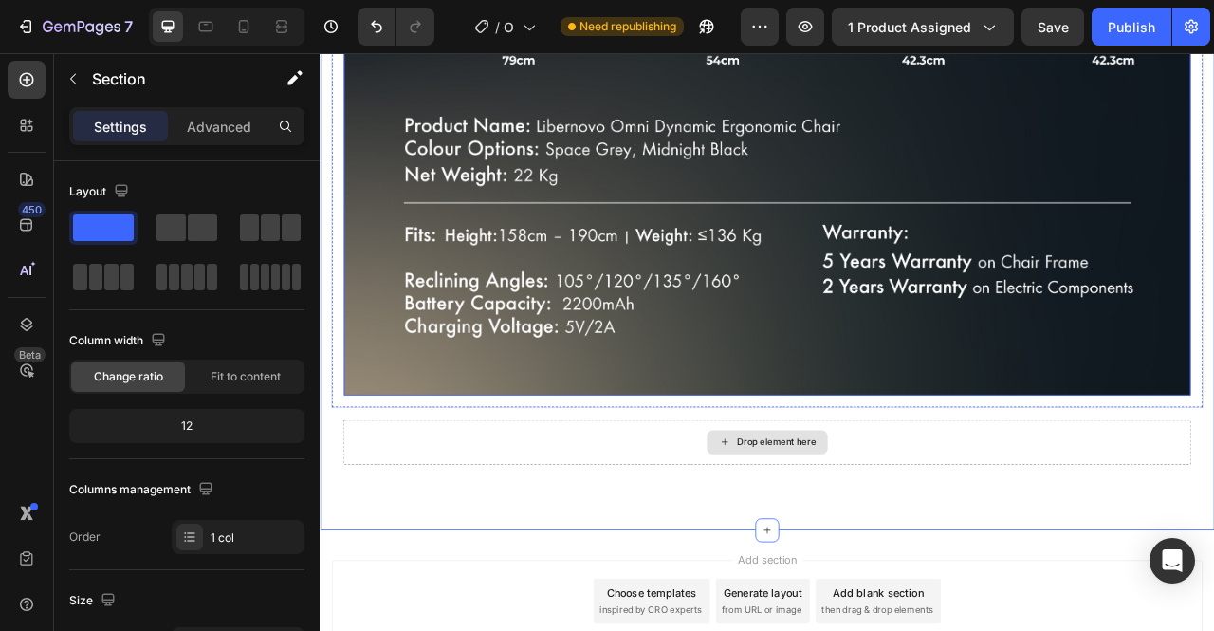
scroll to position [1942, 0]
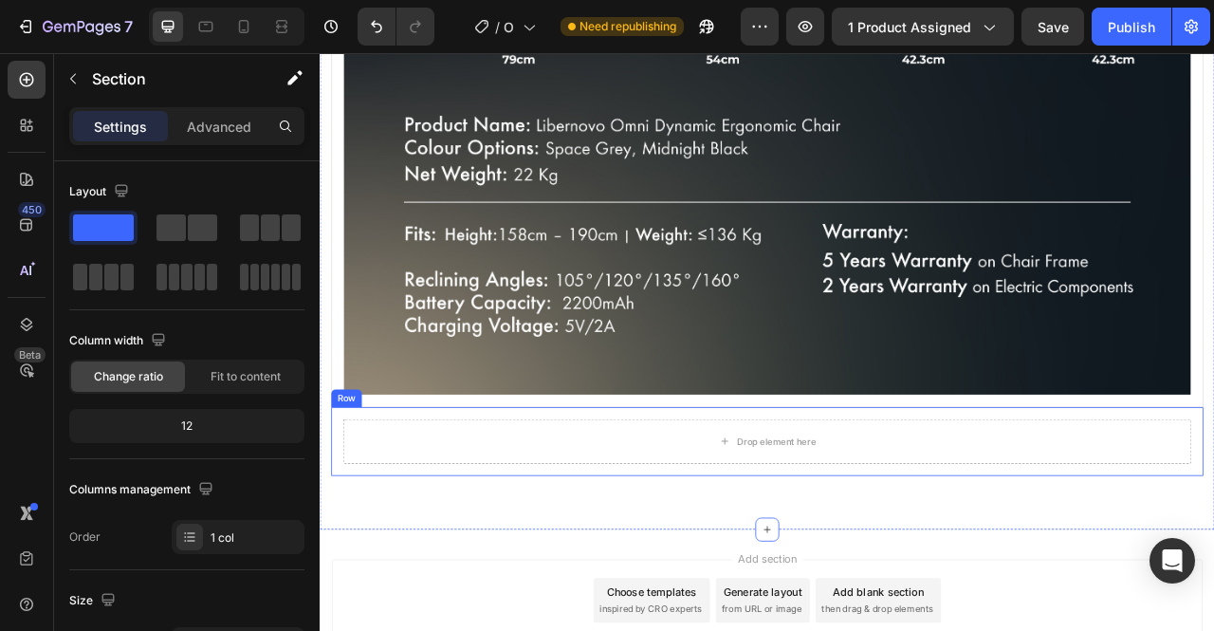
click at [489, 504] on div "Drop element here Row" at bounding box center [889, 547] width 1110 height 87
click at [456, 477] on div at bounding box center [450, 485] width 23 height 23
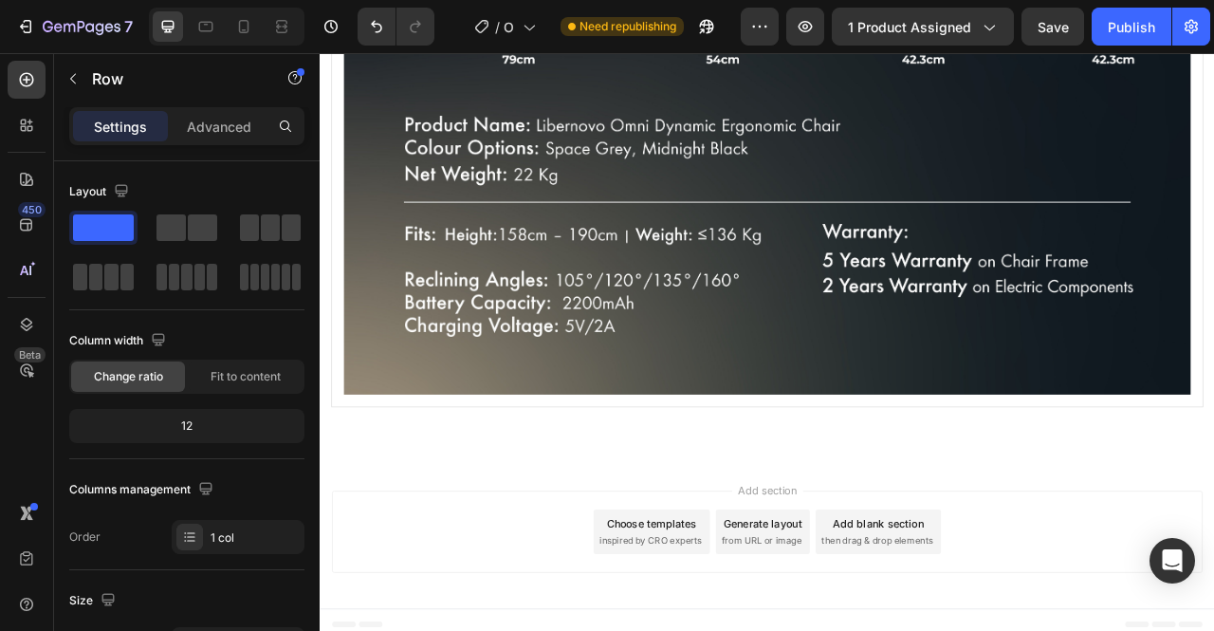
scroll to position [1936, 0]
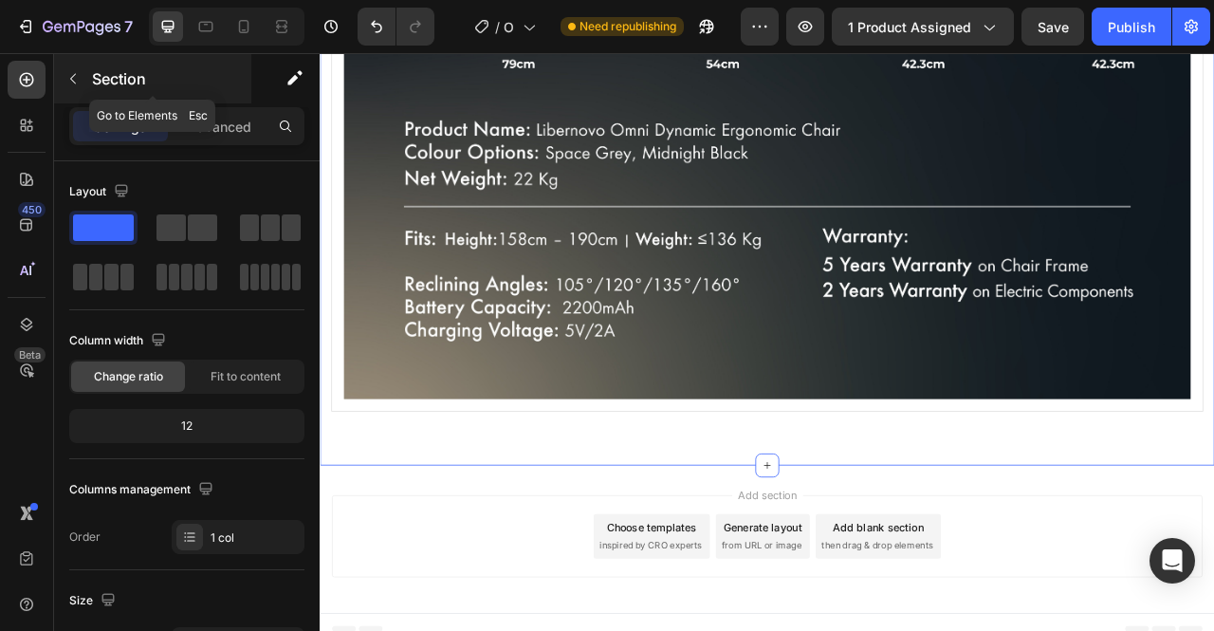
click at [74, 75] on icon "button" at bounding box center [73, 79] width 6 height 10
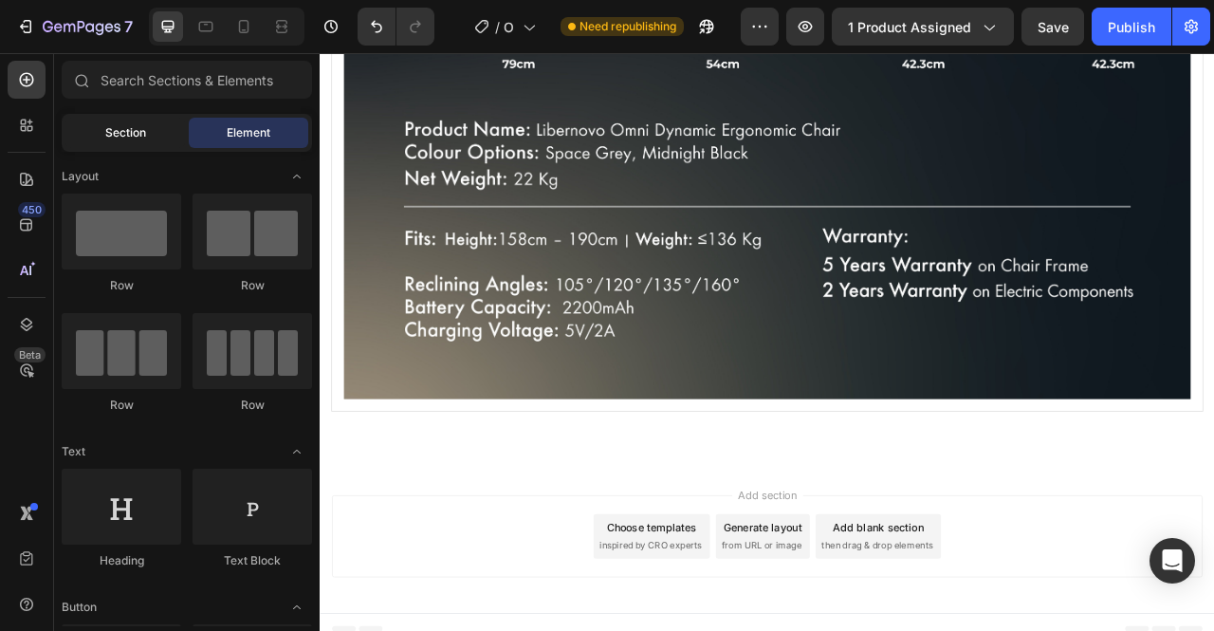
click at [130, 118] on div "Section" at bounding box center [125, 133] width 120 height 30
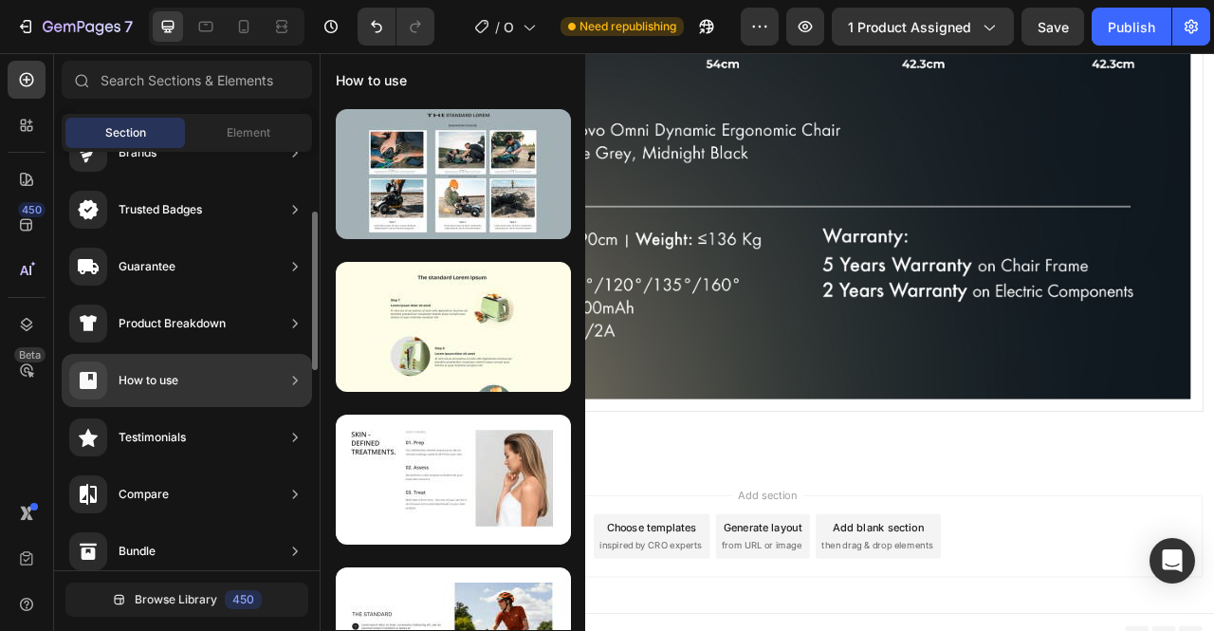
scroll to position [156, 0]
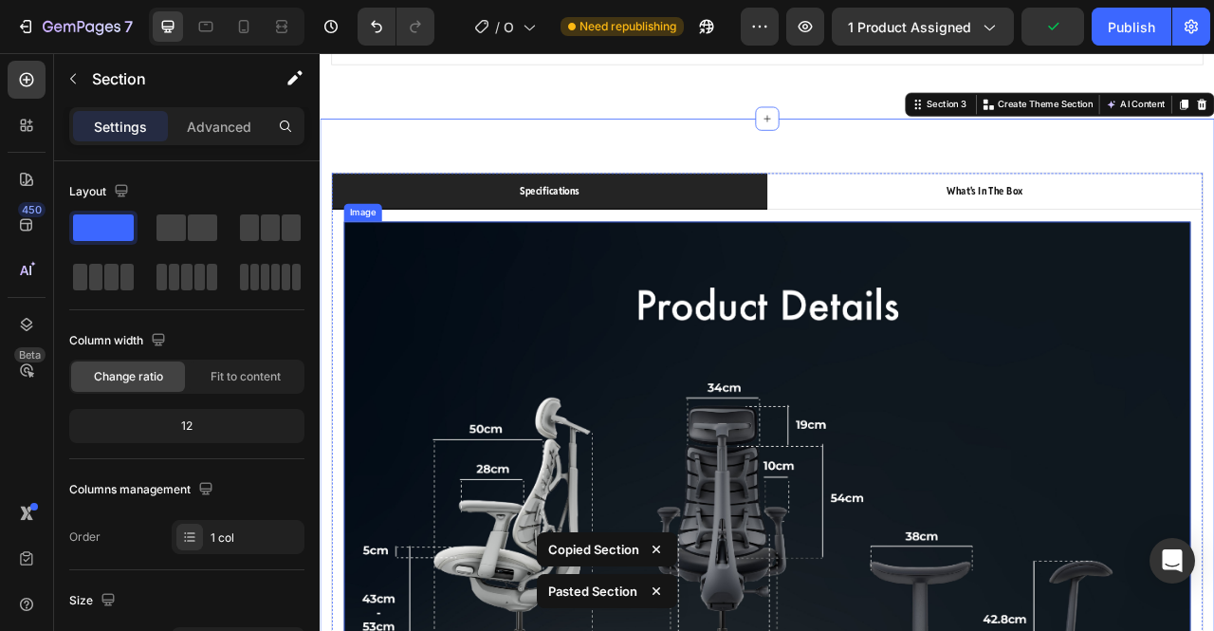
scroll to position [2379, 0]
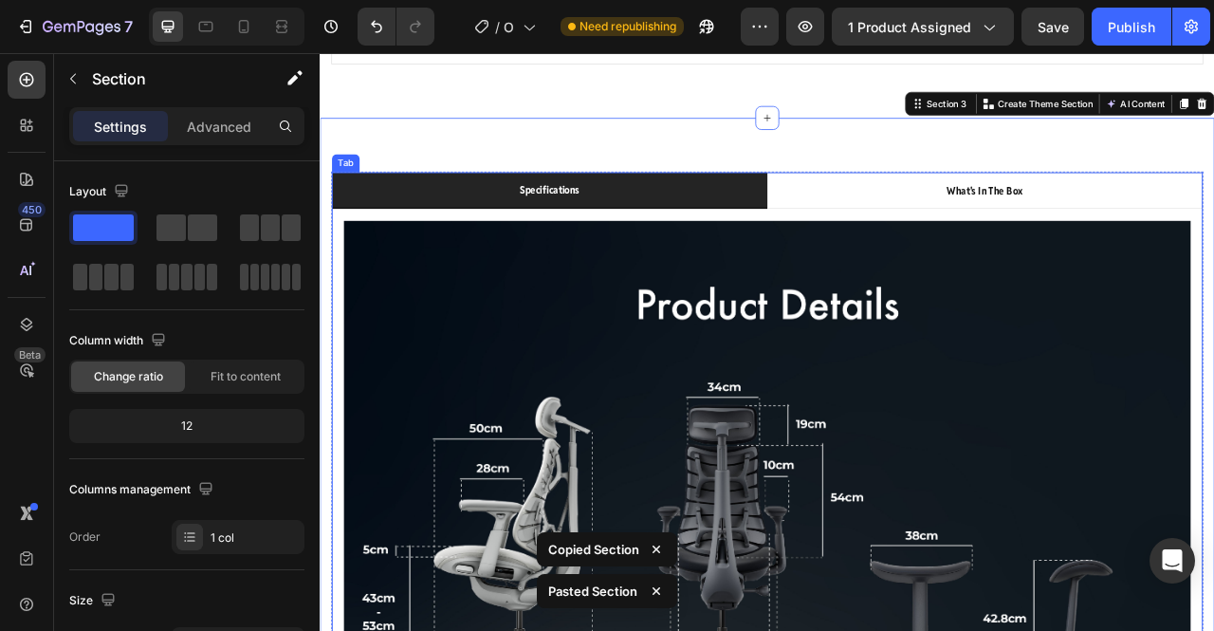
click at [768, 208] on li "specifications" at bounding box center [612, 228] width 554 height 46
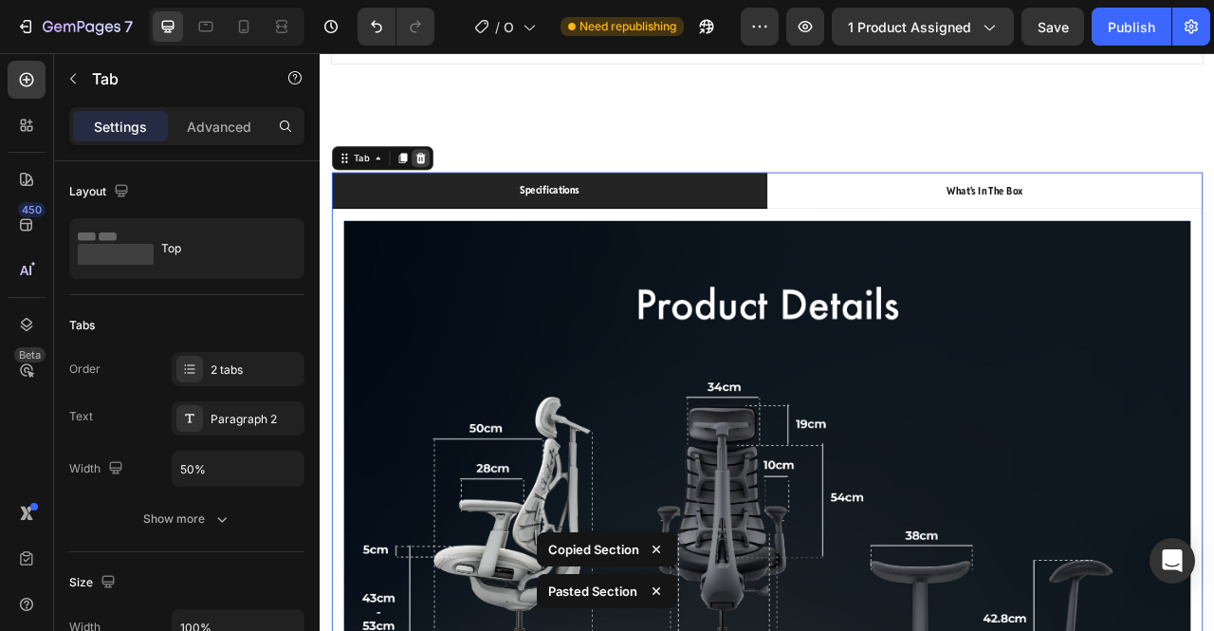
click at [451, 179] on icon at bounding box center [447, 186] width 15 height 15
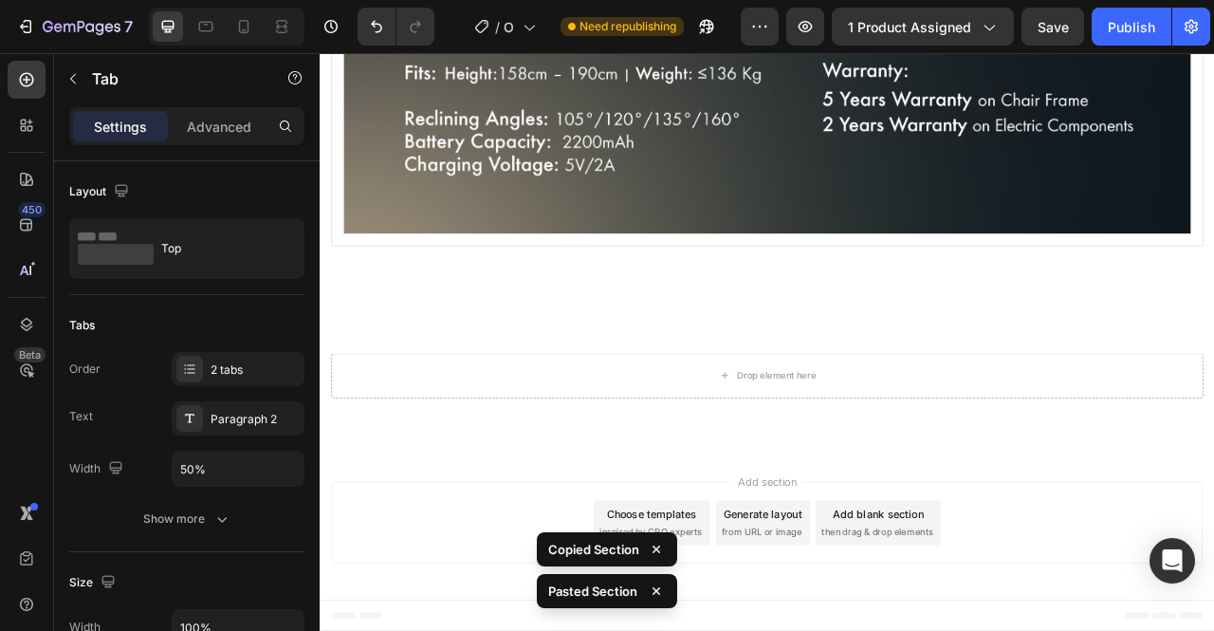
scroll to position [2130, 0]
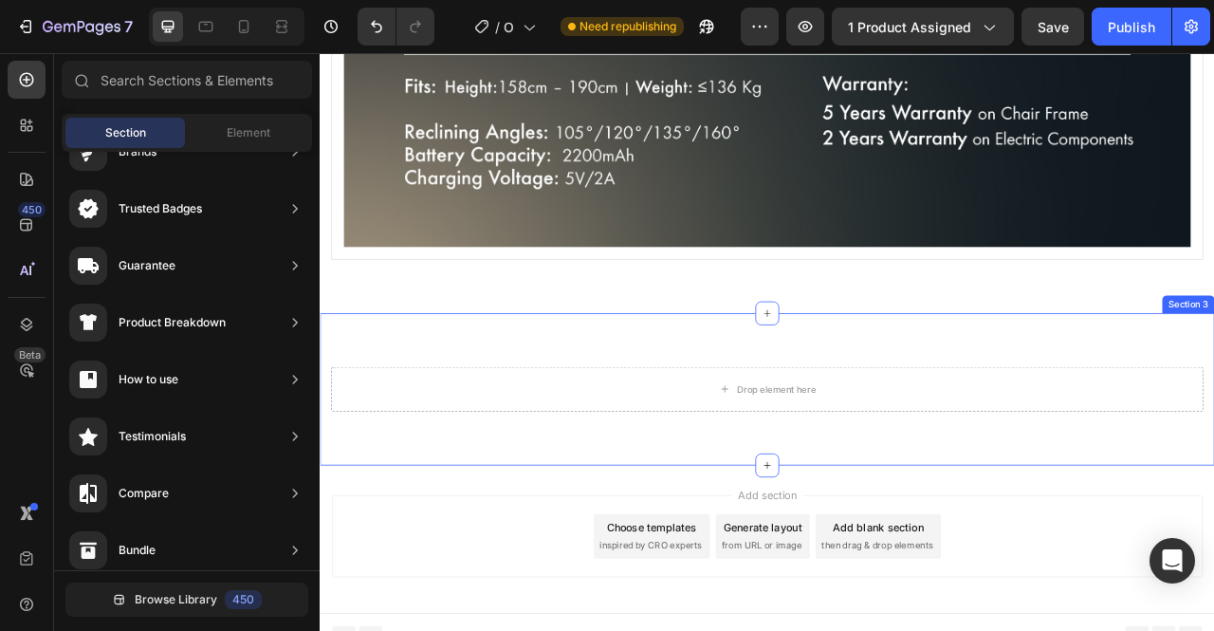
click at [696, 405] on div "Drop element here Row Section 3" at bounding box center [889, 481] width 1139 height 194
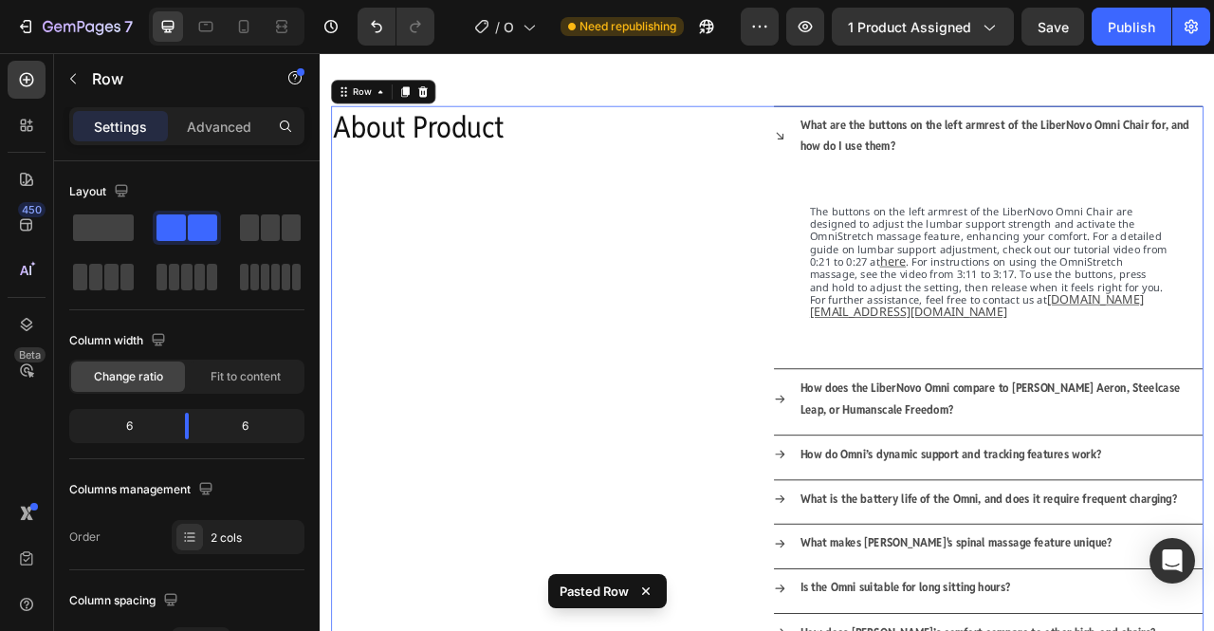
scroll to position [2255, 0]
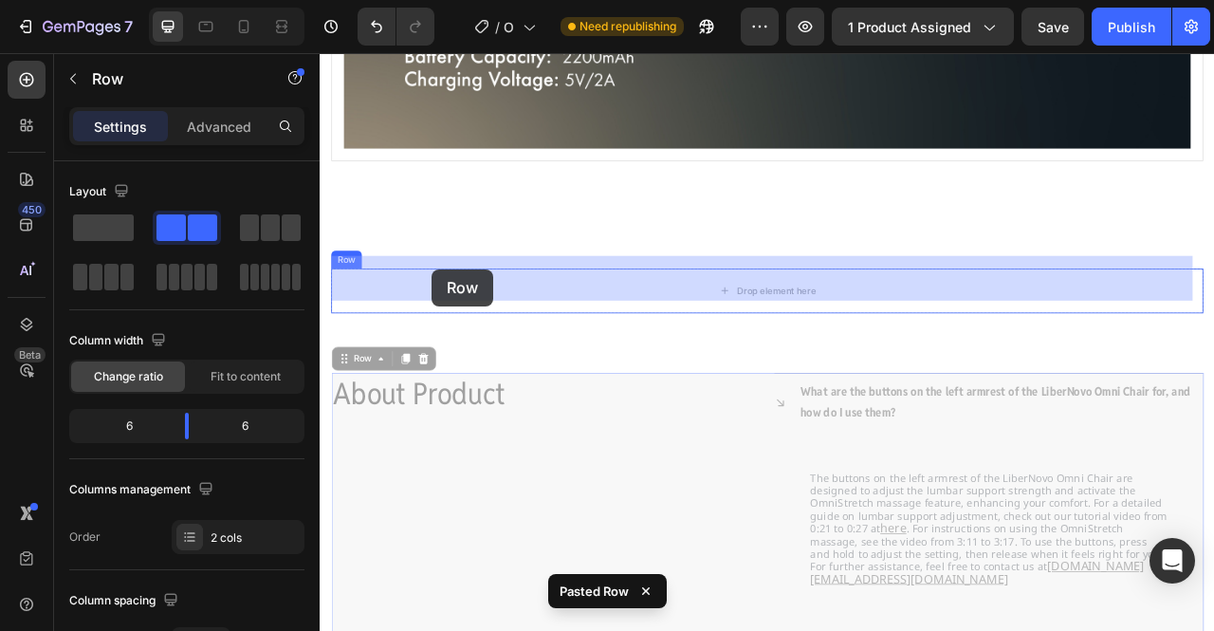
drag, startPoint x: 381, startPoint y: 419, endPoint x: 465, endPoint y: 328, distance: 123.6
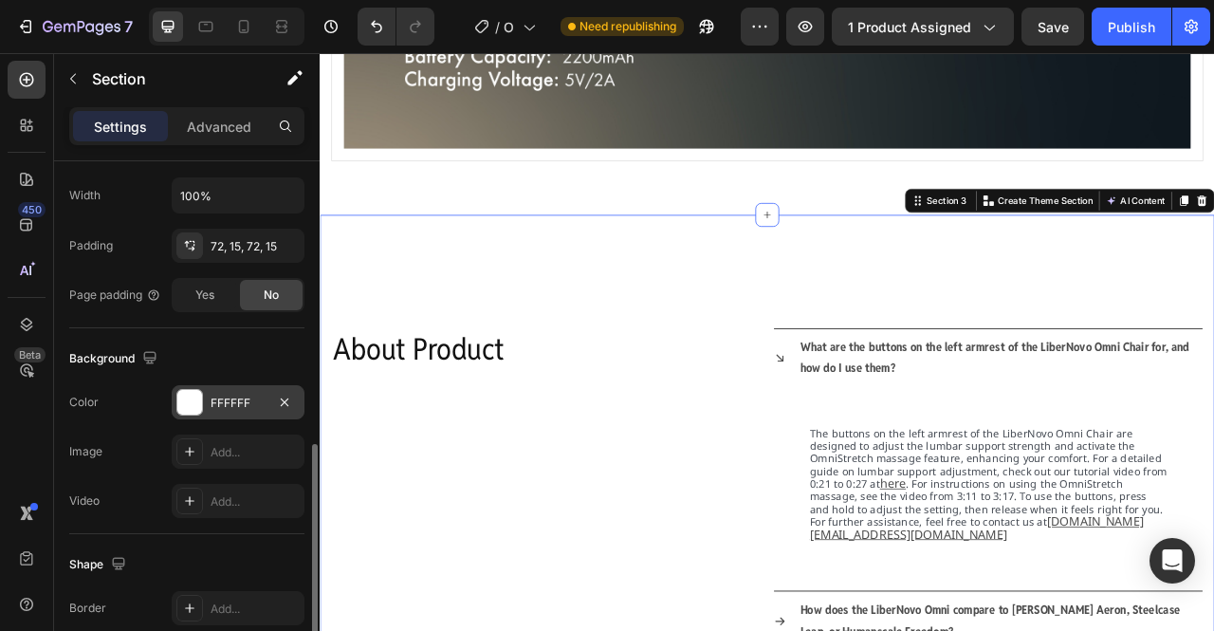
scroll to position [516, 0]
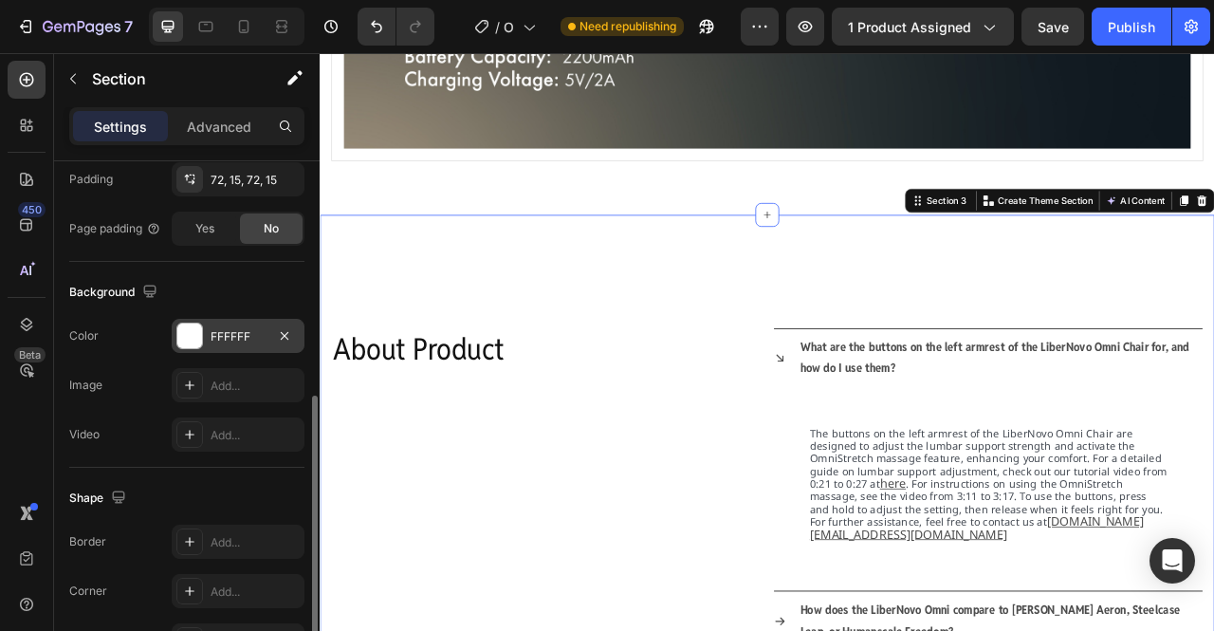
click at [226, 339] on div "FFFFFF" at bounding box center [238, 336] width 55 height 17
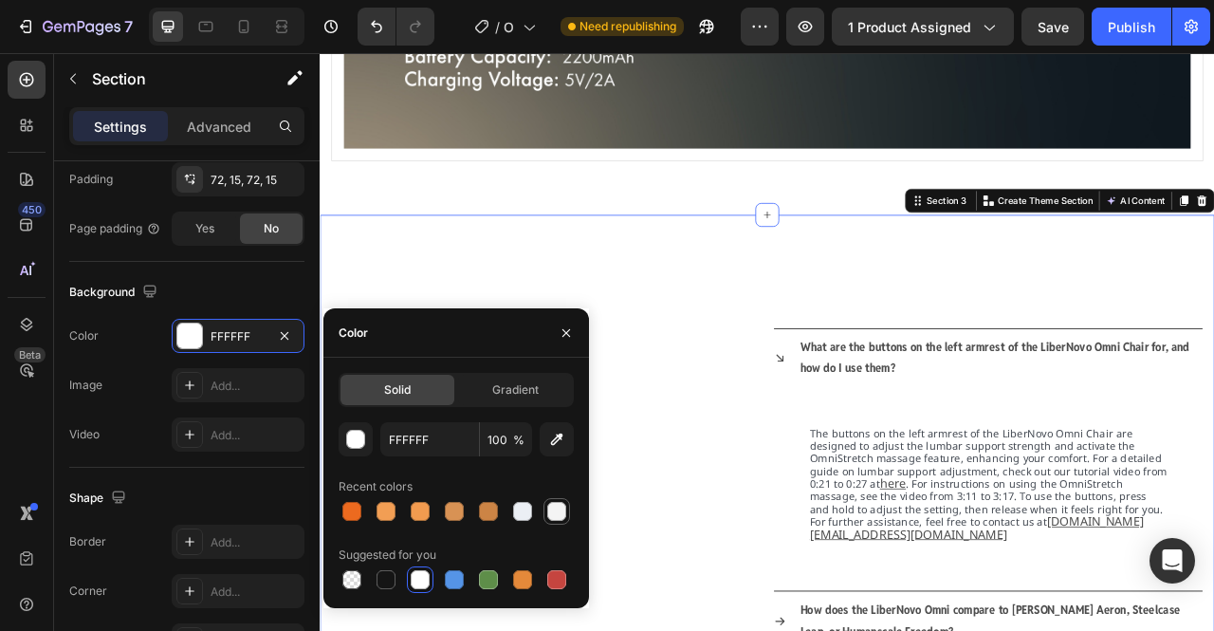
click at [556, 509] on div at bounding box center [556, 511] width 19 height 19
type input "F4F4F4"
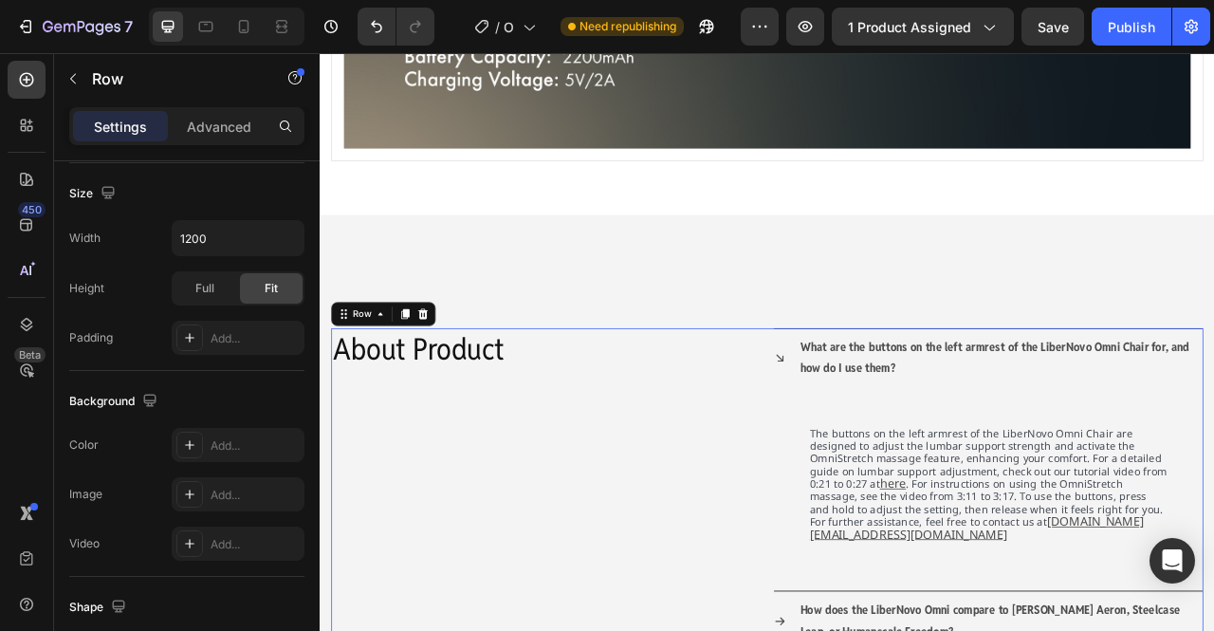
scroll to position [0, 0]
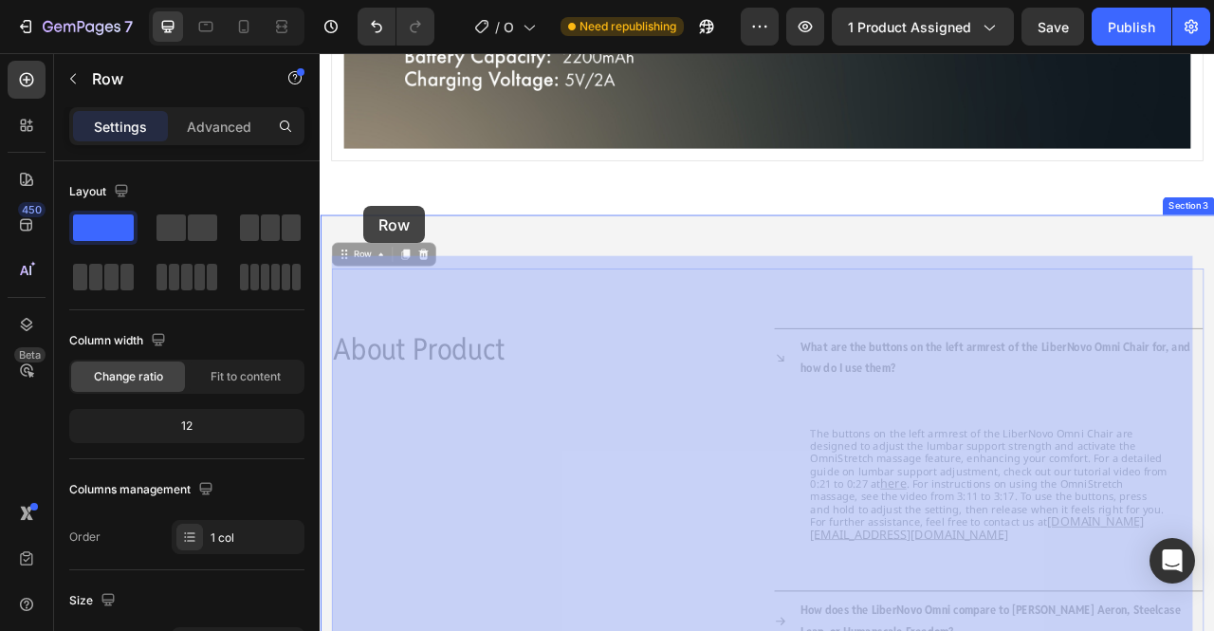
drag, startPoint x: 369, startPoint y: 298, endPoint x: 375, endPoint y: 250, distance: 48.7
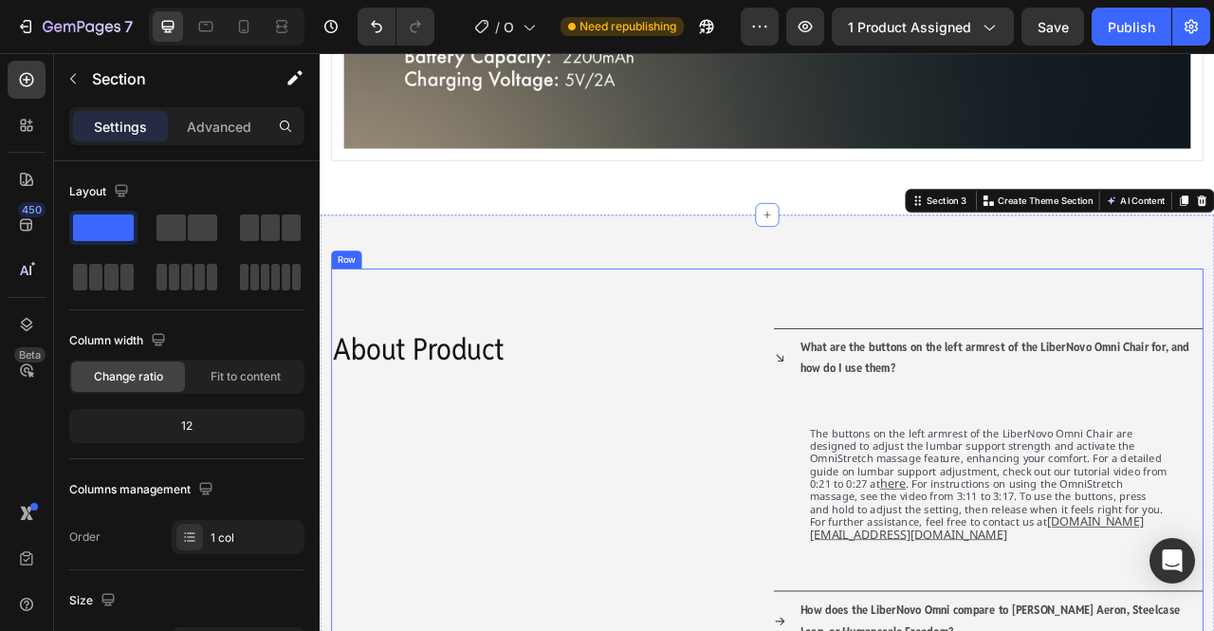
scroll to position [2233, 0]
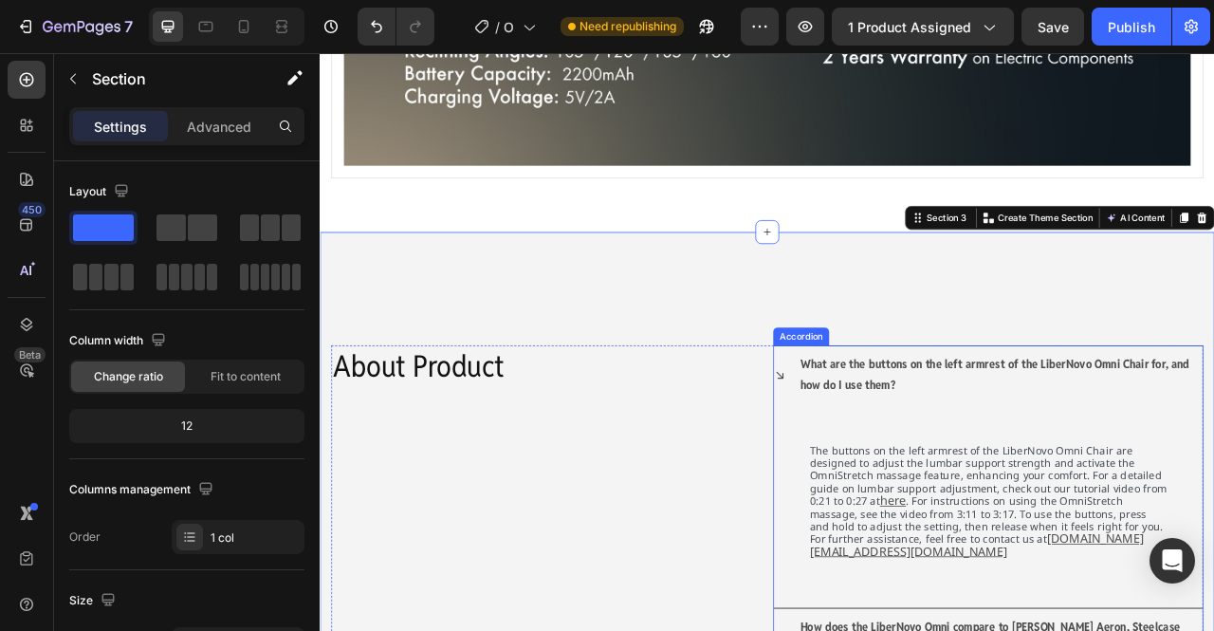
click at [906, 457] on div "What are the buttons on the left armrest of the LiberNovo Omni Chair for, and h…" at bounding box center [1171, 464] width 546 height 76
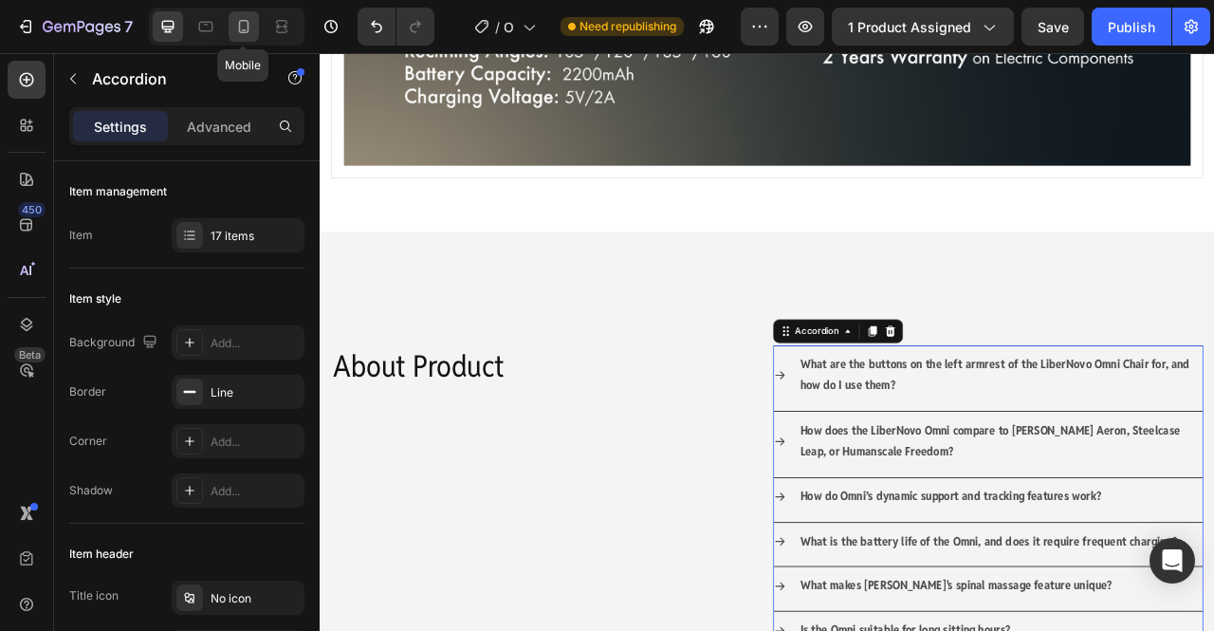
click at [246, 24] on icon at bounding box center [243, 26] width 19 height 19
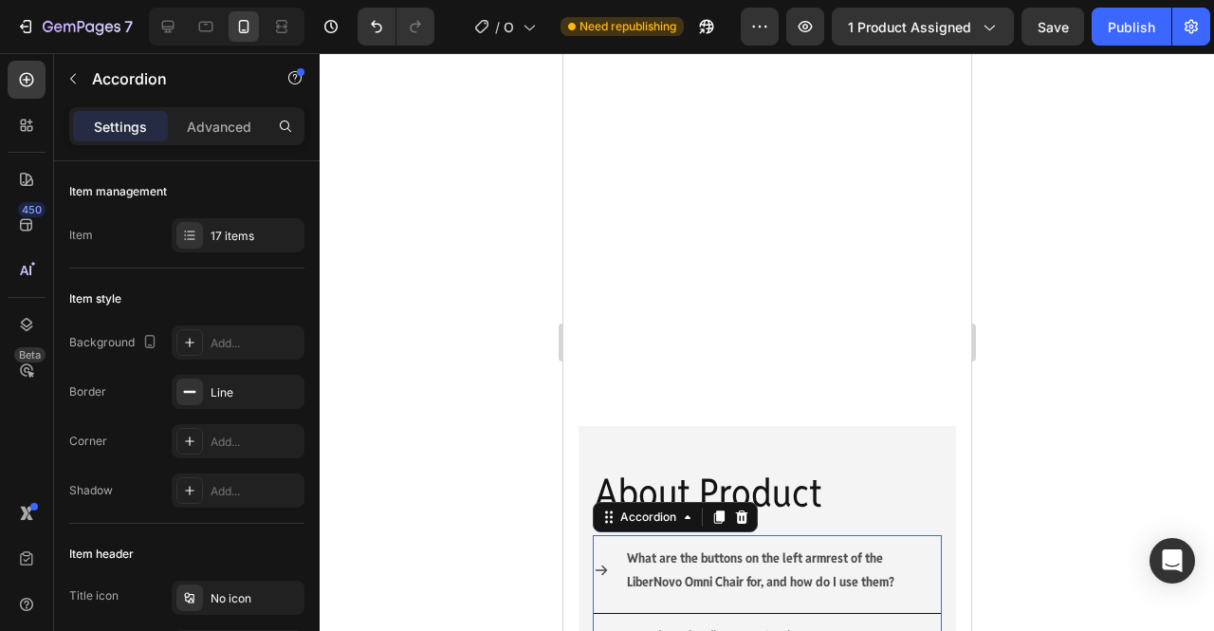
scroll to position [1726, 0]
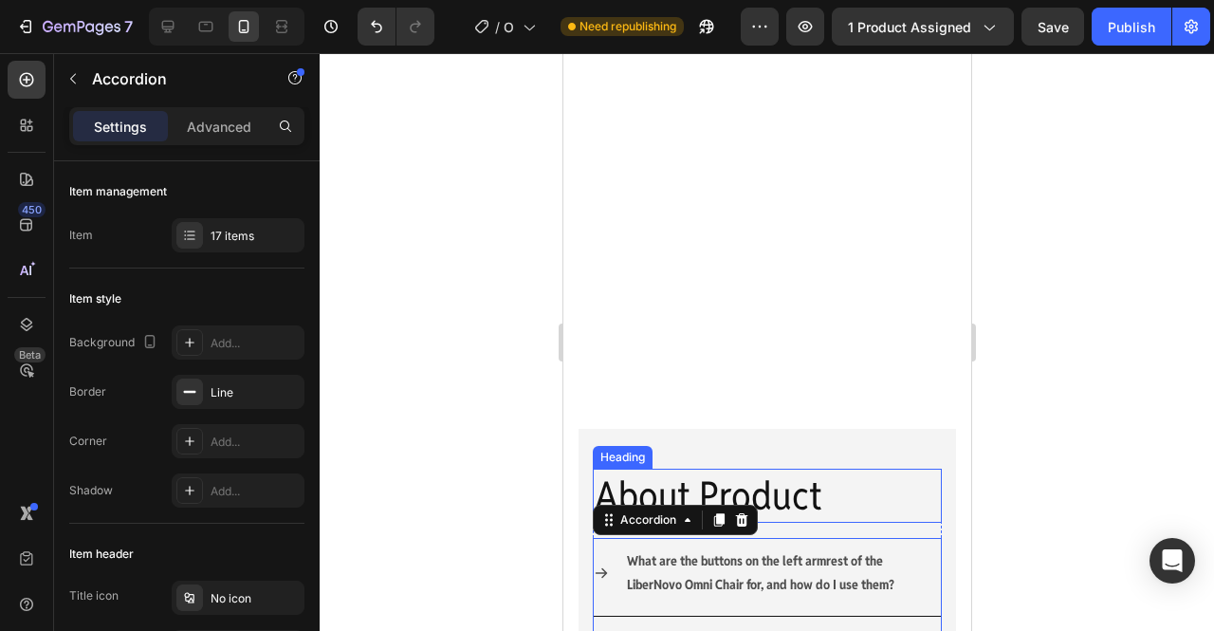
click at [781, 496] on h2 "About Product" at bounding box center [766, 496] width 349 height 54
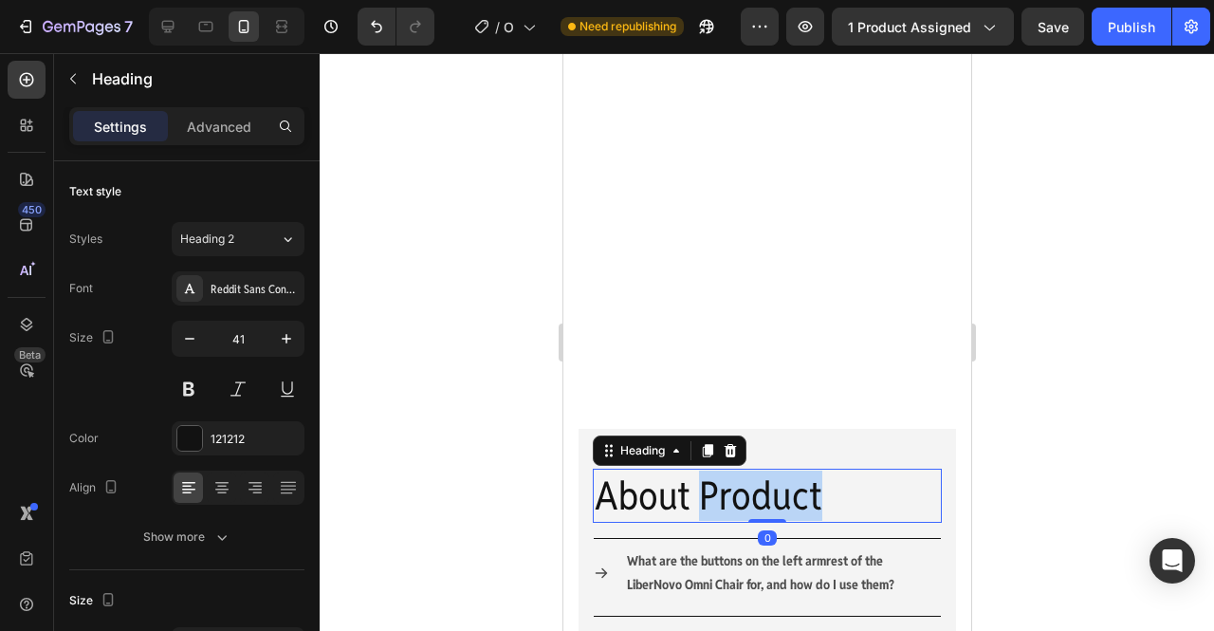
scroll to position [1285, 0]
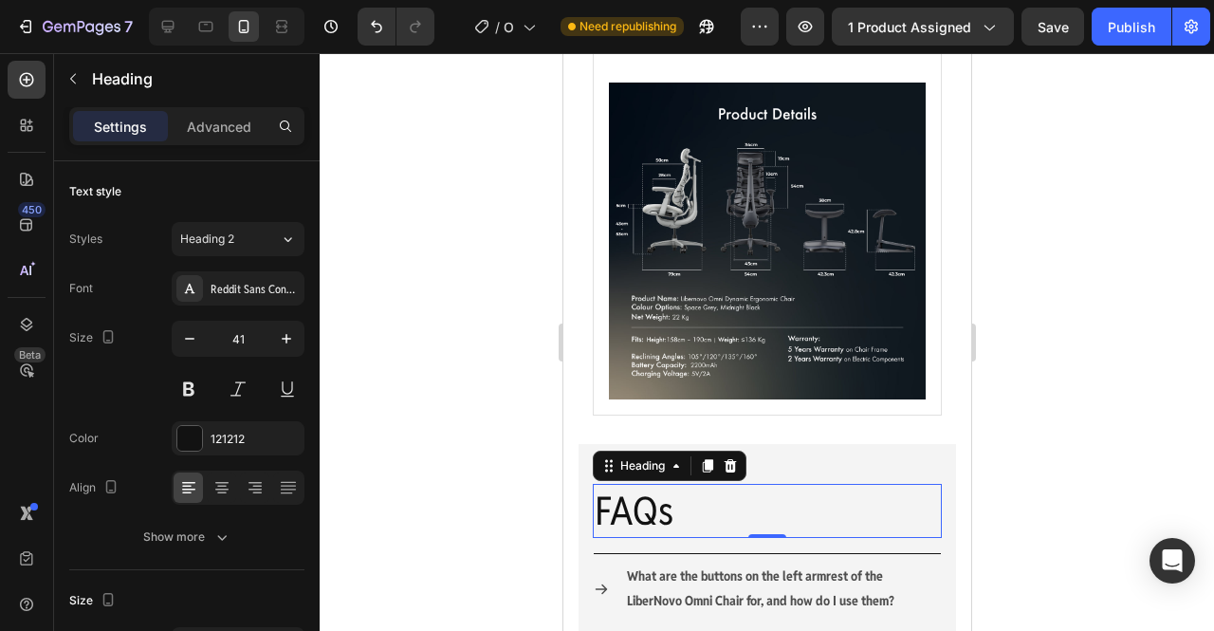
click at [151, 22] on div at bounding box center [227, 27] width 156 height 38
click at [166, 24] on icon at bounding box center [167, 26] width 19 height 19
type input "40"
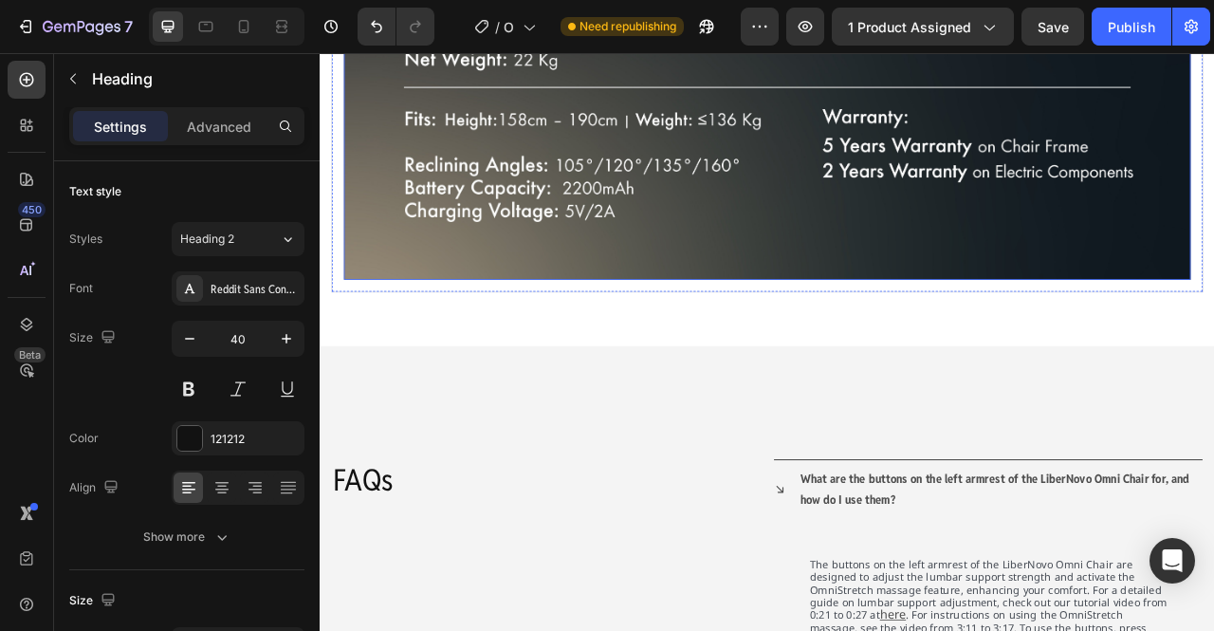
scroll to position [2092, 0]
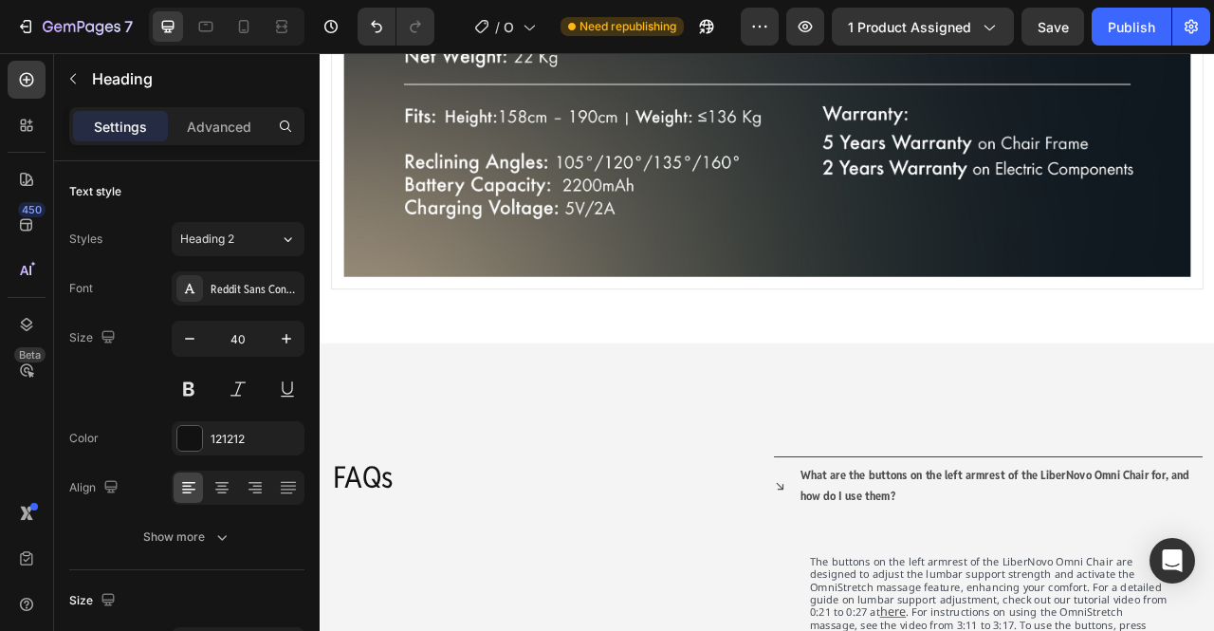
click at [431, 576] on h2 "FAQs" at bounding box center [607, 592] width 547 height 53
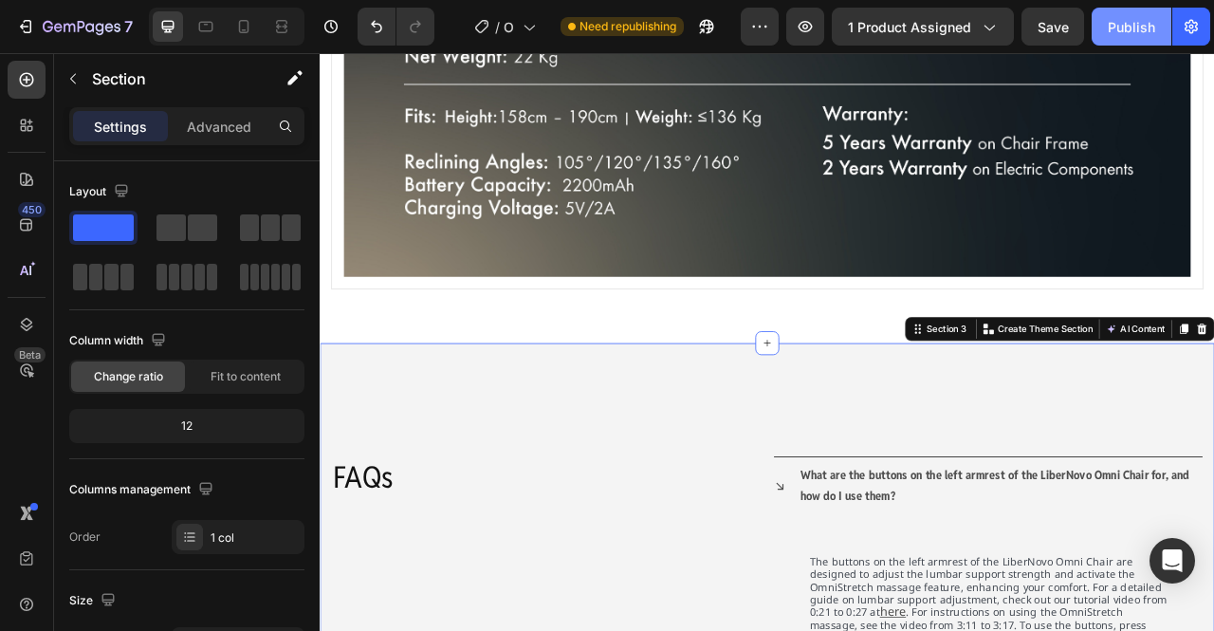
click at [1121, 15] on button "Publish" at bounding box center [1132, 27] width 80 height 38
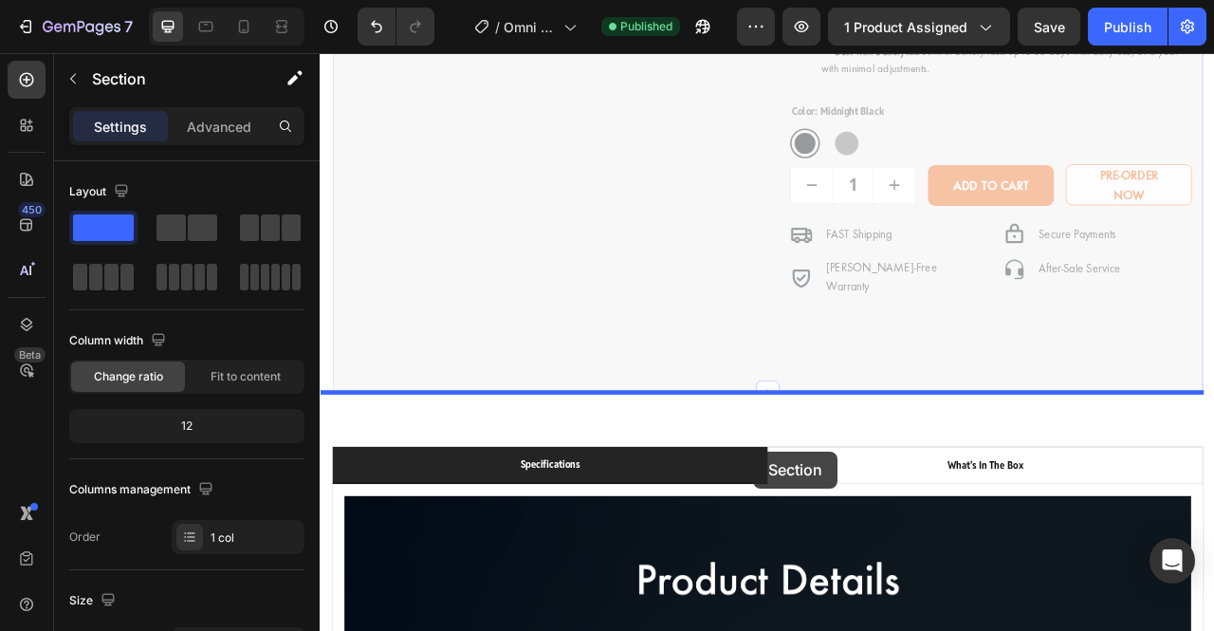
scroll to position [765, 0]
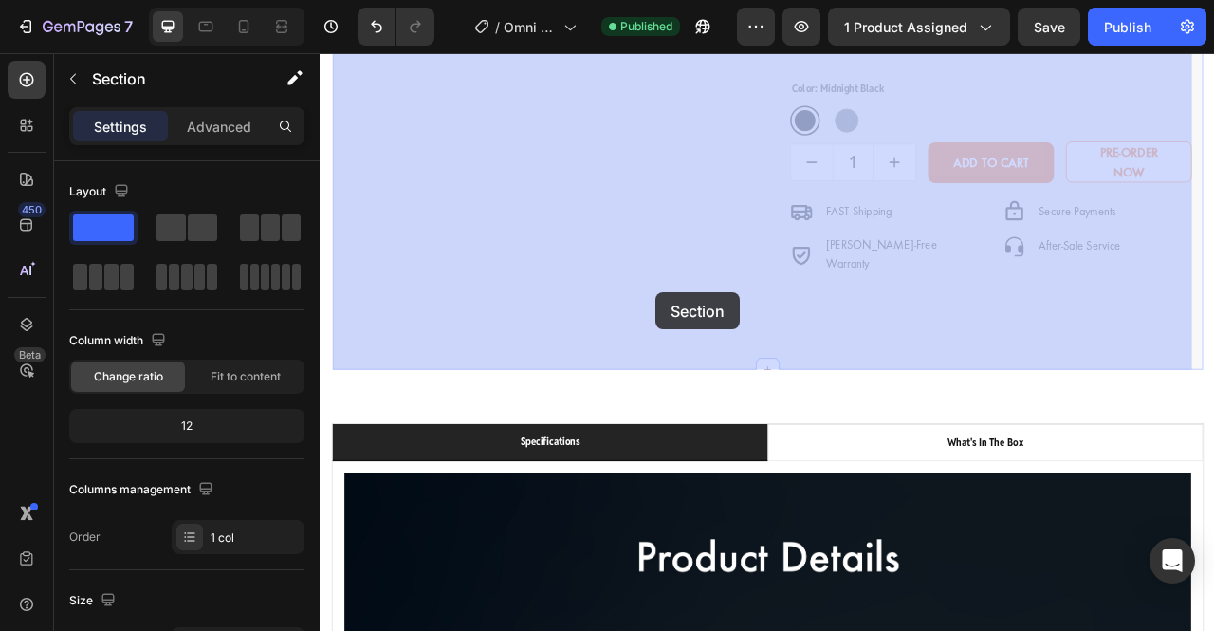
drag, startPoint x: 826, startPoint y: 472, endPoint x: 747, endPoint y: 358, distance: 139.0
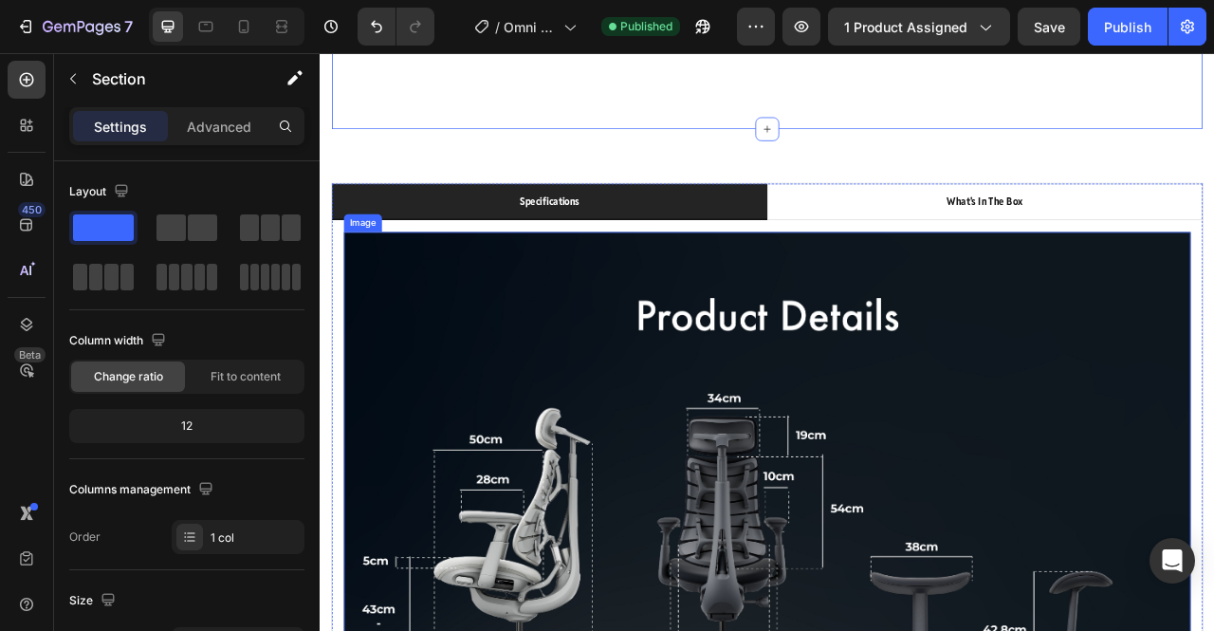
scroll to position [1085, 0]
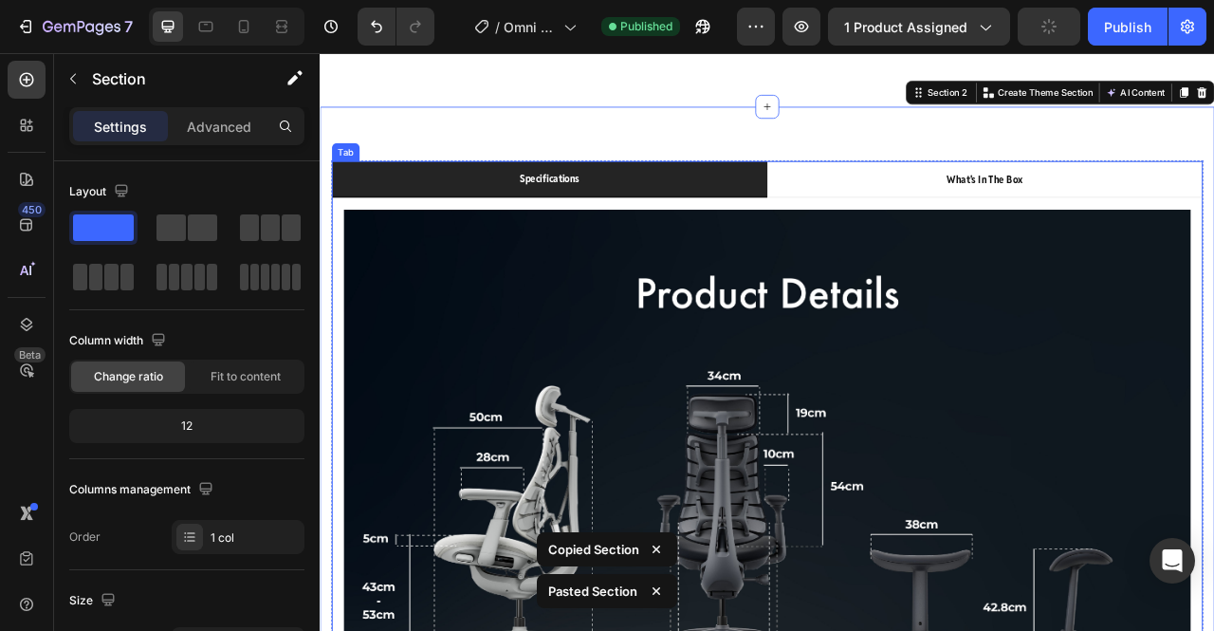
click at [767, 191] on li "specifications" at bounding box center [612, 214] width 554 height 46
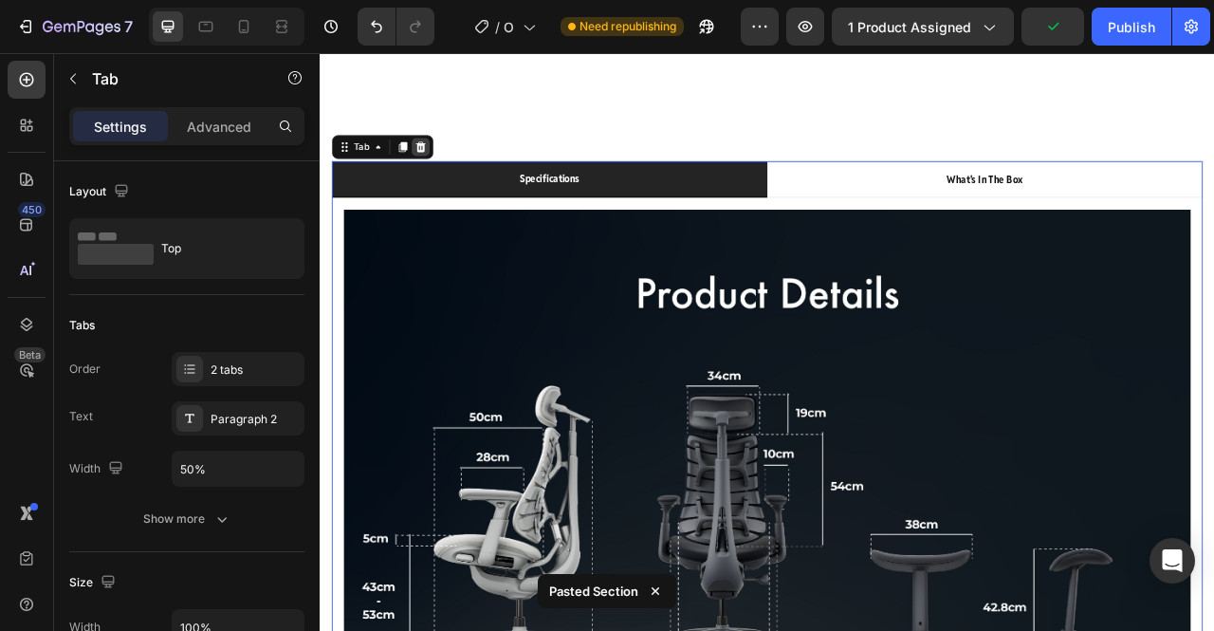
click at [450, 166] on icon at bounding box center [448, 171] width 12 height 13
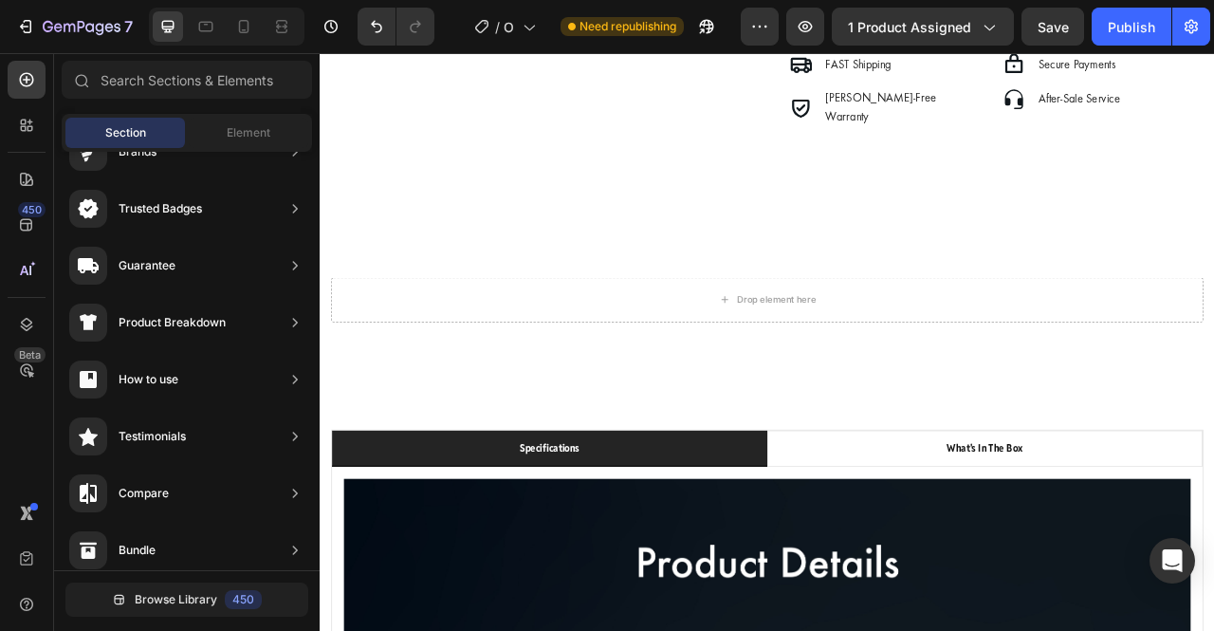
scroll to position [951, 0]
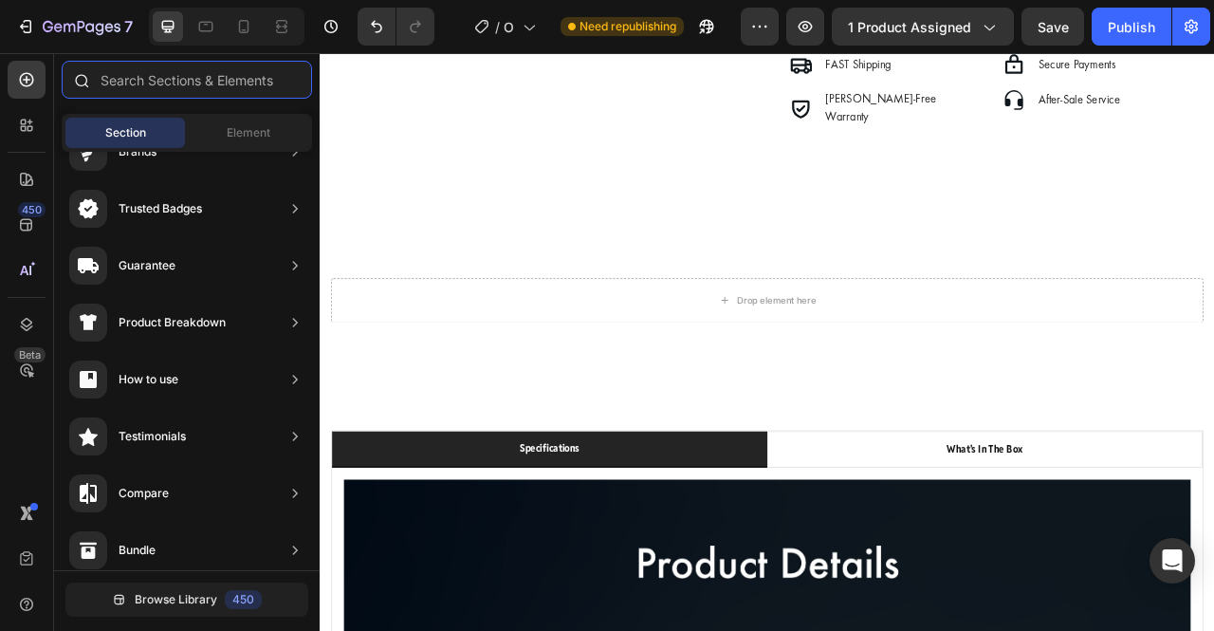
click at [147, 80] on input "text" at bounding box center [187, 80] width 250 height 38
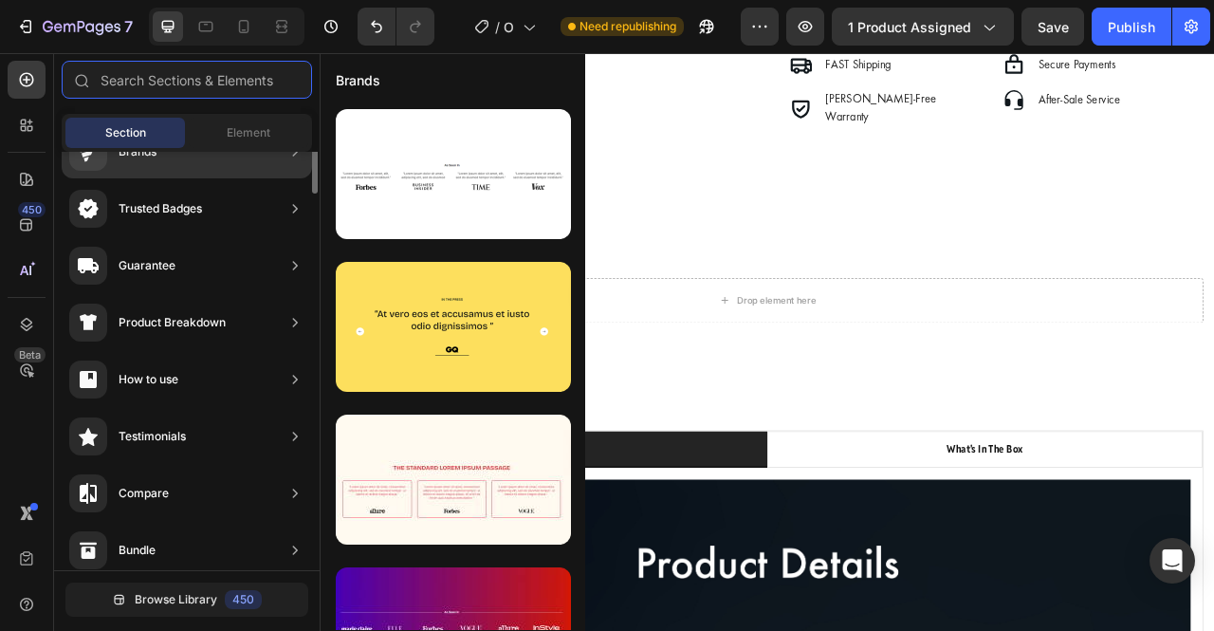
scroll to position [0, 0]
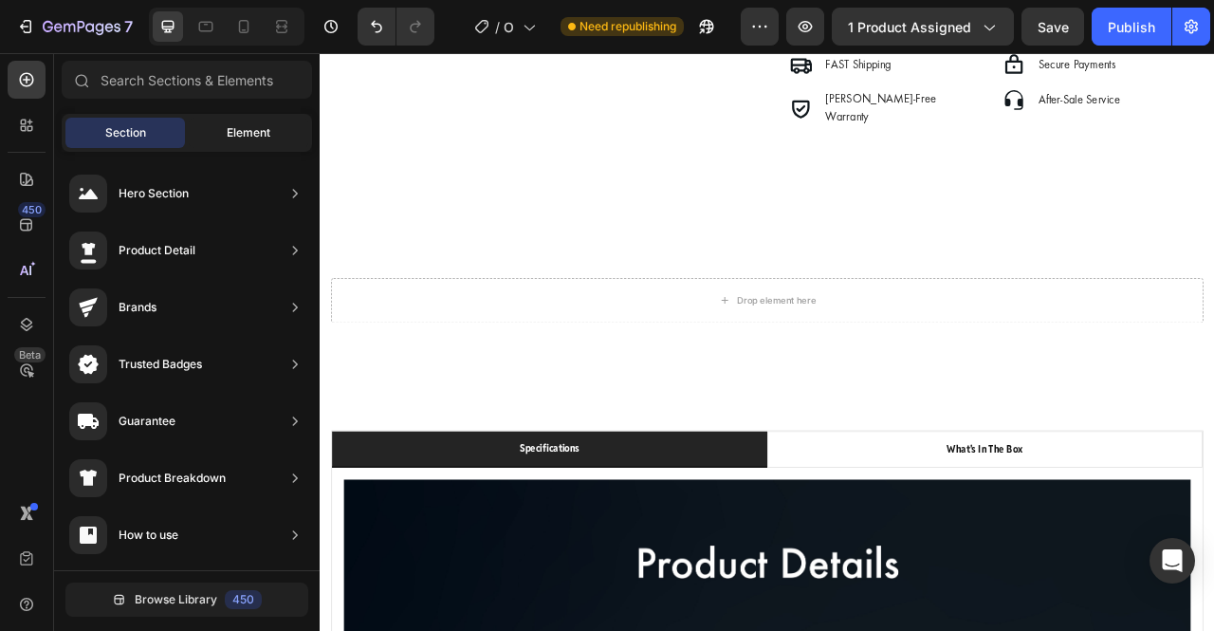
click at [241, 136] on span "Element" at bounding box center [249, 132] width 44 height 17
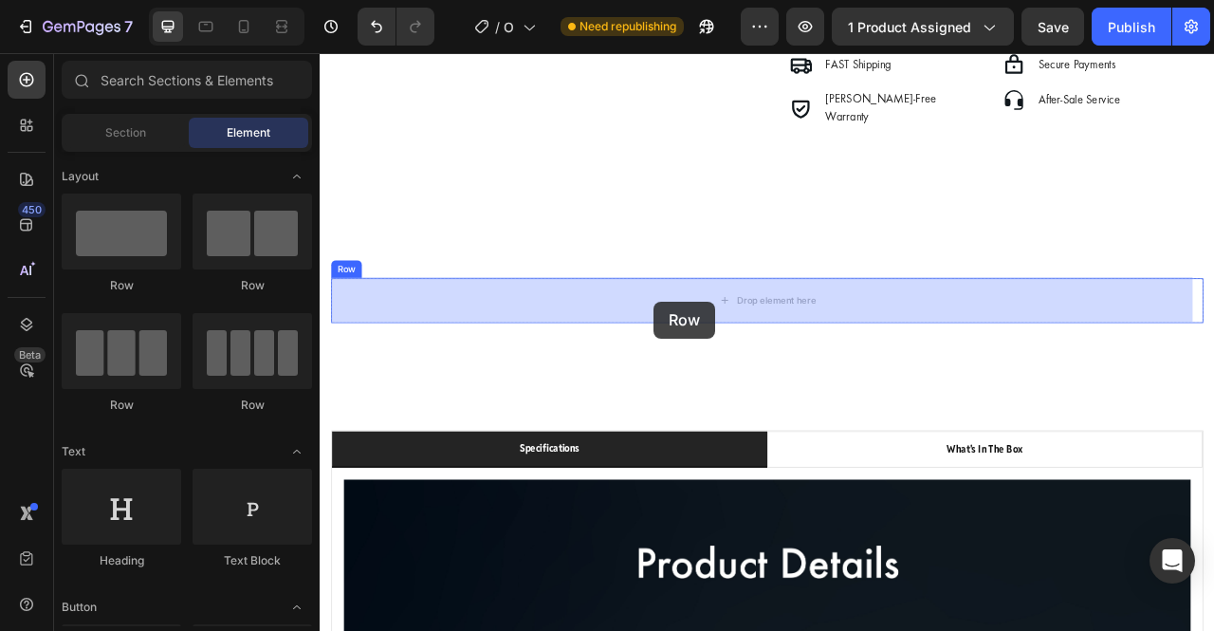
drag, startPoint x: 464, startPoint y: 302, endPoint x: 745, endPoint y: 369, distance: 288.8
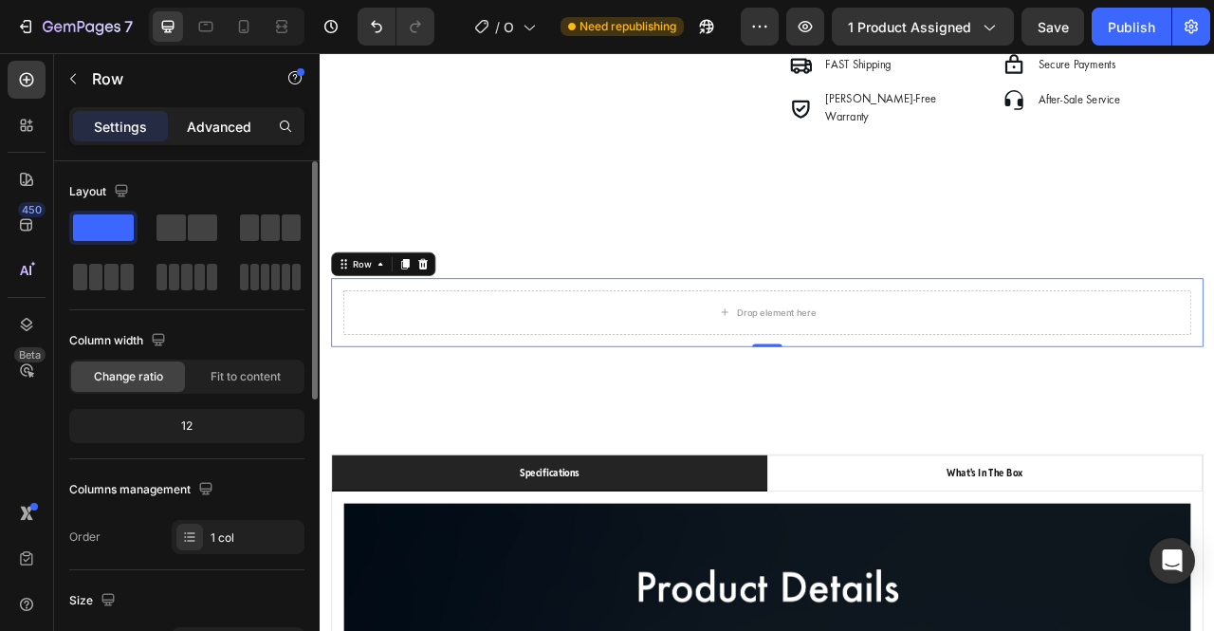
click at [223, 113] on div "Advanced" at bounding box center [219, 126] width 95 height 30
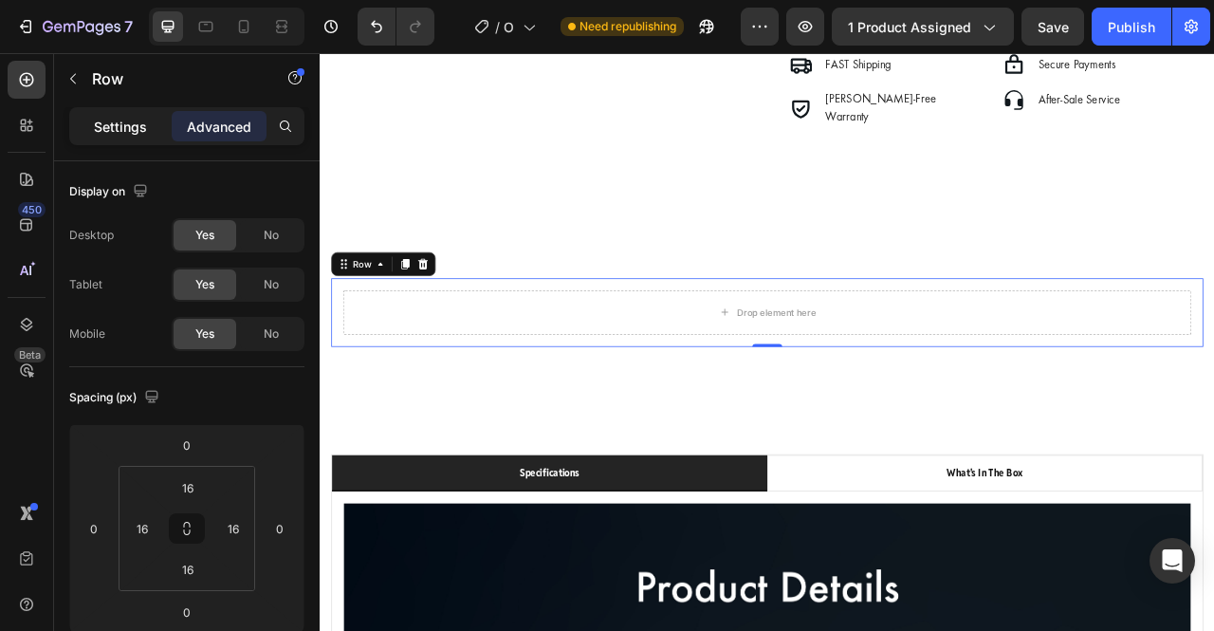
click at [129, 136] on p "Settings" at bounding box center [120, 127] width 53 height 20
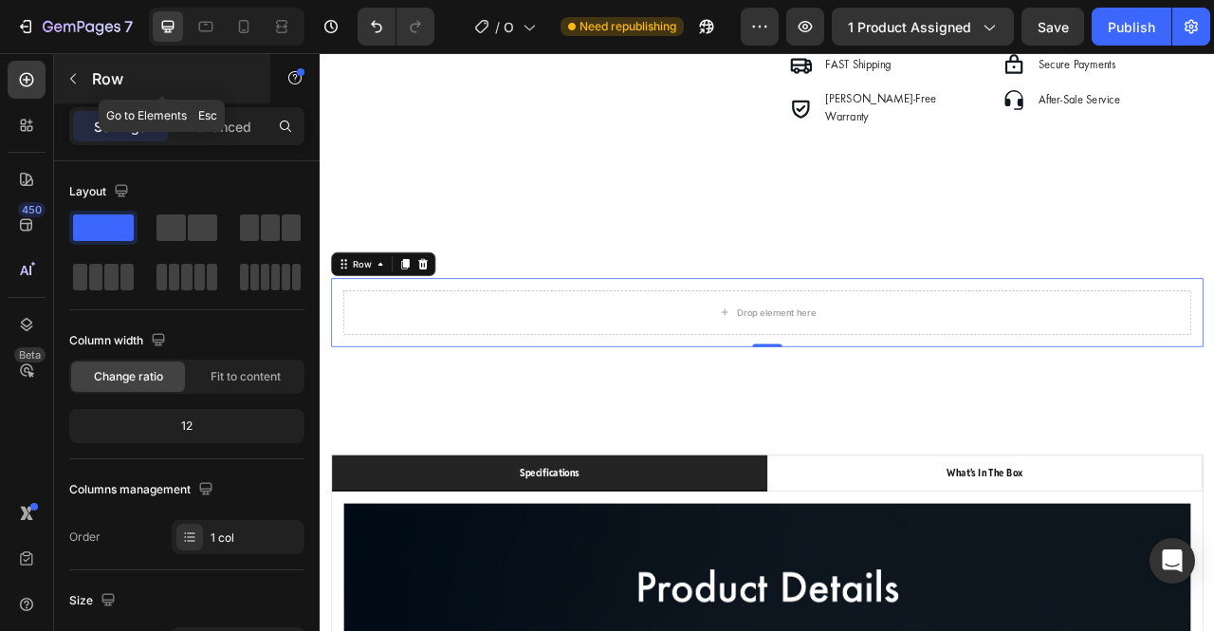
click at [95, 94] on div "Row" at bounding box center [162, 78] width 216 height 49
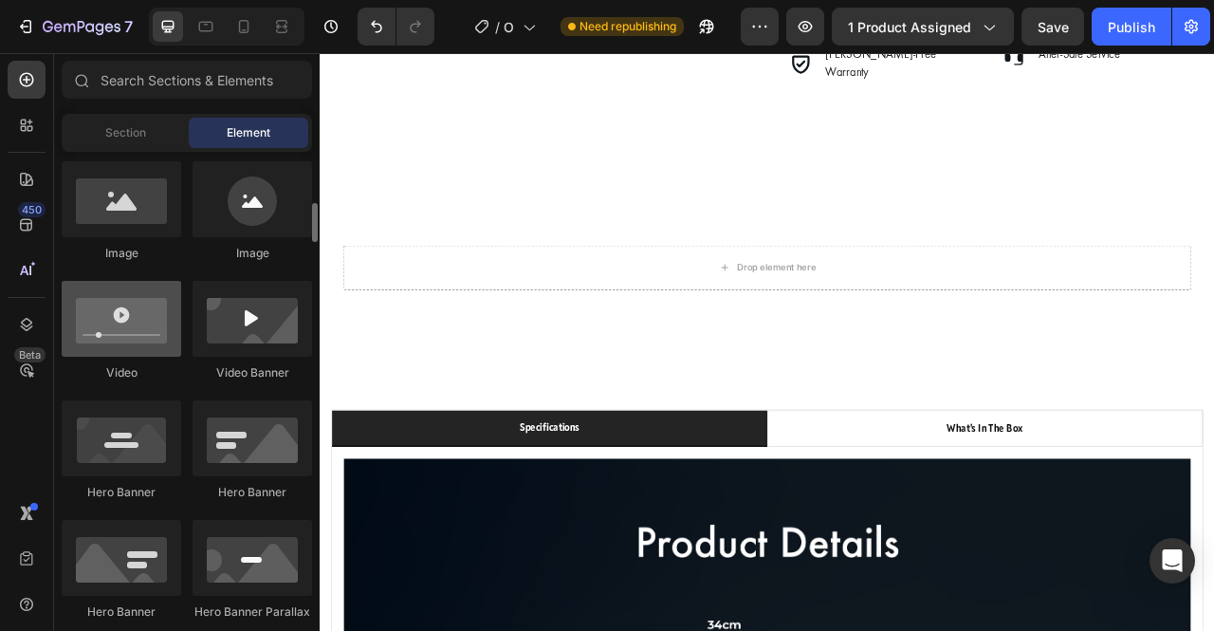
scroll to position [620, 0]
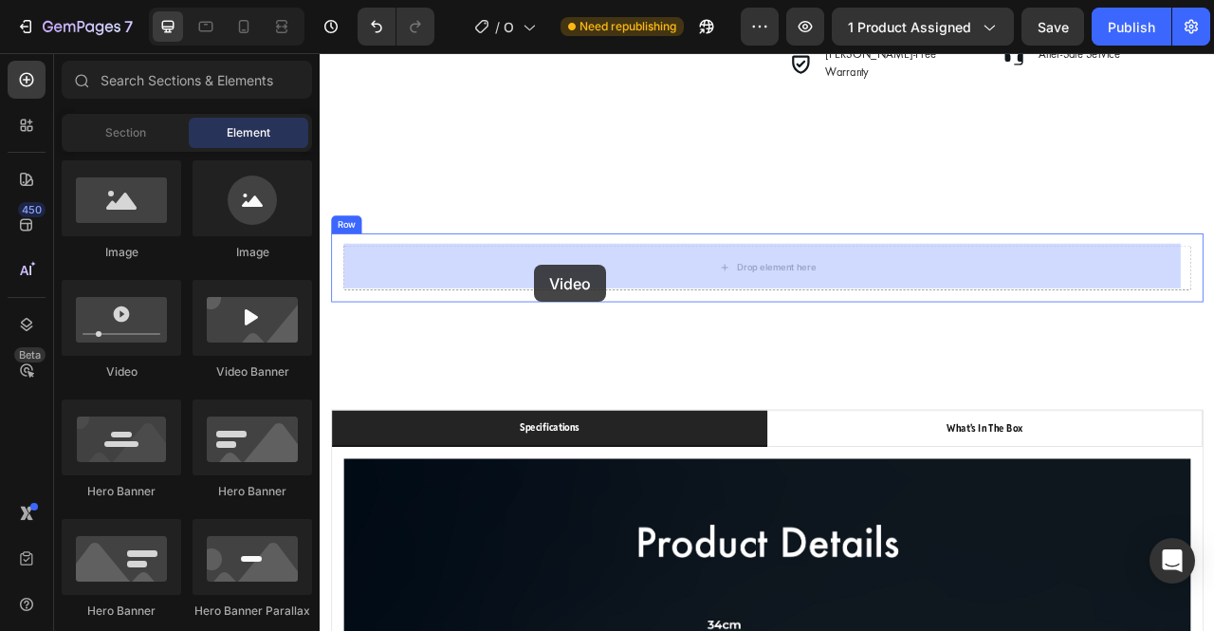
drag, startPoint x: 457, startPoint y: 377, endPoint x: 593, endPoint y: 323, distance: 146.1
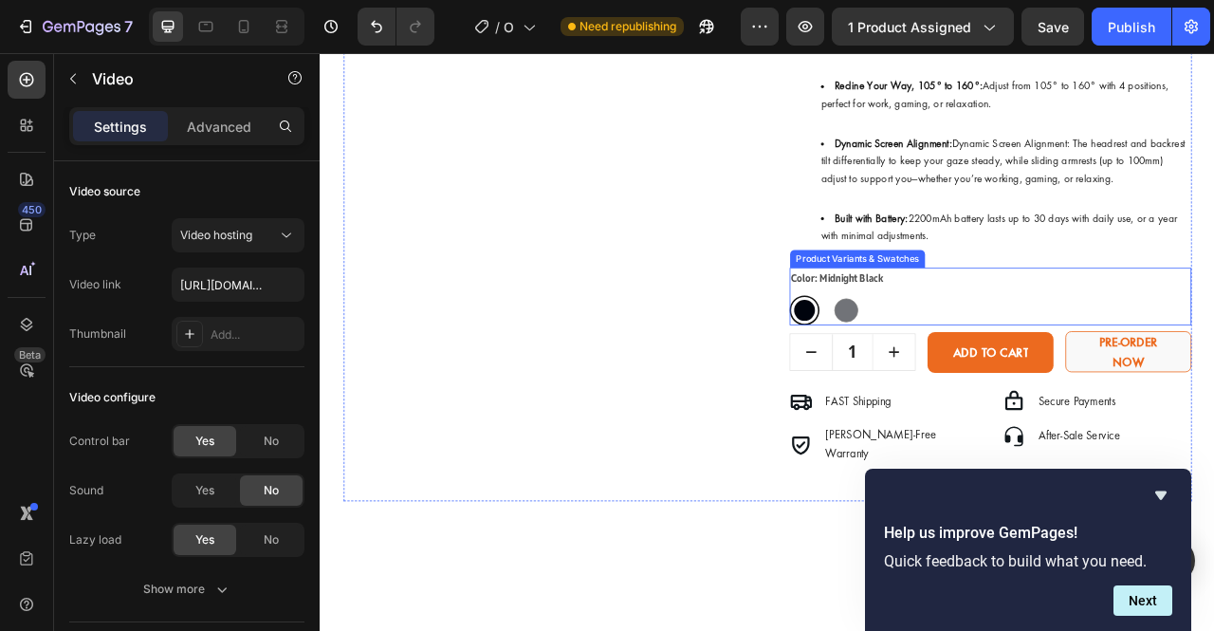
scroll to position [266, 0]
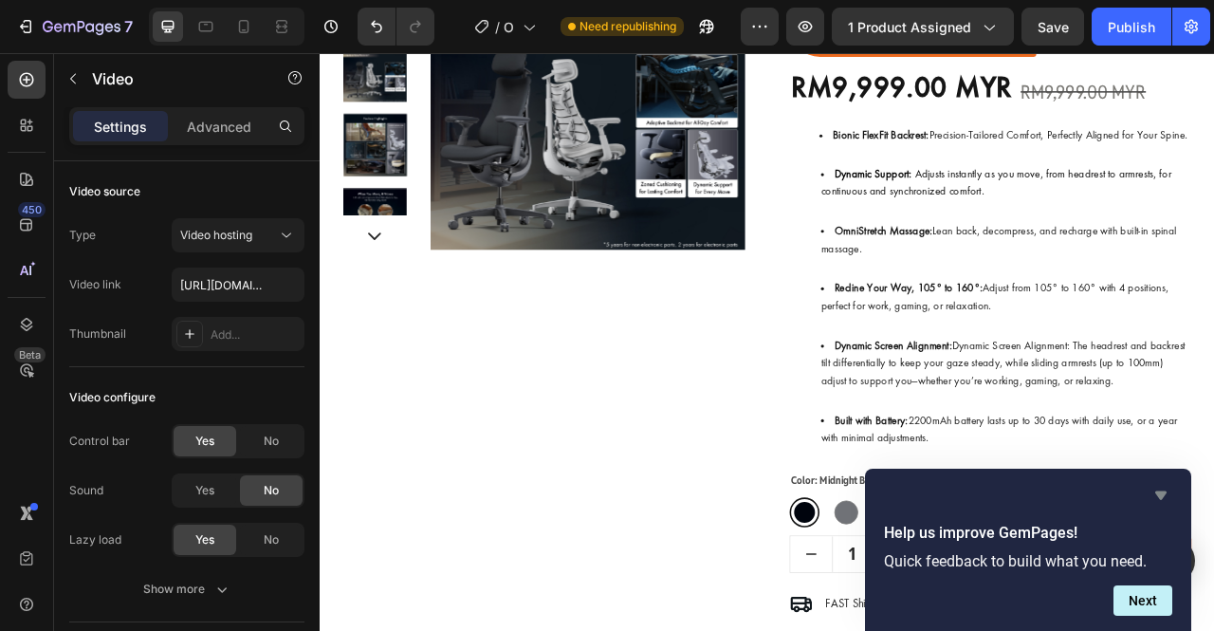
click at [1163, 491] on icon "Hide survey" at bounding box center [1161, 495] width 11 height 9
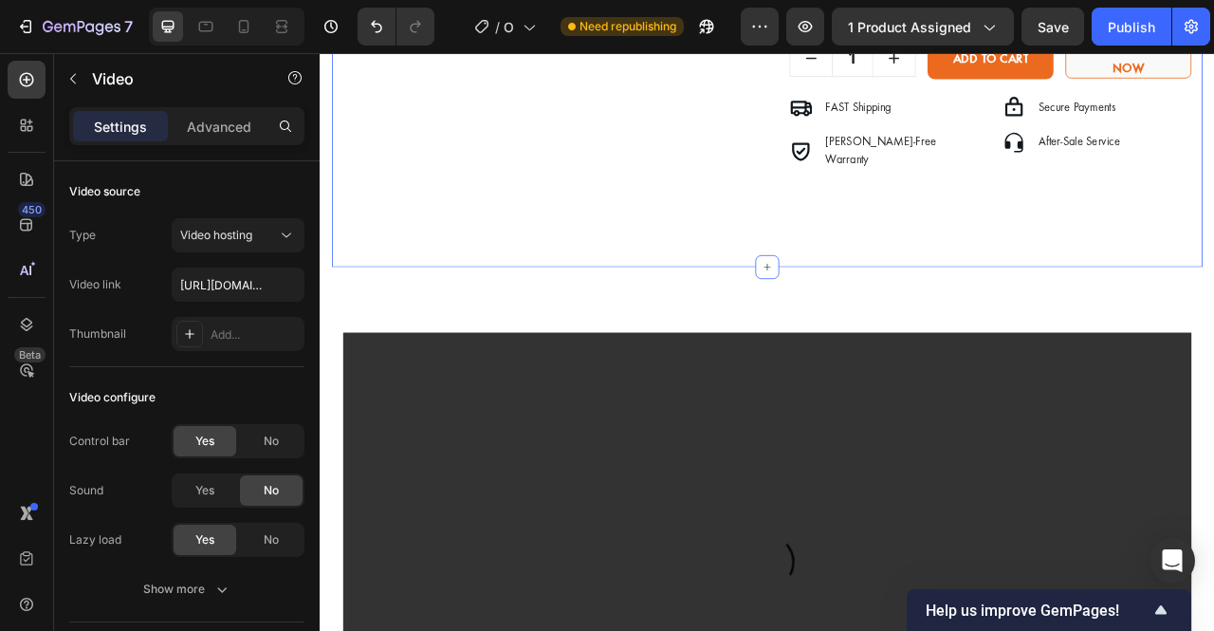
scroll to position [1083, 0]
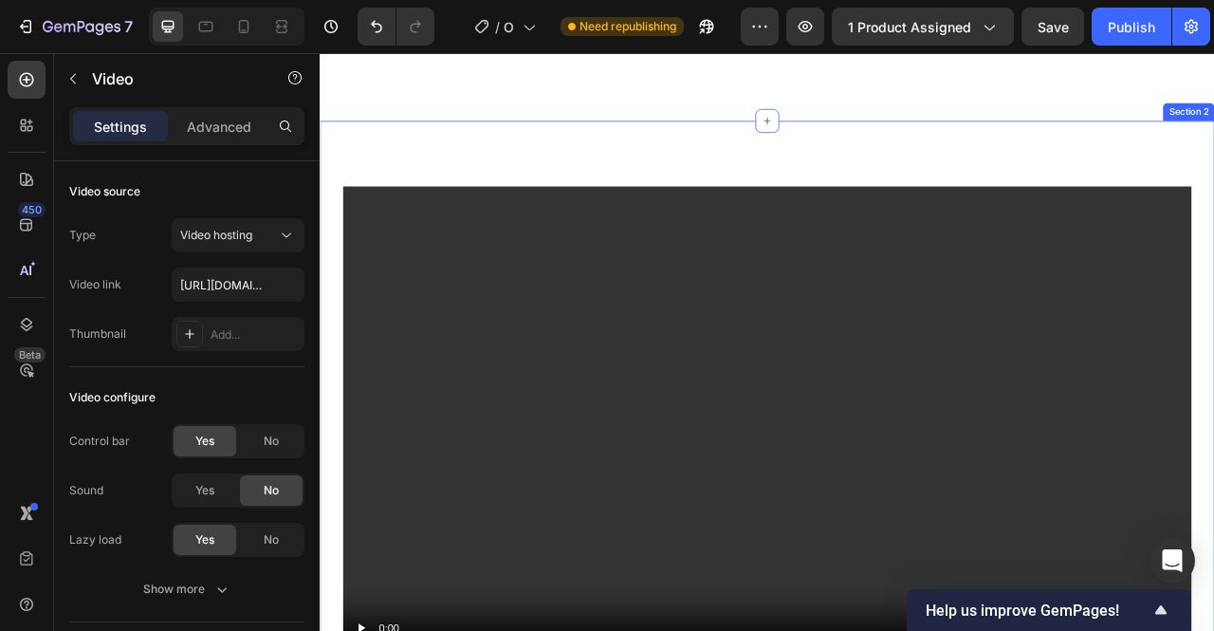
click at [992, 187] on div "Video Row Row Section 2" at bounding box center [889, 526] width 1139 height 774
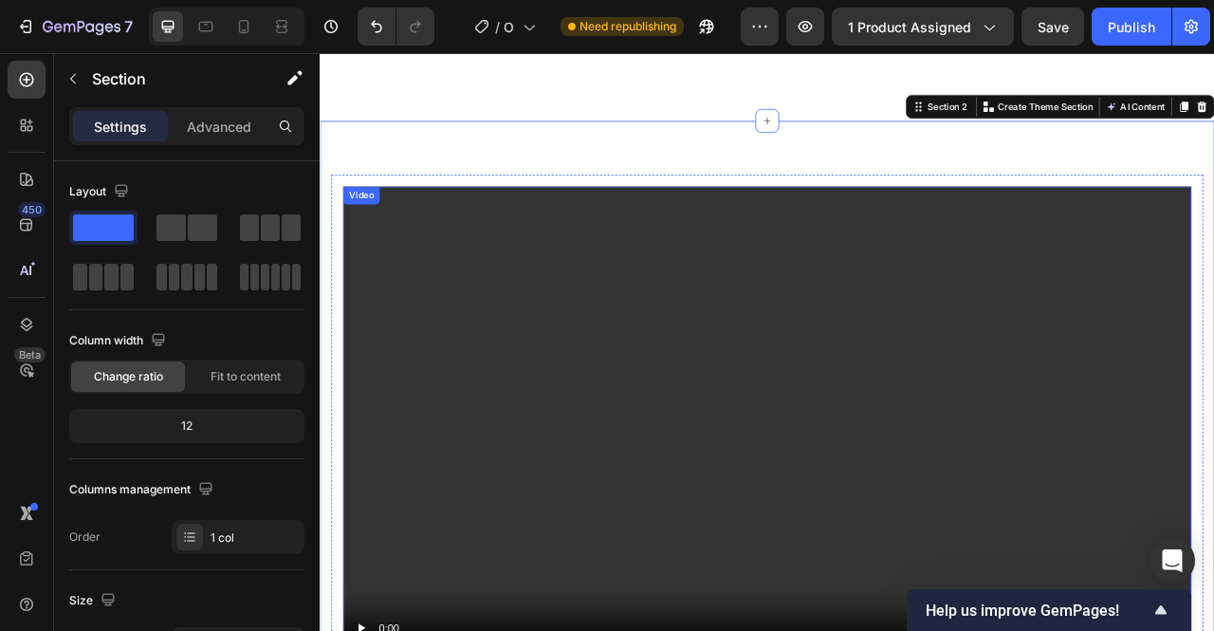
click at [955, 339] on video at bounding box center [889, 526] width 1080 height 607
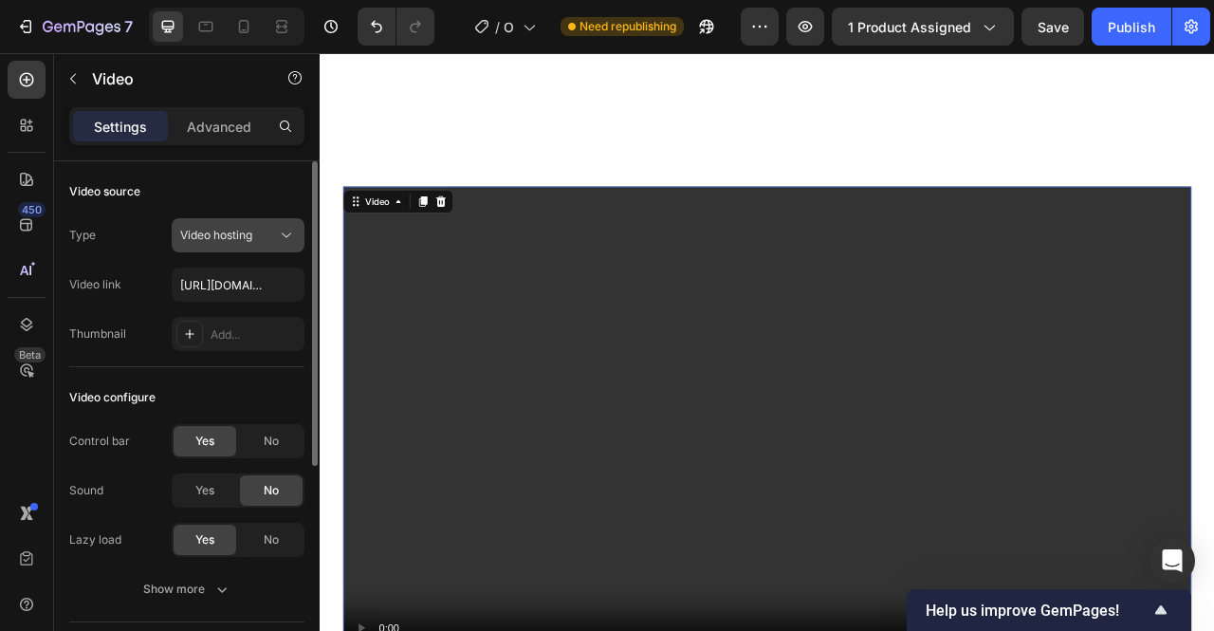
click at [252, 229] on span "Video hosting" at bounding box center [216, 235] width 72 height 14
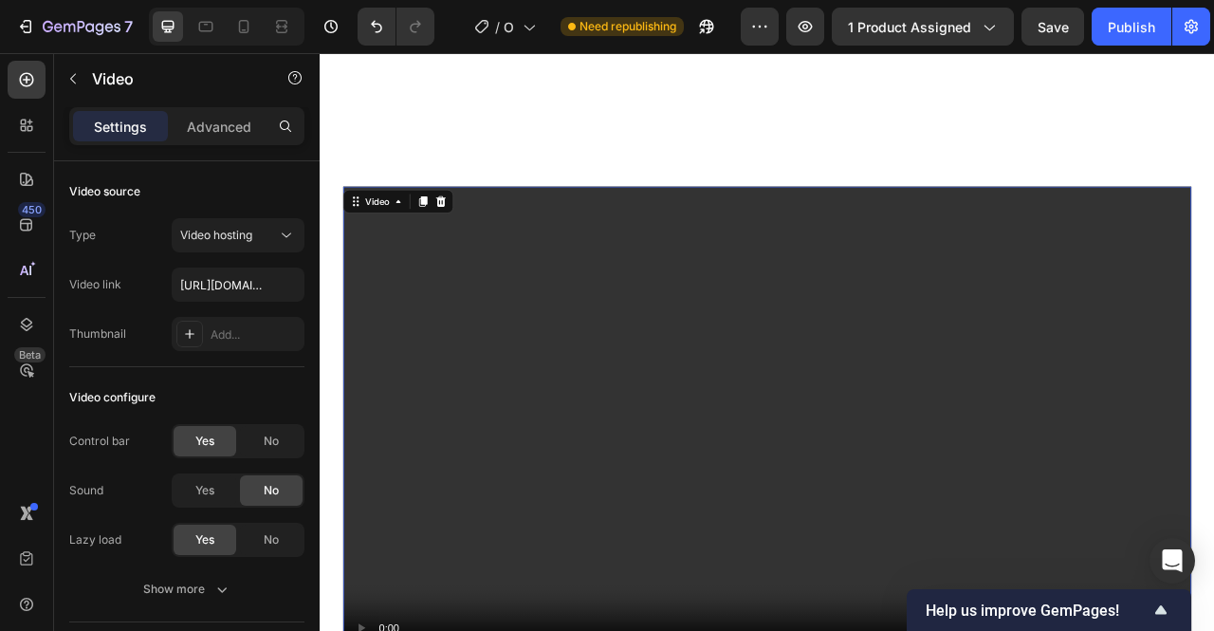
click at [442, 287] on video at bounding box center [889, 526] width 1080 height 607
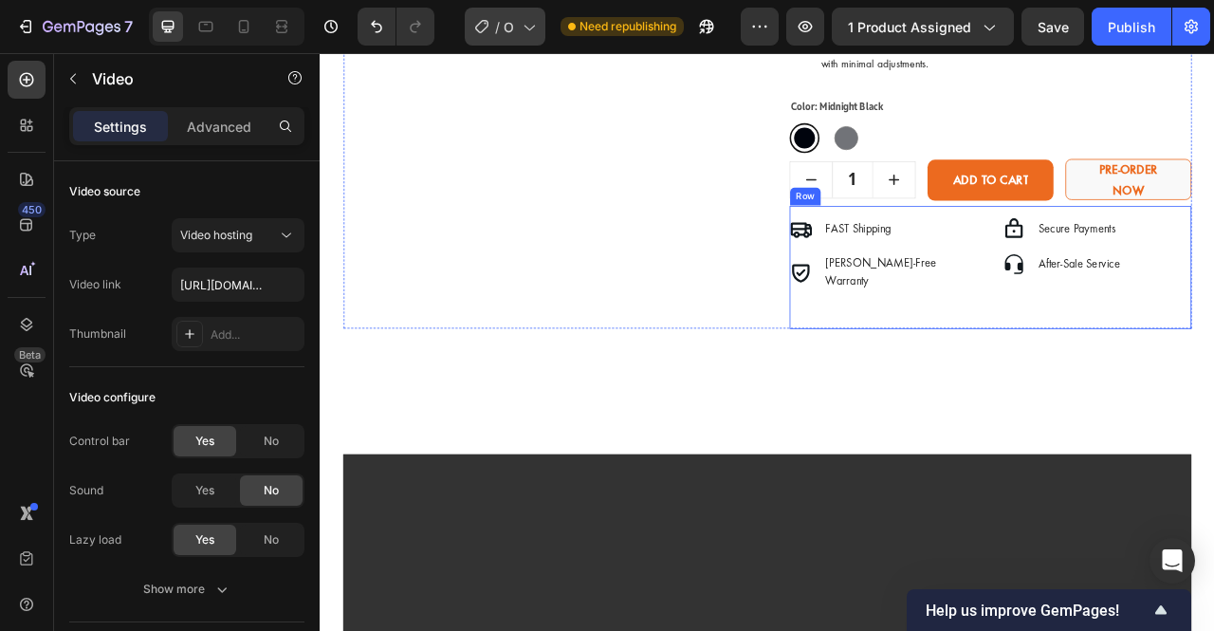
scroll to position [732, 0]
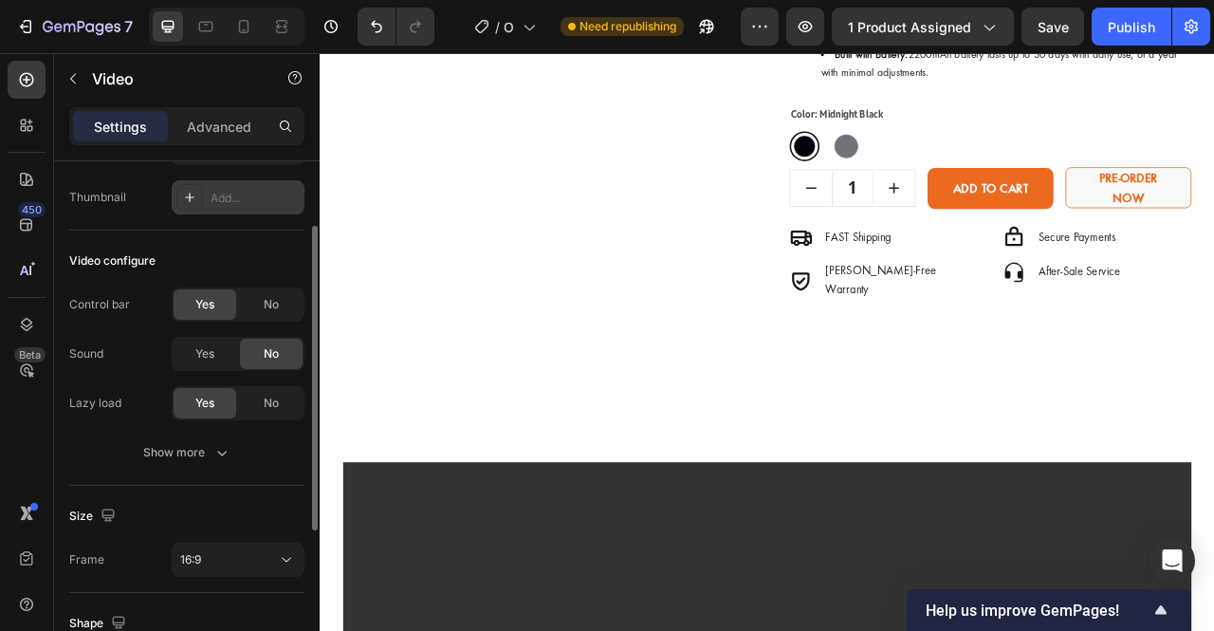
scroll to position [17, 0]
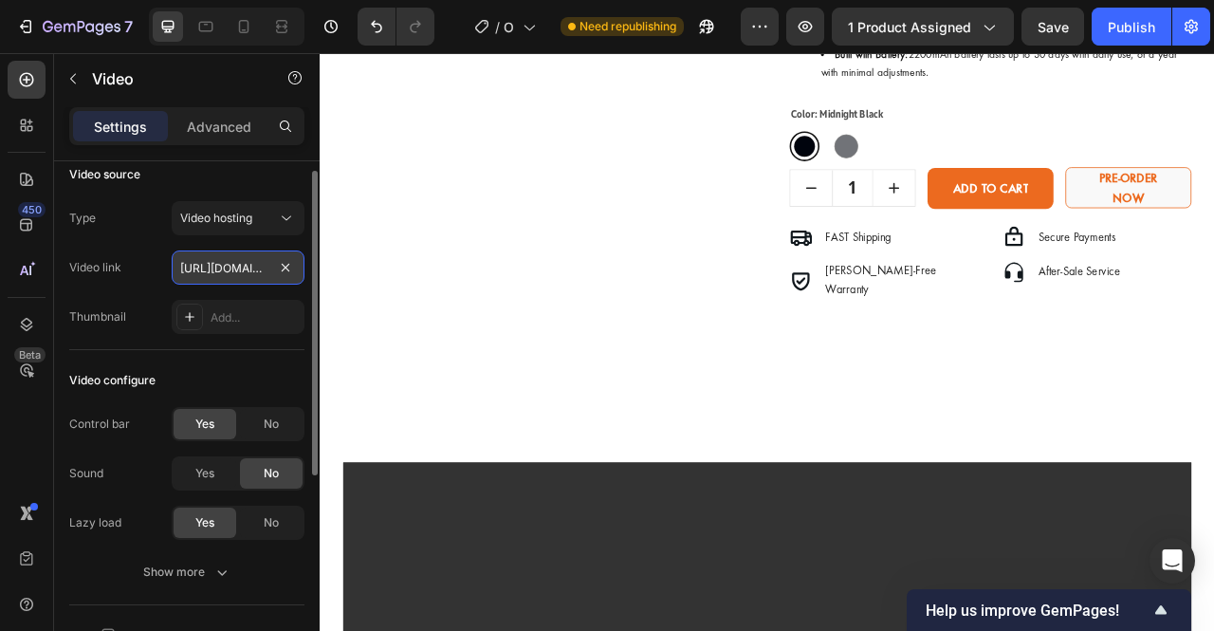
click at [242, 273] on input "https://cdn.shopify.com/videos/c/o/v/2cd3deb506b54b009063f7270ab5cf2e.mp4" at bounding box center [238, 267] width 133 height 34
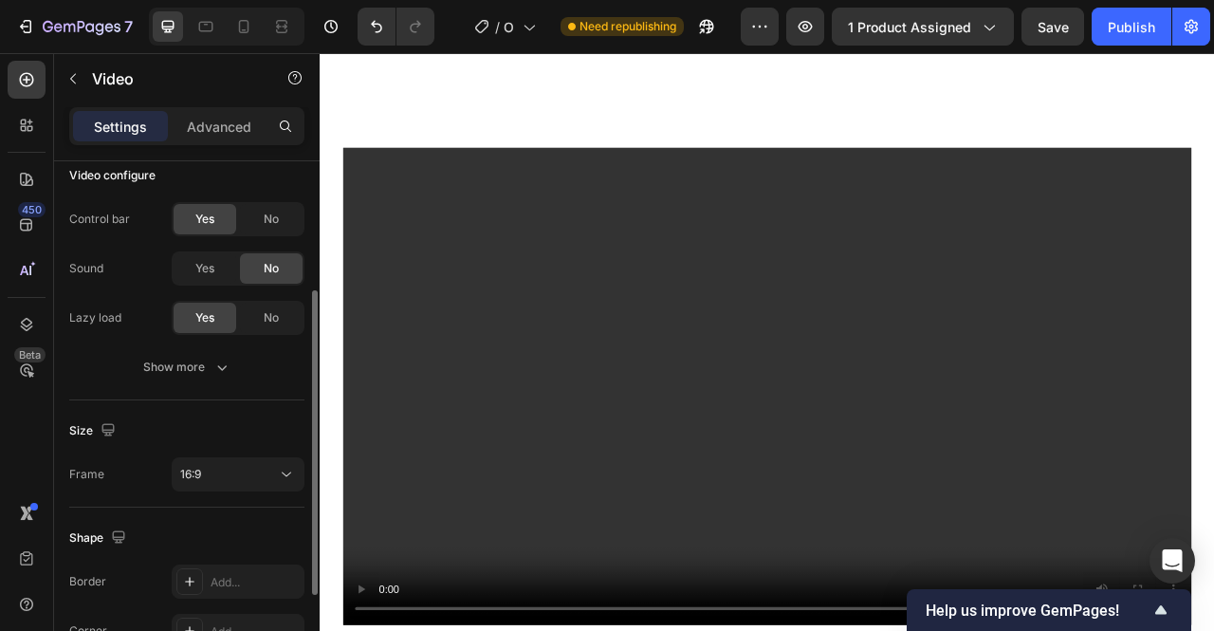
scroll to position [230, 0]
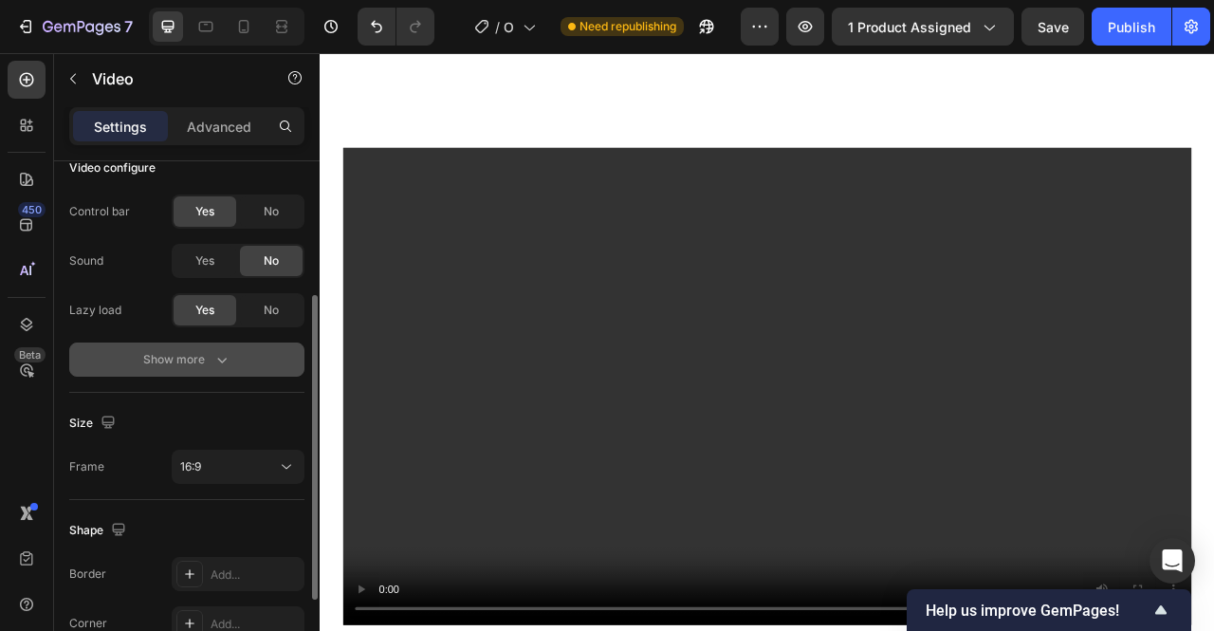
type input "[URL][DOMAIN_NAME]"
click at [236, 354] on button "Show more" at bounding box center [186, 360] width 235 height 34
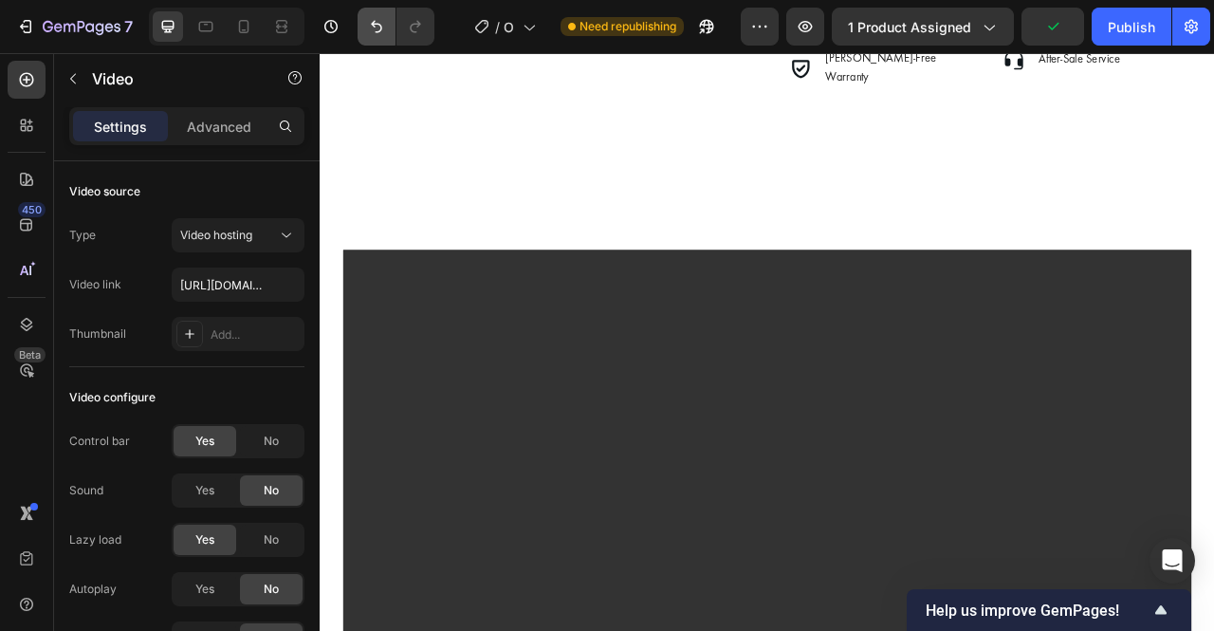
scroll to position [1001, 0]
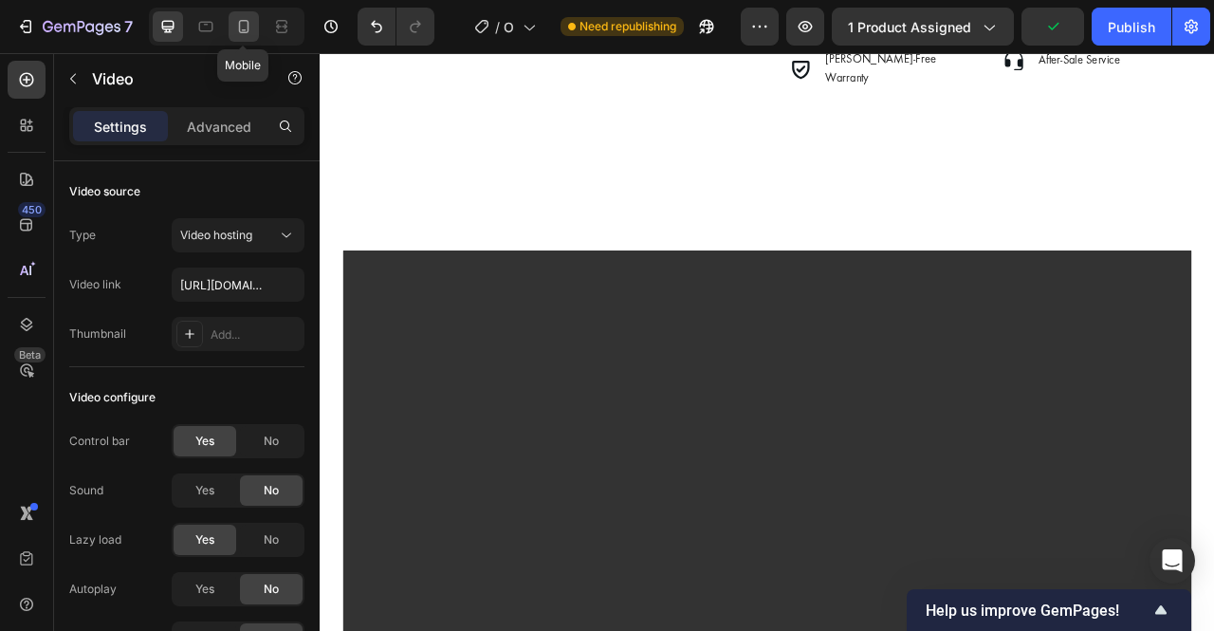
click at [250, 24] on icon at bounding box center [243, 26] width 19 height 19
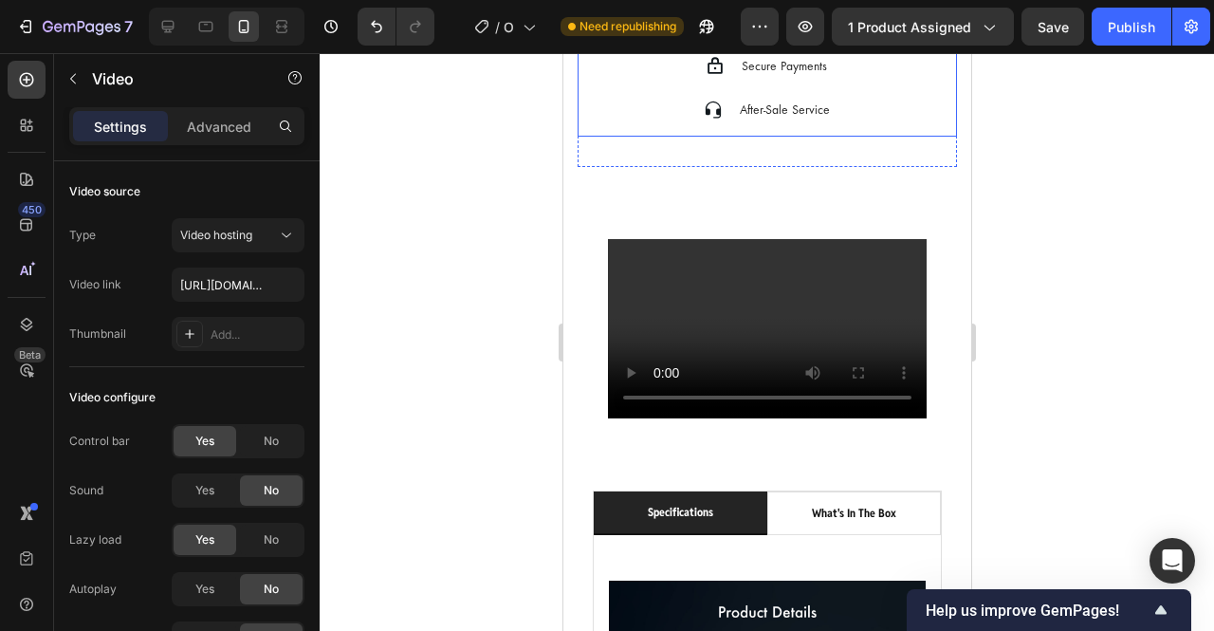
scroll to position [1436, 0]
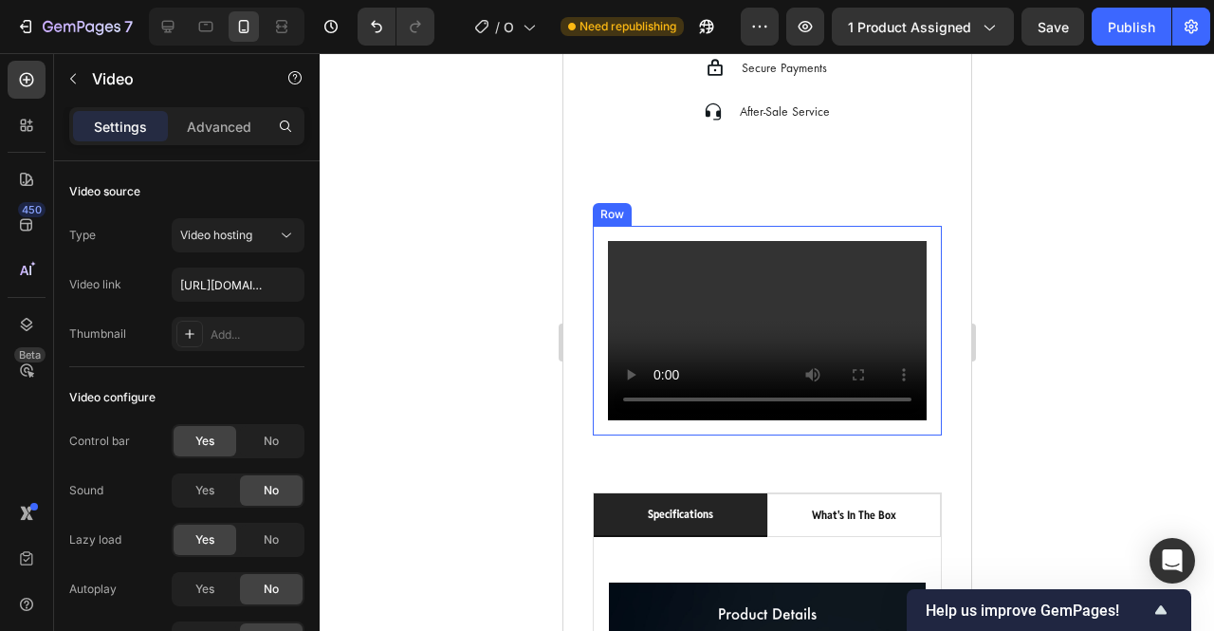
click at [676, 226] on div "Video Row" at bounding box center [766, 331] width 349 height 210
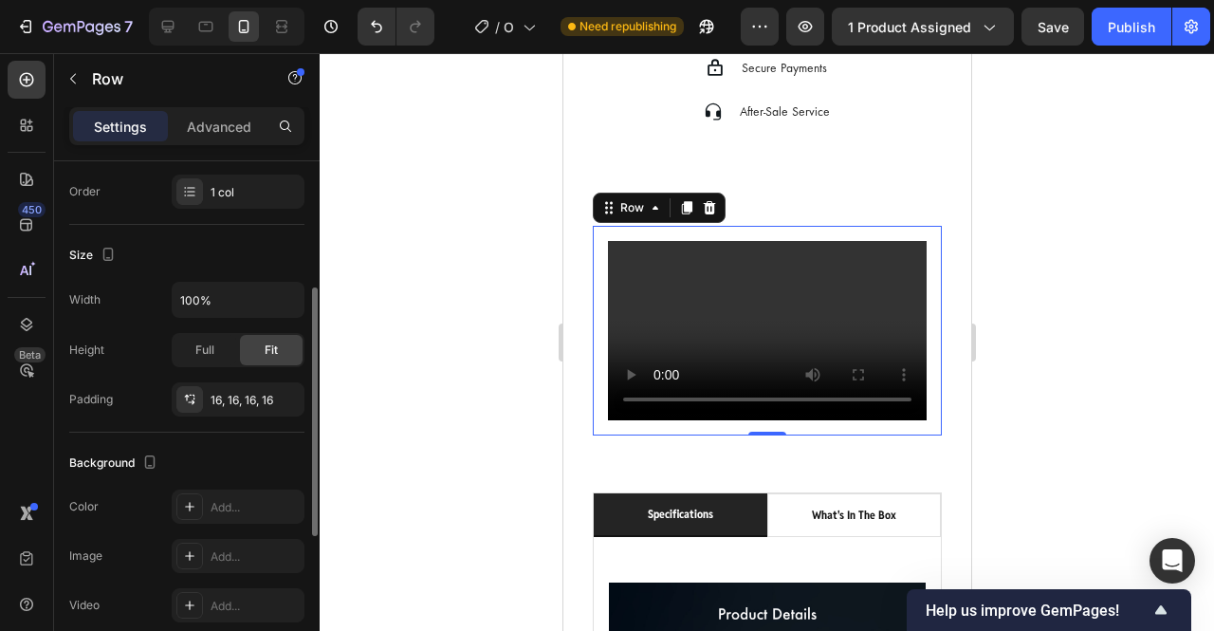
scroll to position [287, 0]
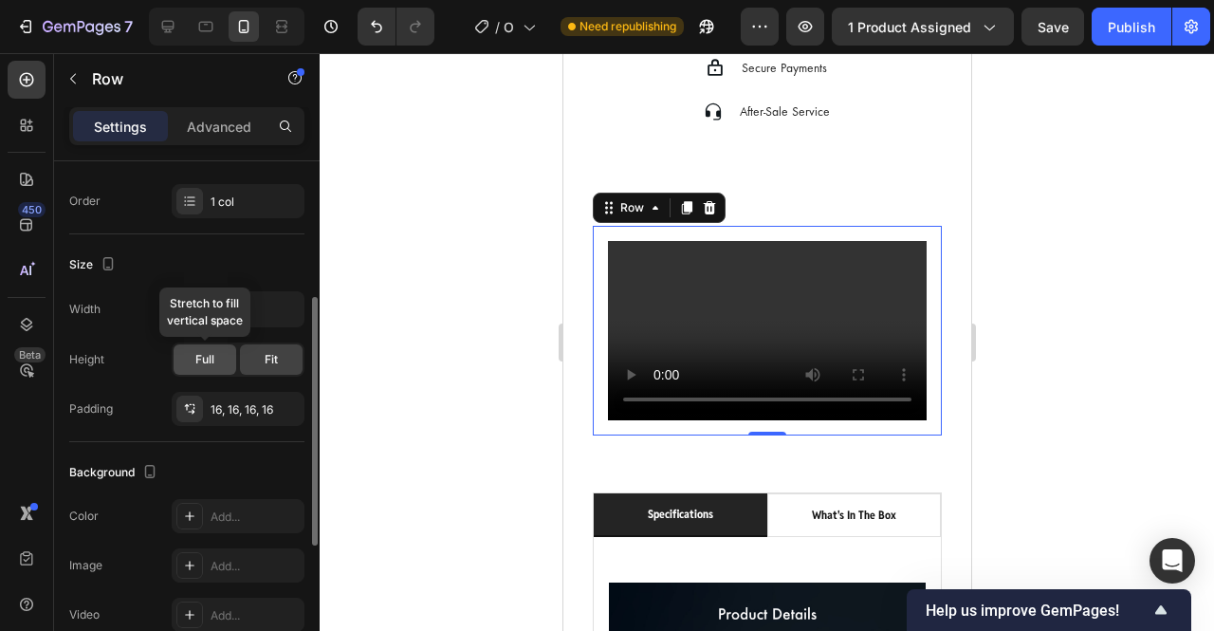
click at [217, 368] on div "Full" at bounding box center [205, 359] width 63 height 30
click at [266, 364] on span "Fit" at bounding box center [271, 359] width 13 height 17
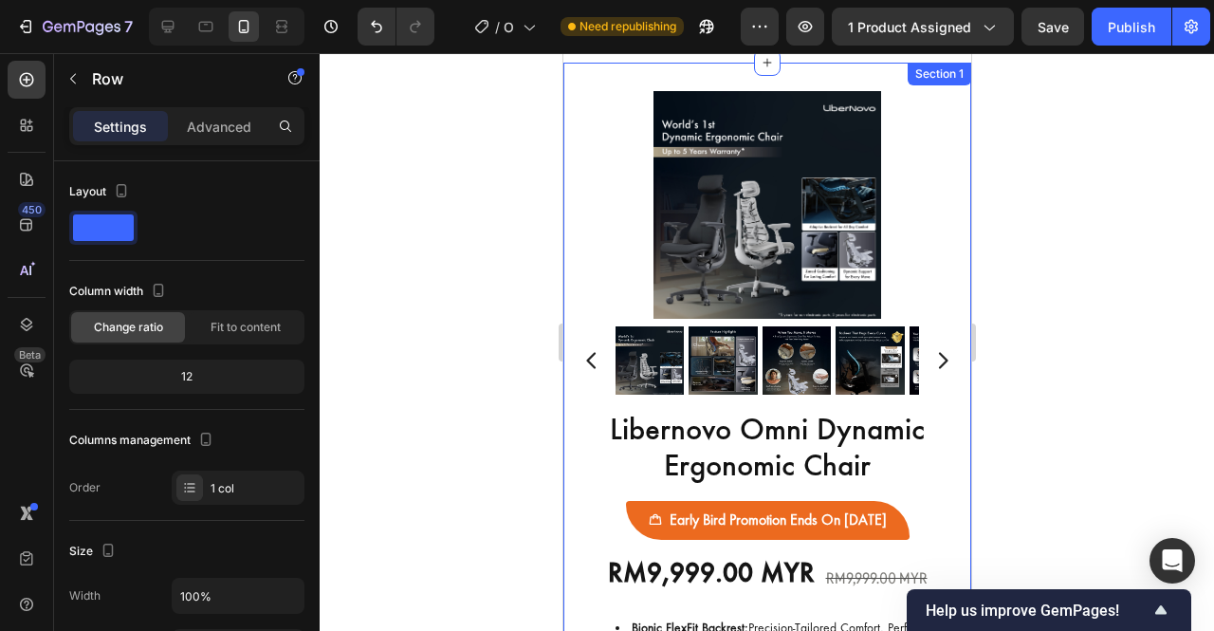
scroll to position [0, 0]
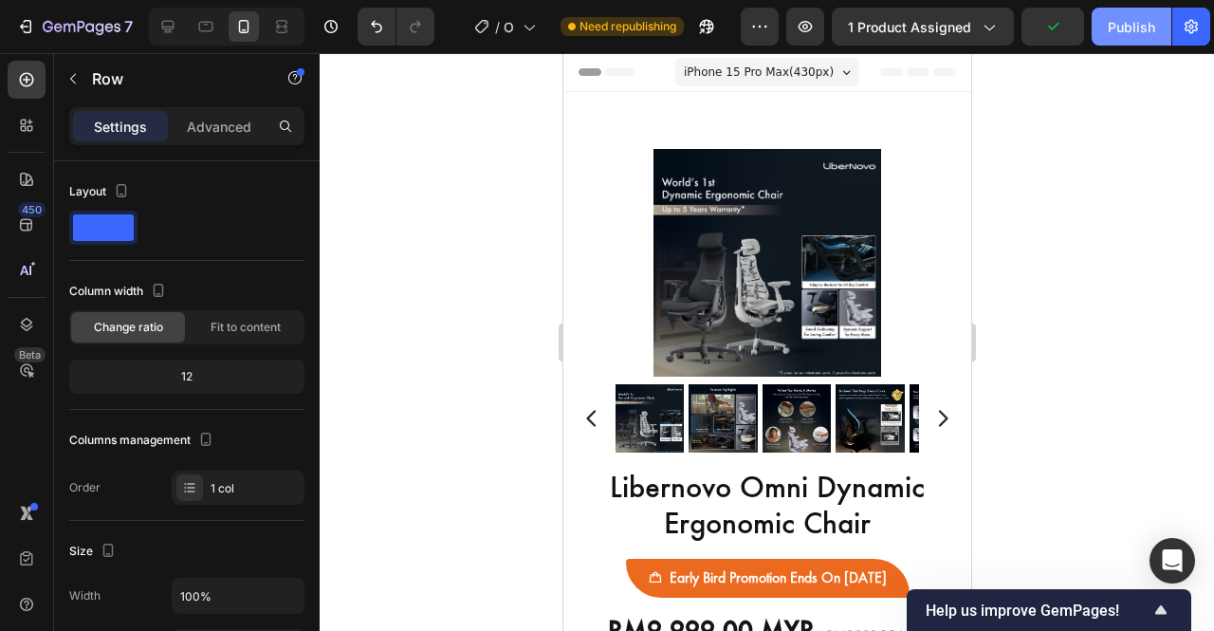
click at [1116, 29] on div "Publish" at bounding box center [1131, 27] width 47 height 20
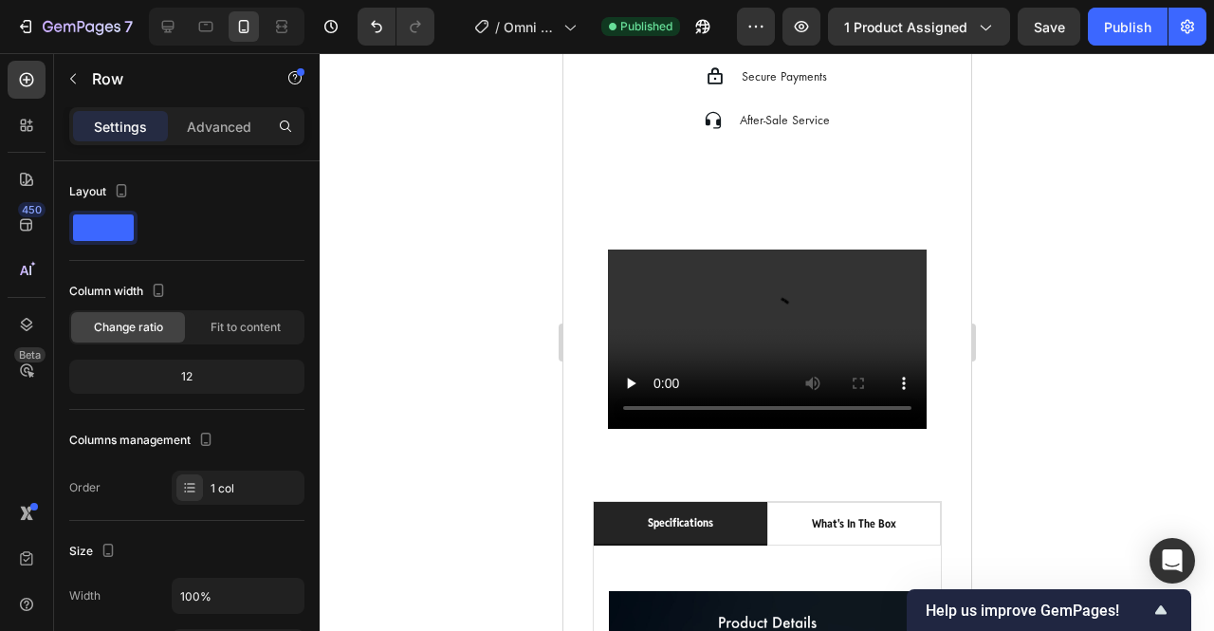
scroll to position [1418, 0]
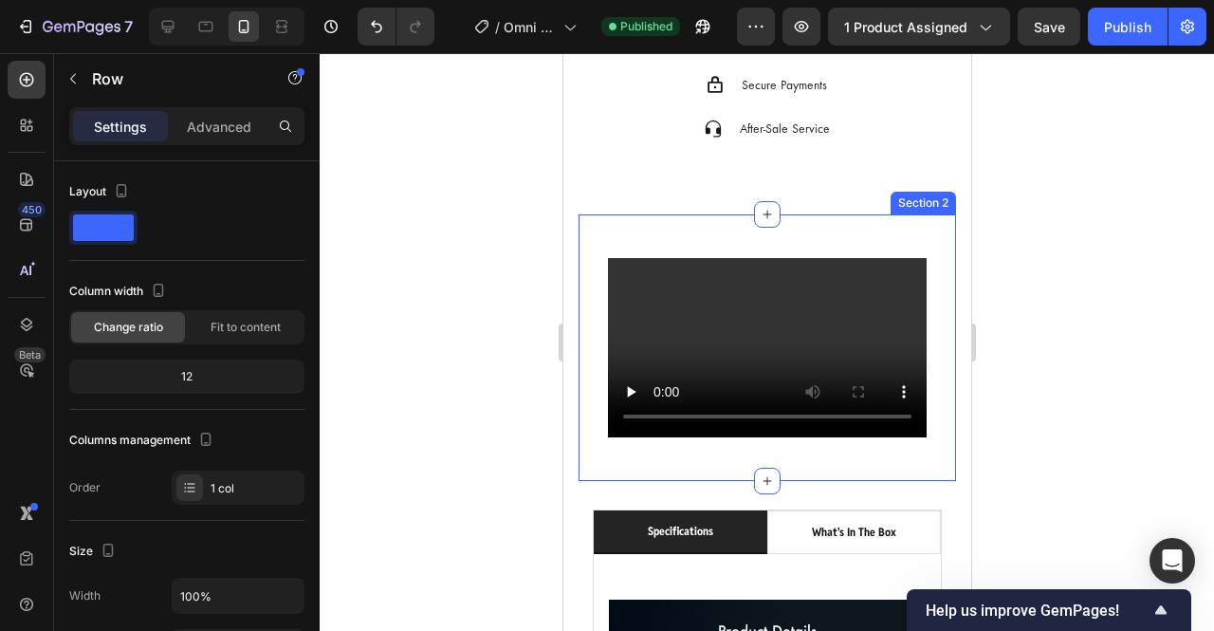
click at [676, 219] on div "Video Row Row Section 2" at bounding box center [767, 347] width 378 height 267
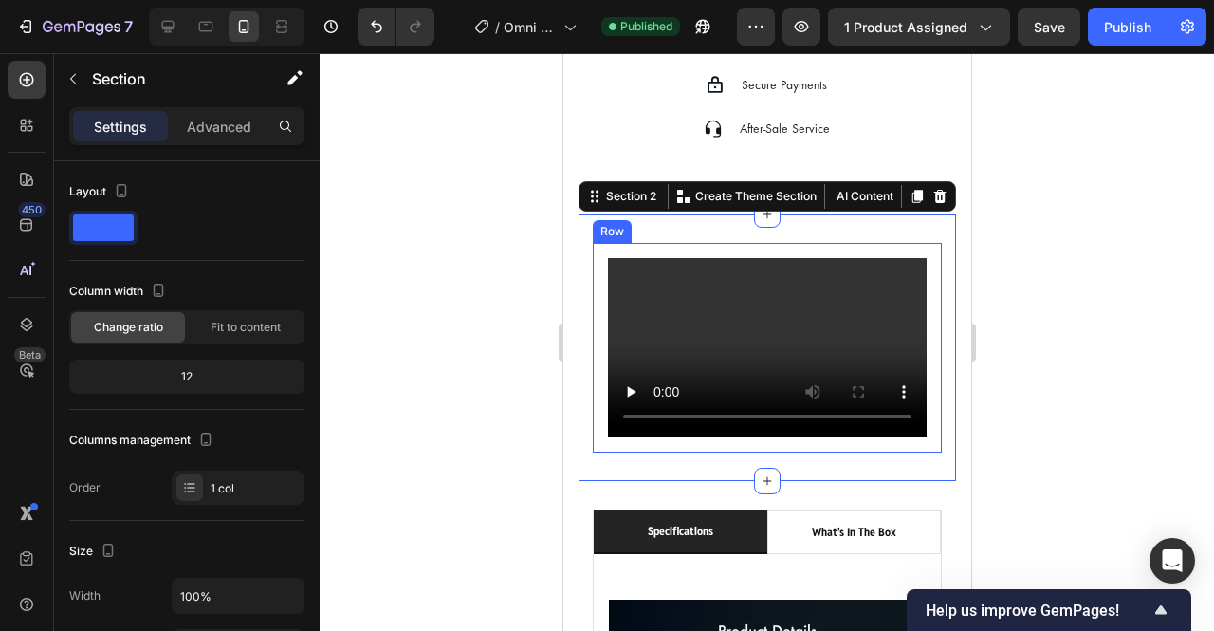
click at [670, 243] on div "Video Row" at bounding box center [766, 348] width 349 height 210
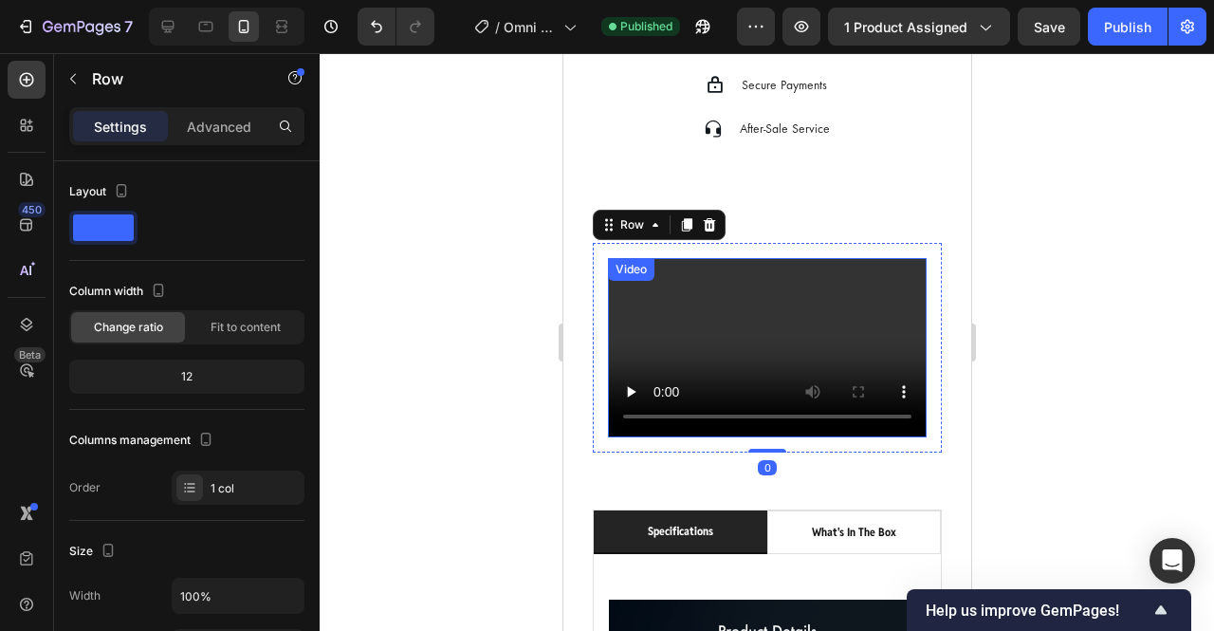
click at [660, 258] on div "Video" at bounding box center [766, 347] width 319 height 179
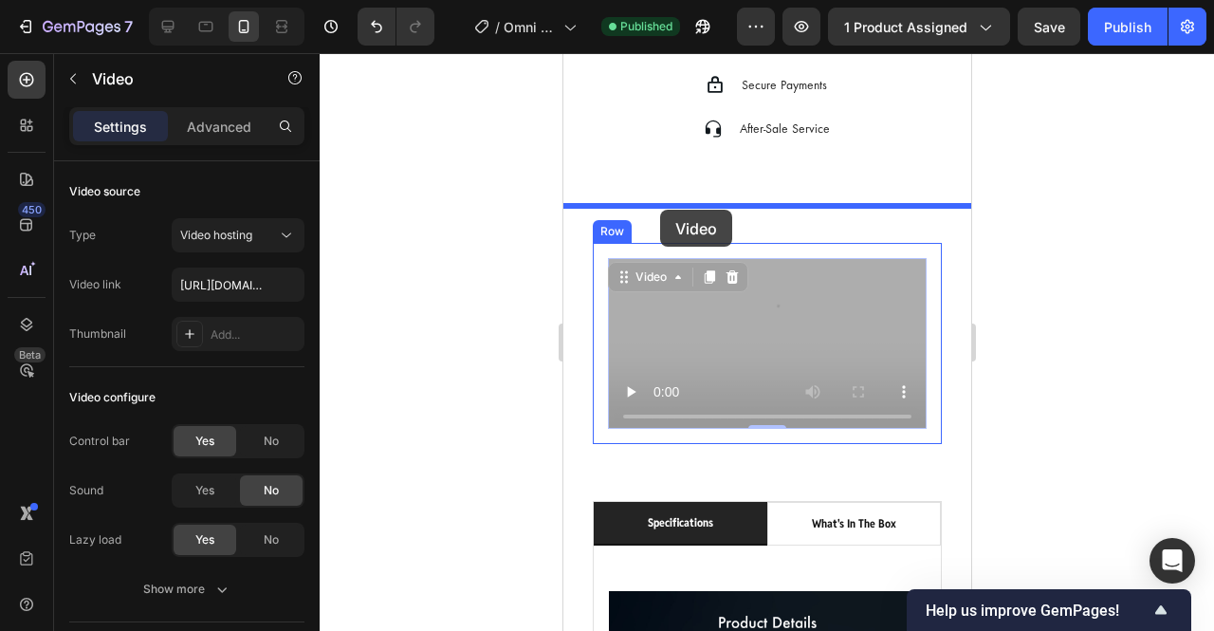
drag, startPoint x: 651, startPoint y: 261, endPoint x: 659, endPoint y: 210, distance: 51.9
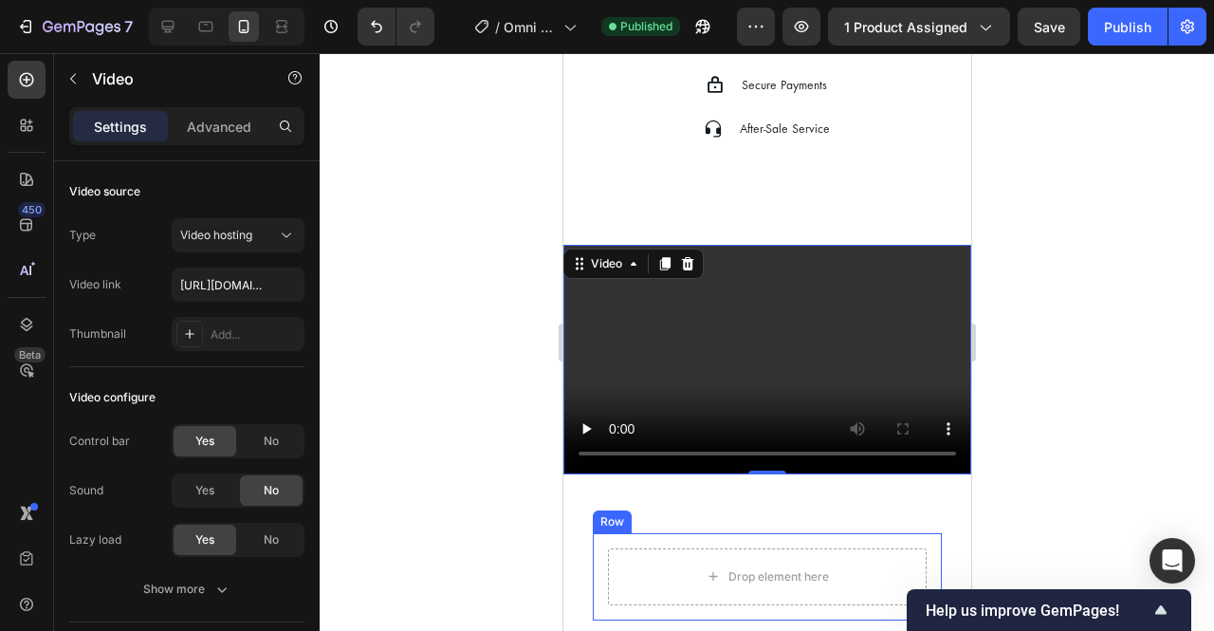
click at [786, 533] on div "Drop element here Row" at bounding box center [766, 576] width 349 height 87
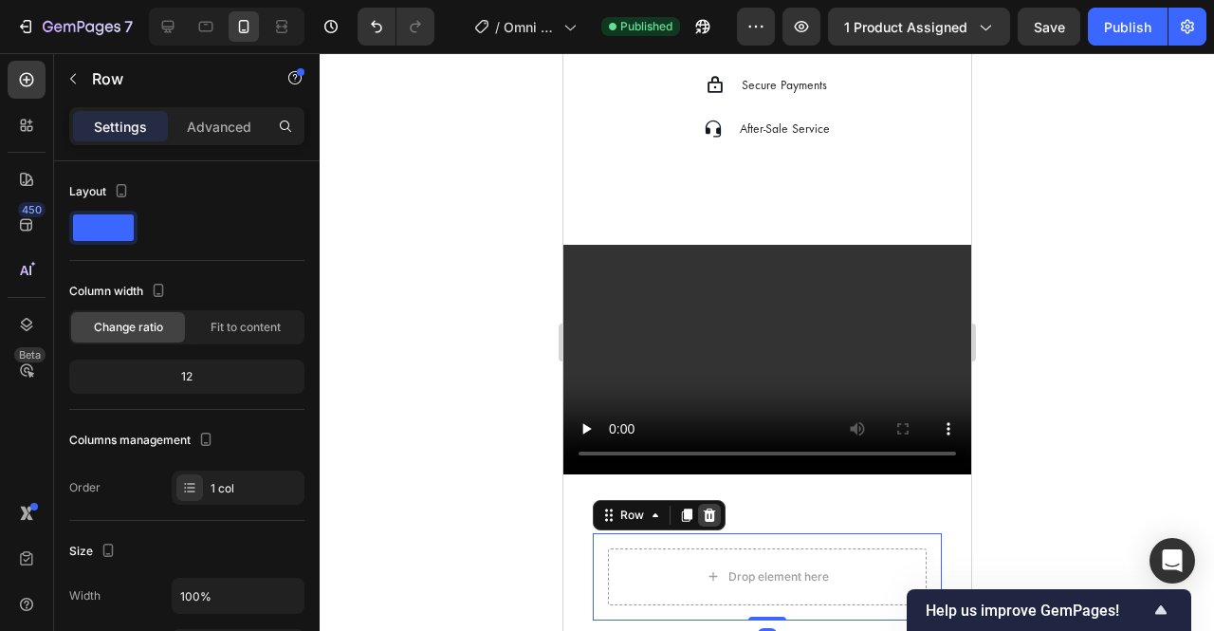
click at [709, 508] on icon at bounding box center [708, 515] width 15 height 15
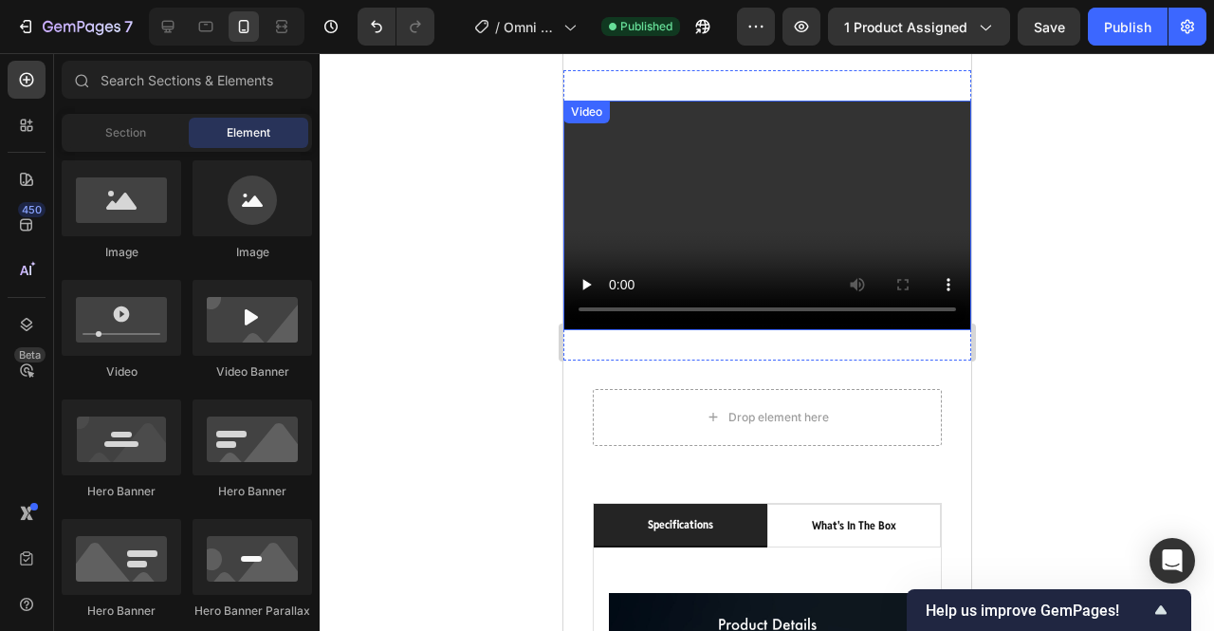
scroll to position [1564, 0]
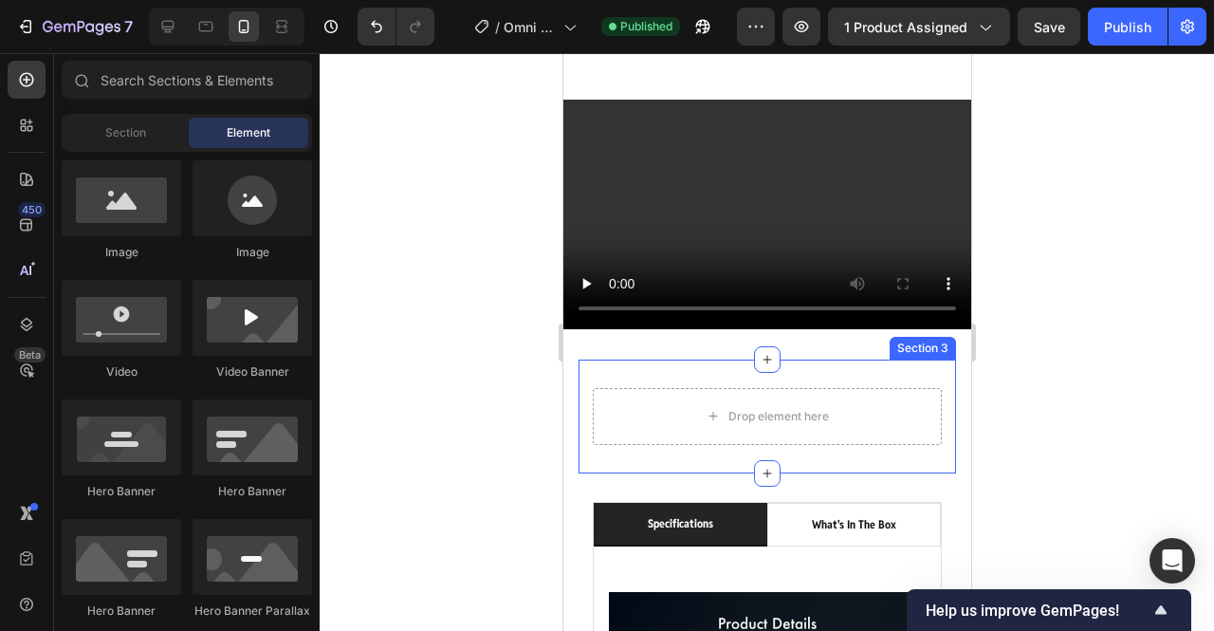
click at [860, 360] on div "Drop element here Row Section 3" at bounding box center [767, 417] width 378 height 114
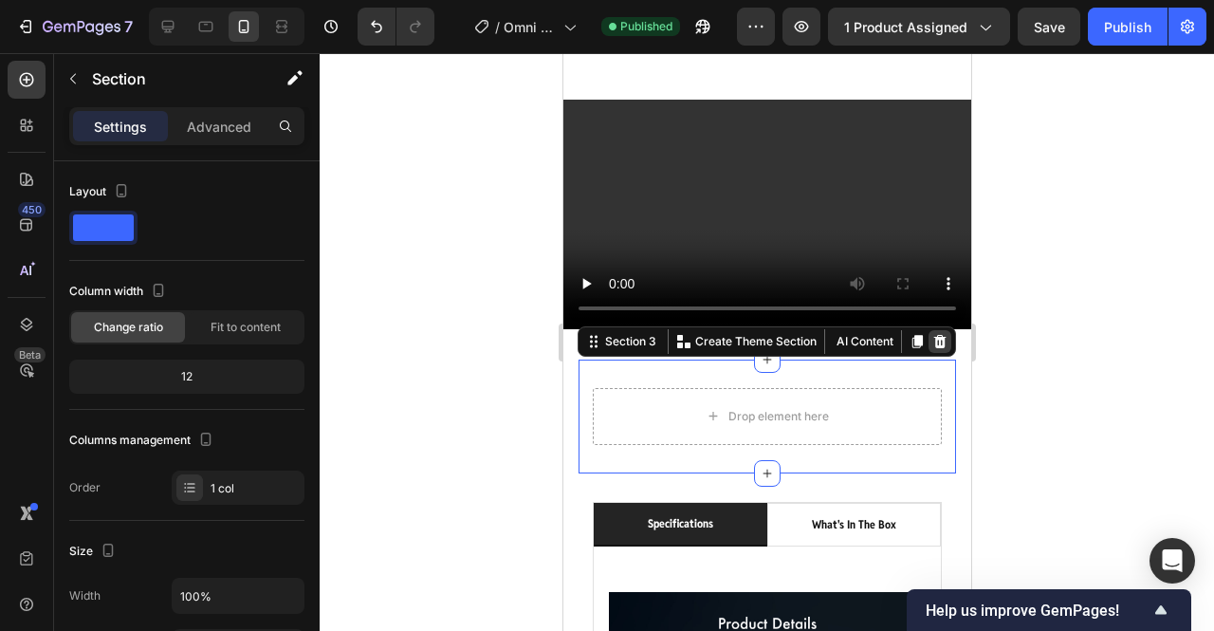
click at [934, 335] on icon at bounding box center [940, 341] width 12 height 13
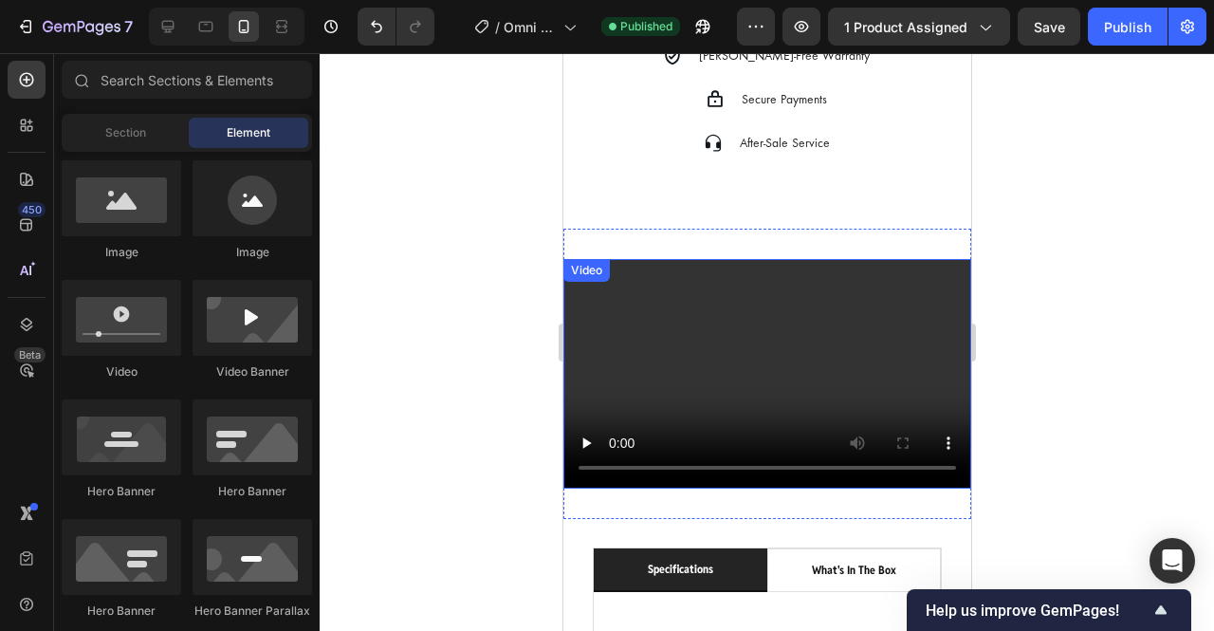
scroll to position [1403, 0]
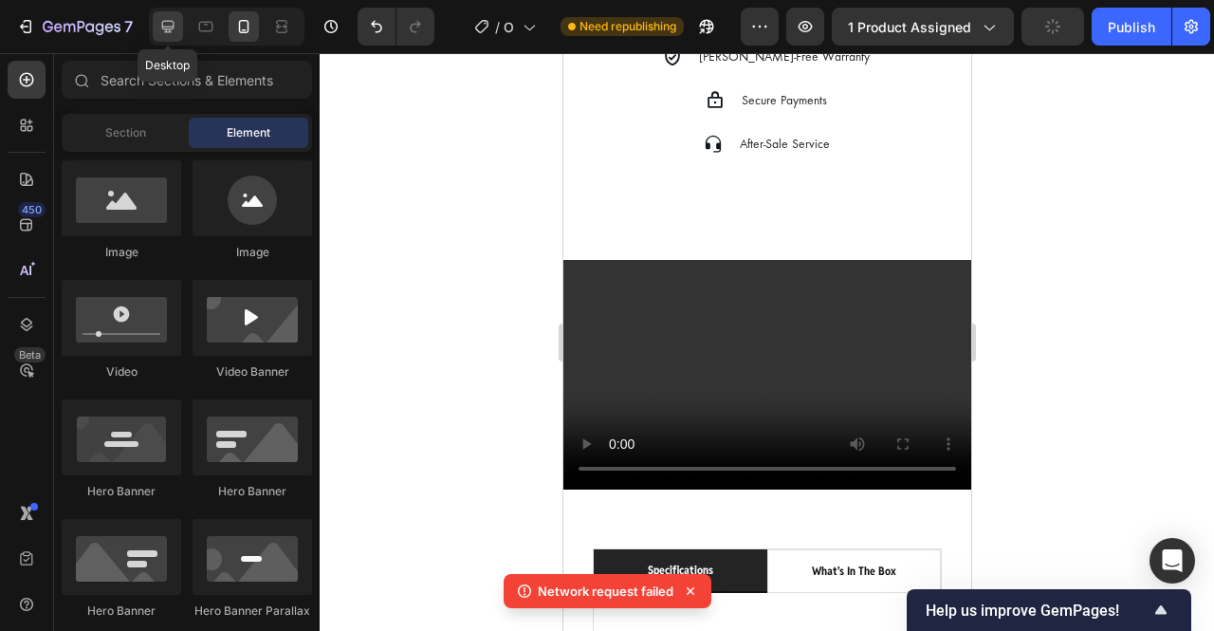
click at [174, 21] on icon at bounding box center [167, 26] width 19 height 19
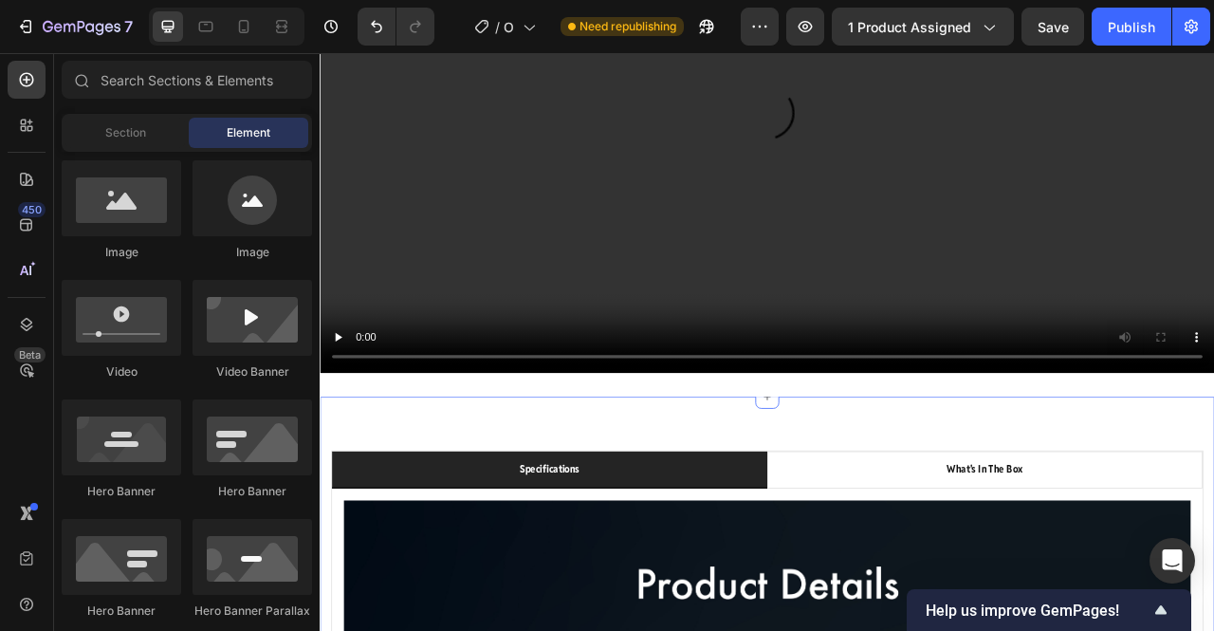
scroll to position [1432, 0]
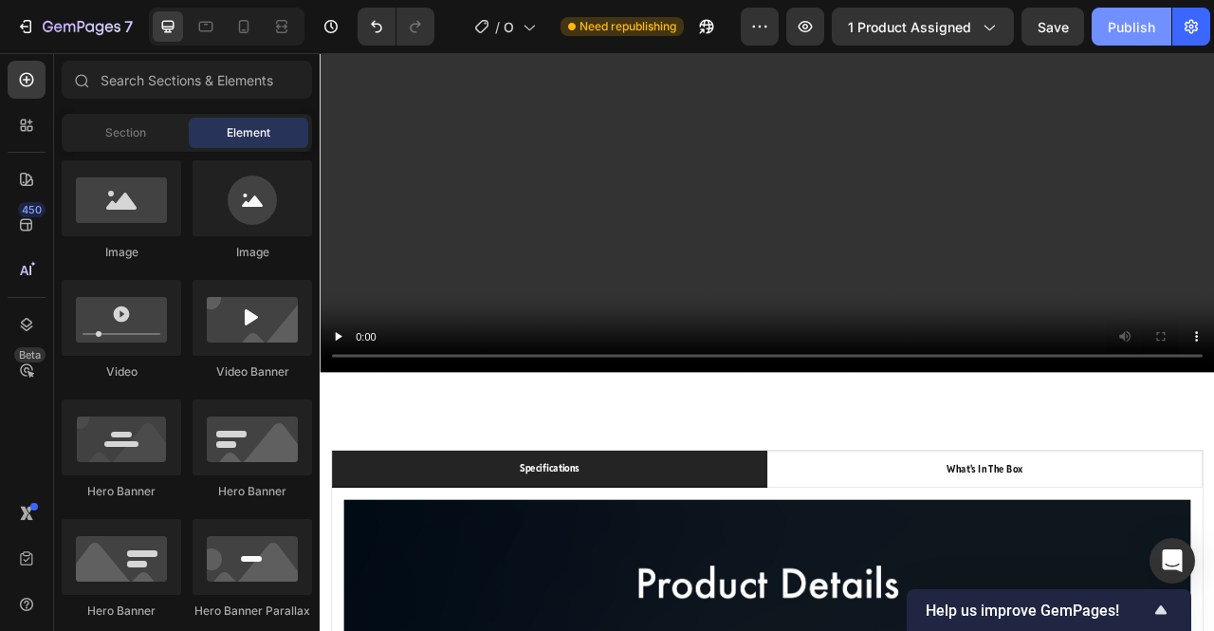
click at [1130, 29] on div "Publish" at bounding box center [1131, 27] width 47 height 20
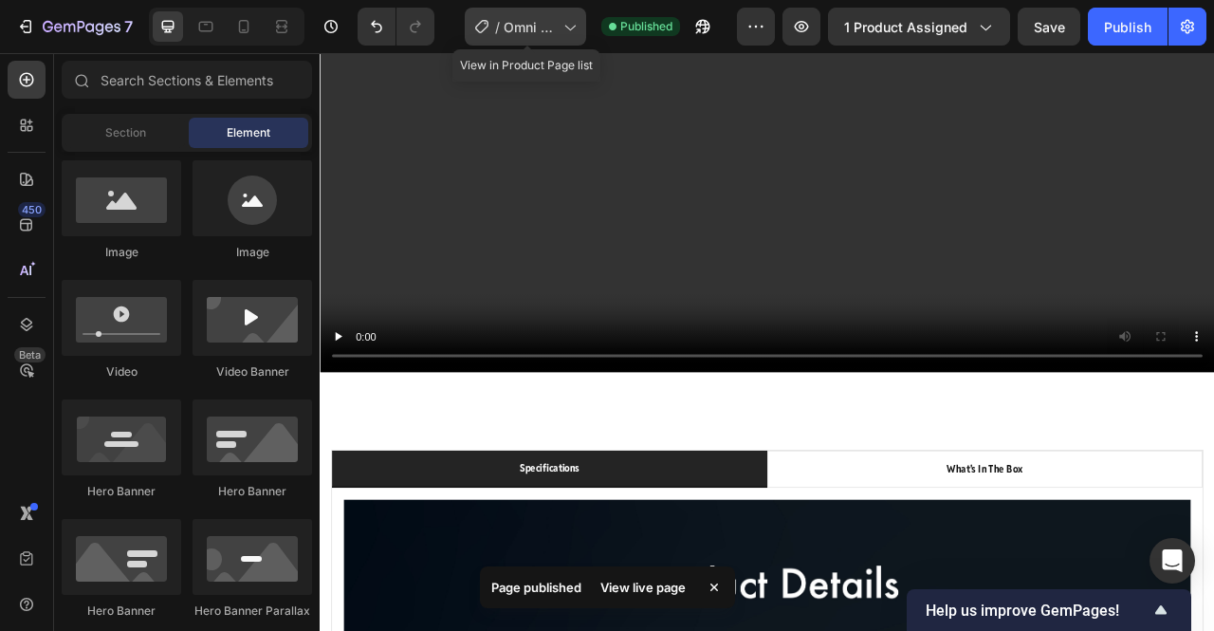
click at [526, 18] on span "Omni Product Page" at bounding box center [530, 27] width 52 height 20
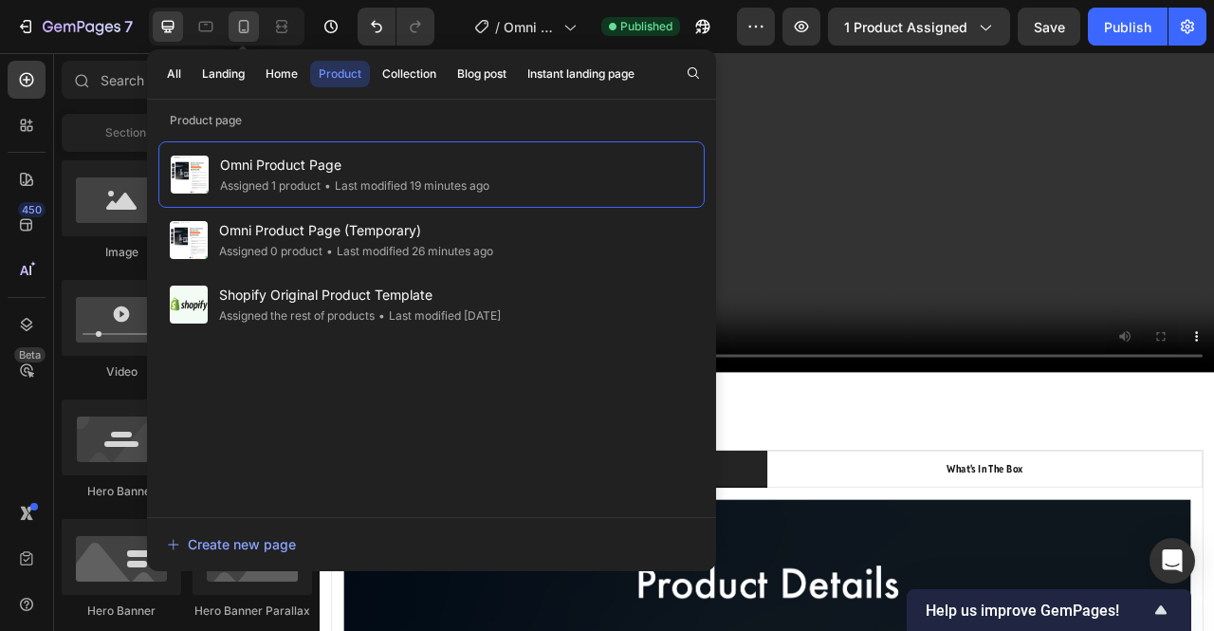
click at [243, 26] on icon at bounding box center [243, 26] width 19 height 19
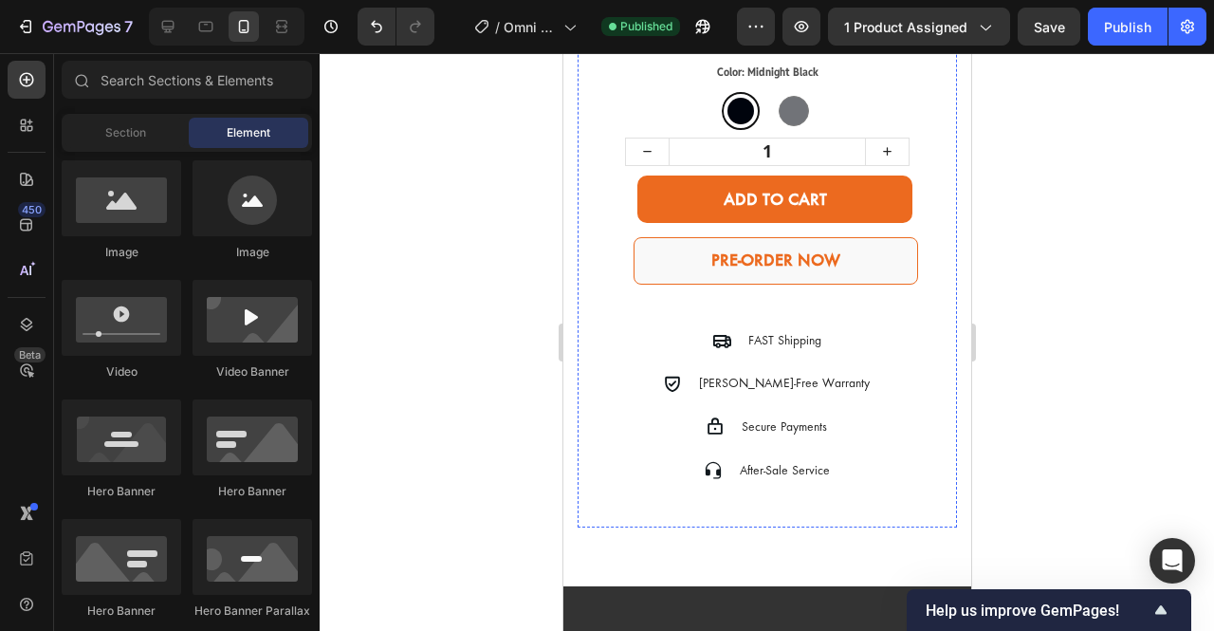
scroll to position [1100, 0]
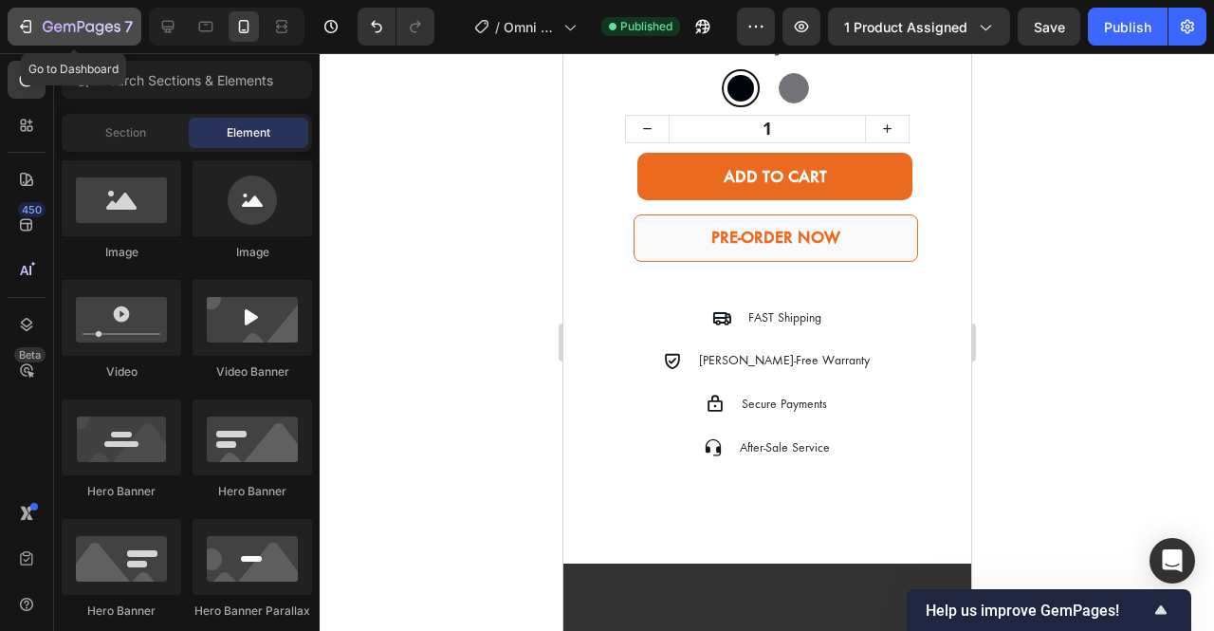
click at [26, 29] on icon "button" at bounding box center [25, 26] width 19 height 19
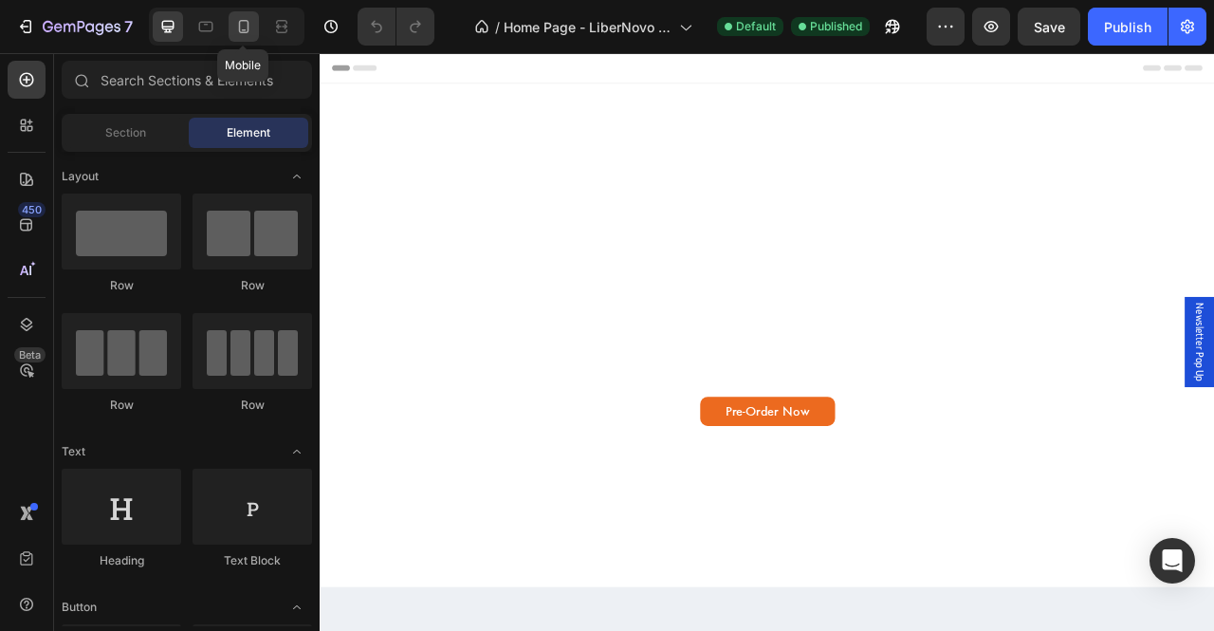
click at [245, 35] on icon at bounding box center [243, 26] width 19 height 19
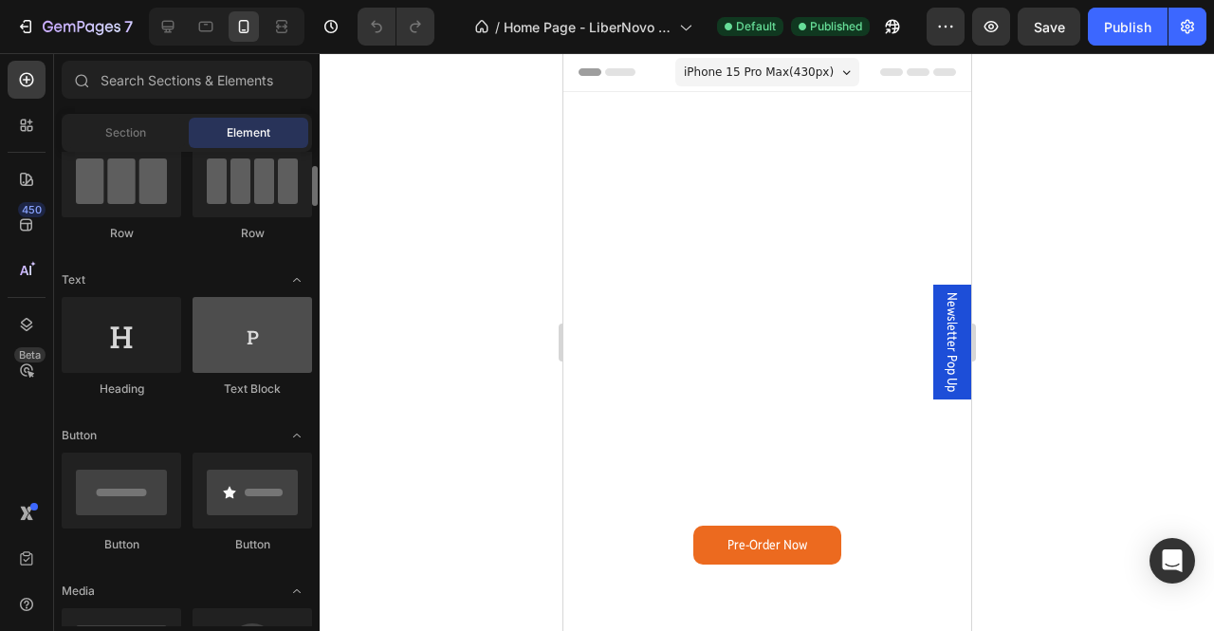
scroll to position [11, 0]
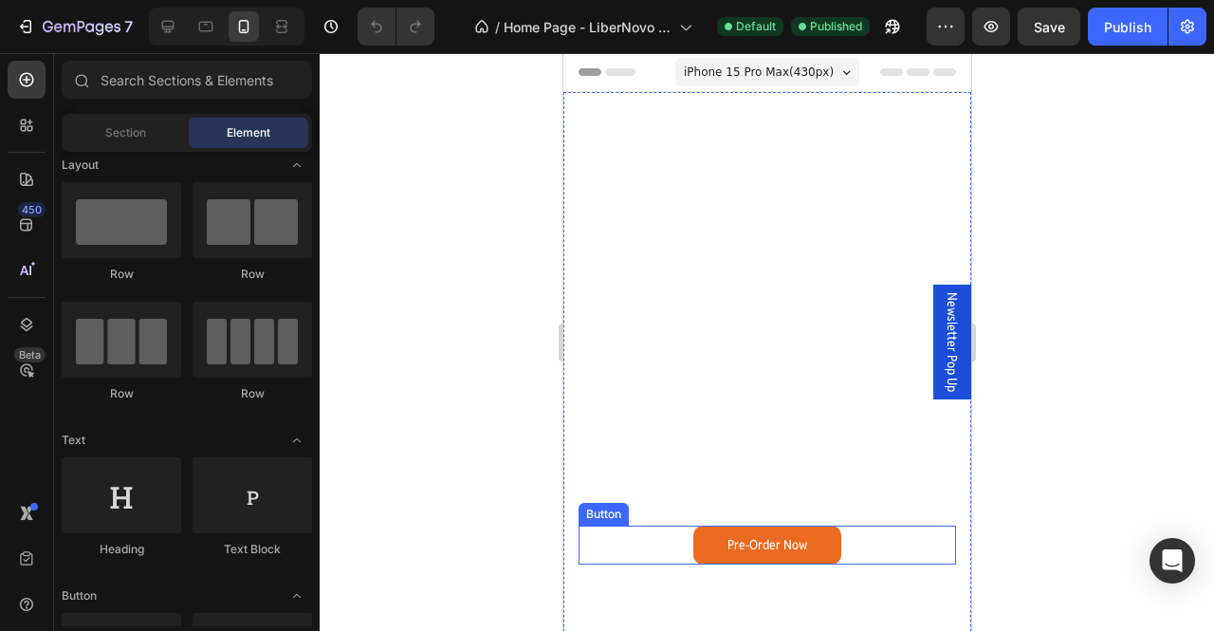
drag, startPoint x: 861, startPoint y: 528, endPoint x: 662, endPoint y: 475, distance: 205.0
click at [861, 528] on div "Pre-Order Now Button" at bounding box center [767, 545] width 378 height 39
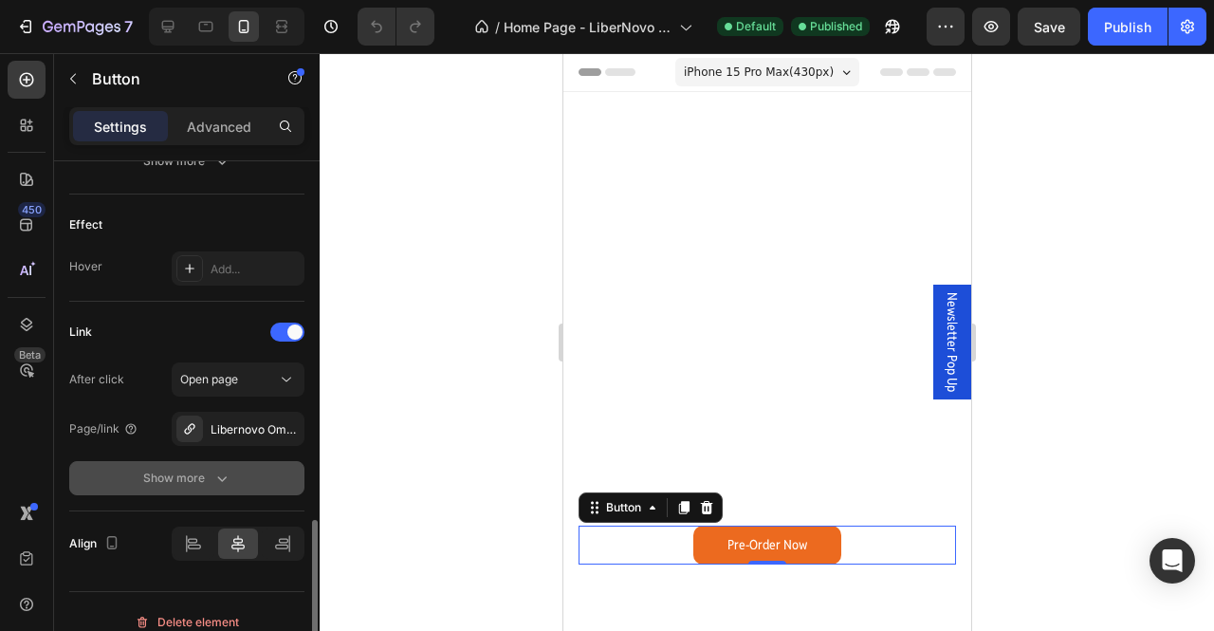
scroll to position [980, 0]
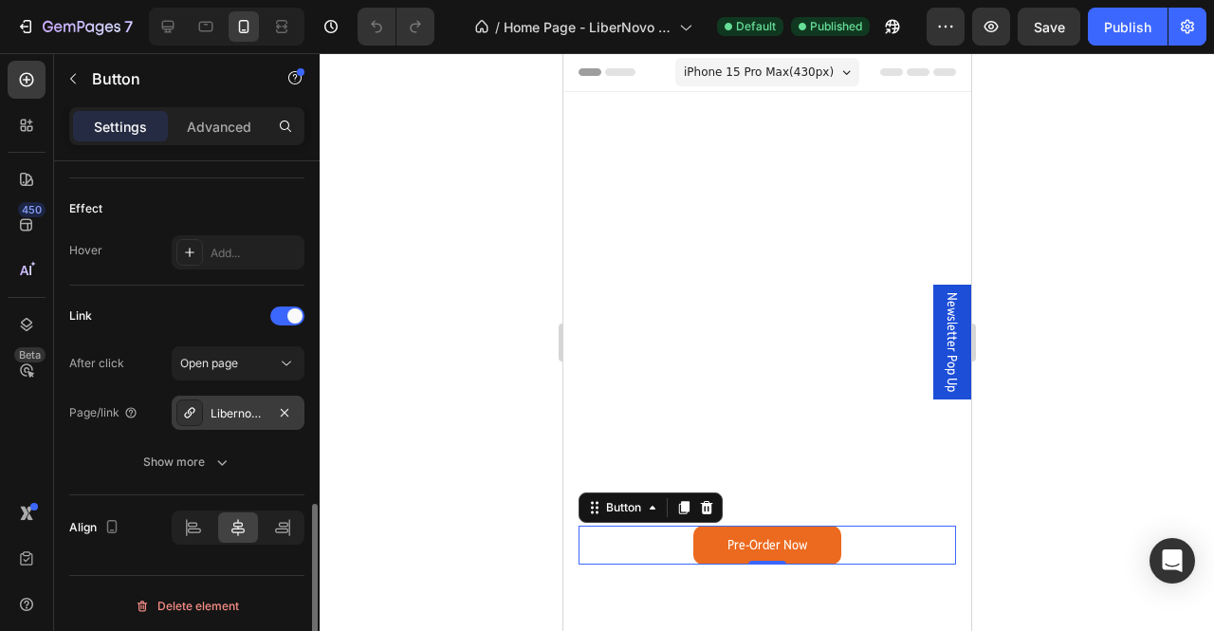
click at [264, 406] on div "Libernovo Omni - Best Ergonomic Chair" at bounding box center [238, 413] width 55 height 17
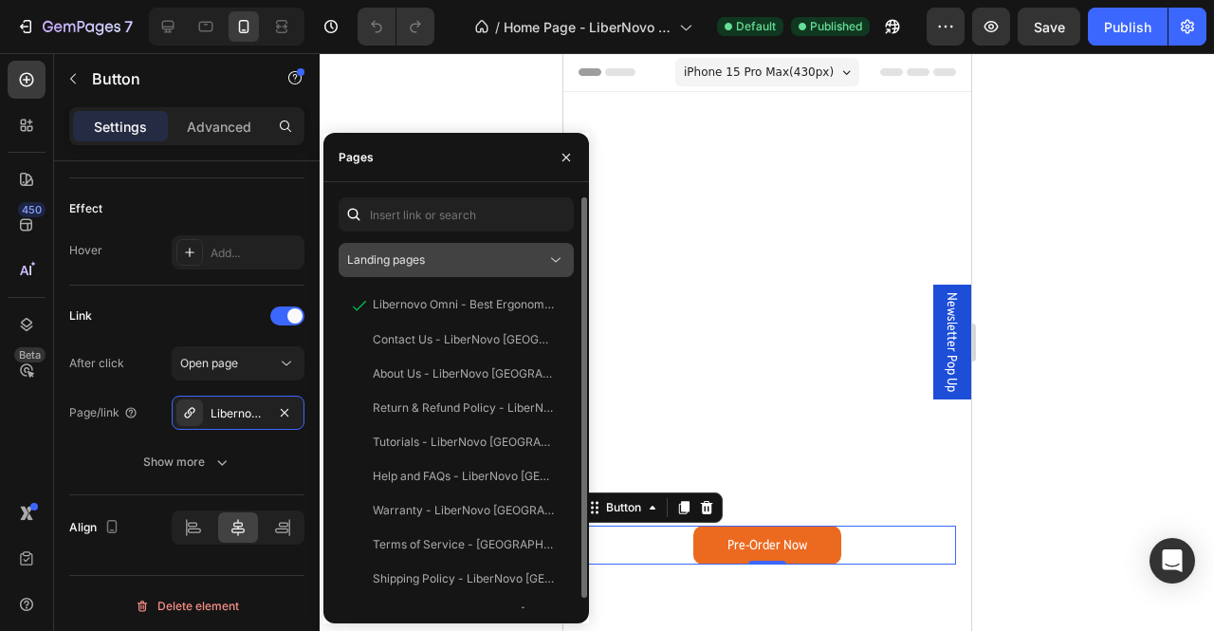
click at [463, 267] on div "Landing pages" at bounding box center [446, 259] width 199 height 17
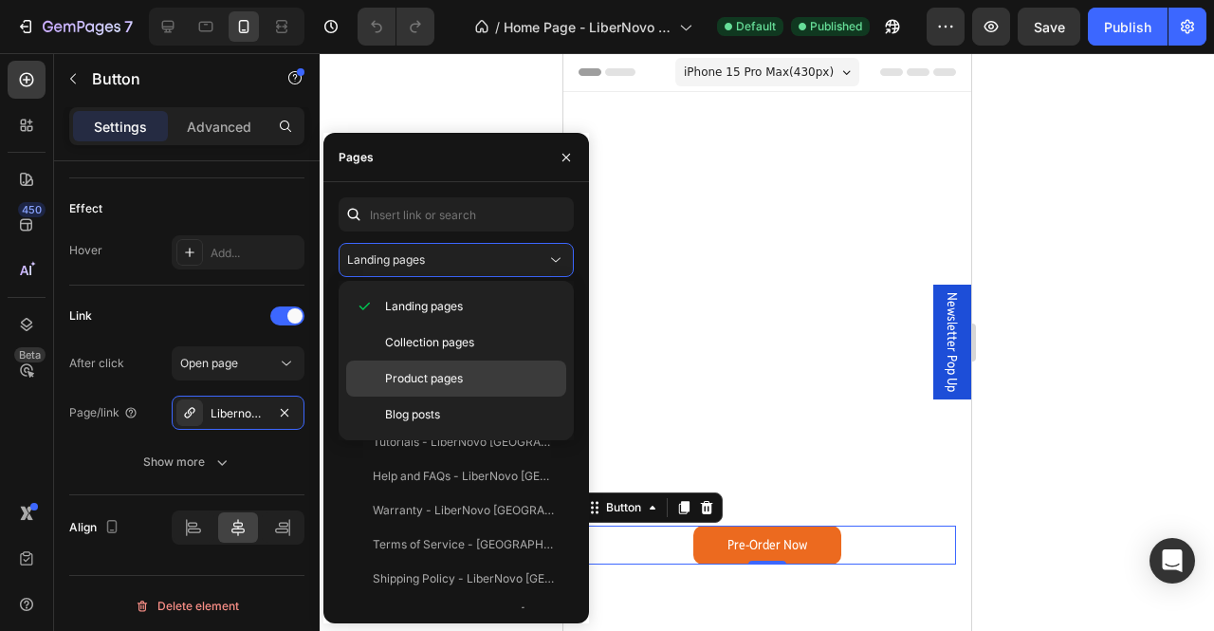
click at [465, 375] on p "Product pages" at bounding box center [471, 378] width 173 height 17
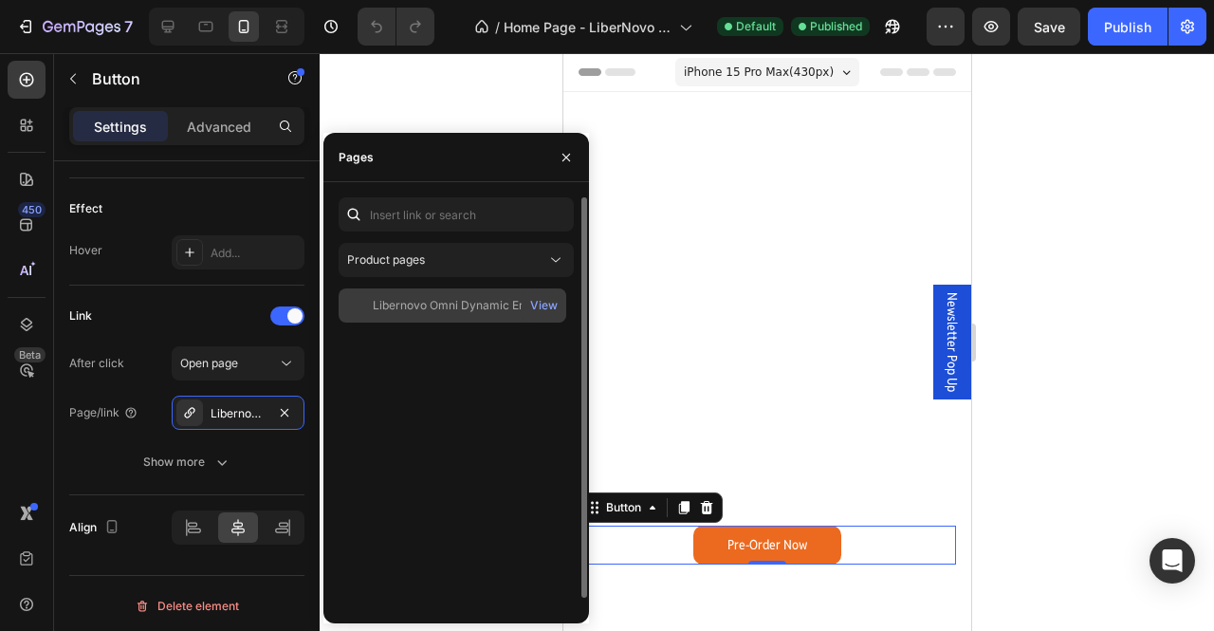
click at [465, 310] on div "Libernovo Omni Dynamic Ergonomic Chair" at bounding box center [464, 305] width 182 height 17
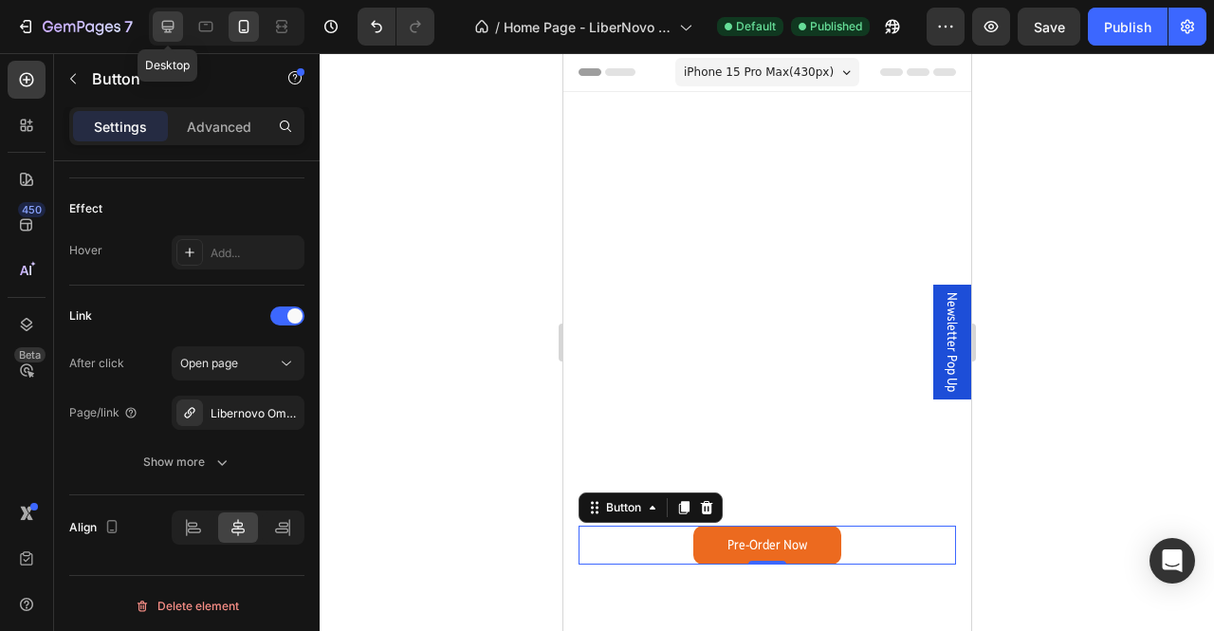
click at [174, 24] on icon at bounding box center [167, 26] width 19 height 19
type input "16"
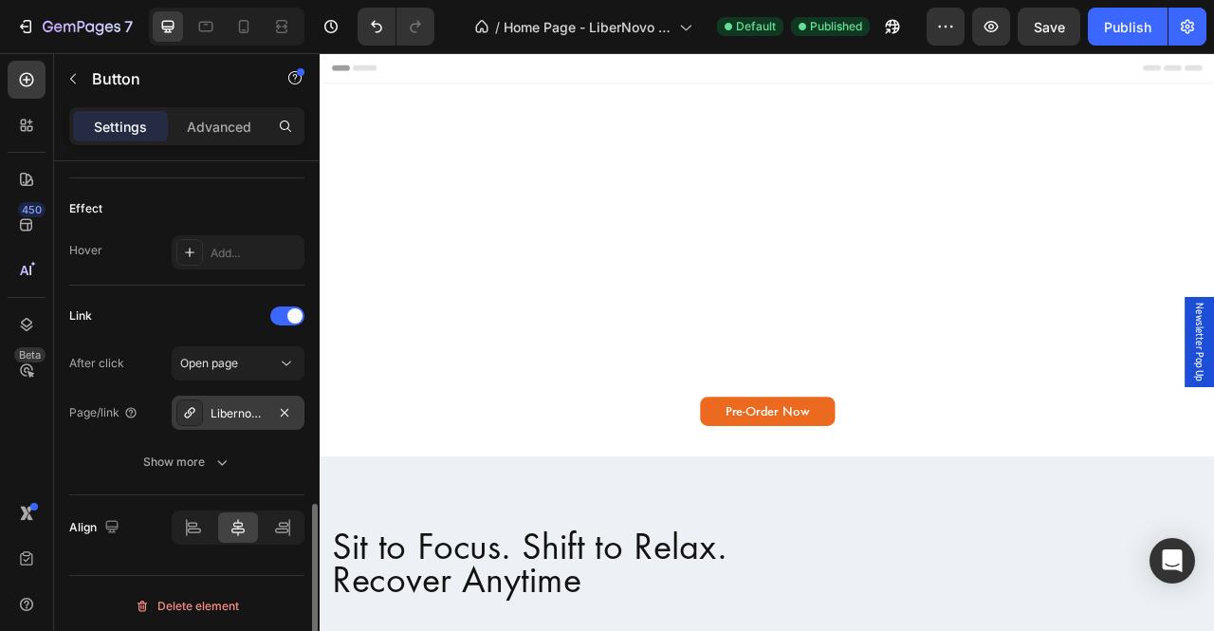
click at [250, 405] on div "Libernovo Omni Dynamic Ergonomic Chair" at bounding box center [238, 413] width 55 height 17
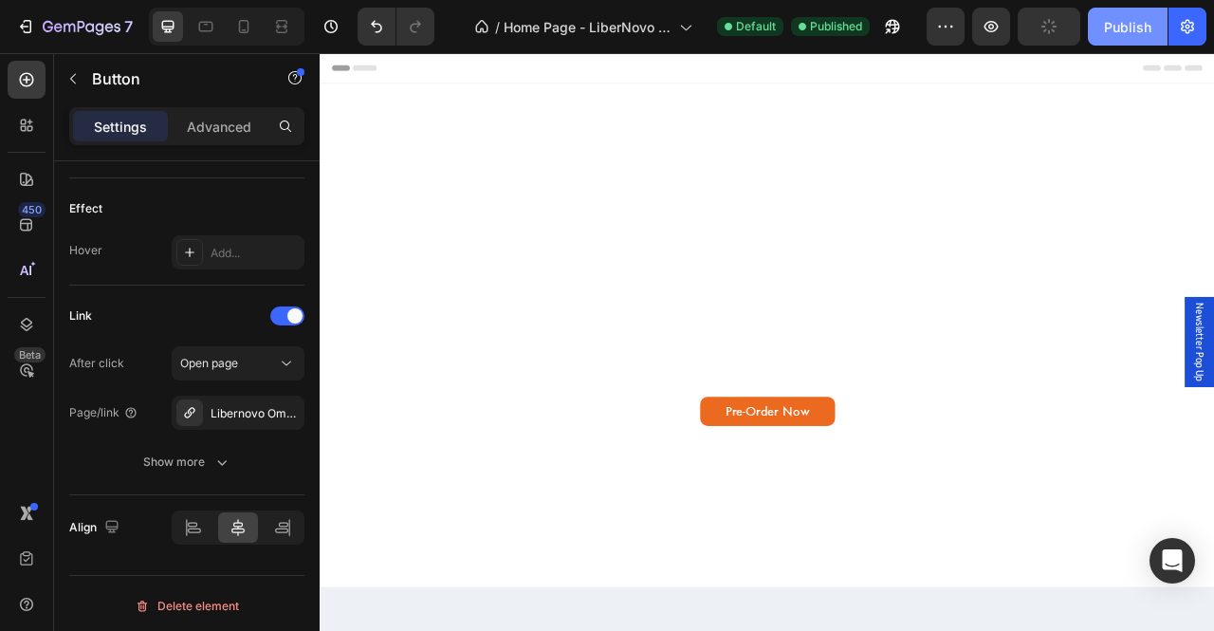
click at [1132, 18] on div "Publish" at bounding box center [1127, 27] width 47 height 20
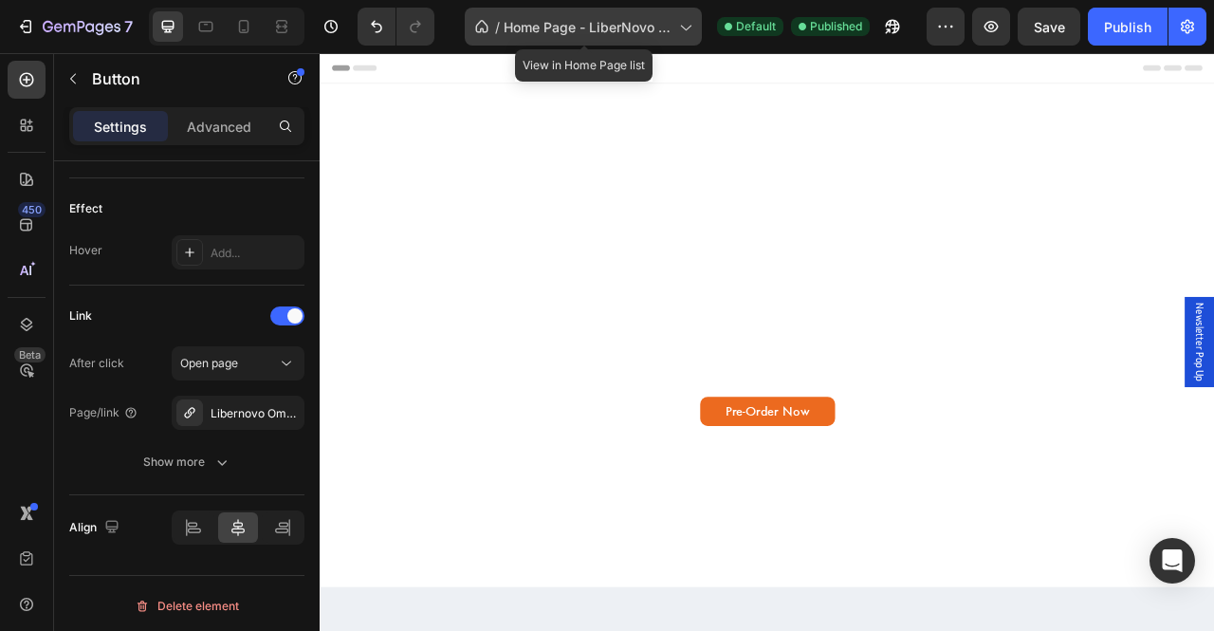
click at [611, 37] on div "/ Home Page - LiberNovo [GEOGRAPHIC_DATA]" at bounding box center [583, 27] width 237 height 38
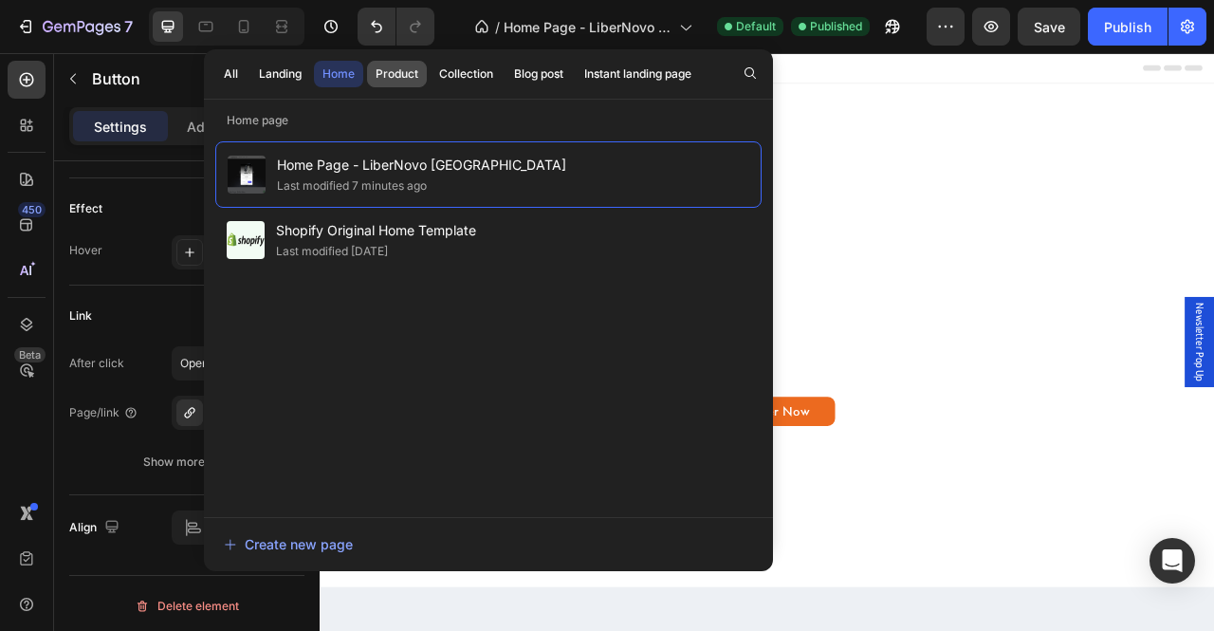
click at [389, 83] on button "Product" at bounding box center [397, 74] width 60 height 27
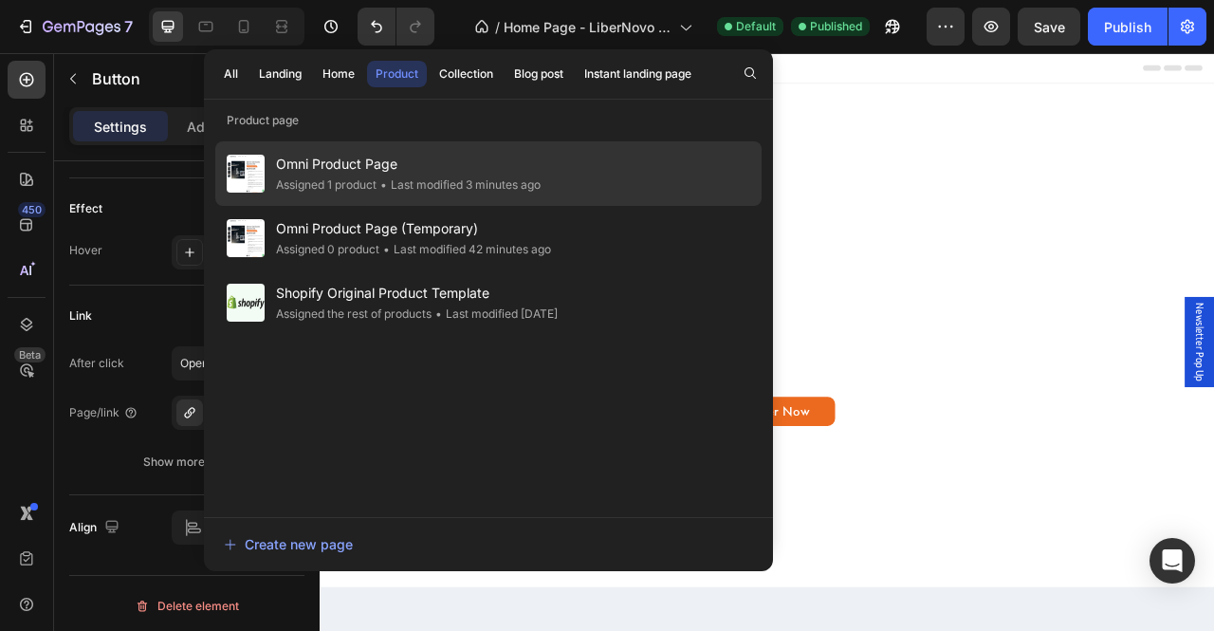
click at [503, 174] on span "Omni Product Page" at bounding box center [408, 164] width 265 height 23
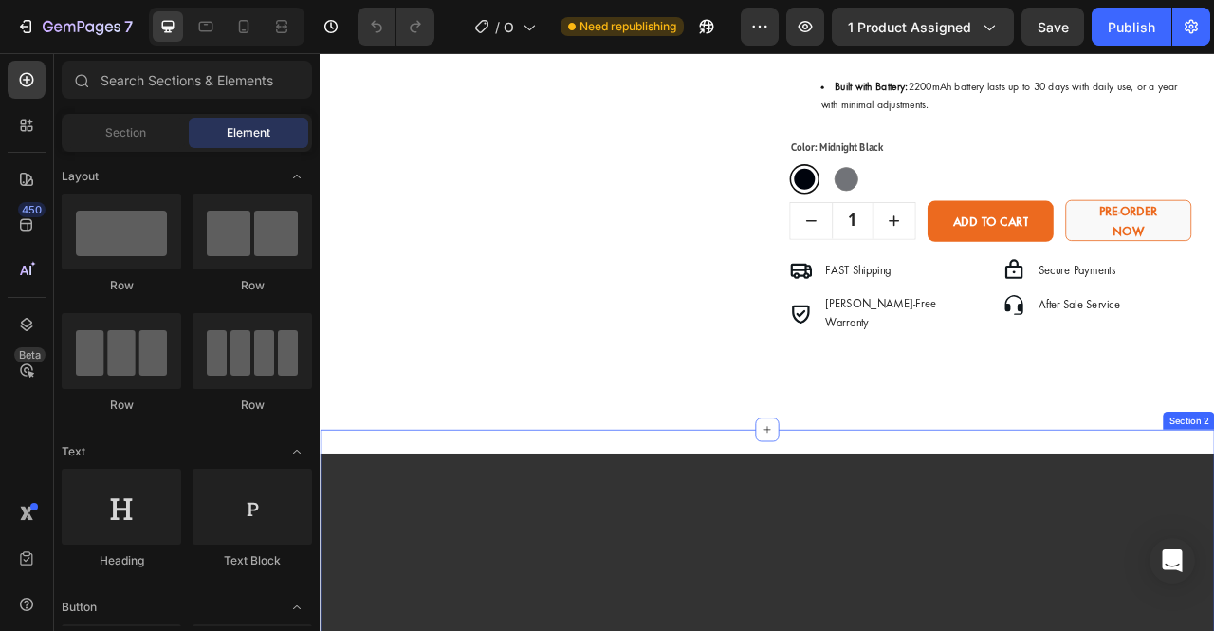
scroll to position [695, 0]
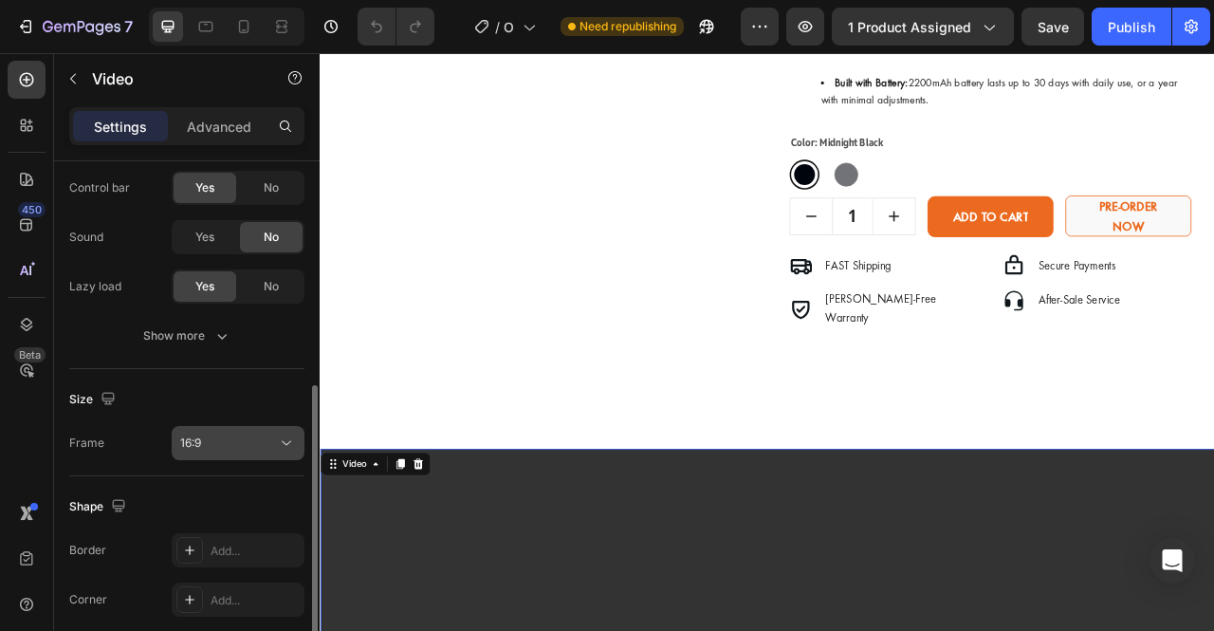
scroll to position [347, 0]
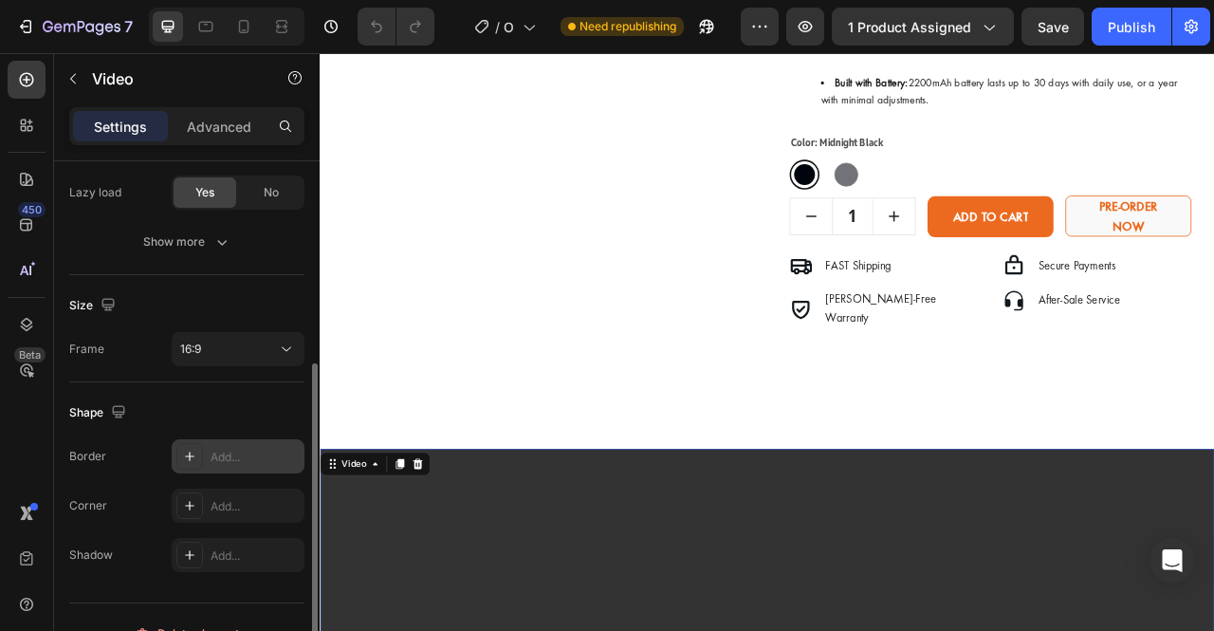
click at [236, 465] on div "Add..." at bounding box center [238, 456] width 133 height 34
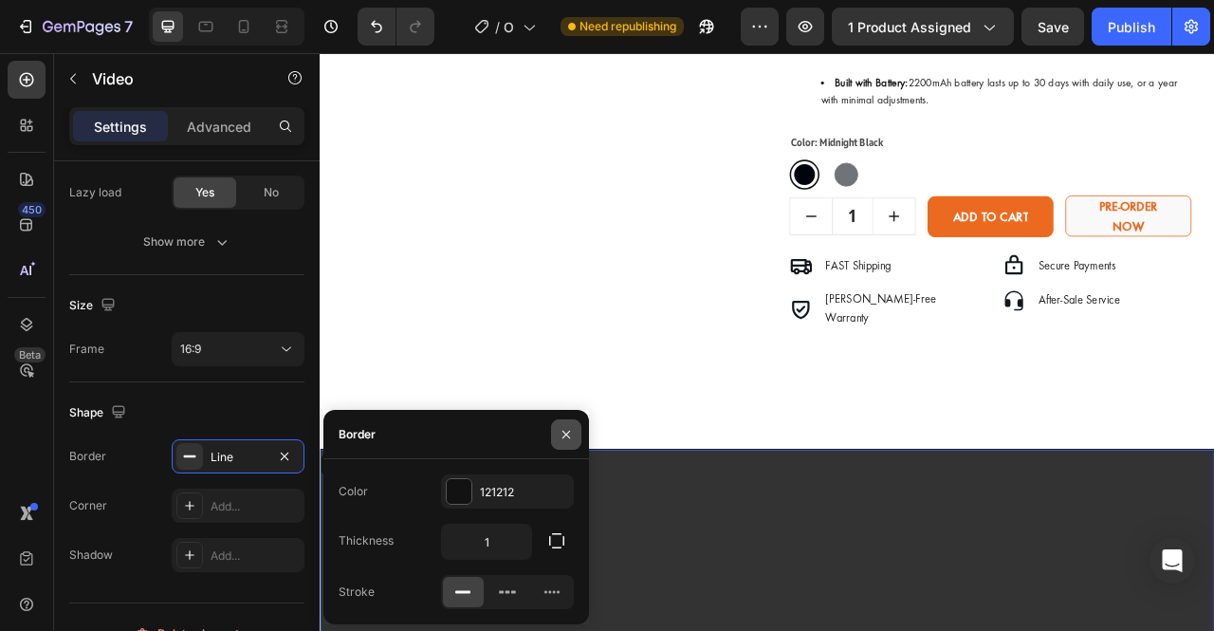
click at [573, 434] on icon "button" at bounding box center [566, 434] width 15 height 15
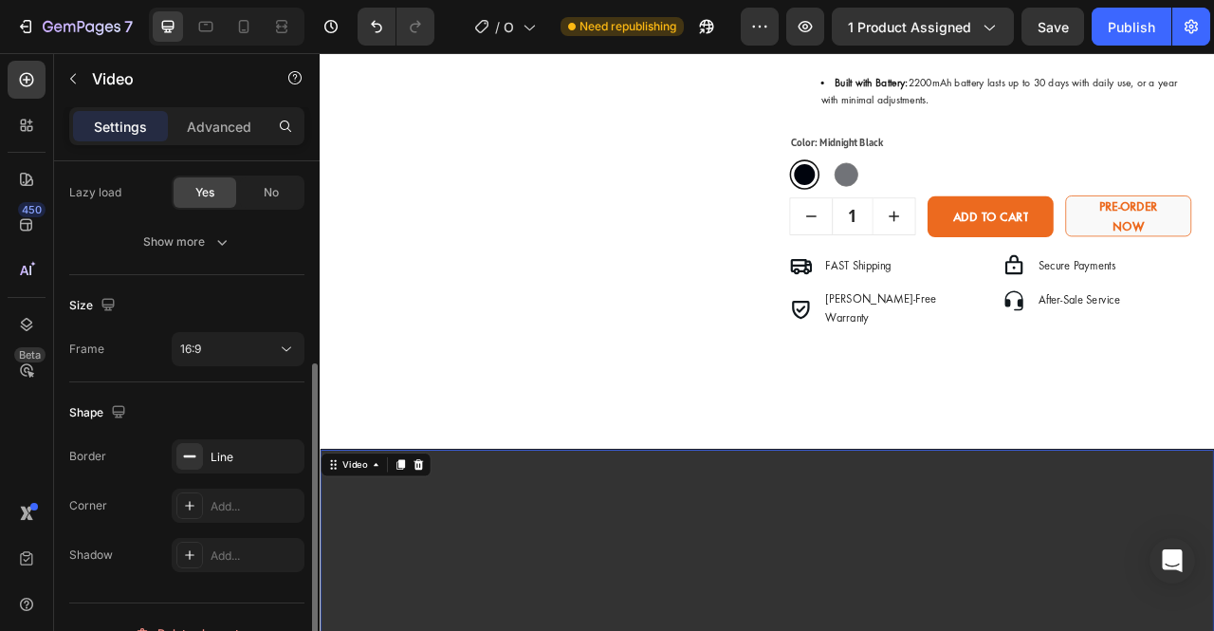
scroll to position [378, 0]
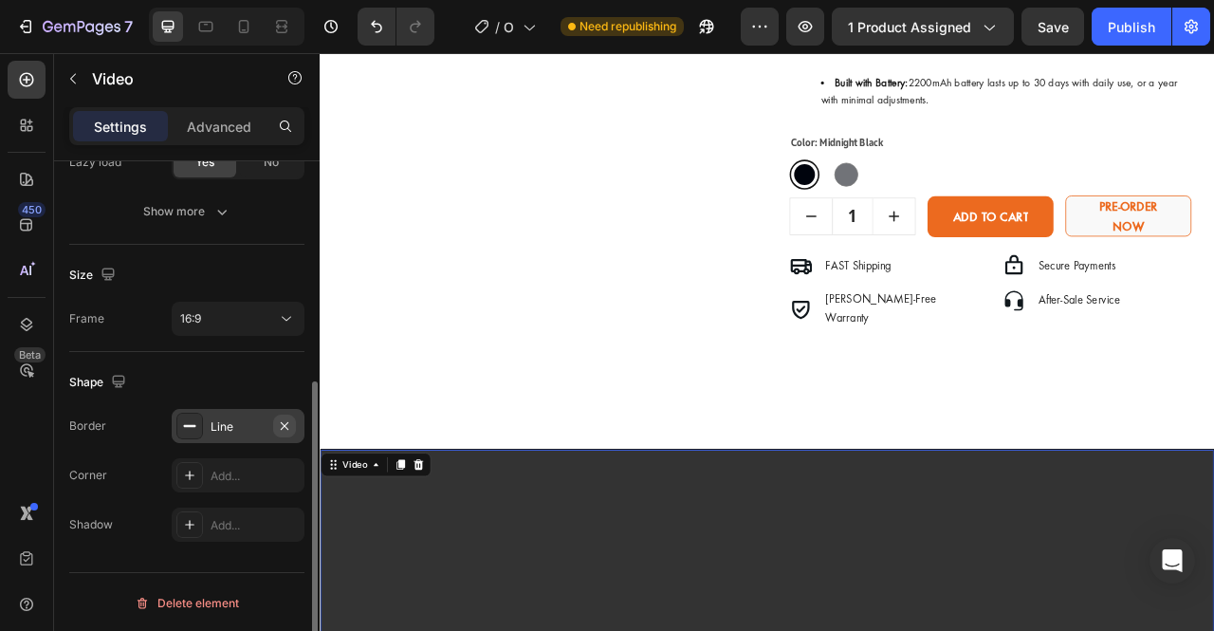
click at [290, 420] on icon "button" at bounding box center [284, 425] width 15 height 15
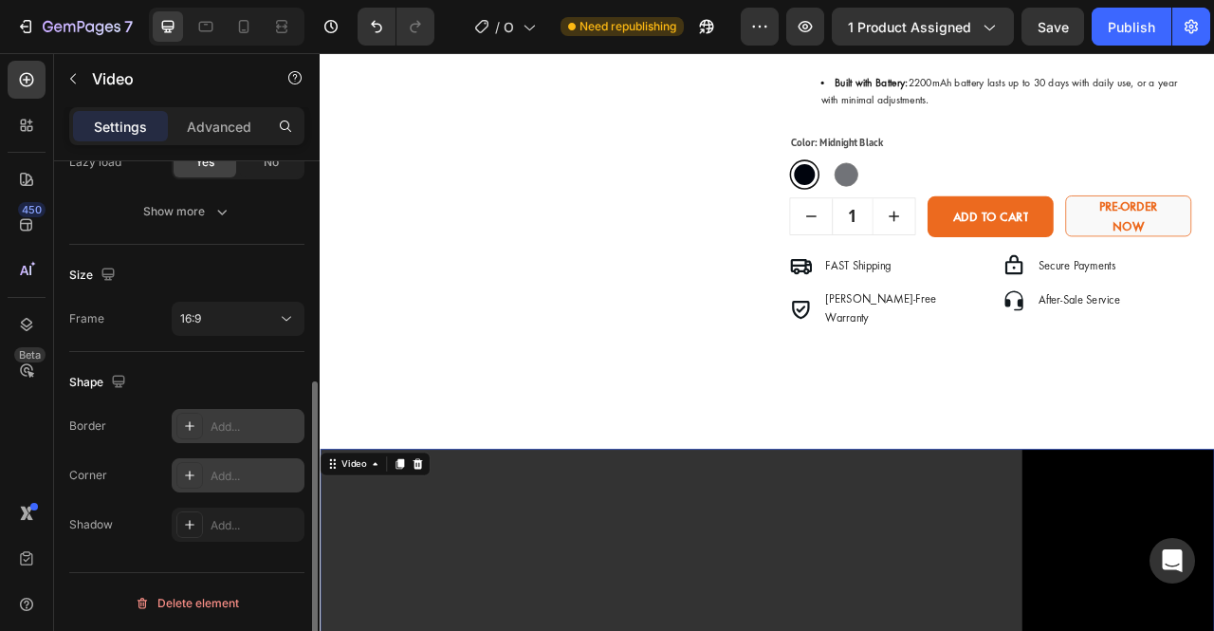
click at [264, 458] on div "Add..." at bounding box center [238, 475] width 133 height 34
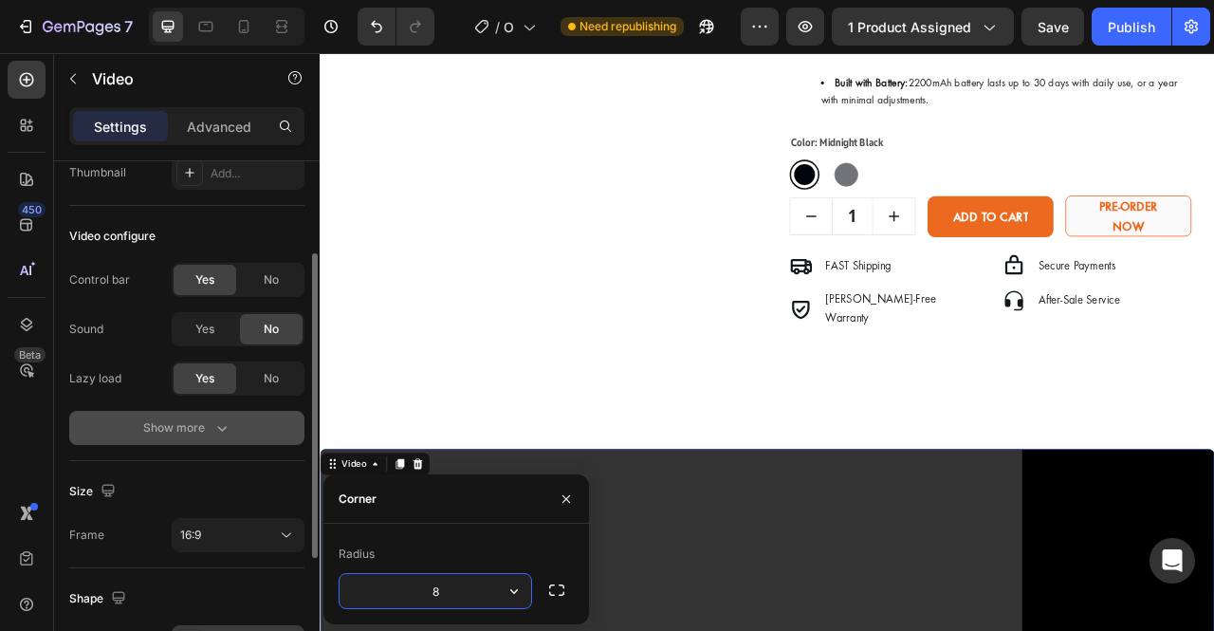
scroll to position [160, 0]
click at [218, 425] on icon "button" at bounding box center [222, 428] width 19 height 19
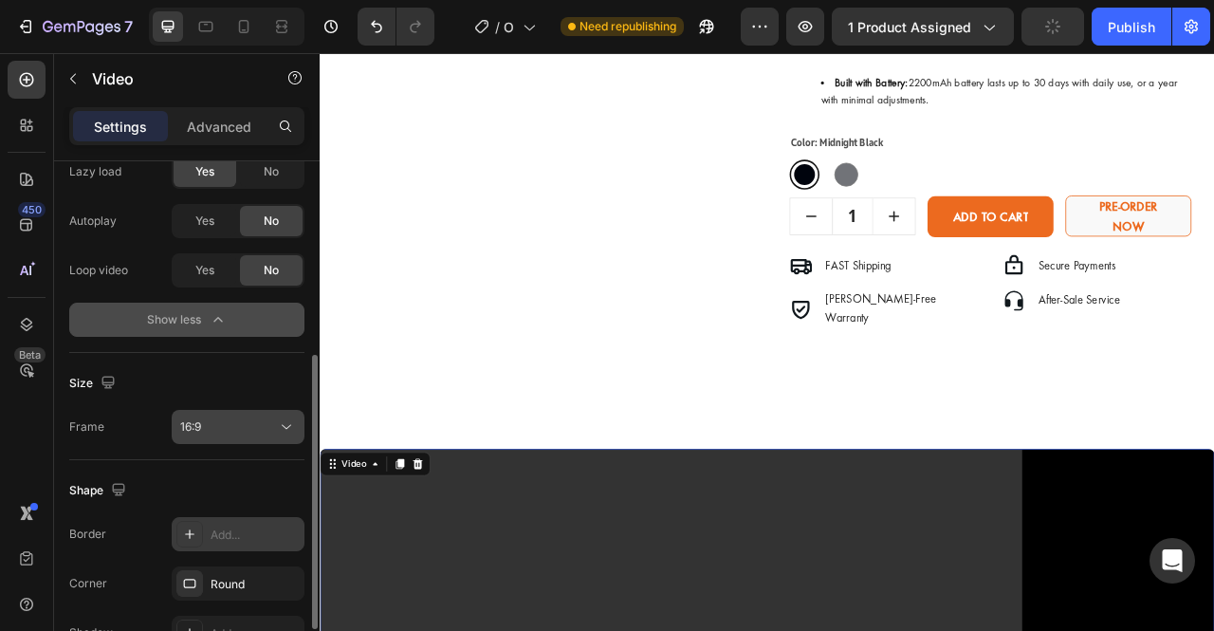
scroll to position [476, 0]
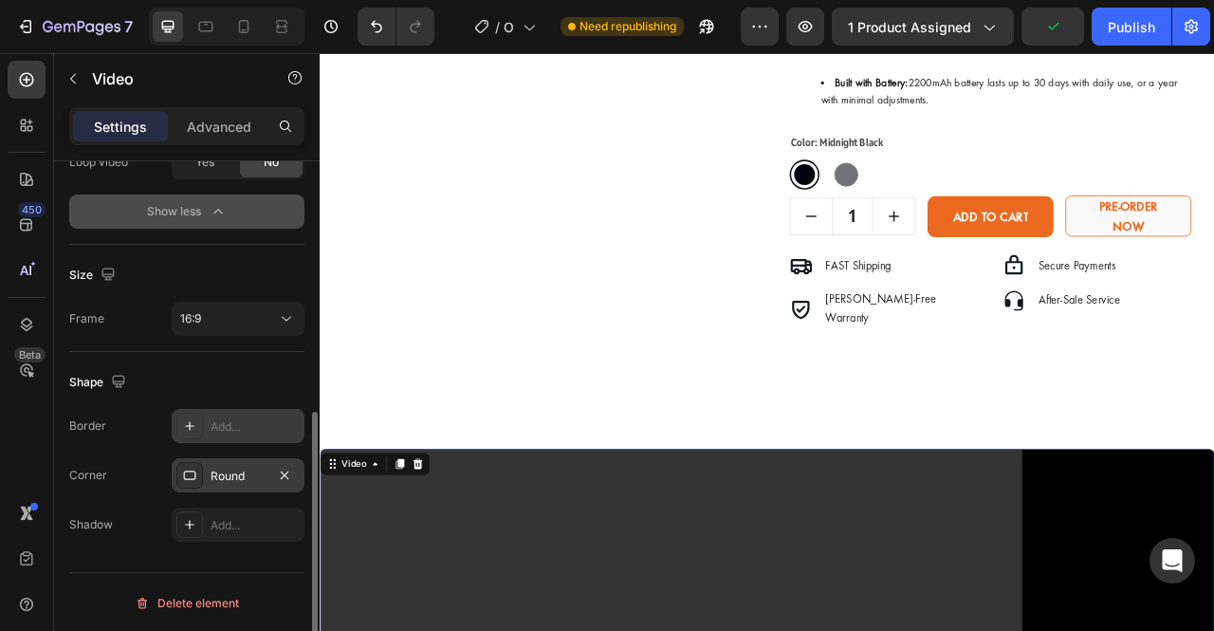
click at [249, 486] on div "Round" at bounding box center [238, 475] width 133 height 34
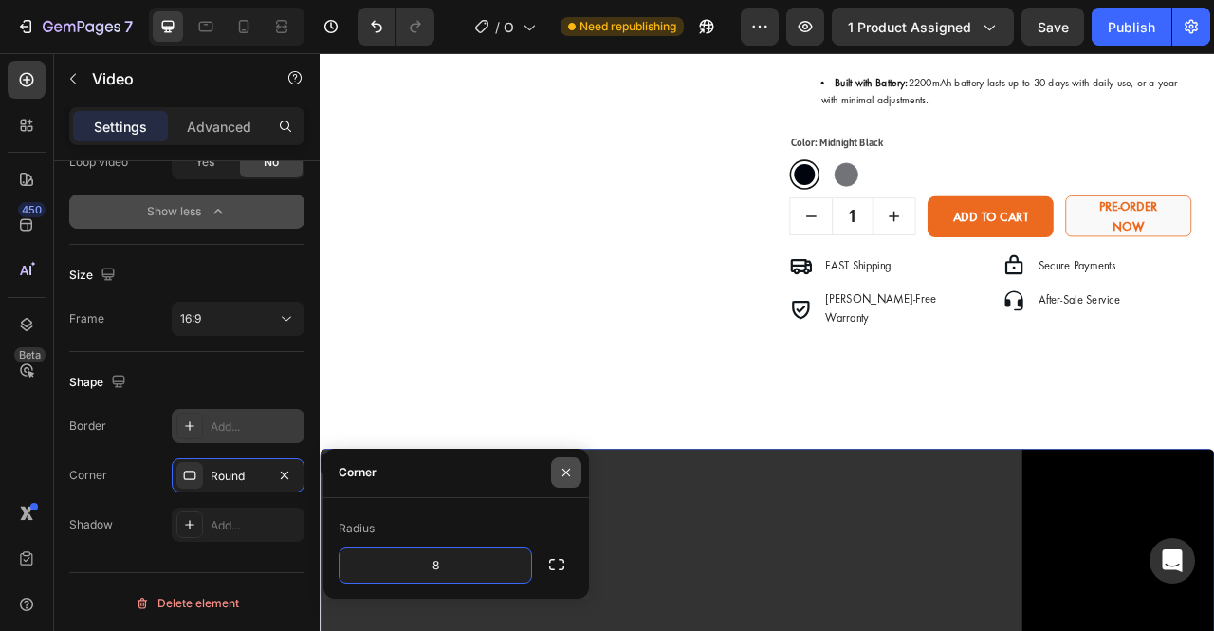
click at [567, 473] on icon "button" at bounding box center [567, 473] width 8 height 8
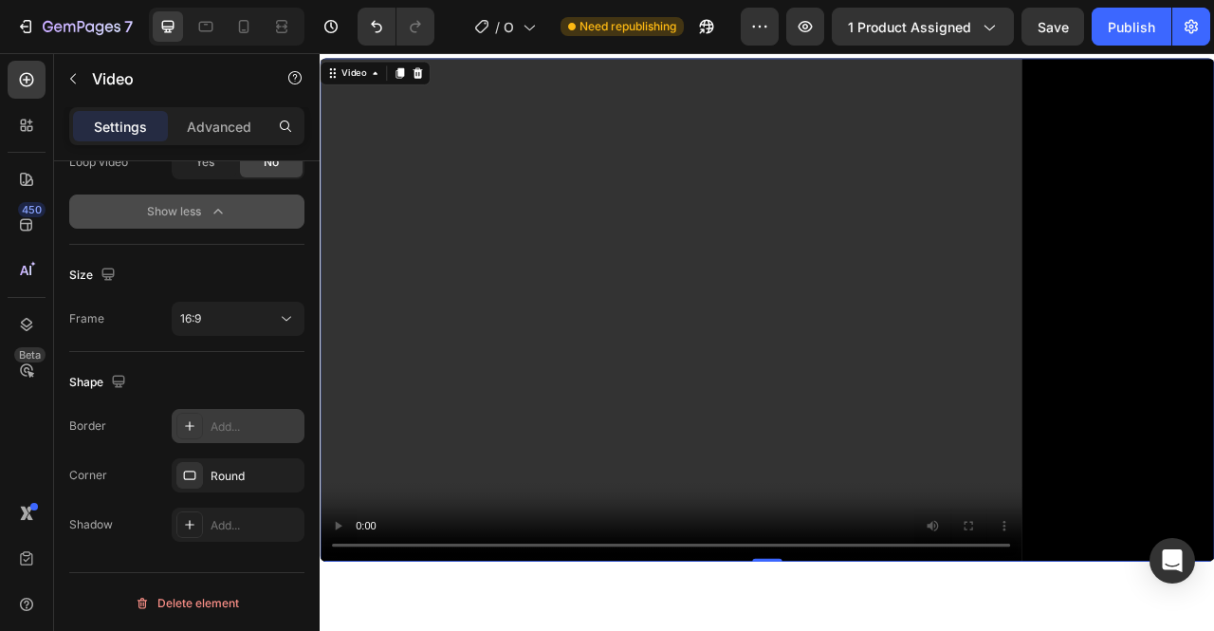
scroll to position [1180, 0]
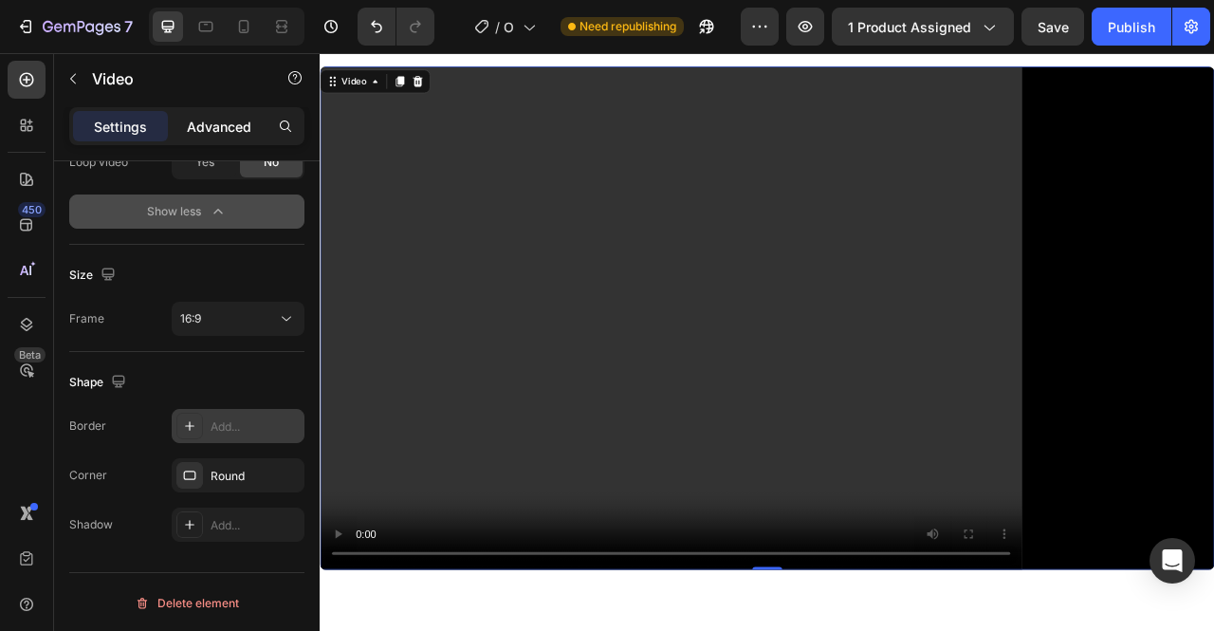
click at [198, 125] on p "Advanced" at bounding box center [219, 127] width 65 height 20
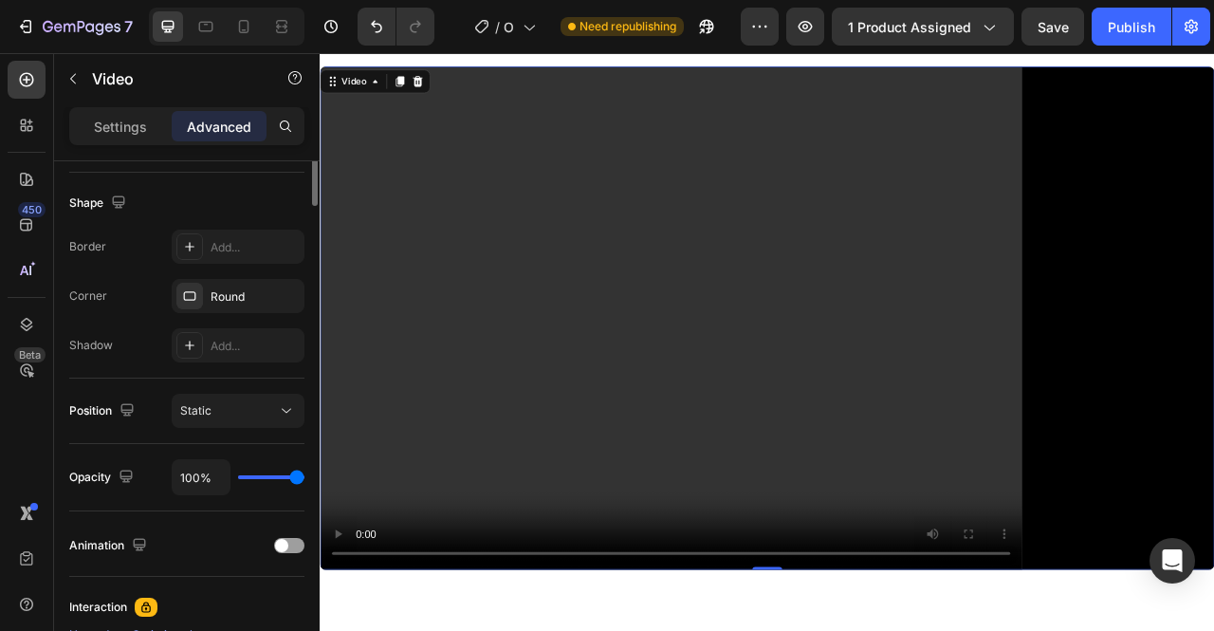
scroll to position [87, 0]
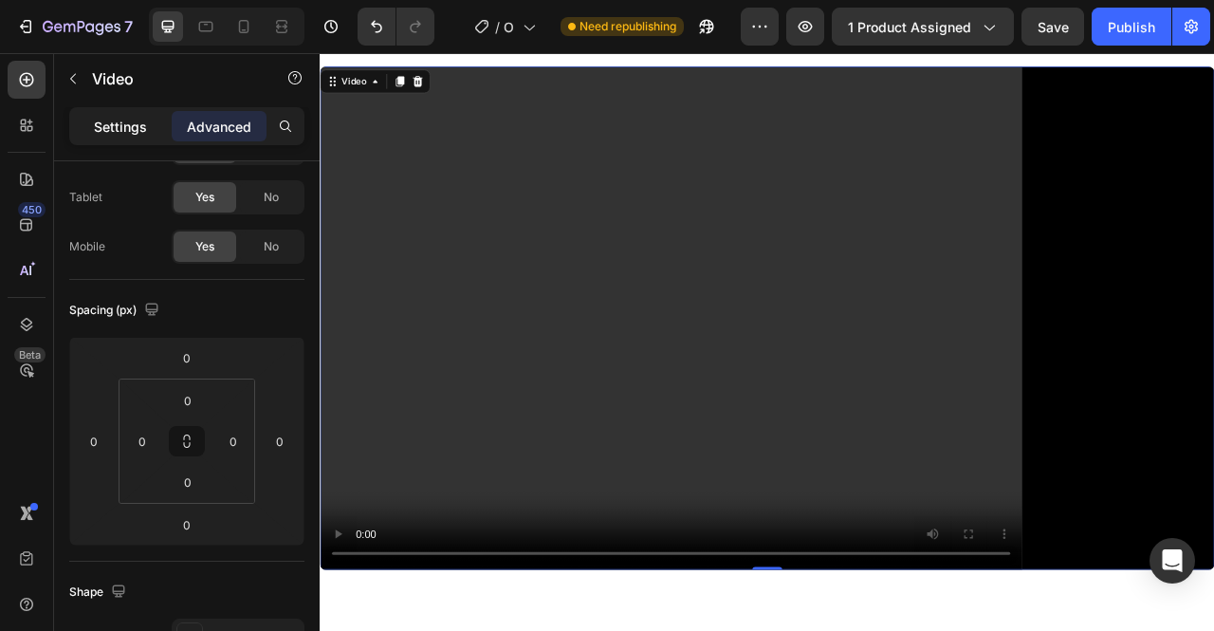
click at [135, 120] on p "Settings" at bounding box center [120, 127] width 53 height 20
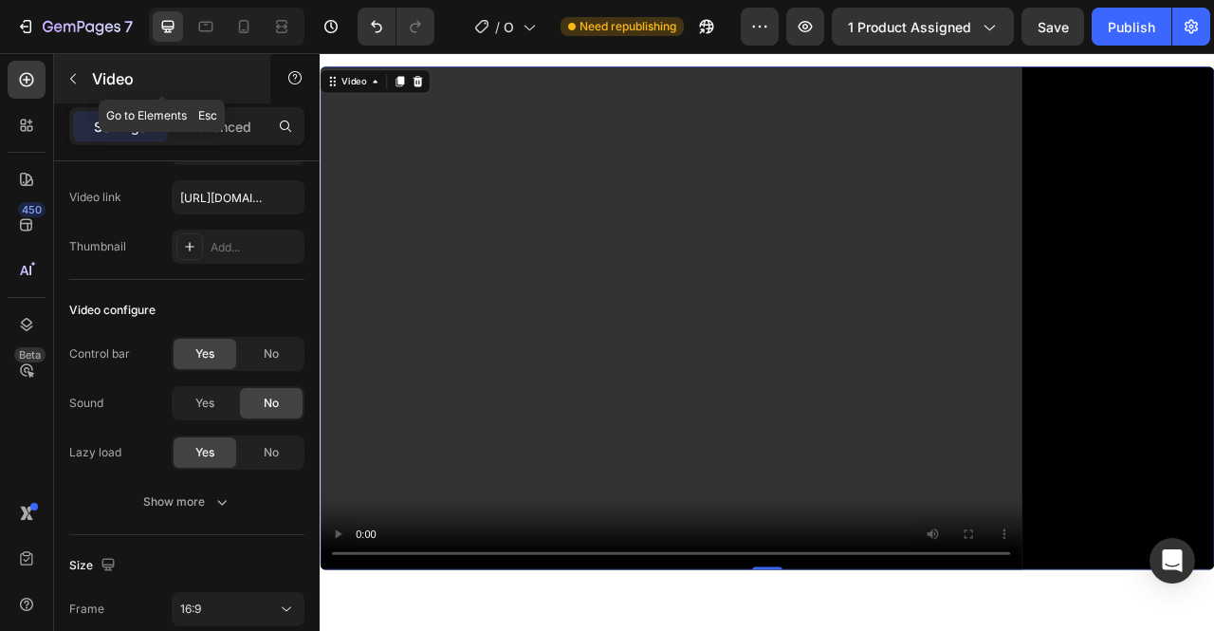
click at [72, 85] on icon "button" at bounding box center [72, 78] width 15 height 15
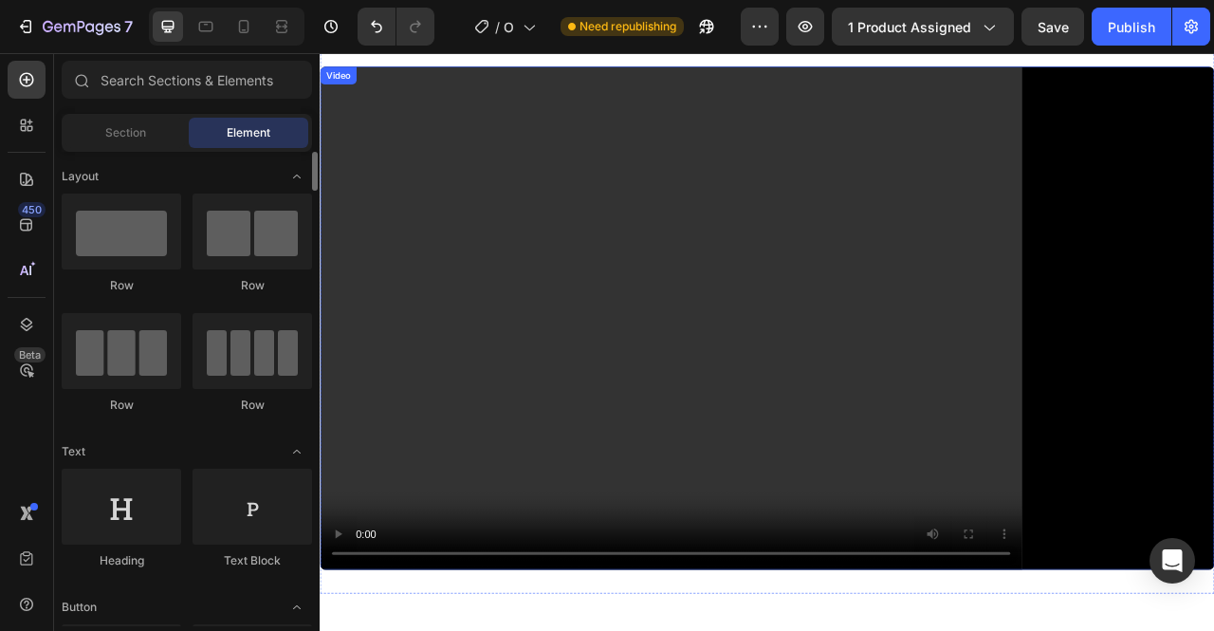
scroll to position [1082, 0]
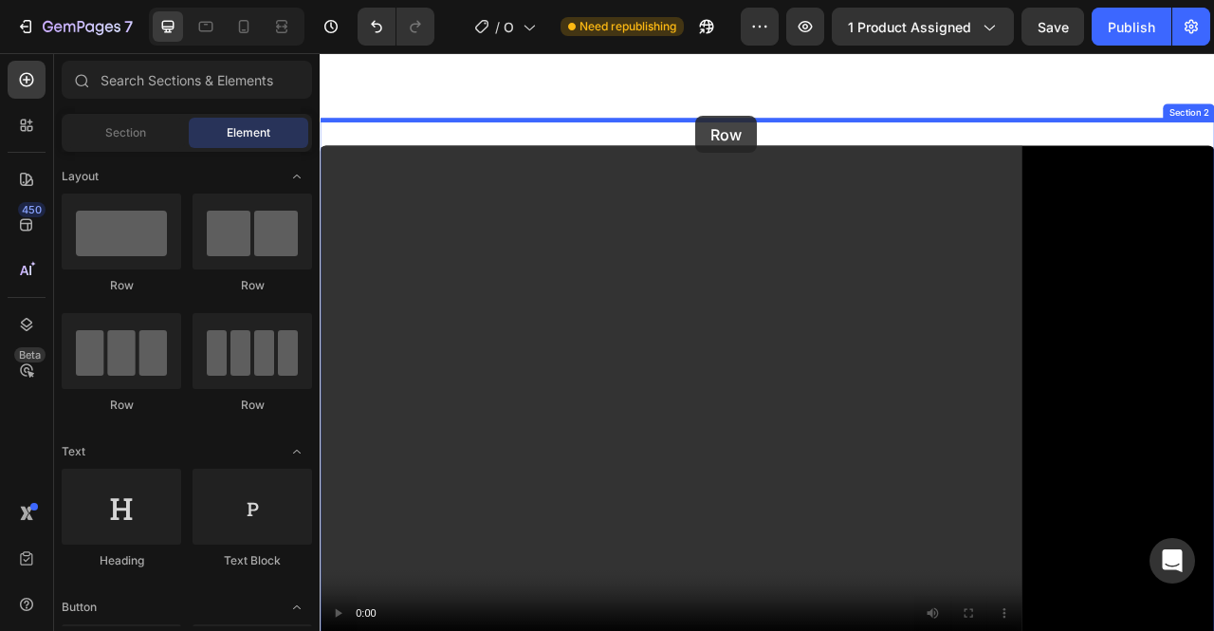
drag, startPoint x: 466, startPoint y: 311, endPoint x: 798, endPoint y: 137, distance: 375.2
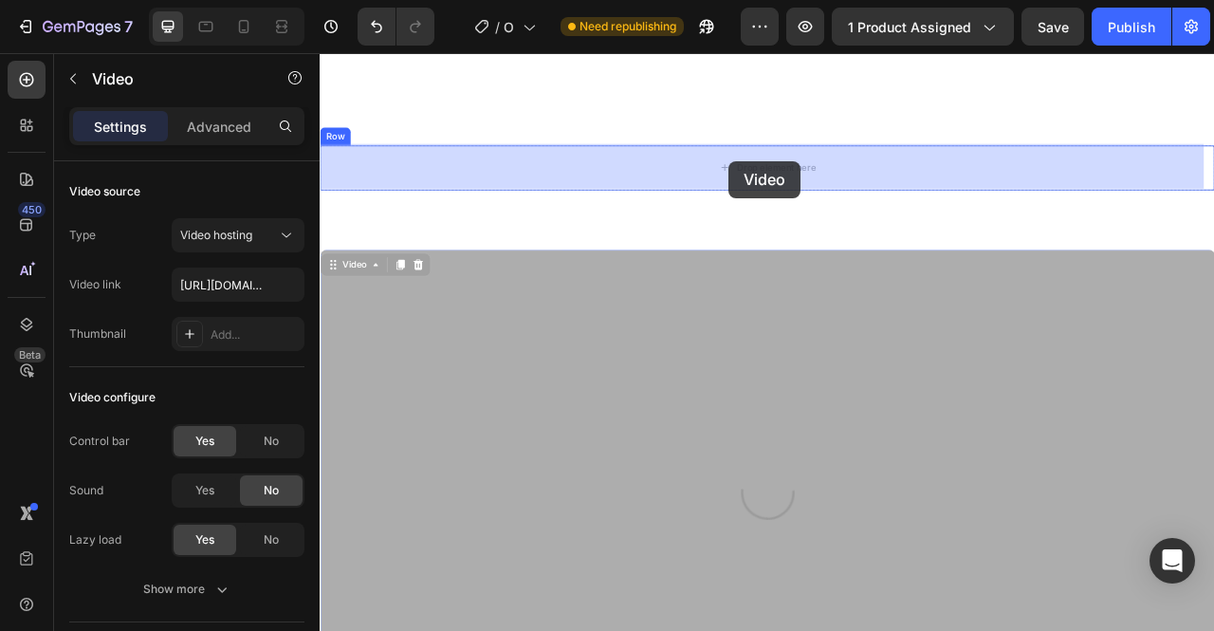
drag, startPoint x: 792, startPoint y: 348, endPoint x: 840, endPoint y: 191, distance: 164.5
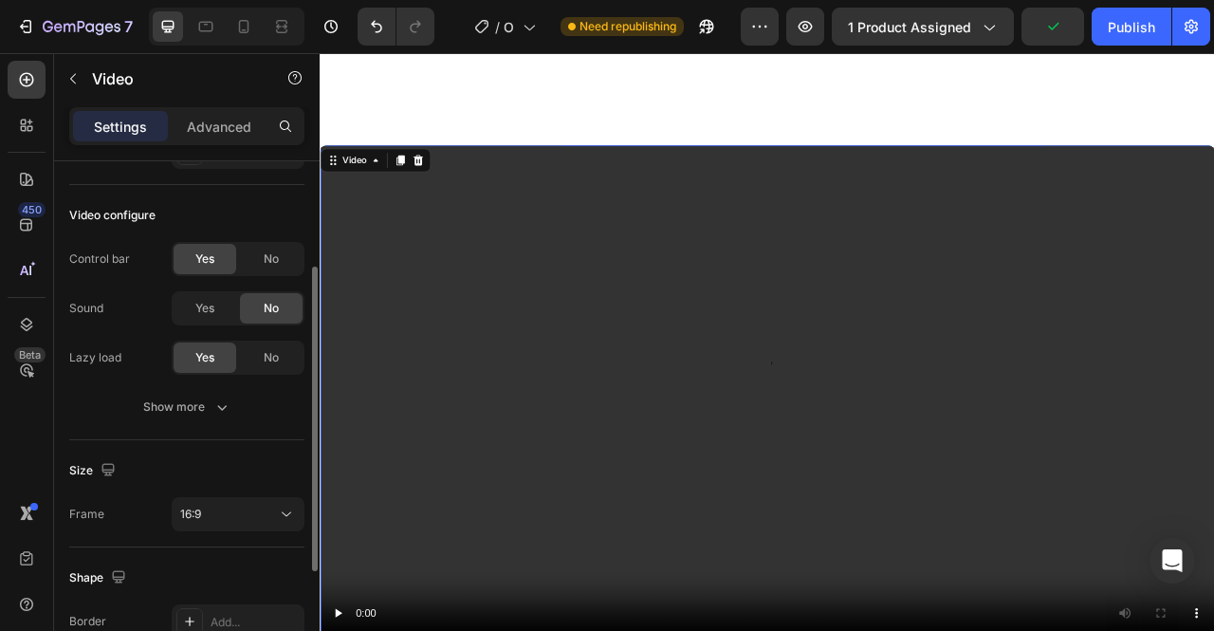
scroll to position [359, 0]
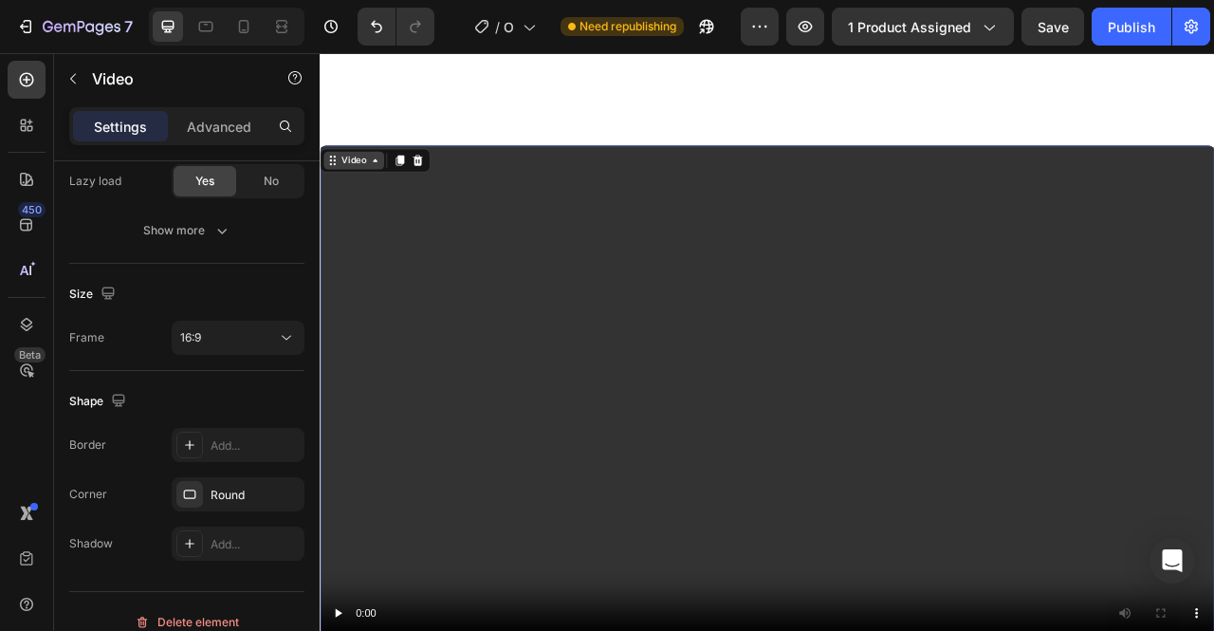
click at [380, 183] on div "Video" at bounding box center [362, 189] width 39 height 17
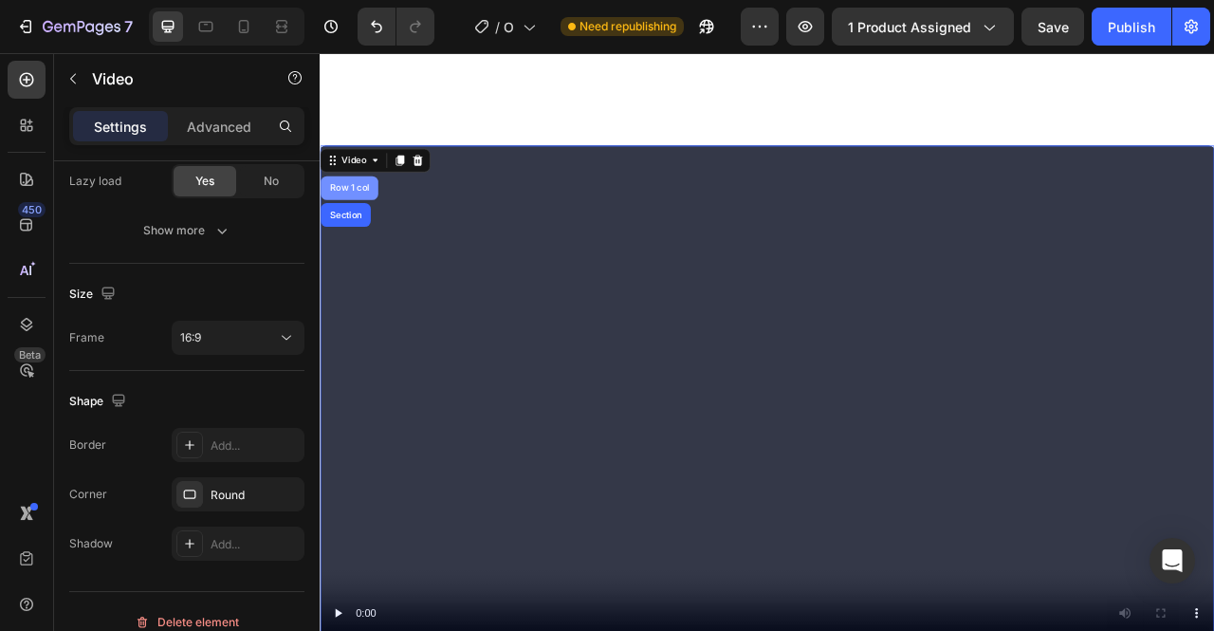
click at [375, 227] on div "Row 1 col" at bounding box center [357, 224] width 58 height 11
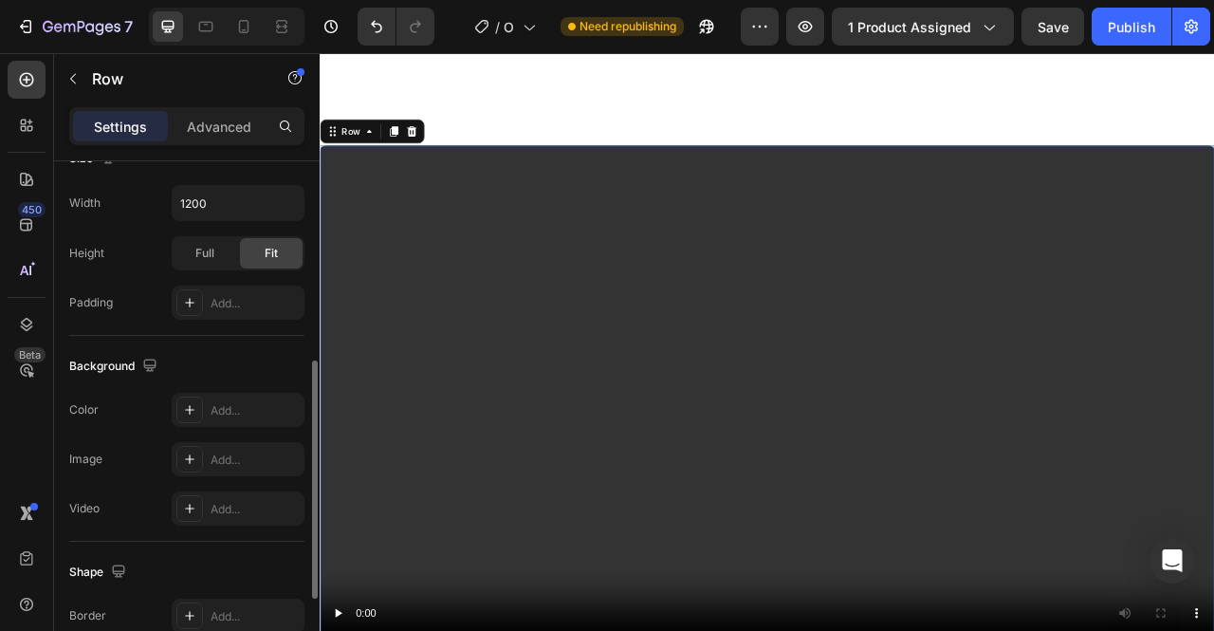
scroll to position [441, 0]
click at [250, 308] on div "Add..." at bounding box center [255, 304] width 89 height 17
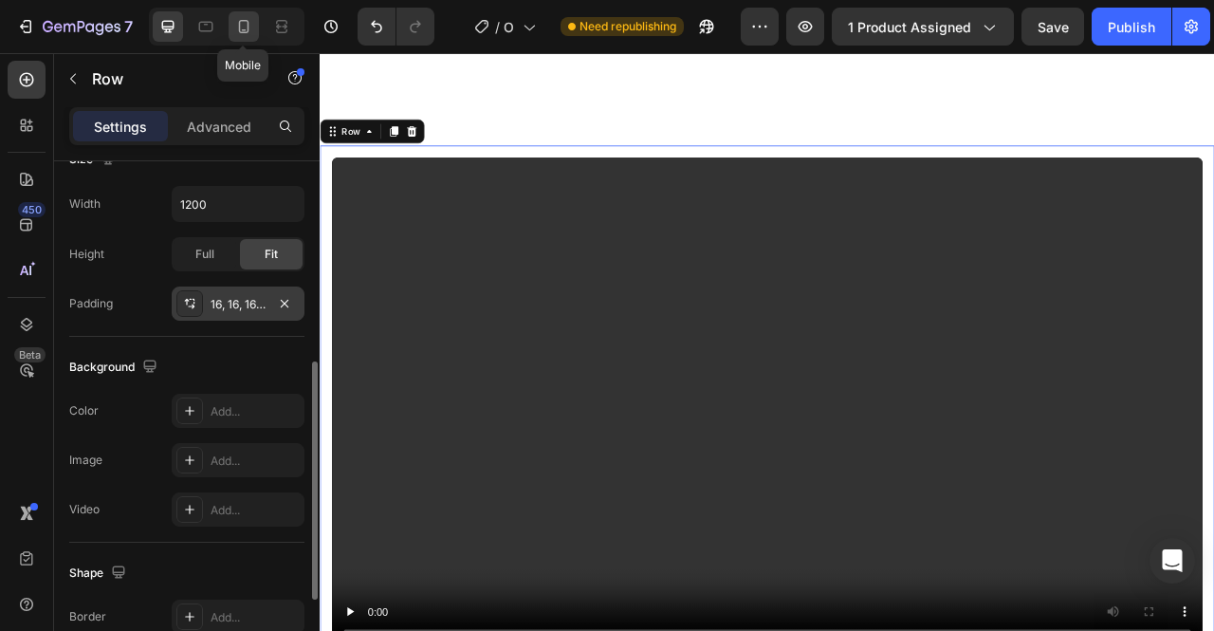
click at [243, 22] on icon at bounding box center [243, 26] width 19 height 19
type input "100%"
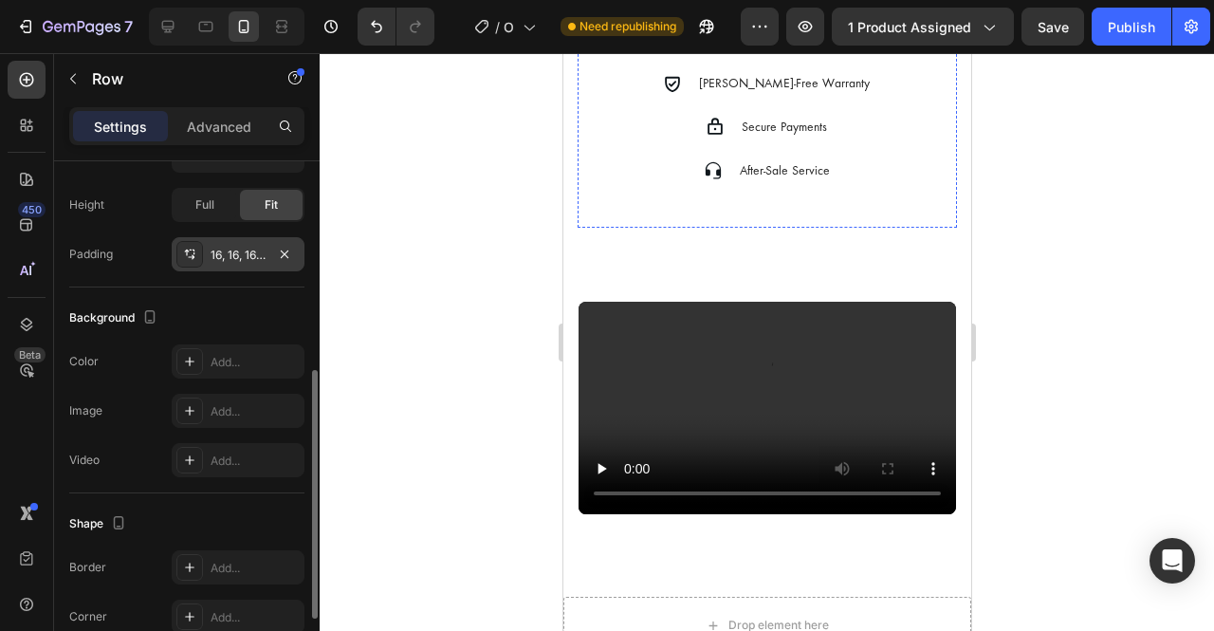
scroll to position [1376, 0]
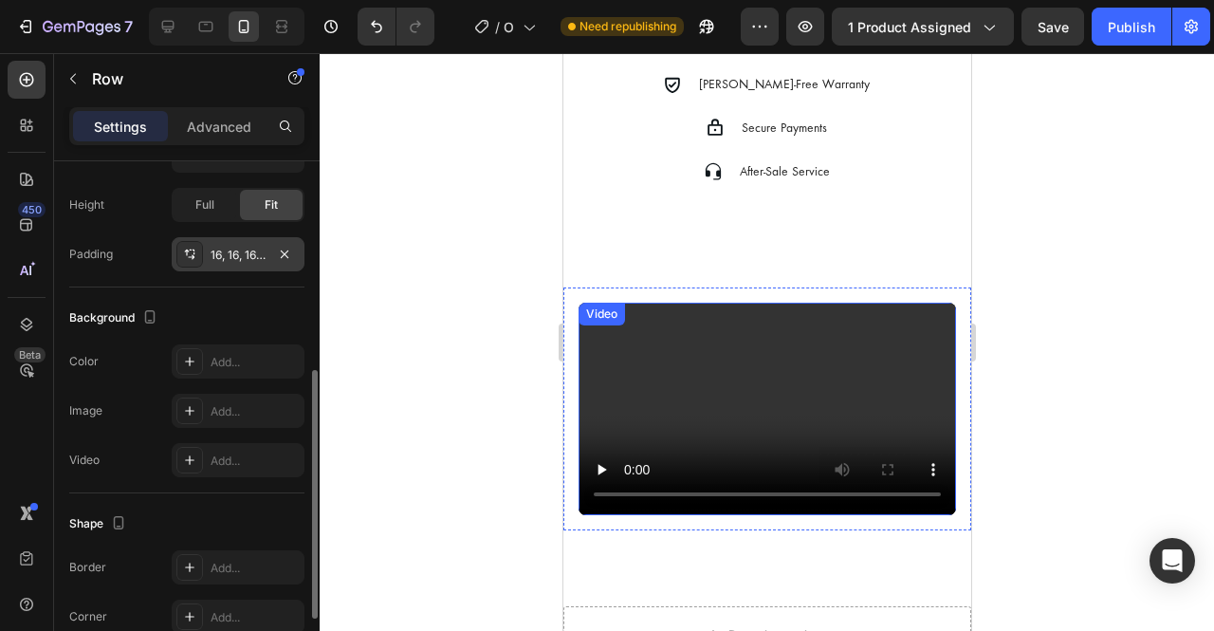
click at [776, 318] on video at bounding box center [767, 409] width 378 height 213
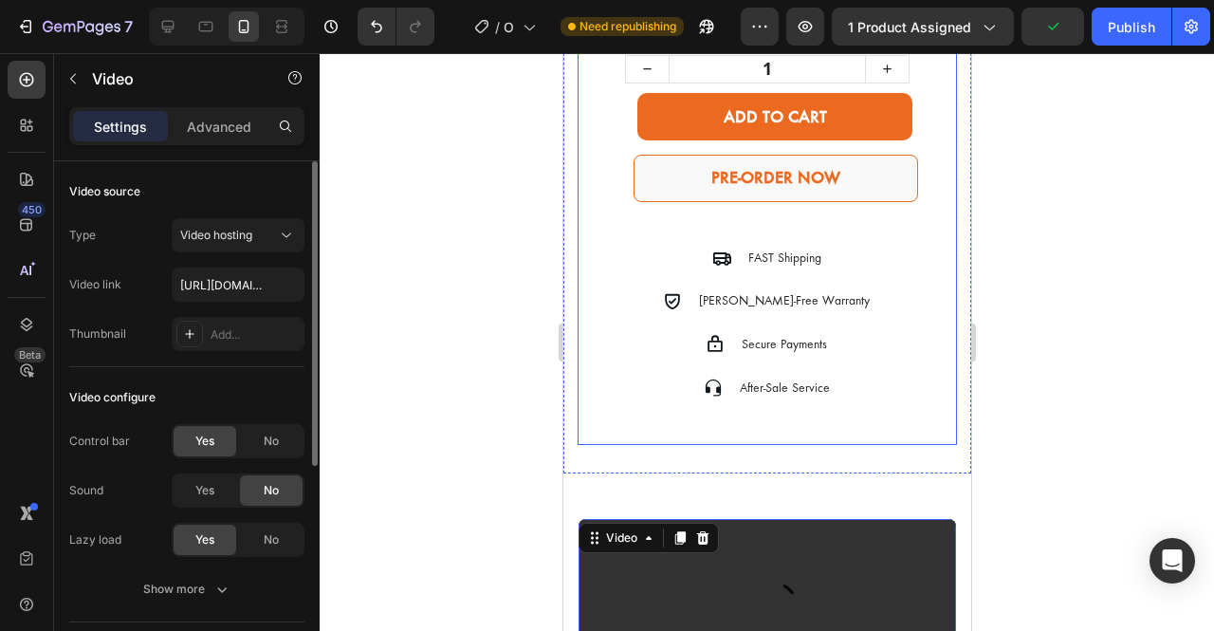
scroll to position [1158, 0]
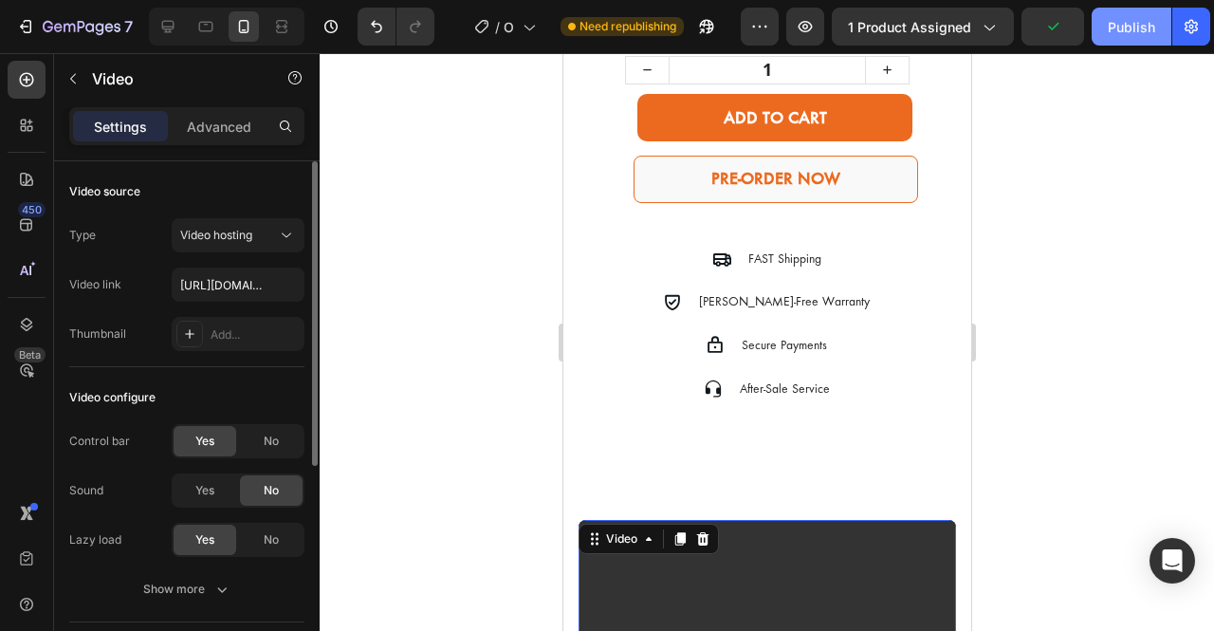
click at [1131, 20] on div "Publish" at bounding box center [1131, 27] width 47 height 20
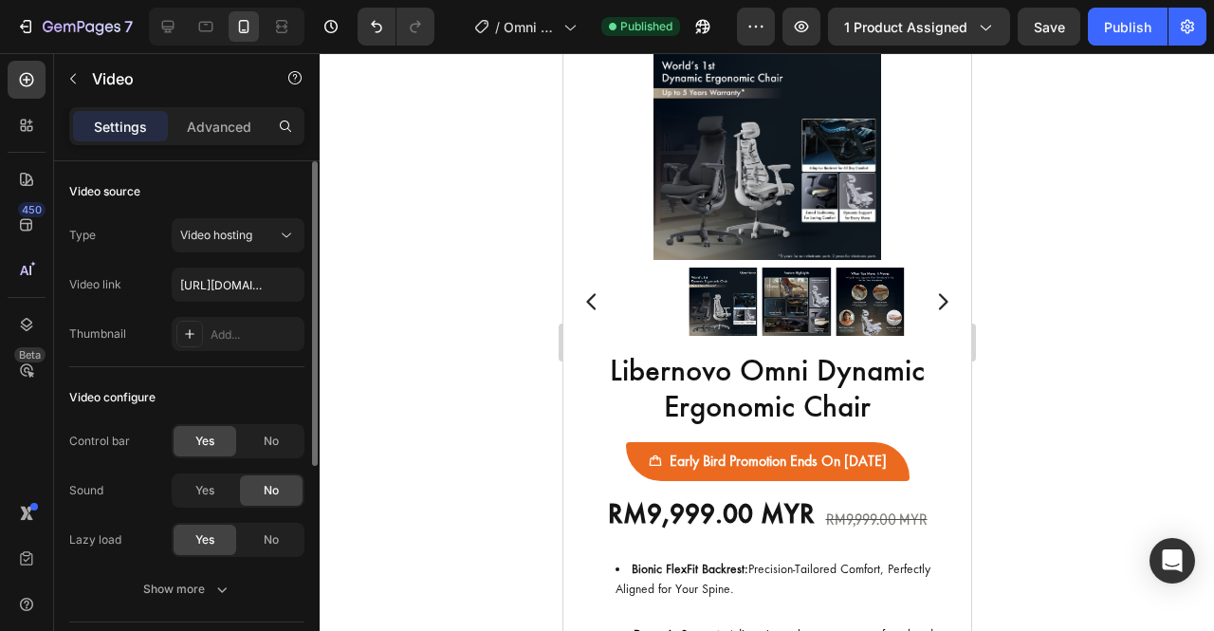
scroll to position [0, 0]
